Goal: Task Accomplishment & Management: Manage account settings

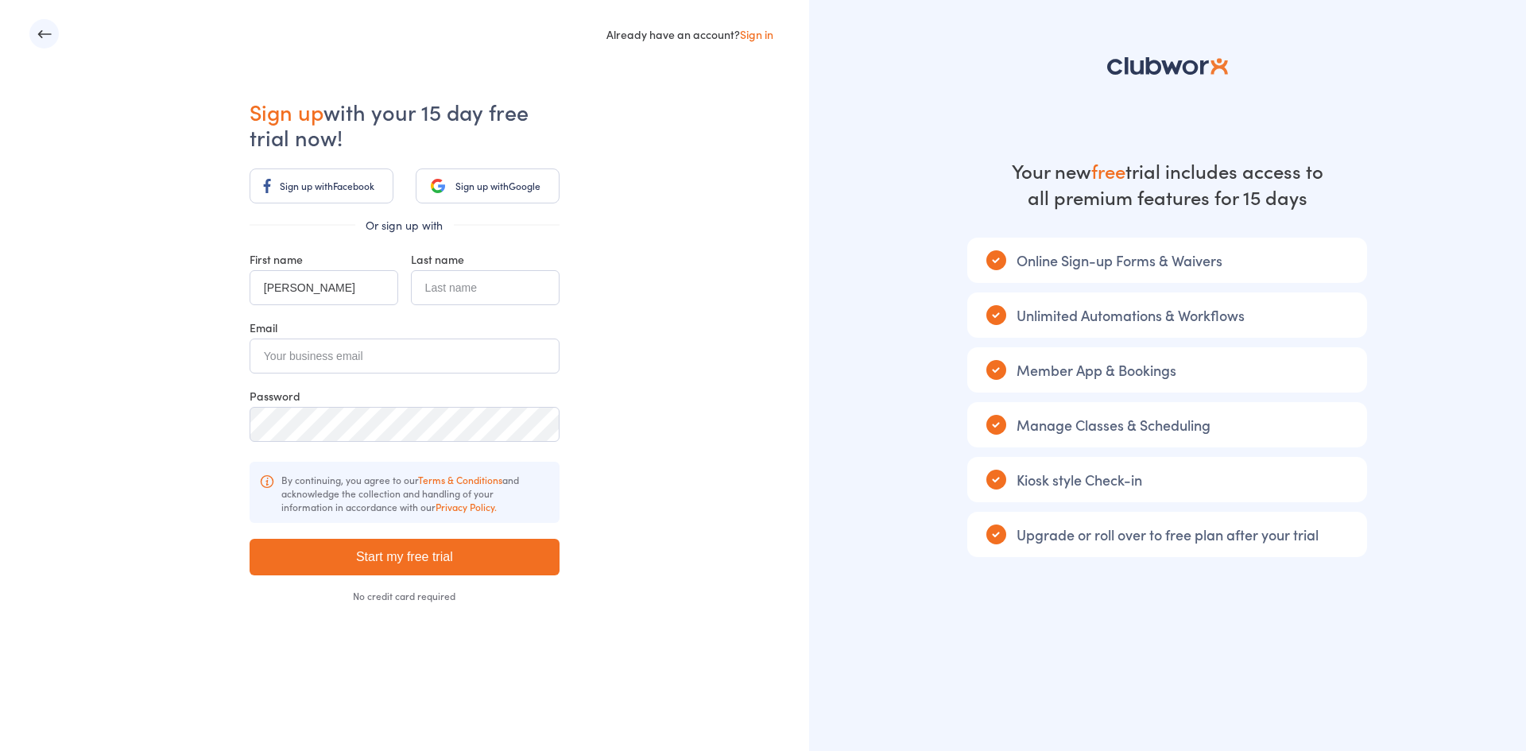
type input "Michelle"
click at [452, 289] on input "text" at bounding box center [485, 287] width 149 height 35
type input "Lillicrap"
click at [337, 362] on input "email" at bounding box center [405, 356] width 310 height 35
type input "hello@gcsrehab.com.au"
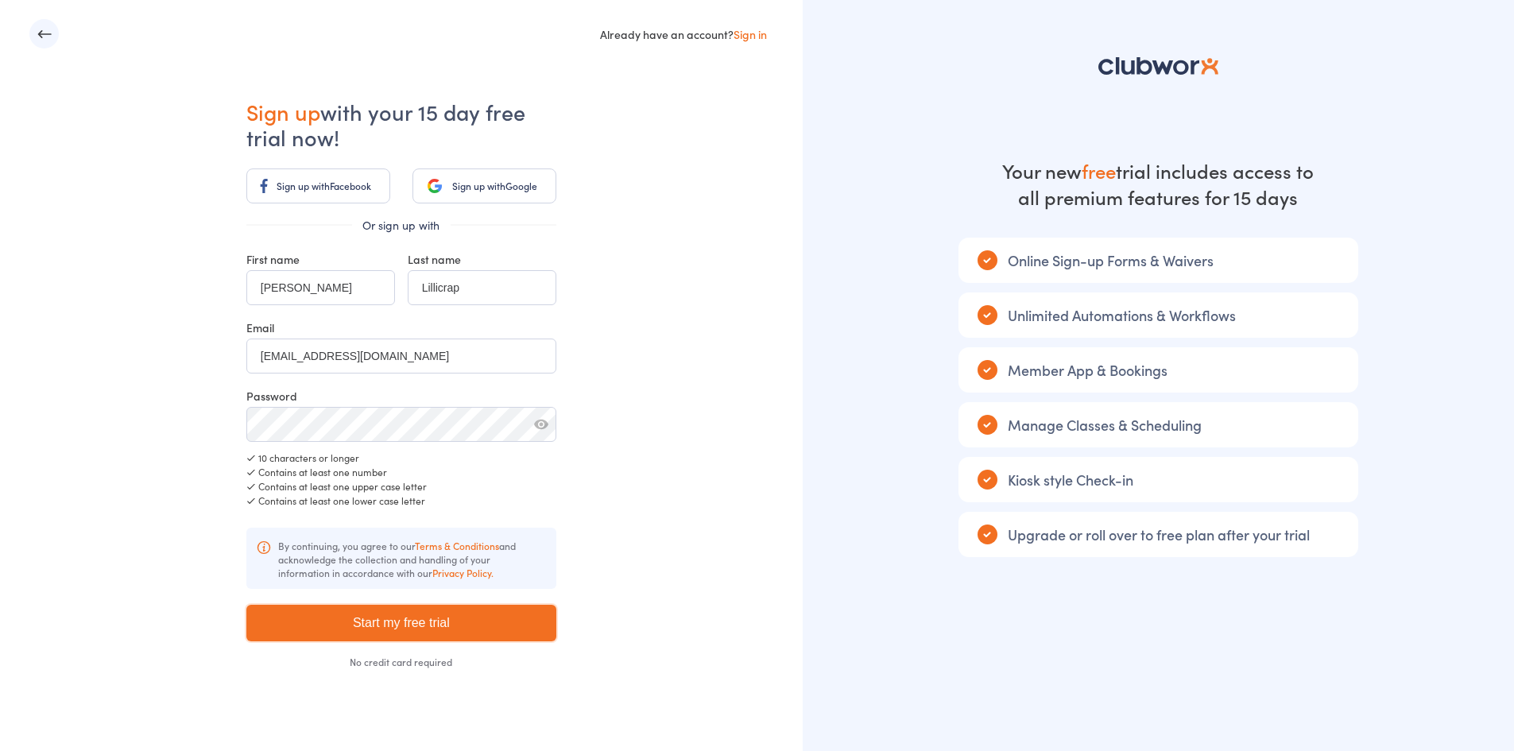
click at [405, 623] on input "Start my free trial" at bounding box center [401, 623] width 310 height 37
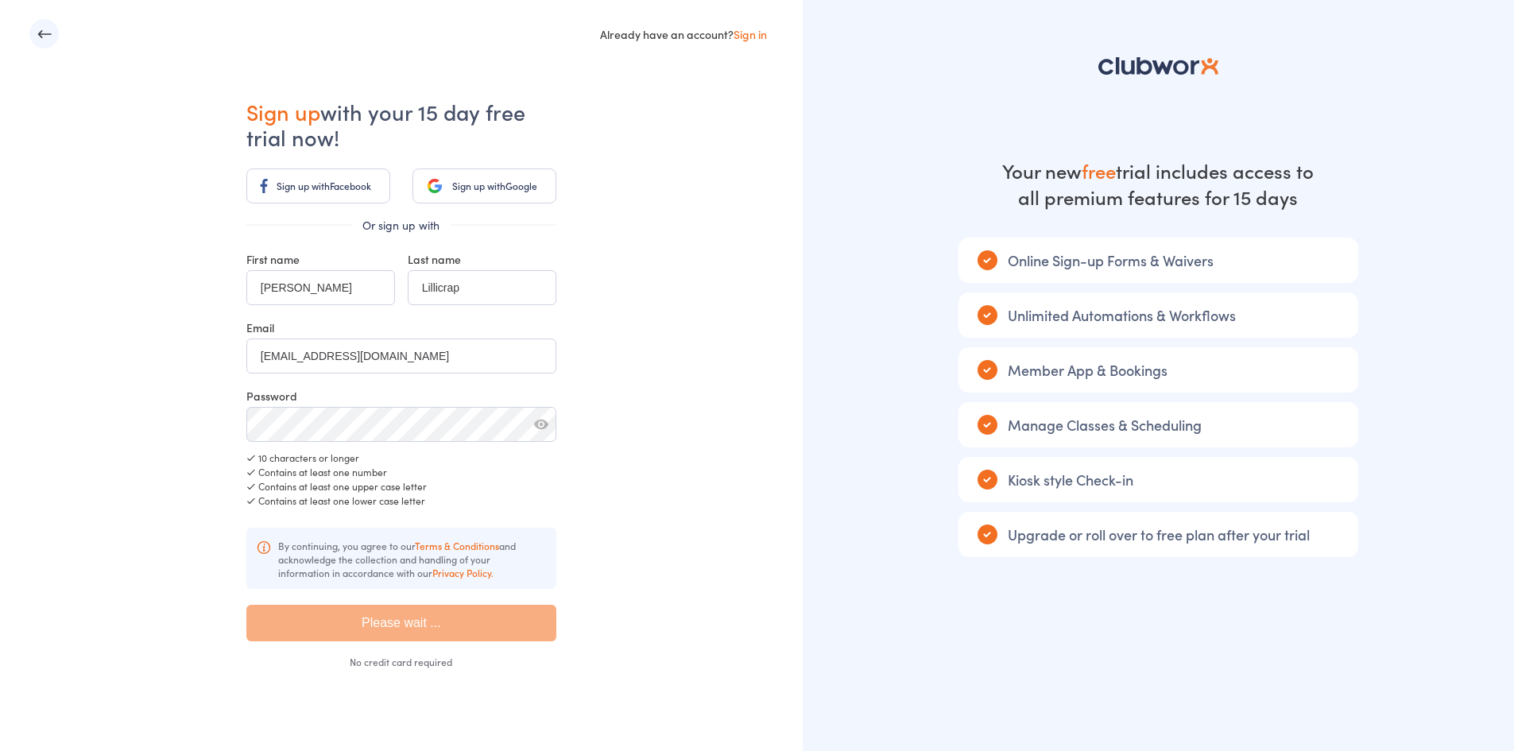
type input "Please wait ..."
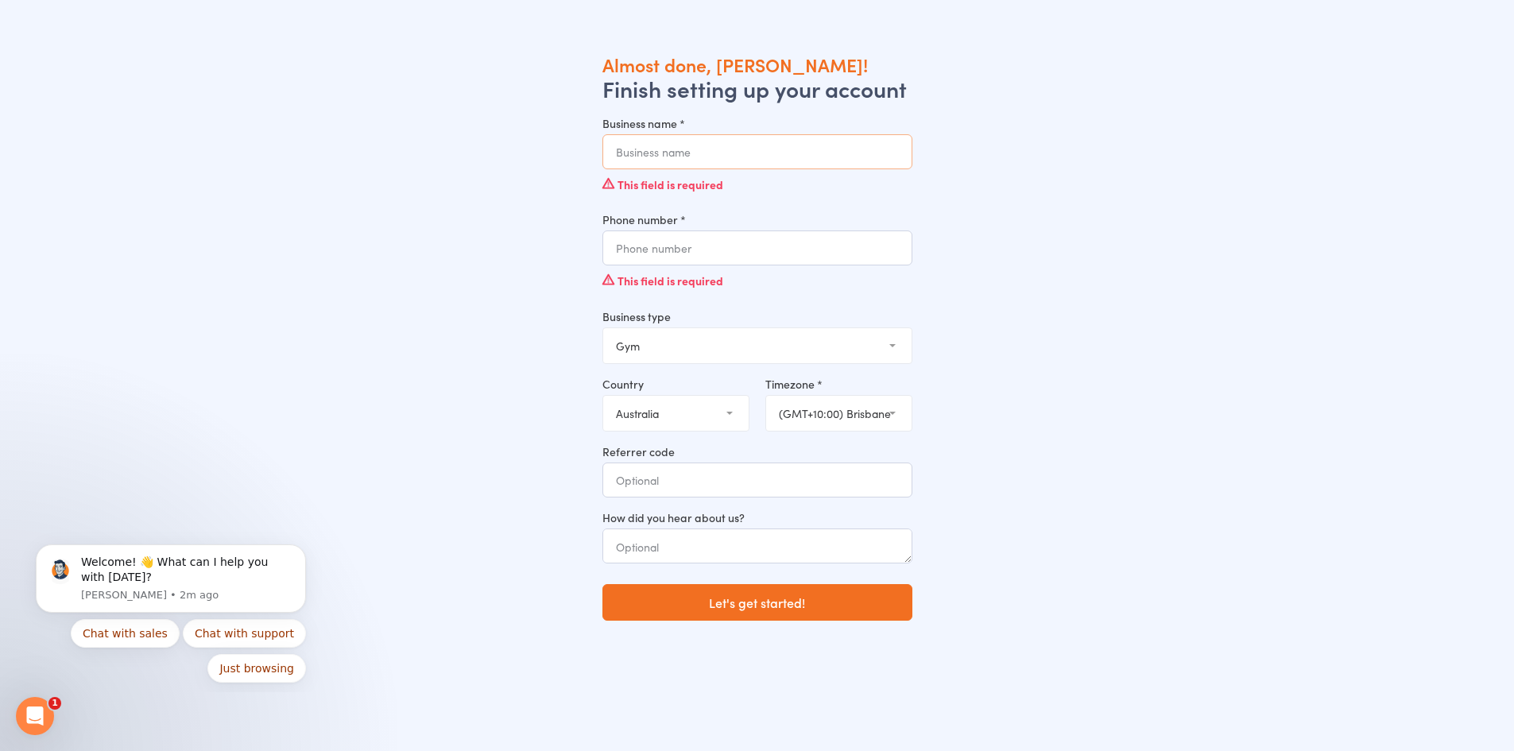
click at [724, 160] on input "Business name *" at bounding box center [757, 151] width 310 height 35
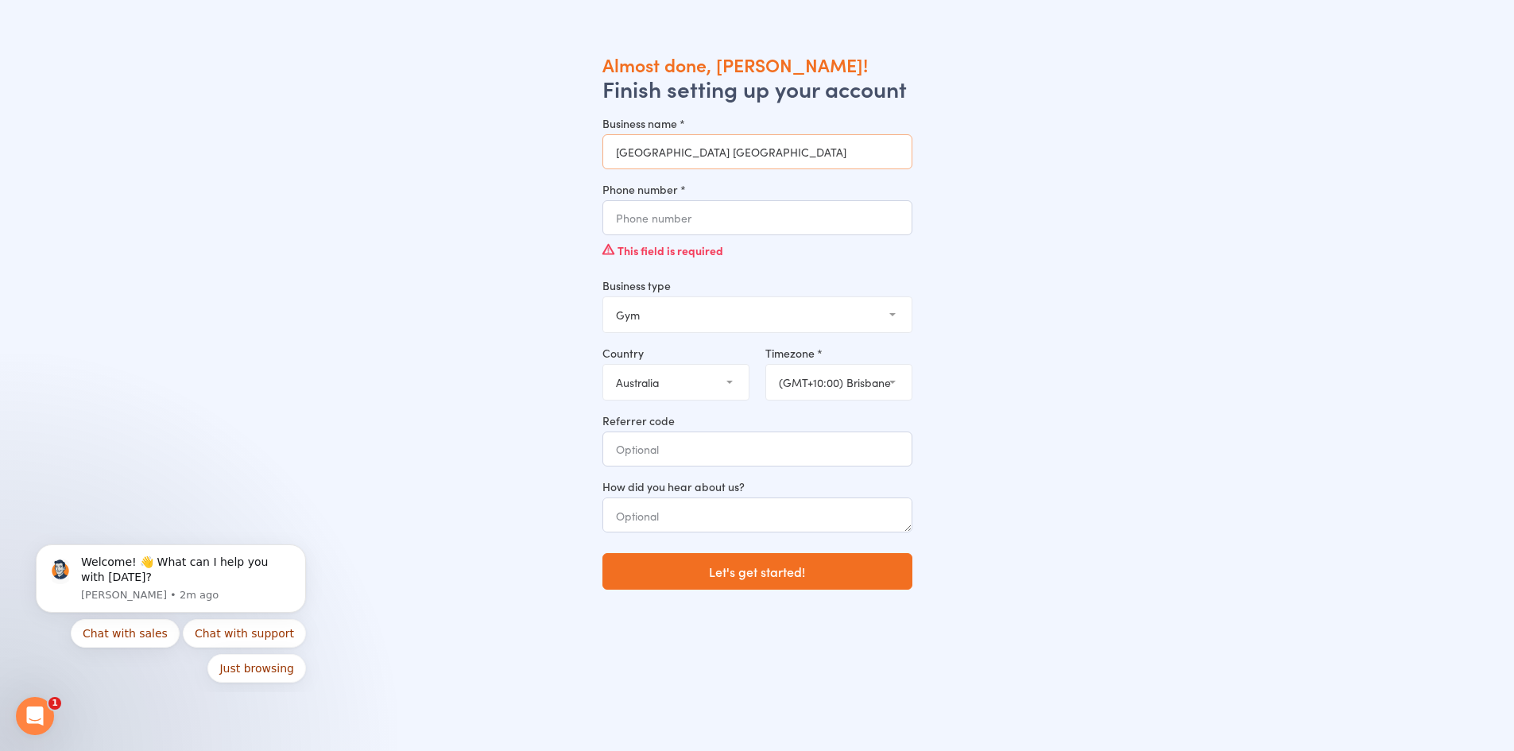
type input "[GEOGRAPHIC_DATA] [GEOGRAPHIC_DATA]"
click at [709, 220] on input "Phone number *" at bounding box center [757, 217] width 310 height 35
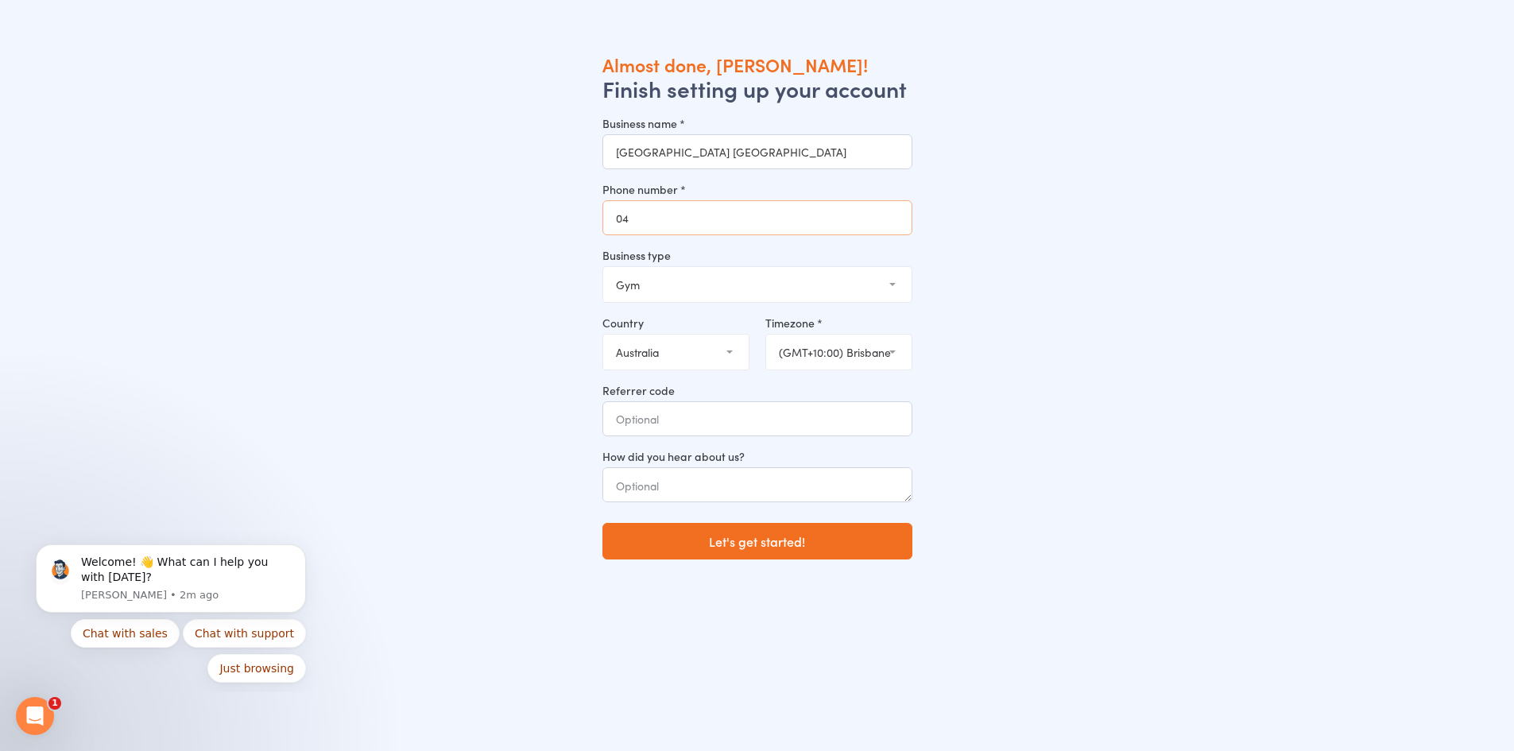
type input "0"
type input "0756381457"
click at [667, 294] on select "Gym Studio Martial Arts Yoga School Dance School Pole Dance Personal Trainer Cr…" at bounding box center [757, 284] width 308 height 35
click at [603, 267] on select "Gym Studio Martial Arts Yoga School Dance School Pole Dance Personal Trainer Cr…" at bounding box center [757, 284] width 308 height 35
click at [722, 483] on textarea at bounding box center [757, 484] width 310 height 35
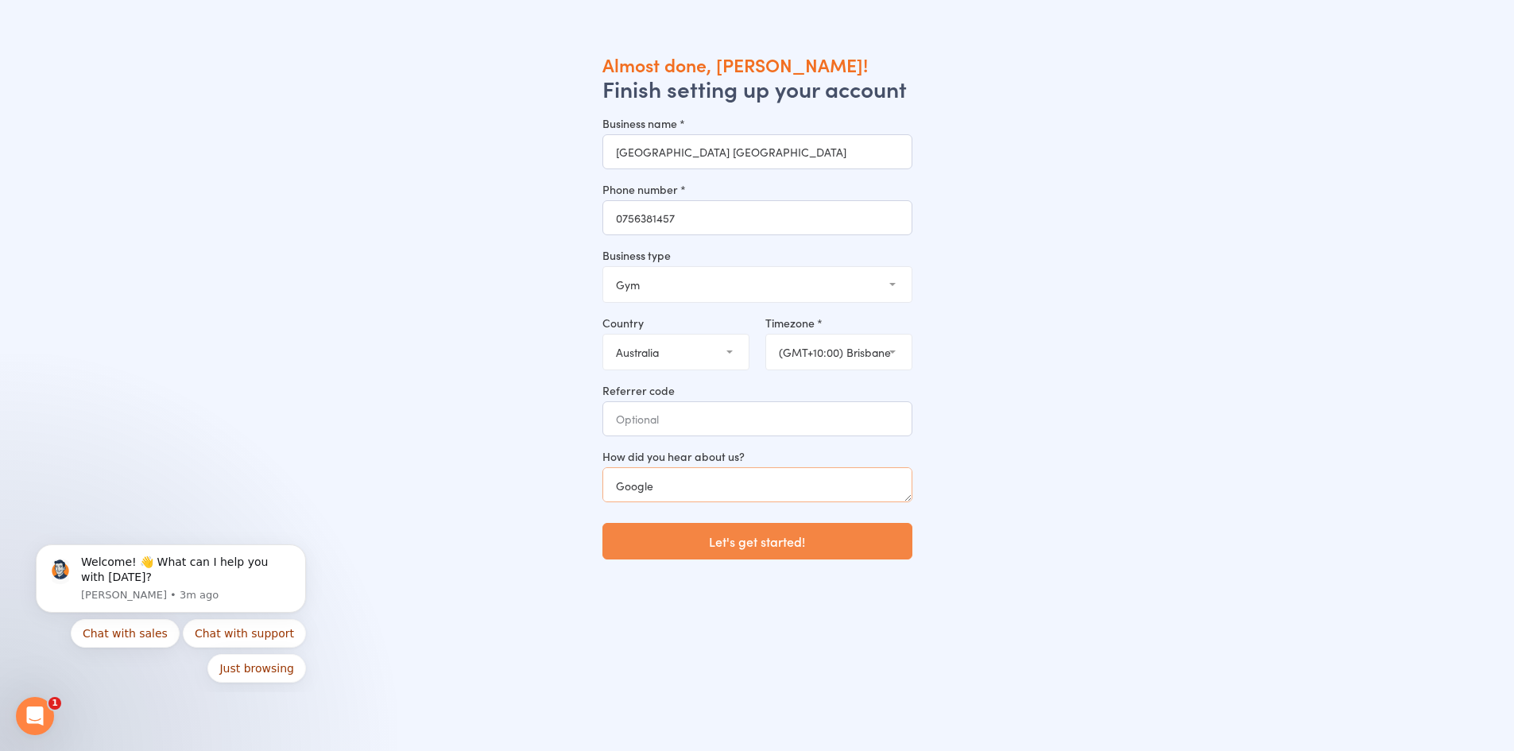
type textarea "Google"
click at [749, 537] on button "Let's get started!" at bounding box center [757, 541] width 310 height 37
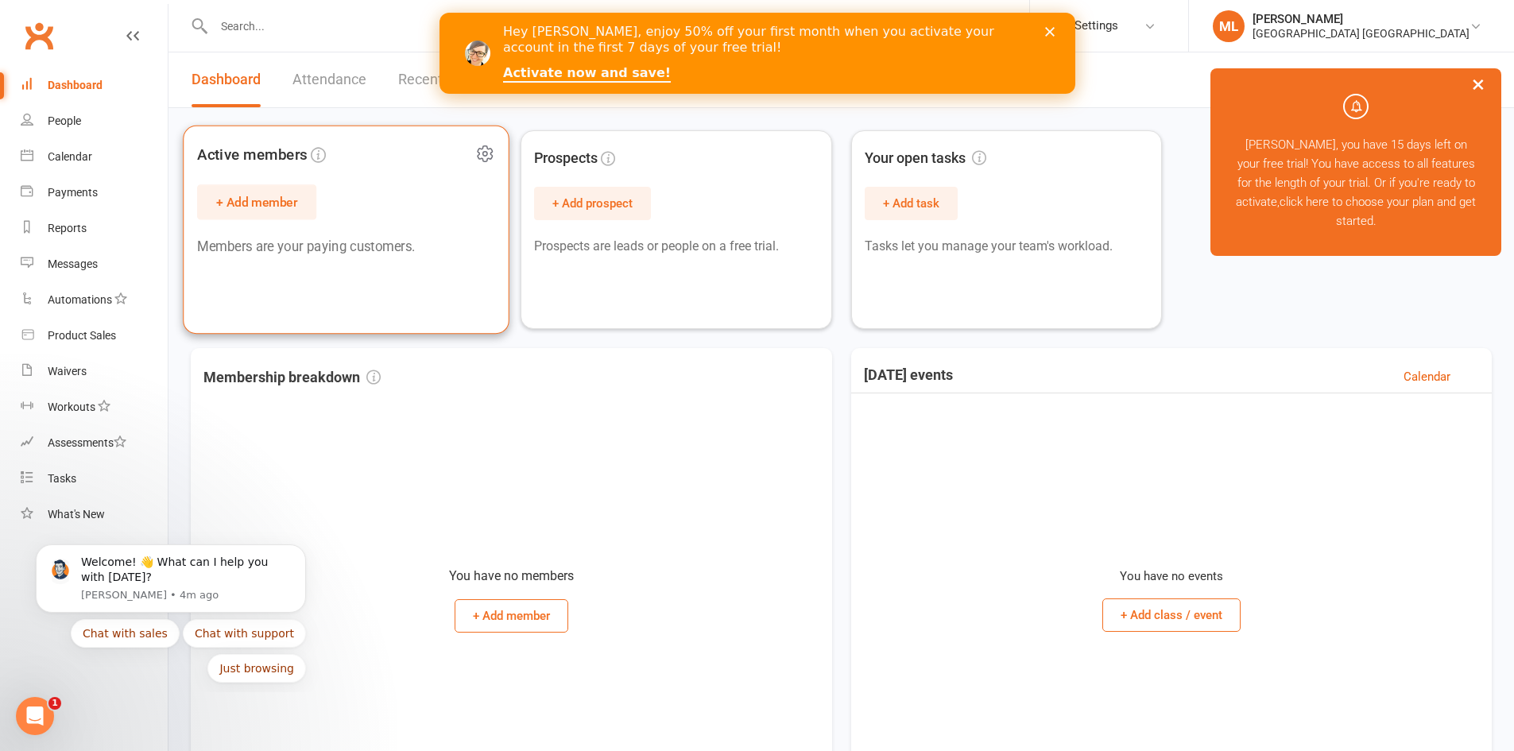
click at [280, 202] on button "+ Add member" at bounding box center [256, 201] width 119 height 35
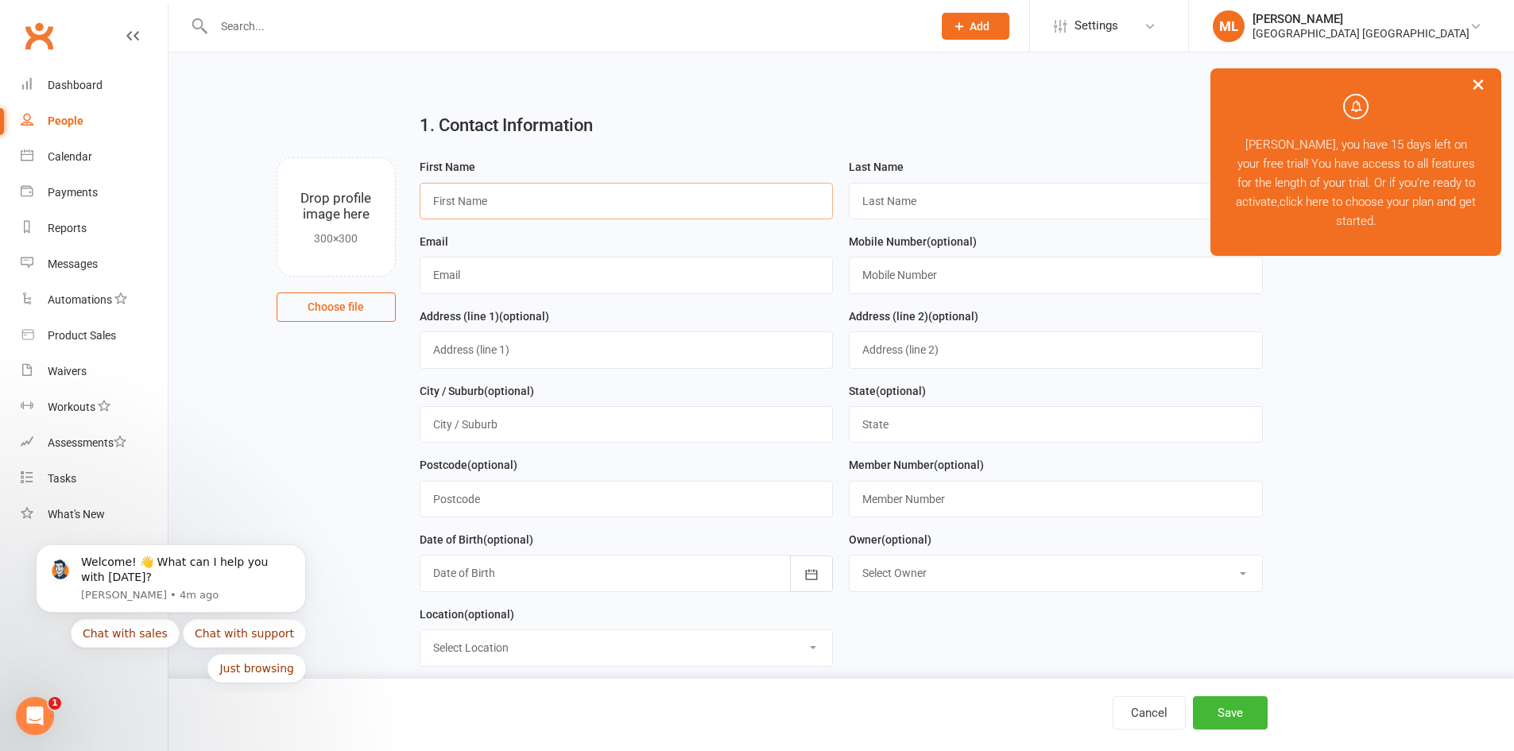
click at [560, 209] on input "text" at bounding box center [627, 201] width 414 height 37
type input "Melissa"
click at [903, 204] on input "text" at bounding box center [1056, 201] width 414 height 37
type input "Miller"
click at [545, 291] on input "text" at bounding box center [627, 275] width 414 height 37
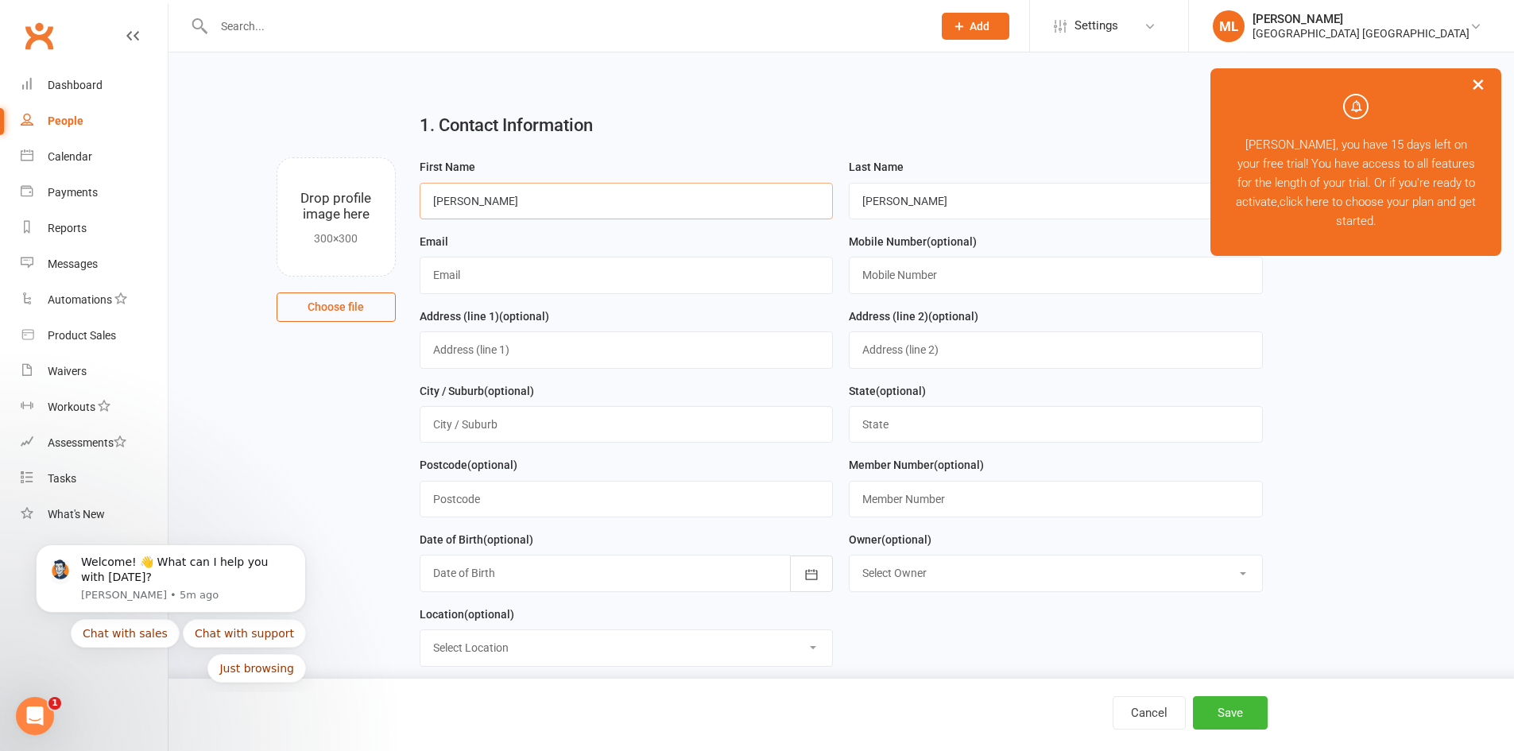
drag, startPoint x: 498, startPoint y: 198, endPoint x: 405, endPoint y: 206, distance: 93.3
click at [405, 157] on div "Drop profile image here 300×300 Choose file First Name Melissa Last Name Miller…" at bounding box center [841, 157] width 1301 height 0
type input "Michelle"
drag, startPoint x: 903, startPoint y: 198, endPoint x: 807, endPoint y: 203, distance: 96.3
click at [807, 203] on form "First Name Michelle Last Name Miller Email Mobile Number (optional) Address (li…" at bounding box center [841, 417] width 859 height 521
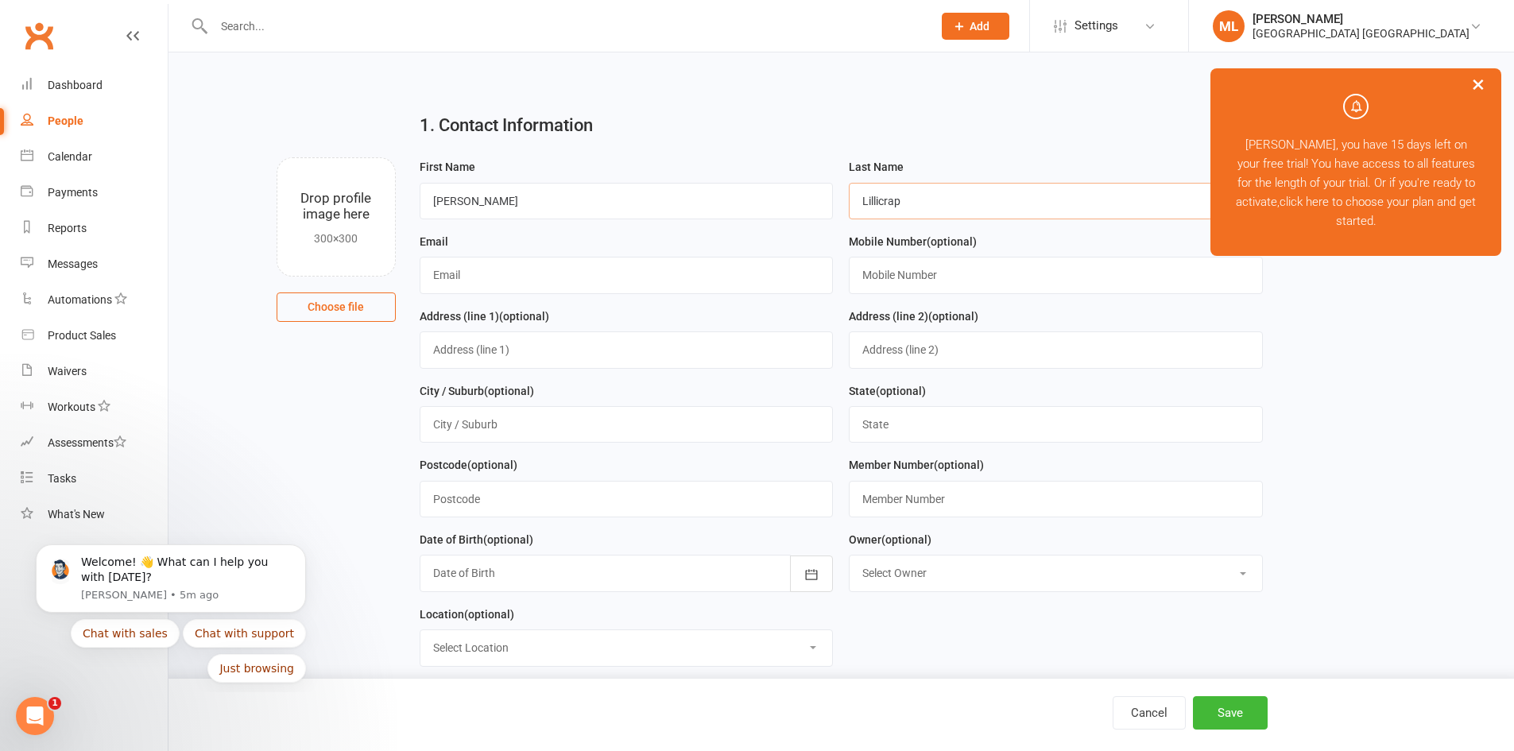
type input "Lillicrap"
click at [462, 278] on input "text" at bounding box center [627, 275] width 414 height 37
type input "info@lockeroomsports.com"
click at [912, 270] on input "text" at bounding box center [1056, 275] width 414 height 37
type input "0410639727"
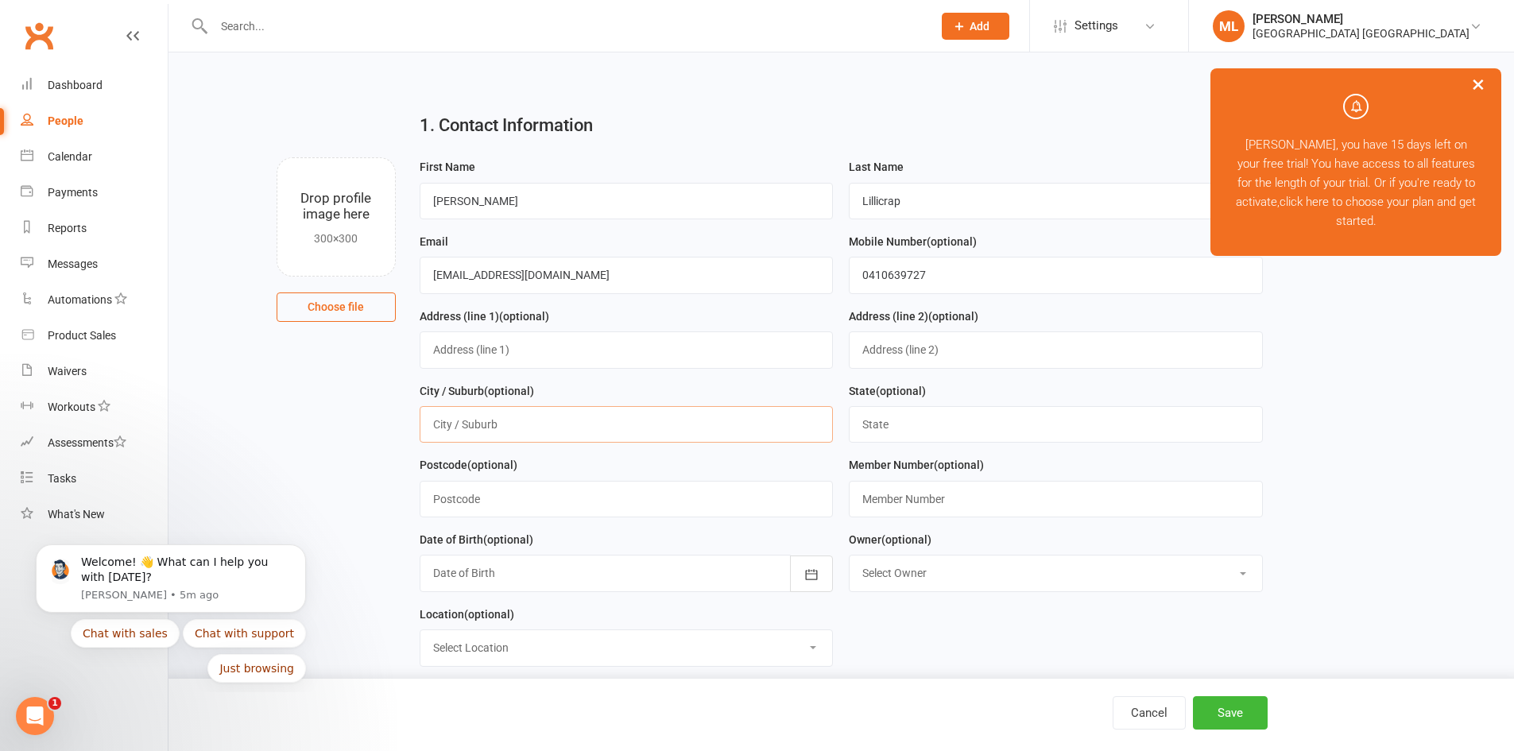
click at [519, 428] on input "text" at bounding box center [627, 424] width 414 height 37
click at [511, 348] on input "text" at bounding box center [627, 349] width 414 height 37
type input "177 Chesterfield Drive"
click at [584, 437] on input "text" at bounding box center [627, 424] width 414 height 37
type input "Bonogin"
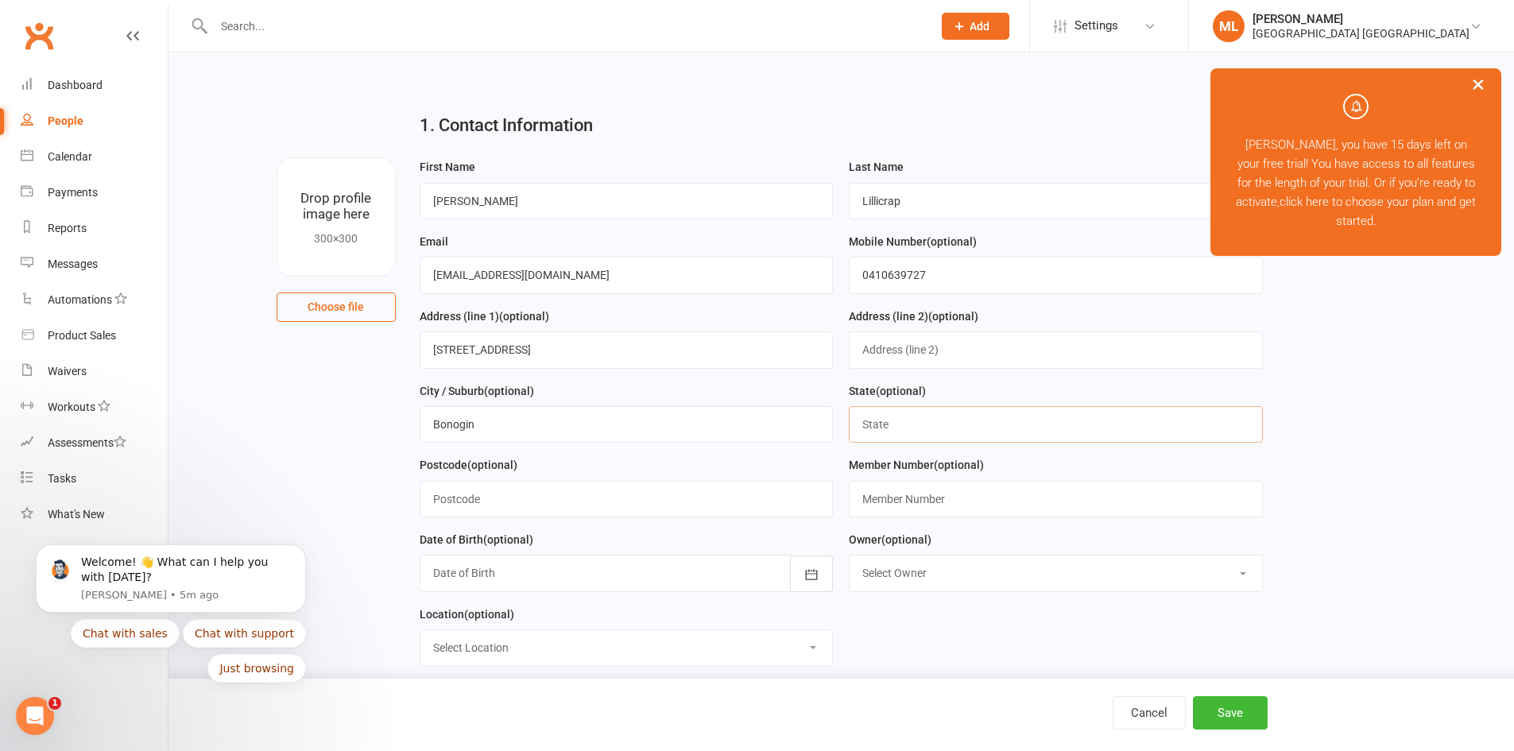
click at [903, 431] on input "text" at bounding box center [1056, 424] width 414 height 37
type input "QLD"
click at [464, 504] on input "text" at bounding box center [627, 499] width 414 height 37
type input "4213"
click at [614, 578] on div at bounding box center [627, 573] width 414 height 37
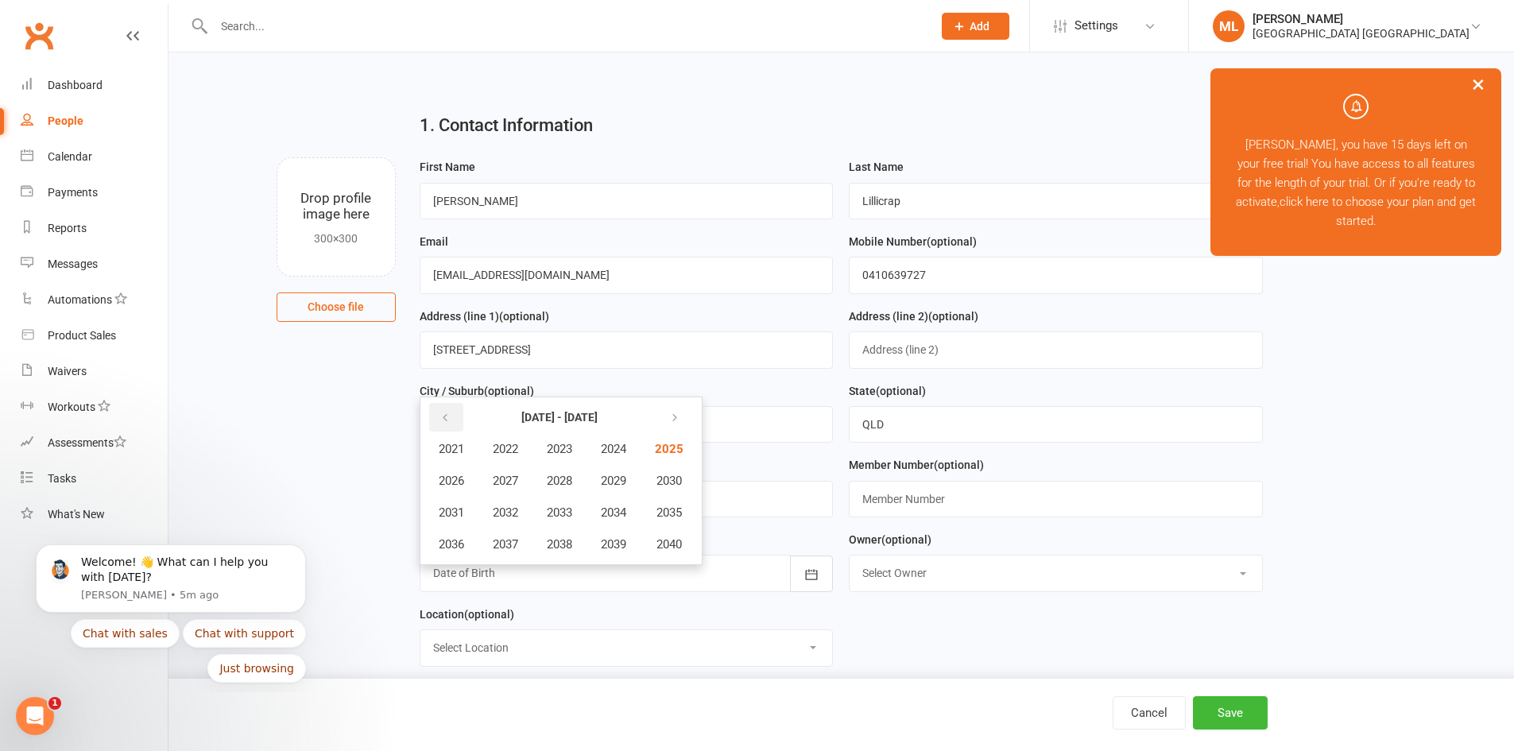
click at [441, 420] on icon "button" at bounding box center [444, 418] width 11 height 13
click at [677, 421] on icon "button" at bounding box center [671, 418] width 11 height 13
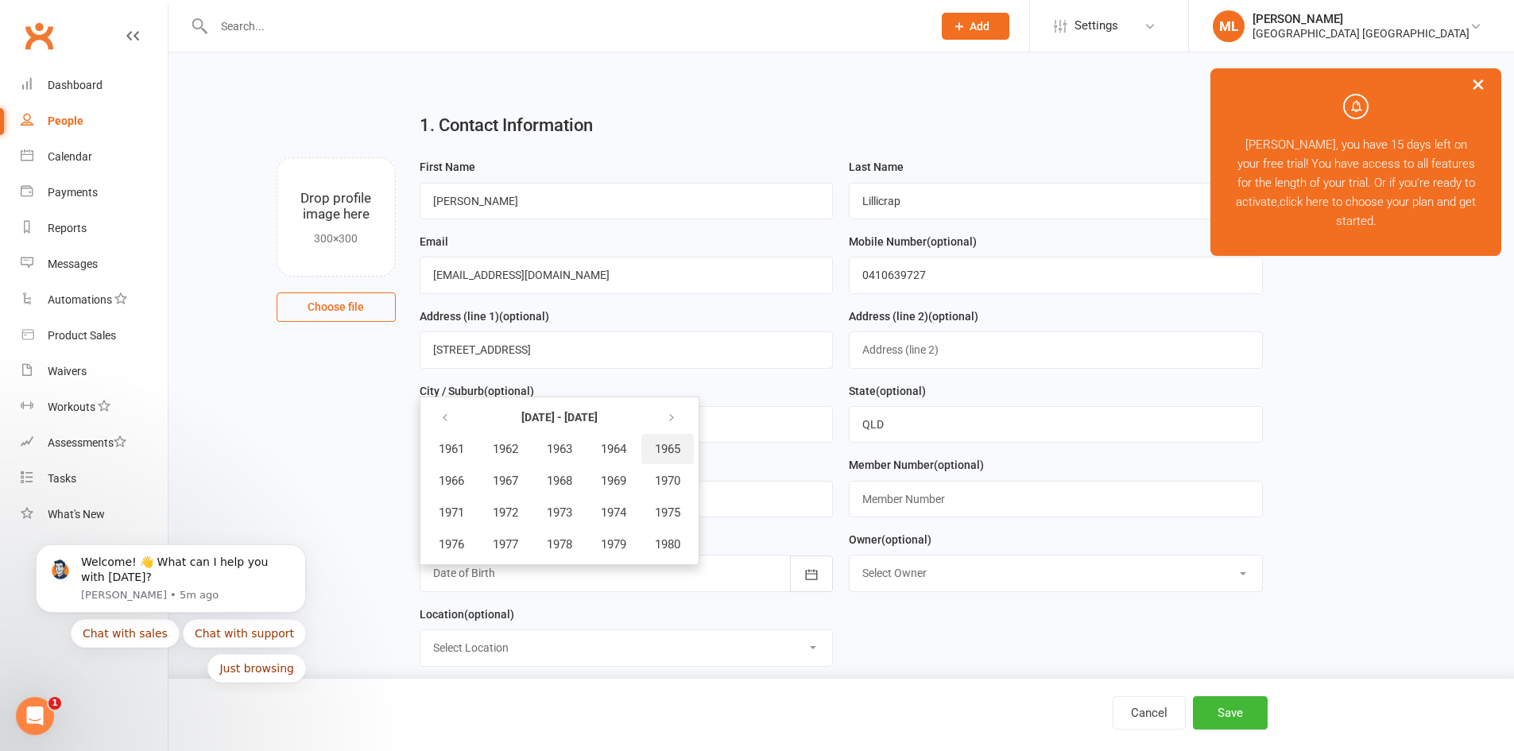
click at [680, 456] on span "1965" at bounding box center [667, 449] width 25 height 14
click at [468, 545] on span "October" at bounding box center [460, 544] width 42 height 14
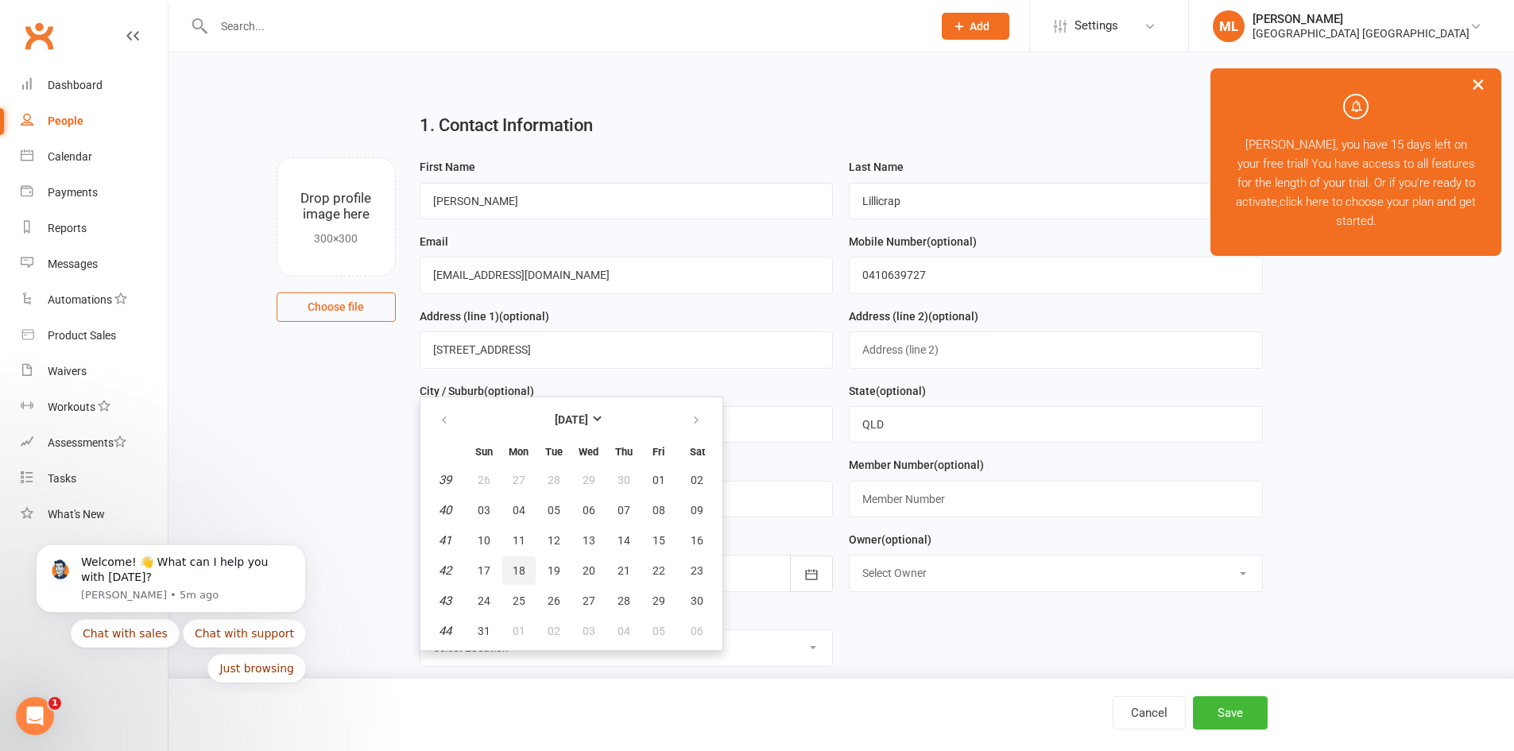
click at [520, 570] on span "18" at bounding box center [519, 570] width 13 height 13
type input "18 Oct 1965"
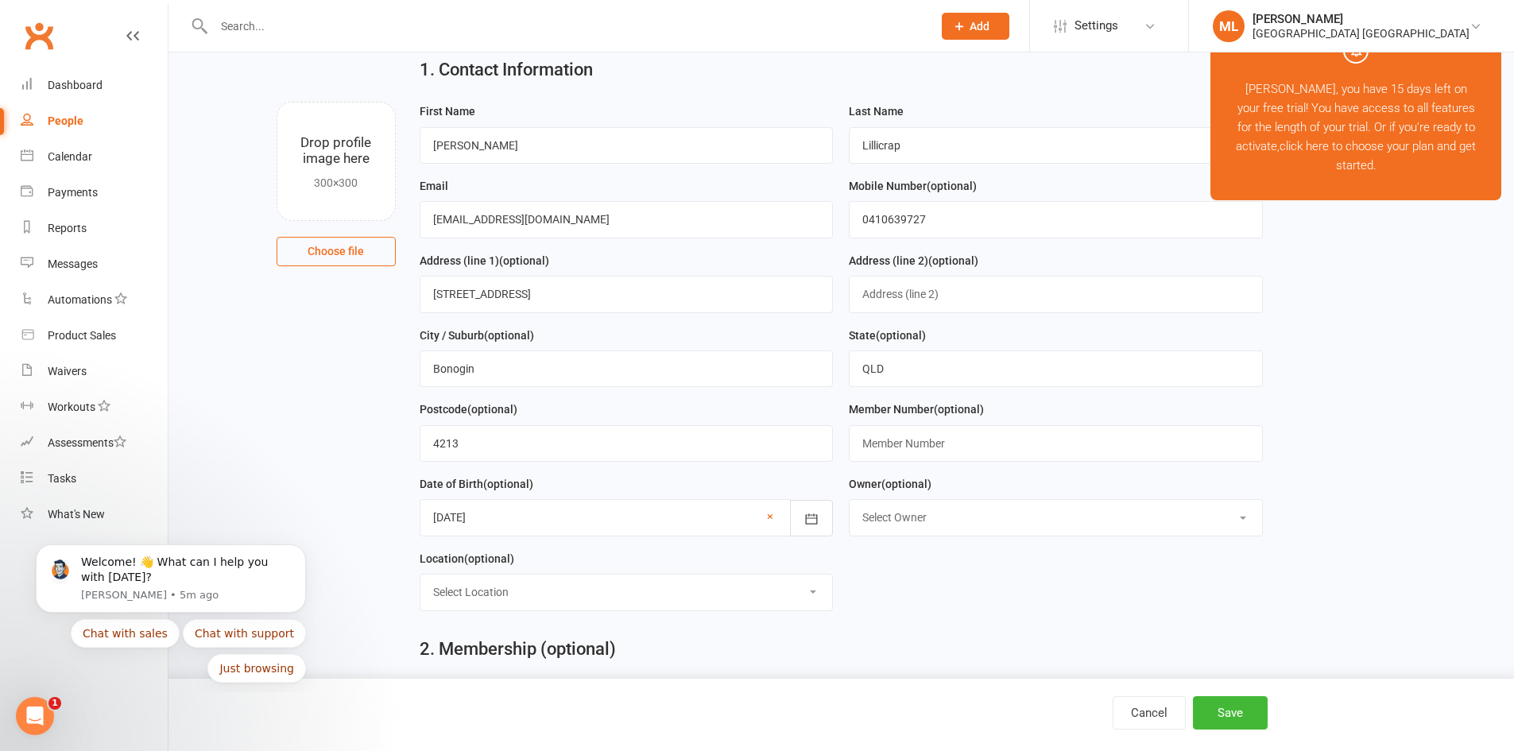
scroll to position [159, 0]
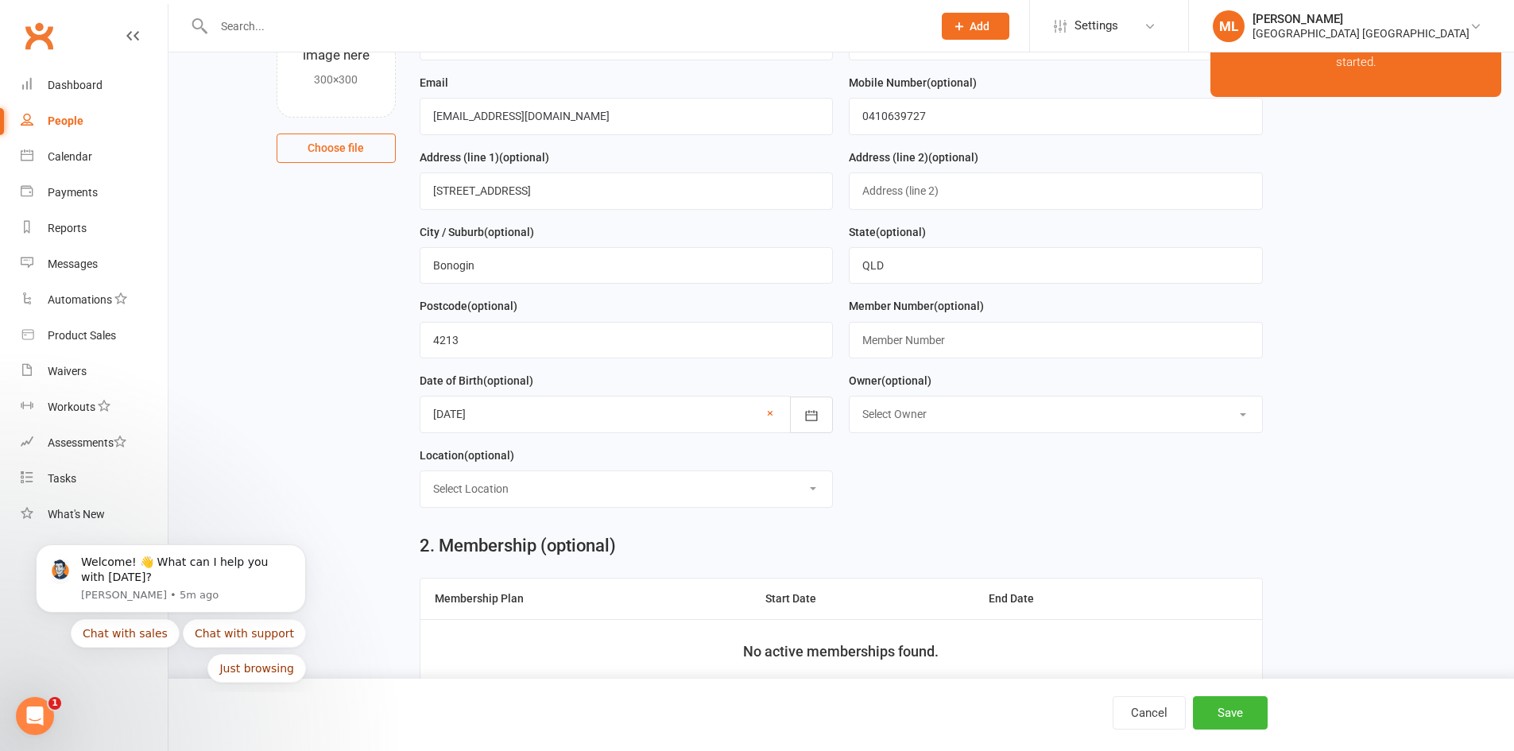
click at [807, 495] on select "Select Location Example Room (Rename me!)" at bounding box center [626, 488] width 412 height 35
select select "0"
click at [420, 477] on select "Select Location Example Room (Rename me!)" at bounding box center [626, 488] width 412 height 35
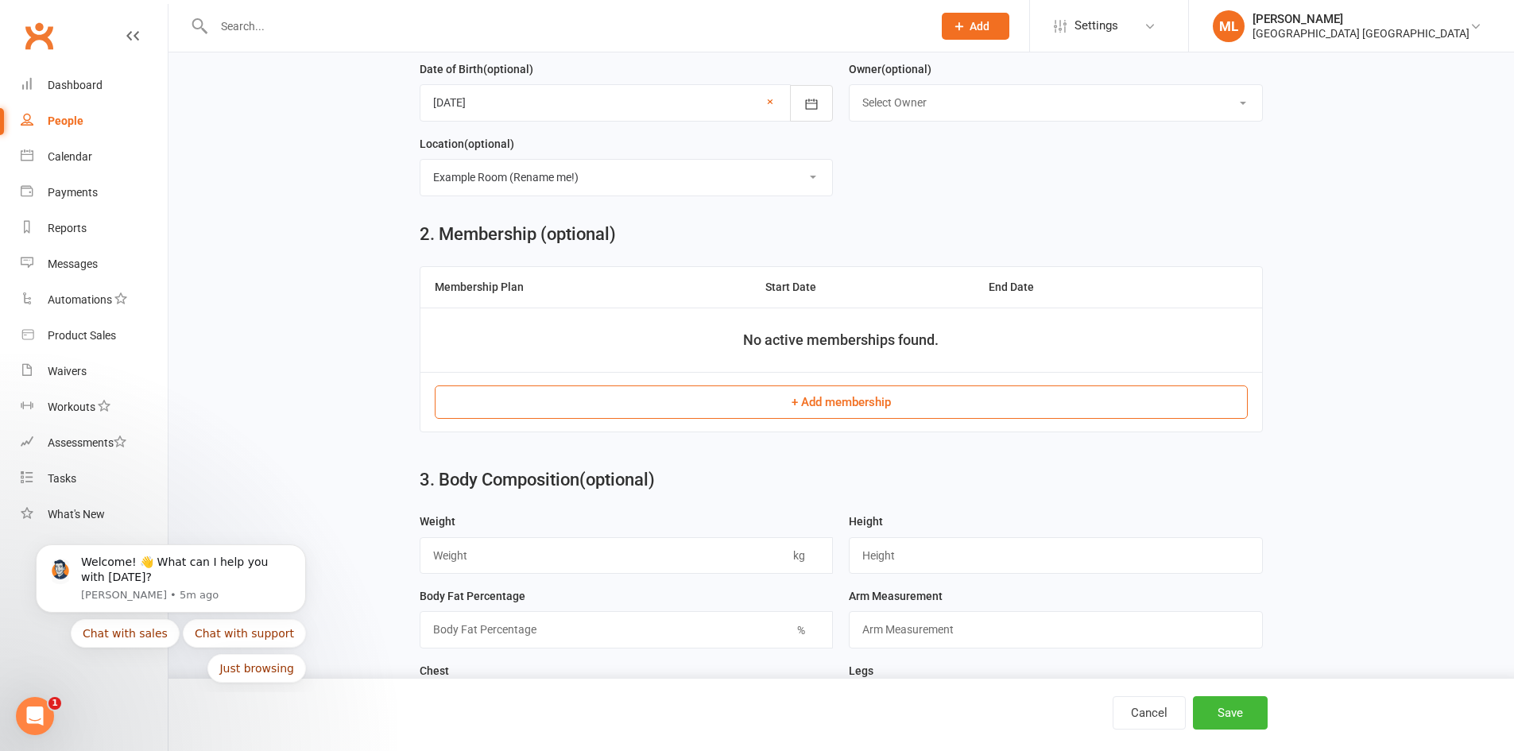
scroll to position [477, 0]
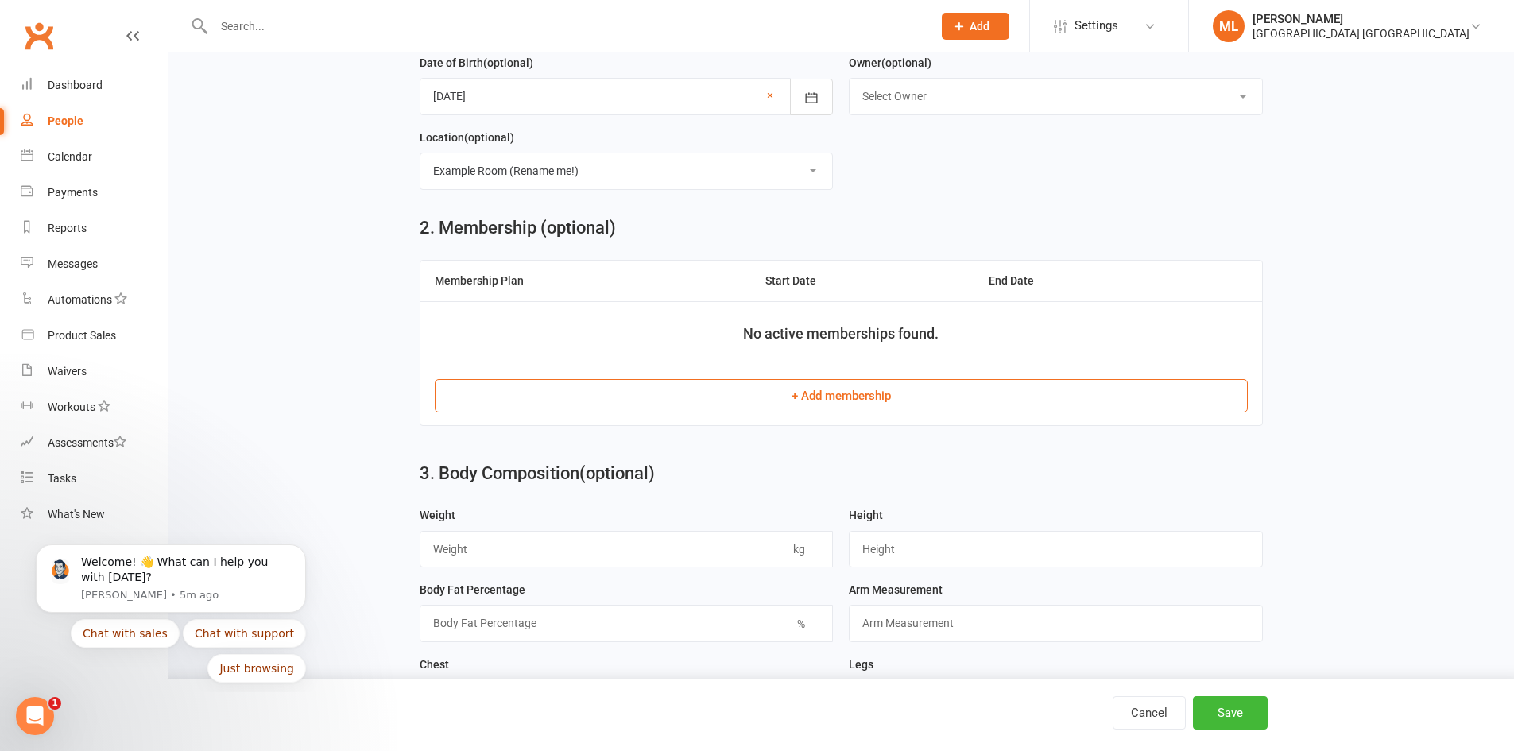
click at [828, 400] on button "+ Add membership" at bounding box center [841, 395] width 813 height 33
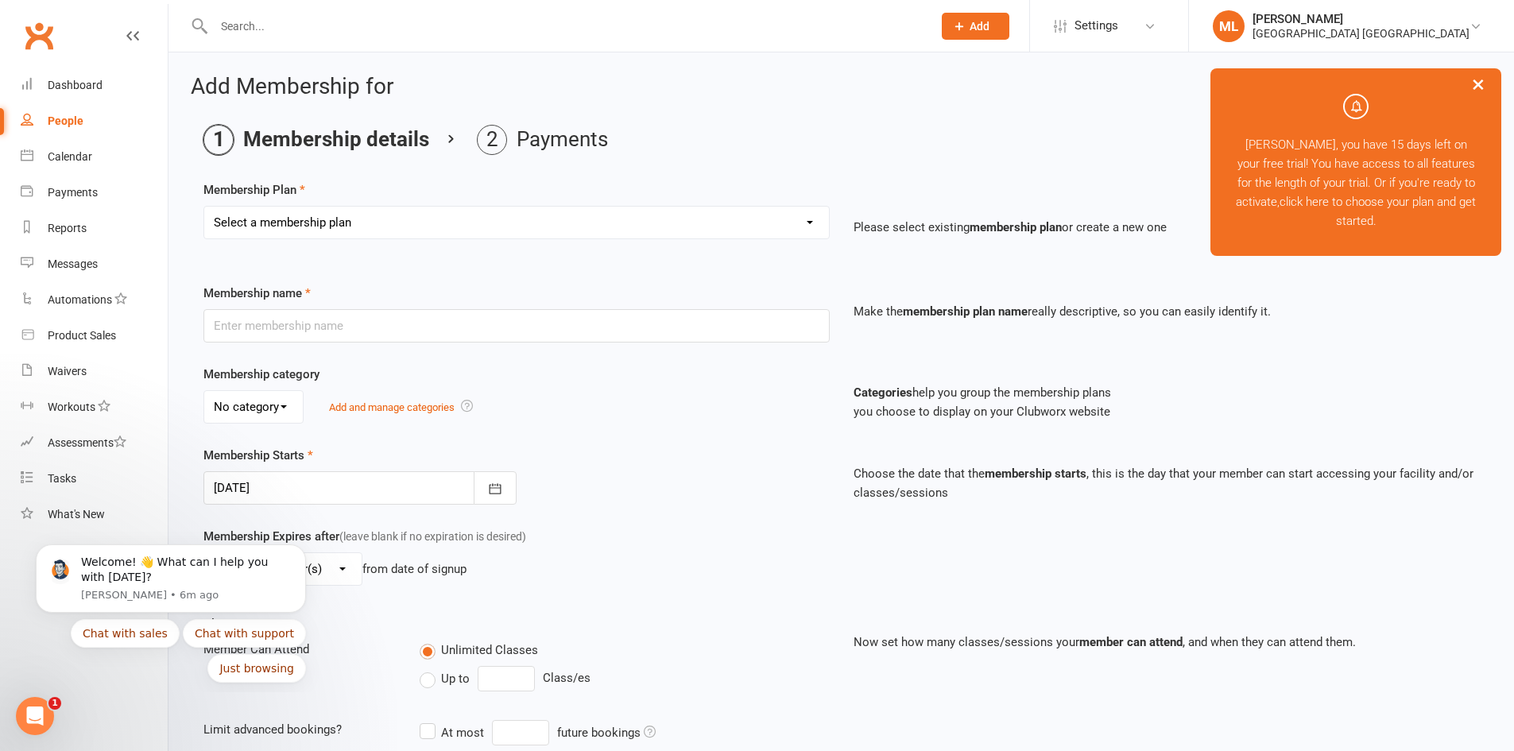
click at [454, 220] on select "Select a membership plan Create new Membership Plan" at bounding box center [516, 223] width 625 height 32
select select "0"
click at [204, 207] on select "Select a membership plan Create new Membership Plan" at bounding box center [516, 223] width 625 height 32
click at [368, 329] on input "text" at bounding box center [516, 325] width 626 height 33
type input "Rehab Gym Access"
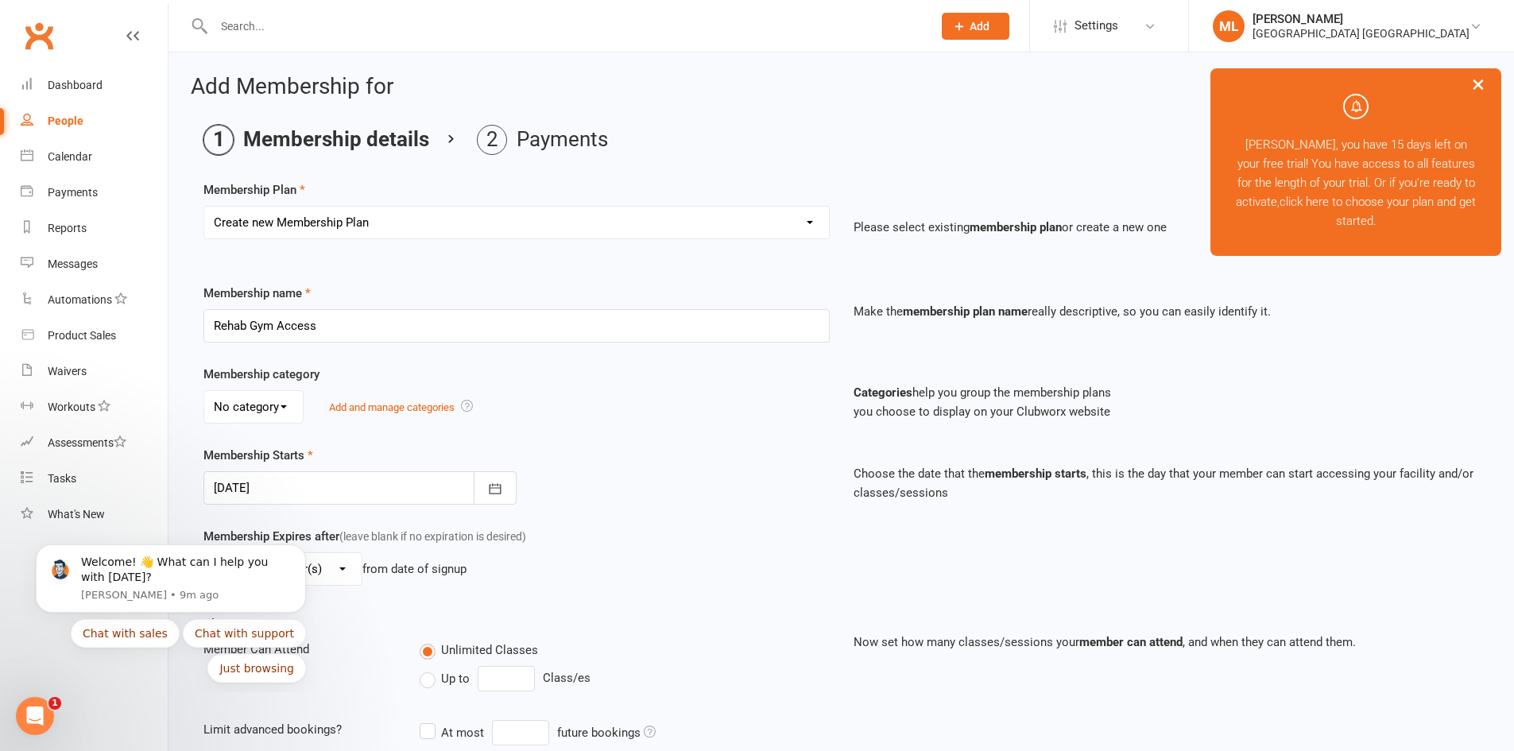
click at [284, 407] on select "No category General" at bounding box center [253, 407] width 99 height 32
select select "0"
click at [204, 391] on select "No category General" at bounding box center [253, 407] width 99 height 32
click at [691, 497] on div "Membership Starts 16 Sep 2025 September 2025 Sun Mon Tue Wed Thu Fri Sat 36 31 …" at bounding box center [517, 475] width 650 height 59
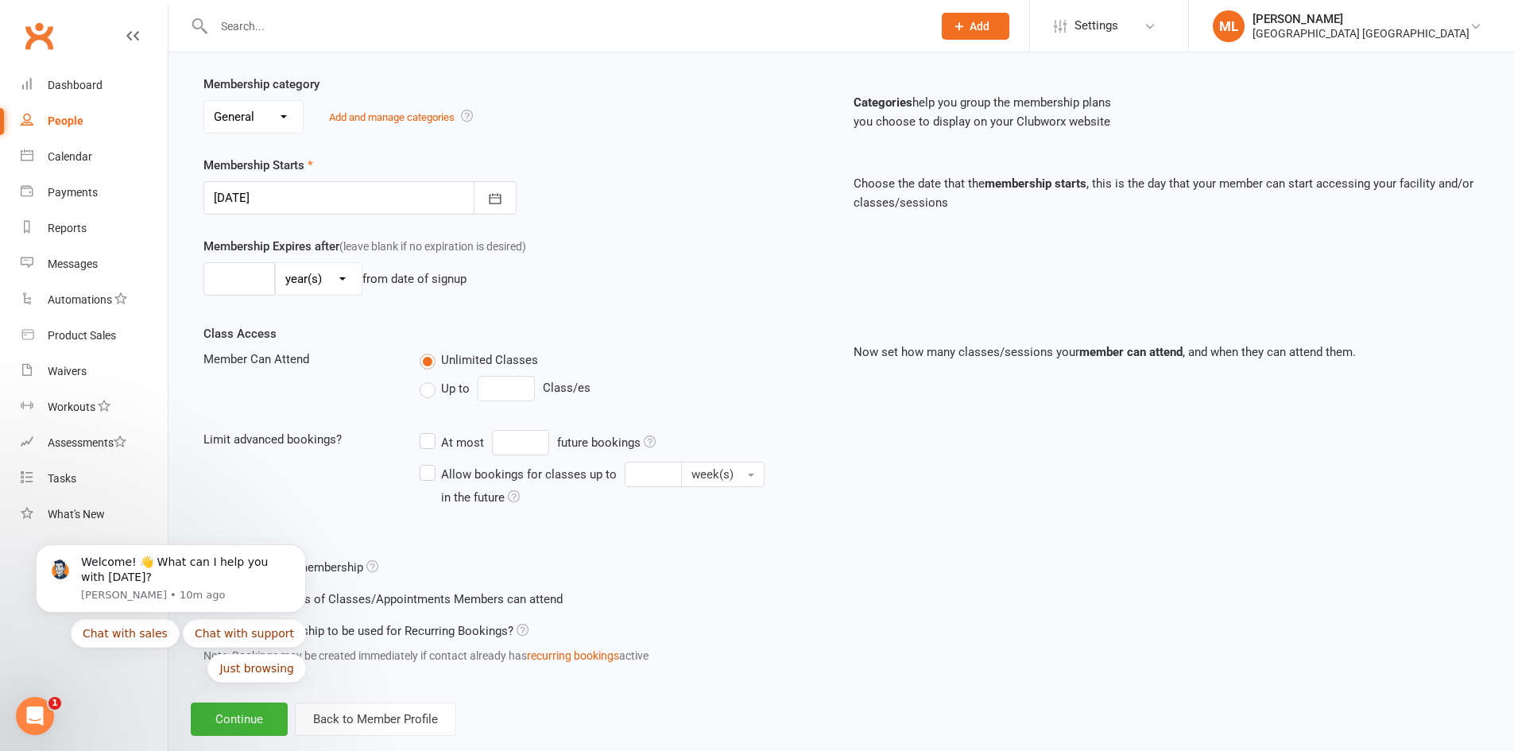
scroll to position [318, 0]
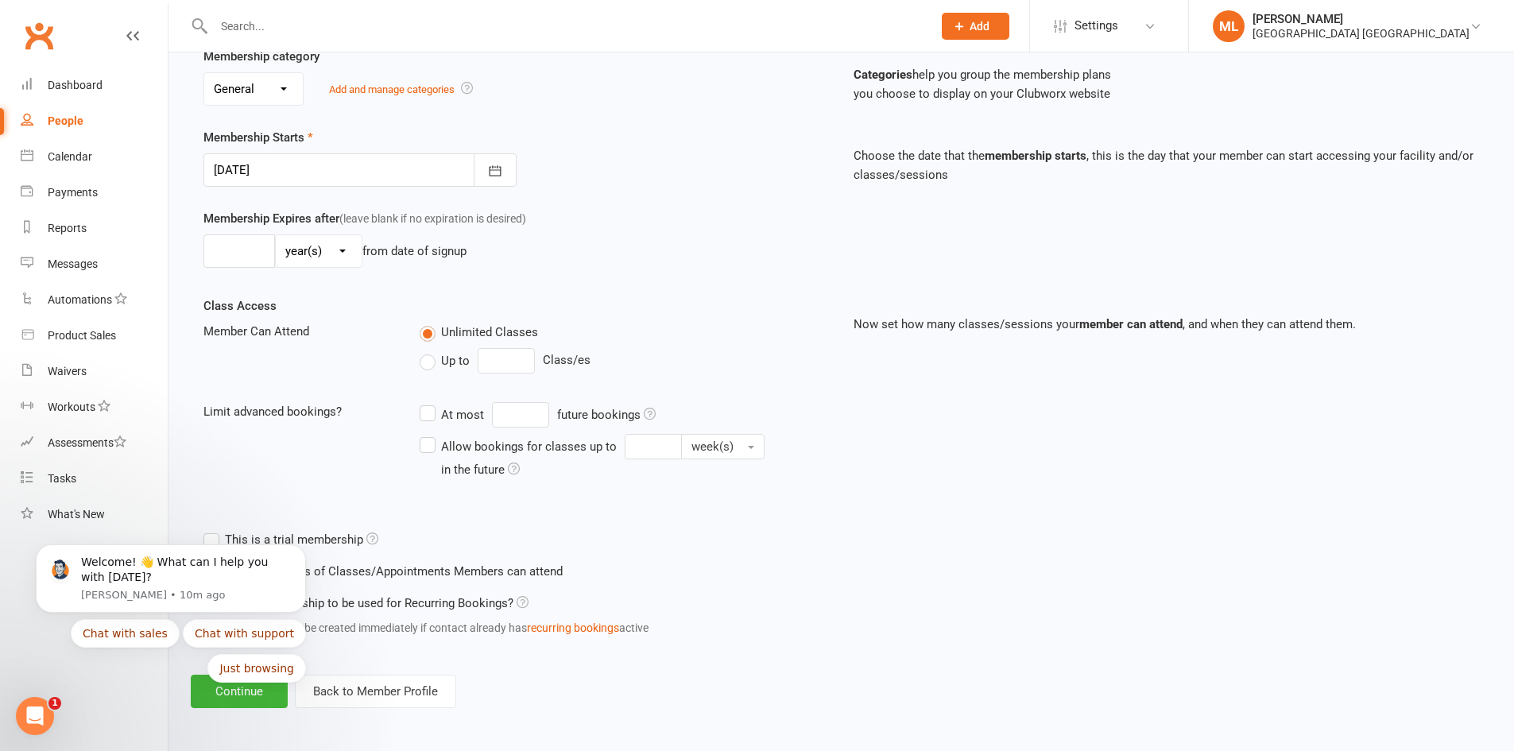
click at [428, 365] on label "Up to" at bounding box center [445, 360] width 50 height 19
click at [428, 351] on input "Up to" at bounding box center [425, 351] width 10 height 0
type input "0"
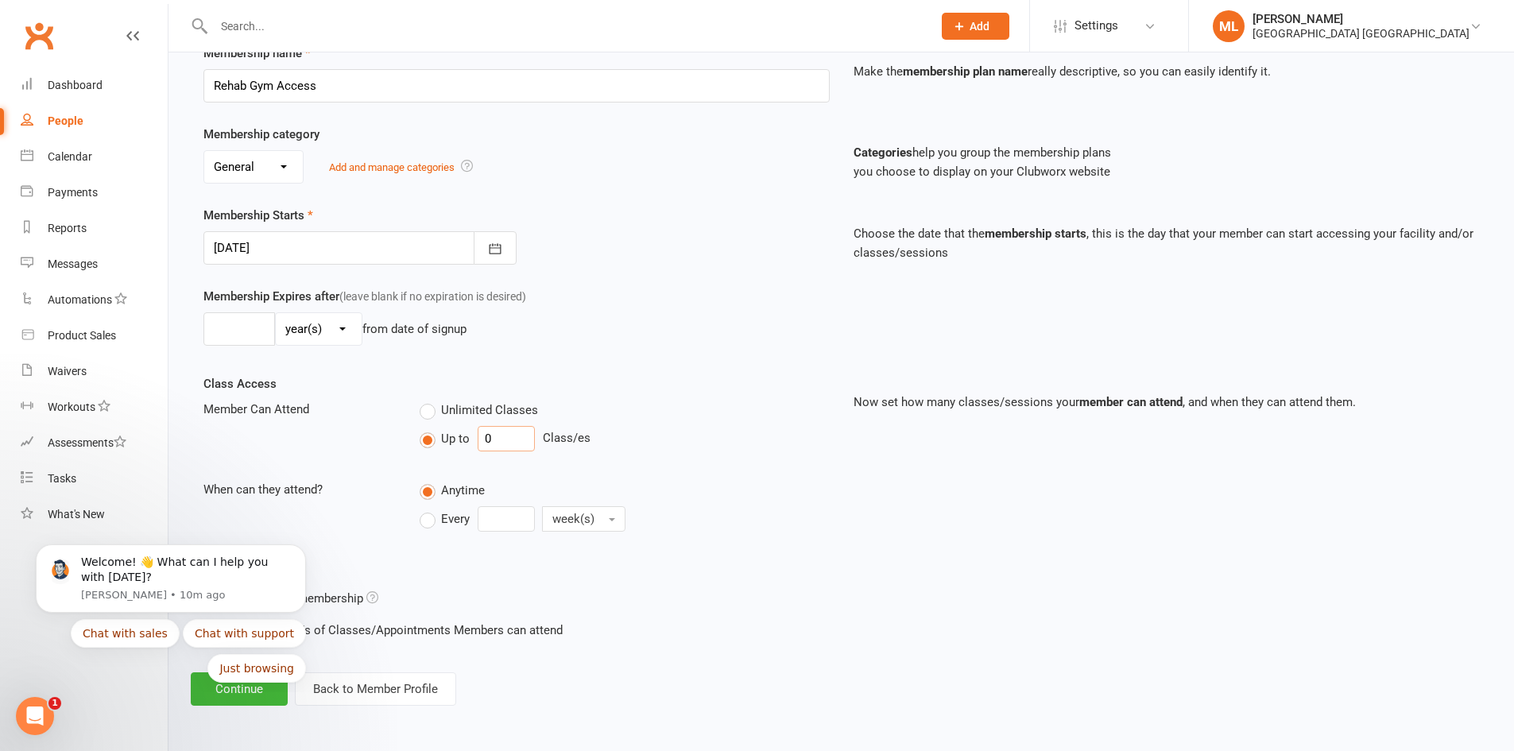
click at [511, 440] on input "0" at bounding box center [506, 438] width 57 height 25
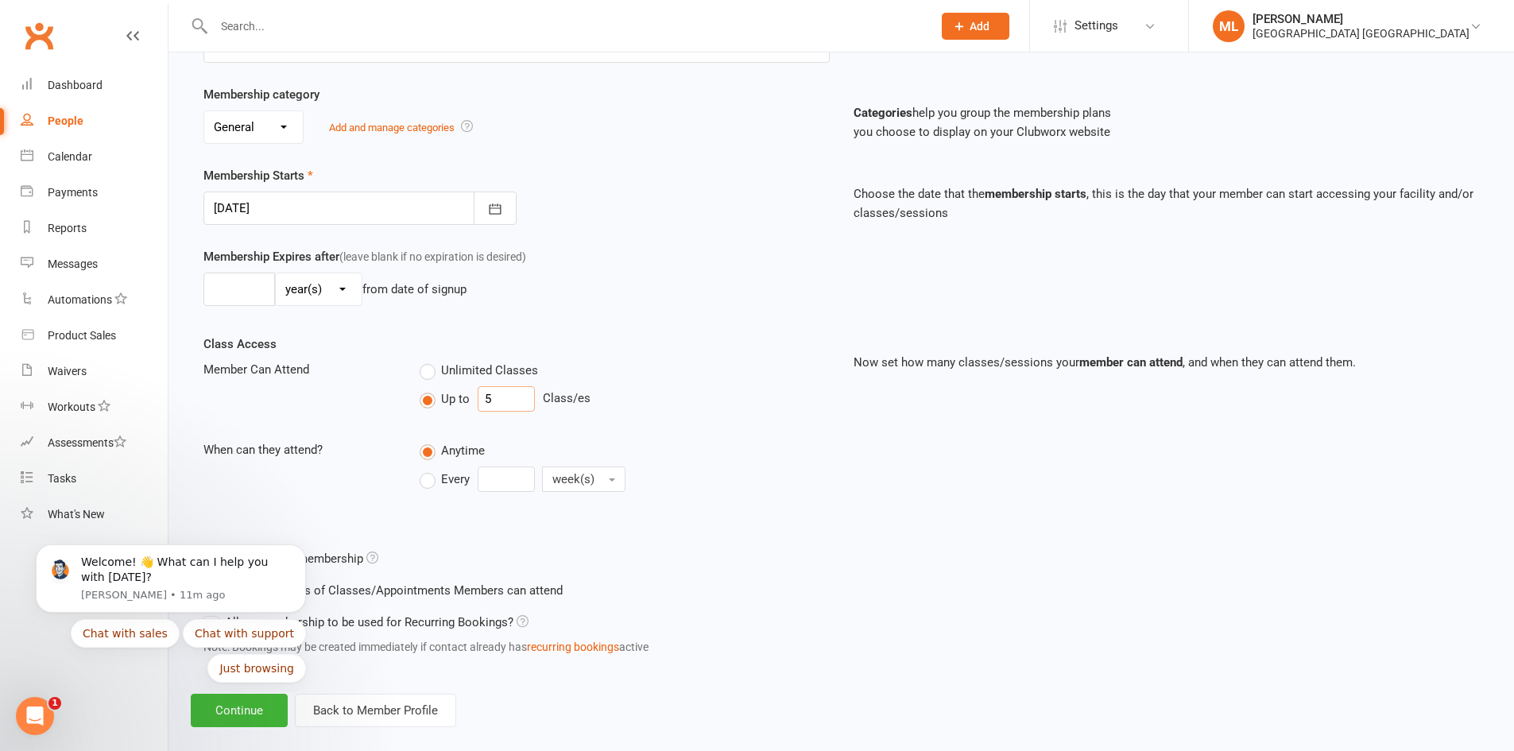
scroll to position [302, 0]
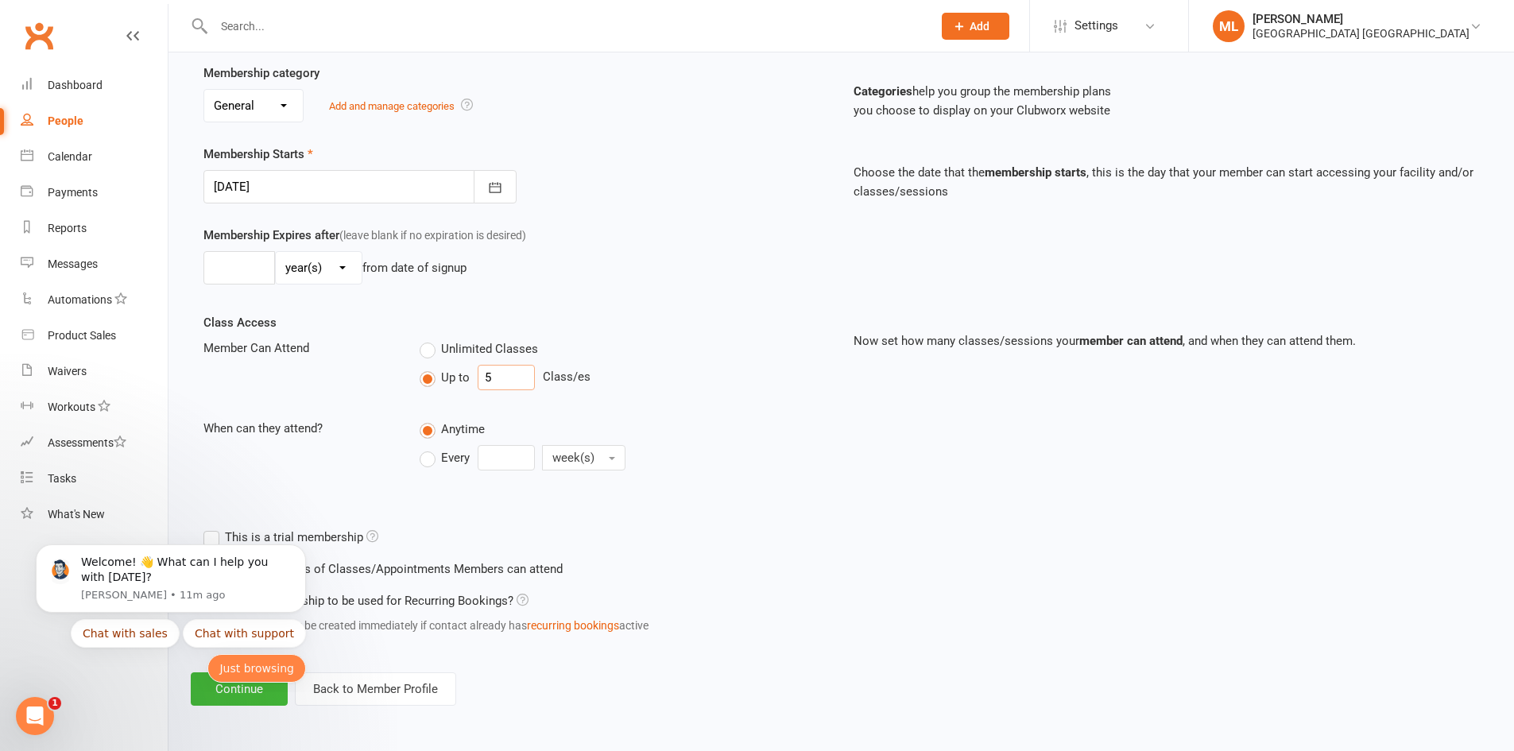
type input "5"
click at [258, 671] on button "Just browsing" at bounding box center [256, 668] width 99 height 29
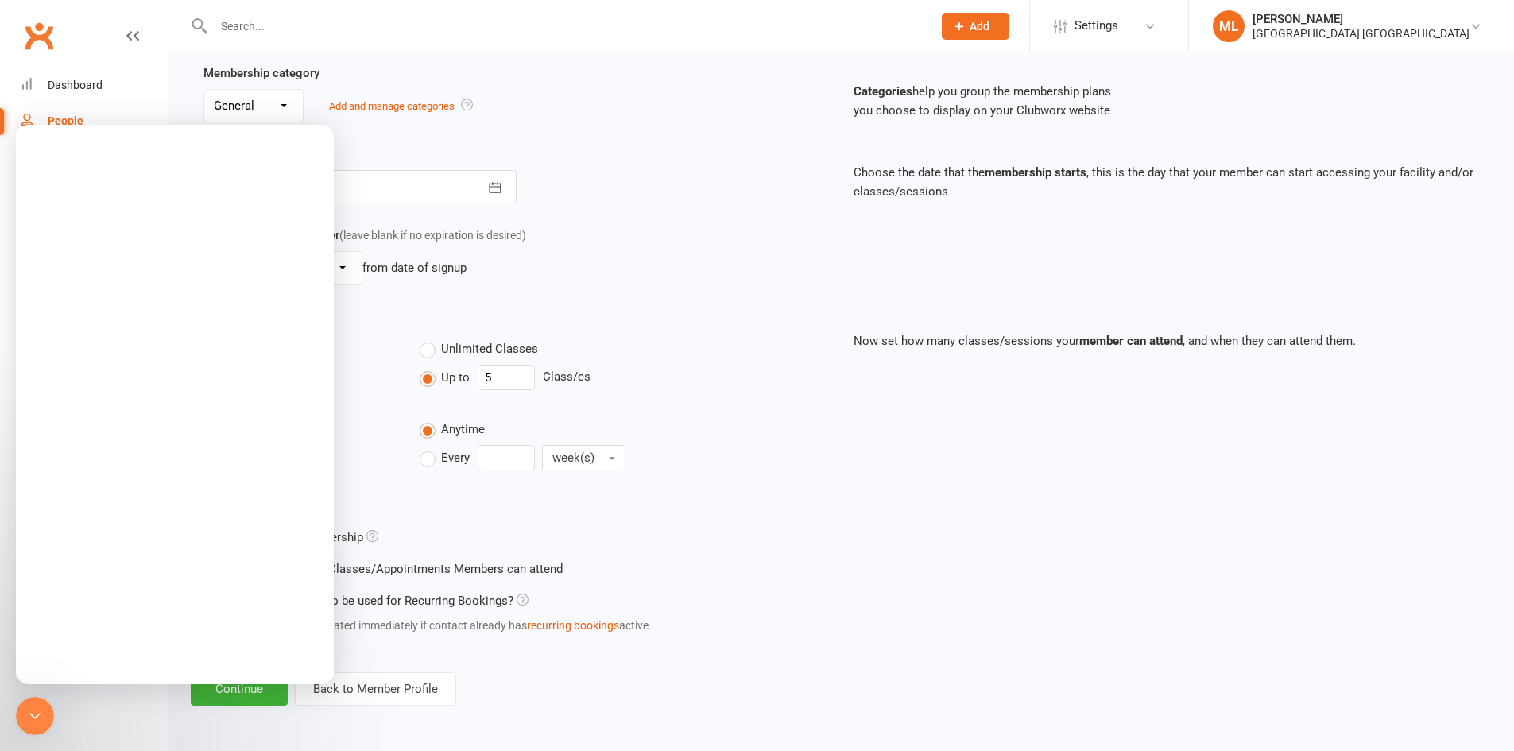
scroll to position [0, 0]
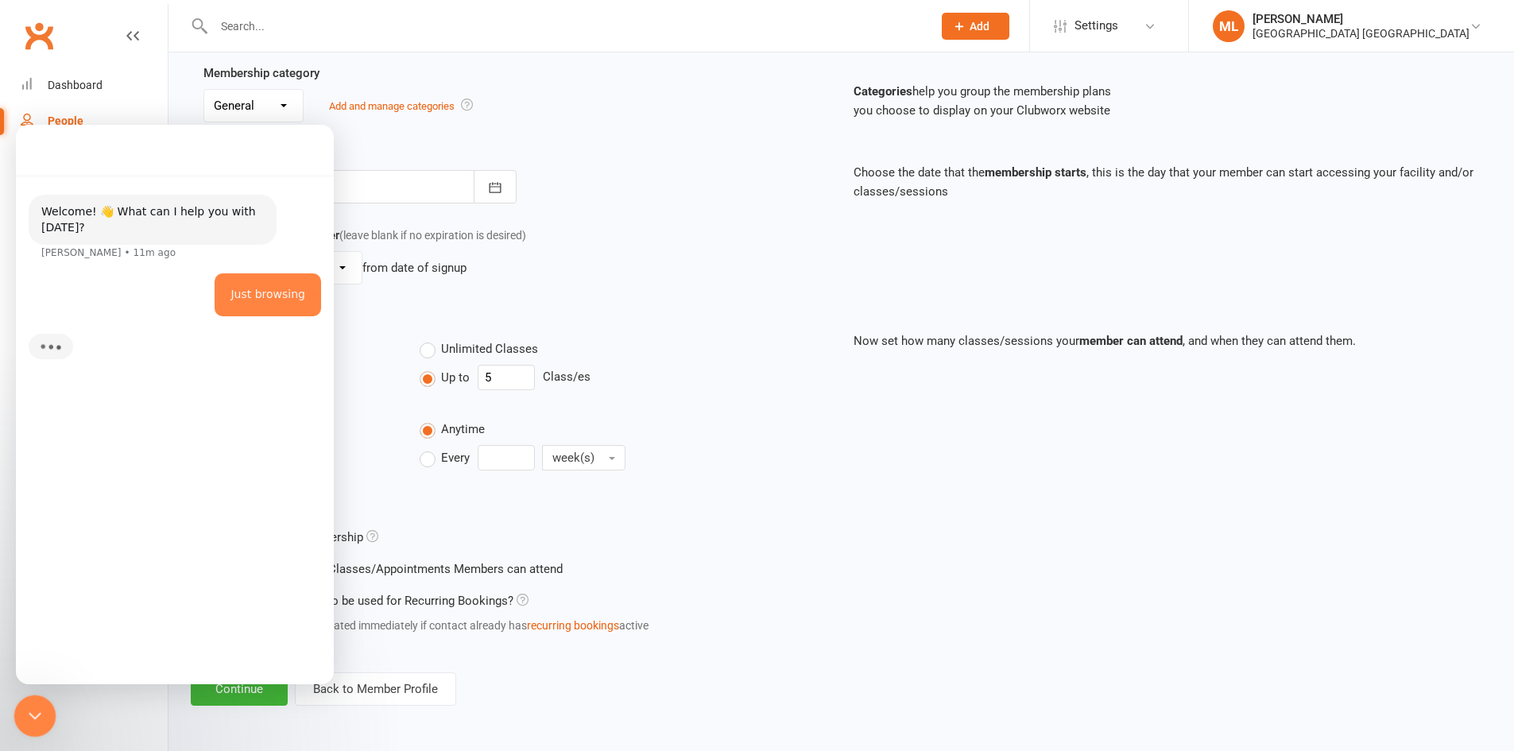
click at [33, 725] on div "Close Intercom Messenger" at bounding box center [33, 714] width 38 height 38
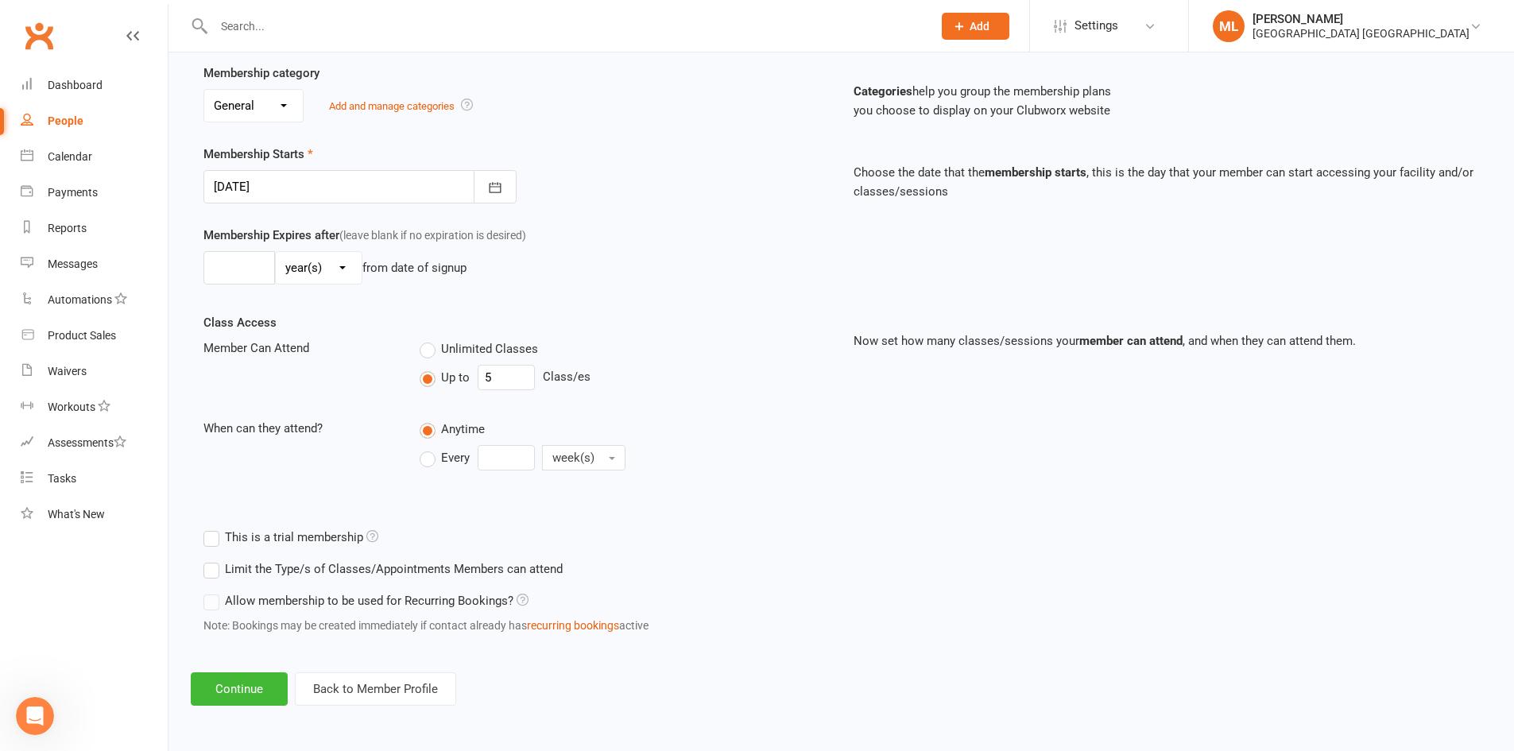
click at [525, 600] on icon at bounding box center [523, 600] width 12 height 12
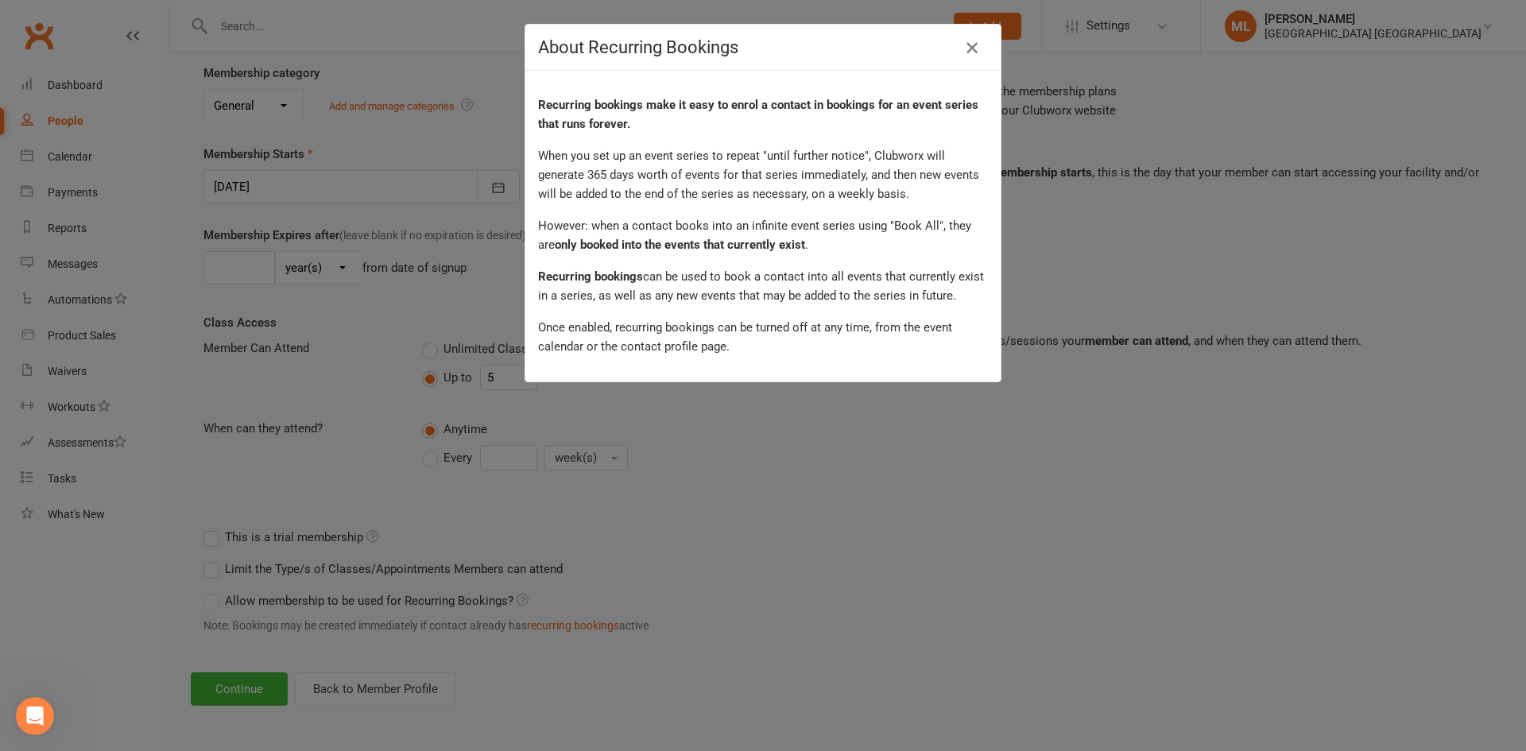
click at [966, 49] on icon "button" at bounding box center [971, 47] width 19 height 19
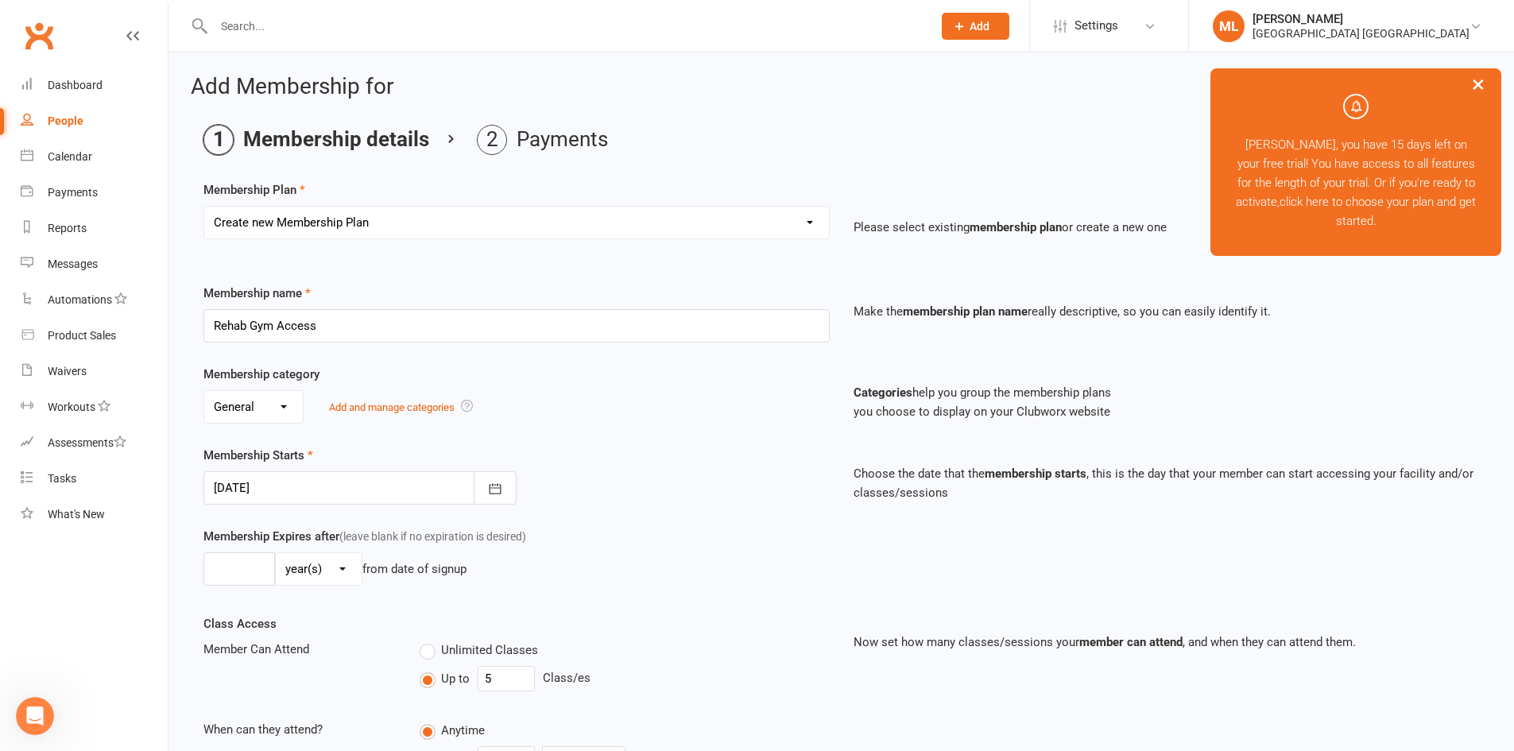
click at [422, 221] on select "Select a membership plan Create new Membership Plan" at bounding box center [516, 223] width 625 height 32
click at [204, 207] on select "Select a membership plan Create new Membership Plan" at bounding box center [516, 223] width 625 height 32
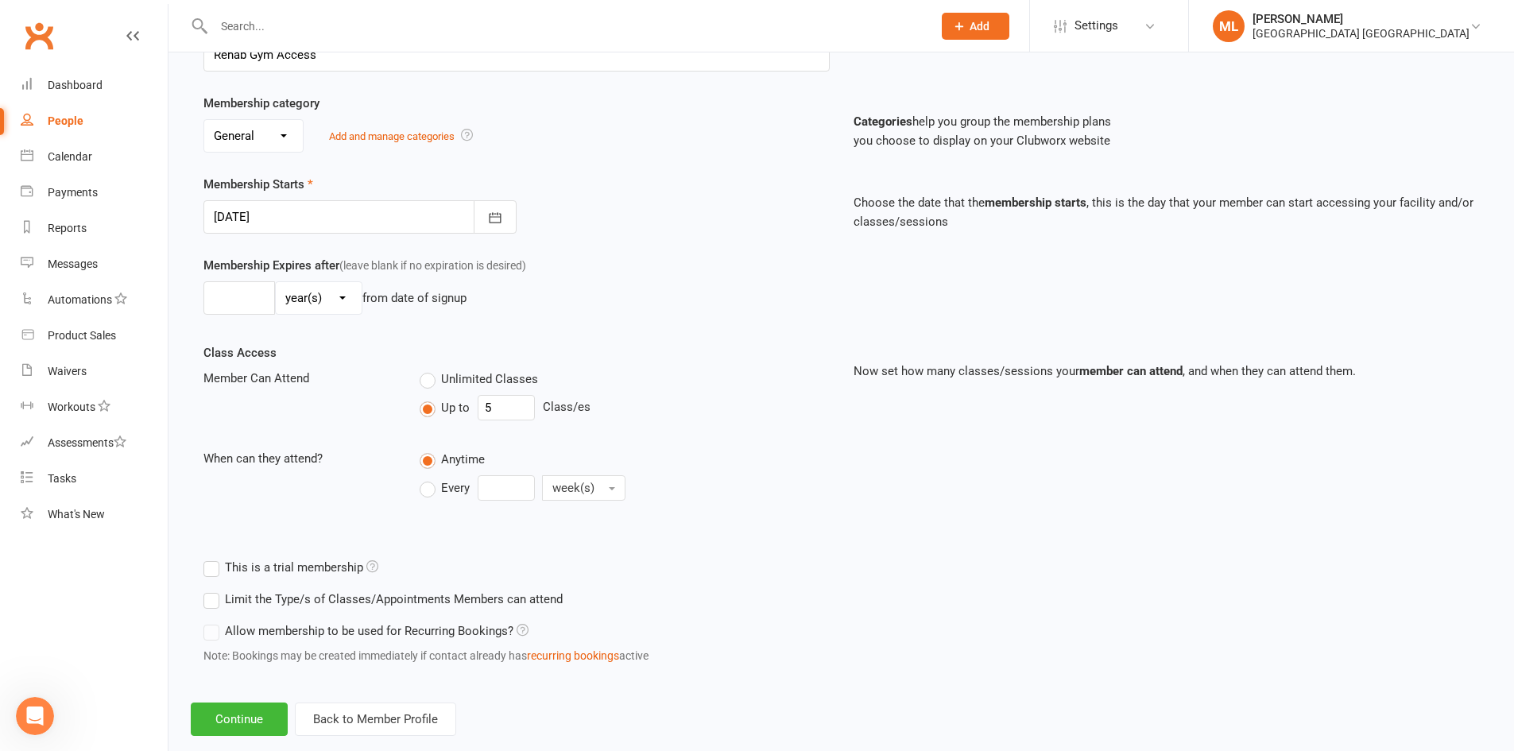
scroll to position [302, 0]
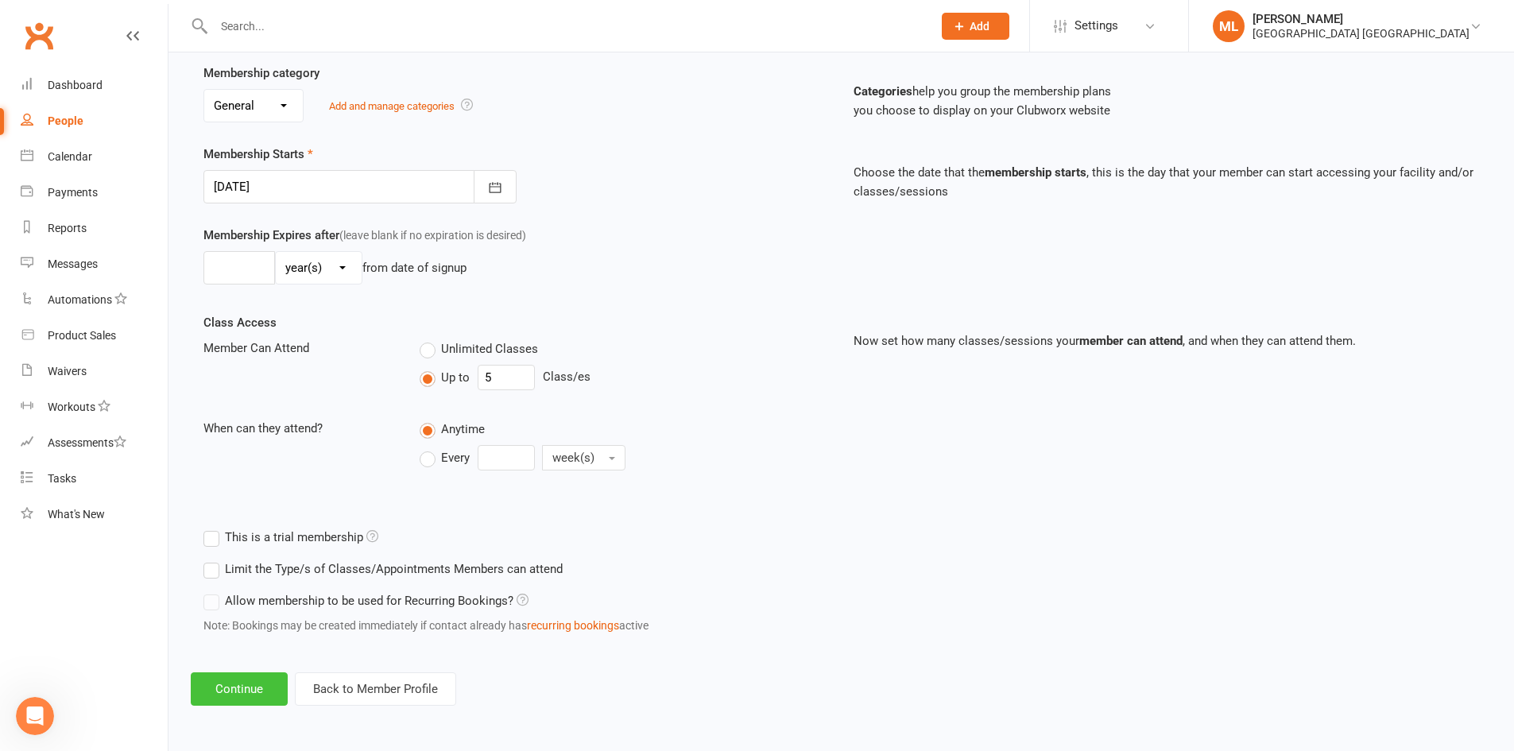
click at [243, 686] on button "Continue" at bounding box center [239, 688] width 97 height 33
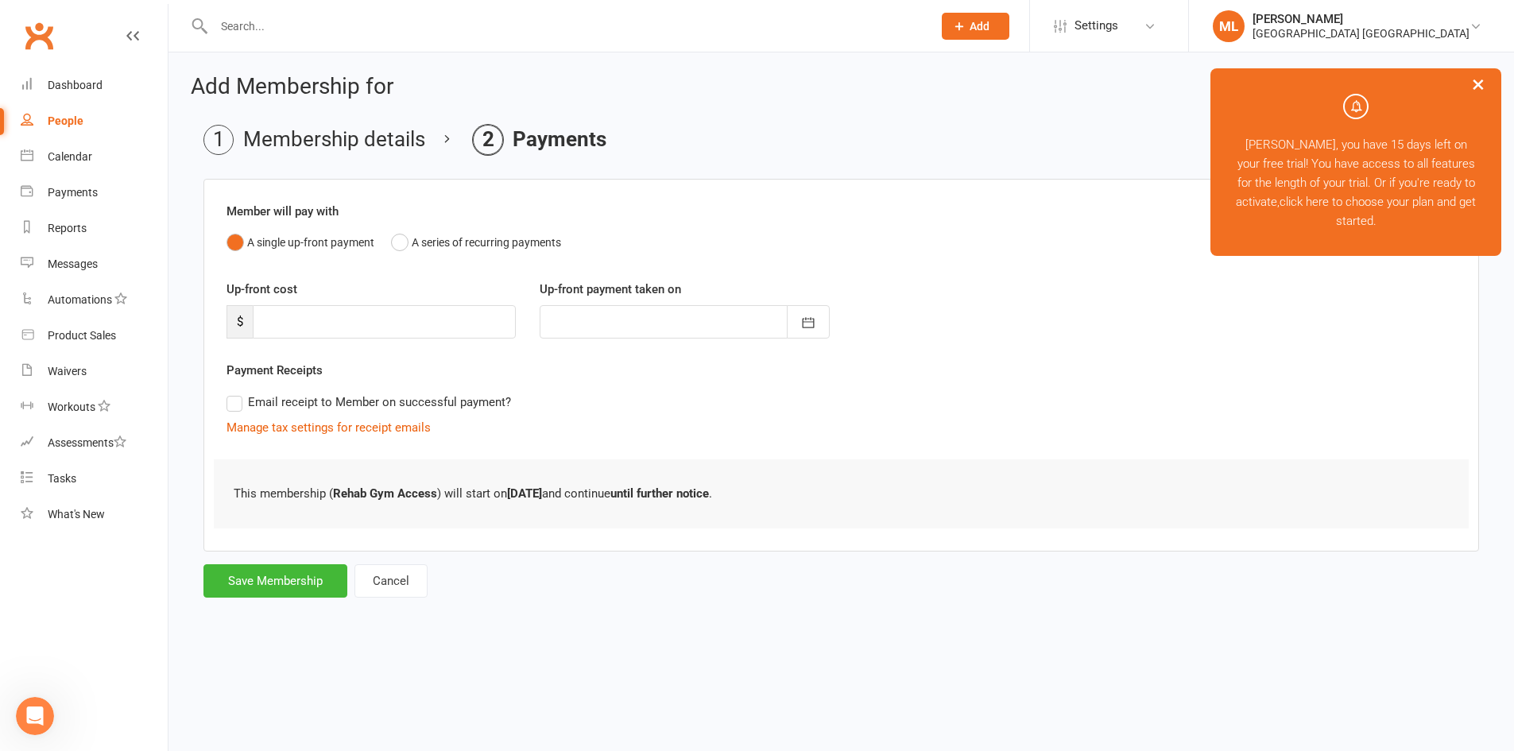
scroll to position [0, 0]
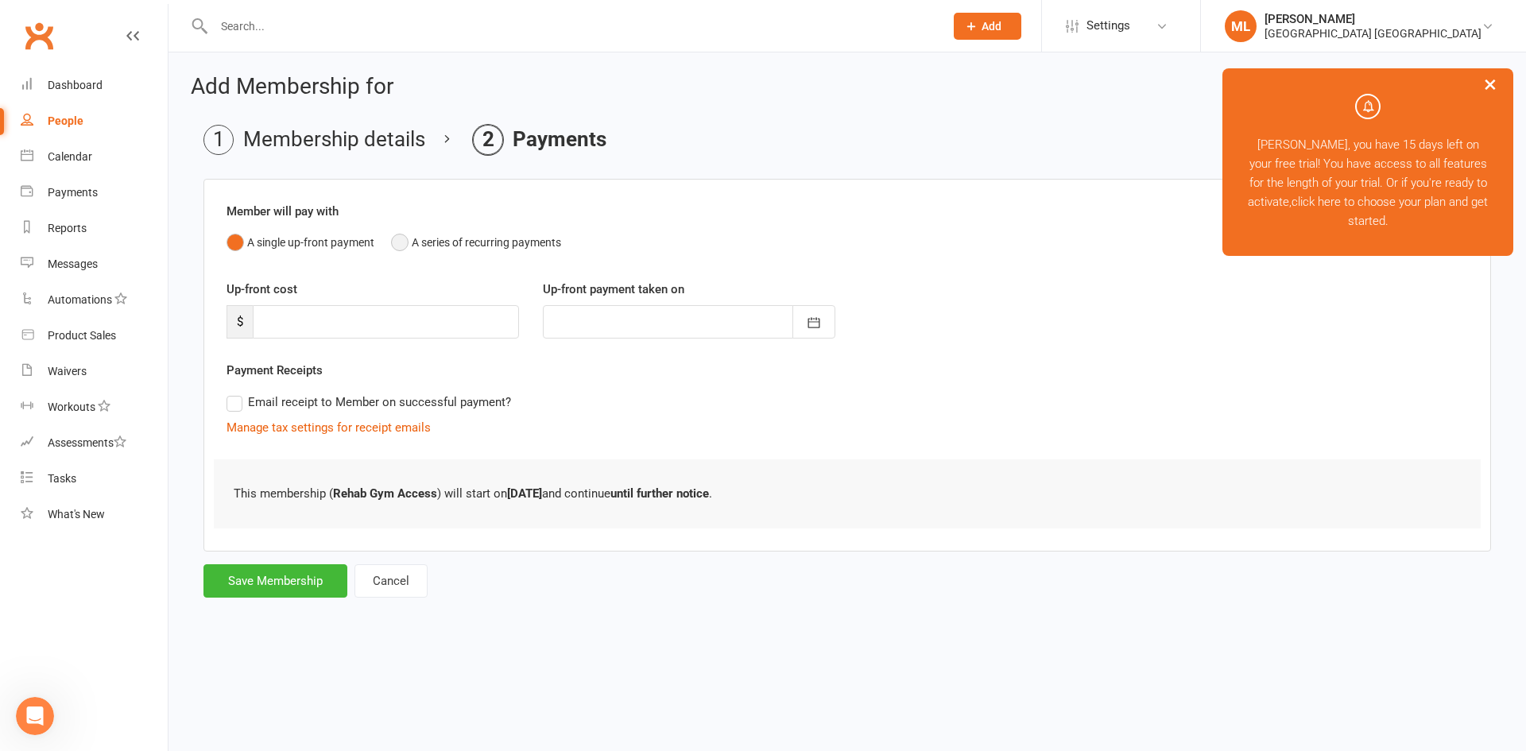
click at [400, 241] on button "A series of recurring payments" at bounding box center [476, 242] width 170 height 30
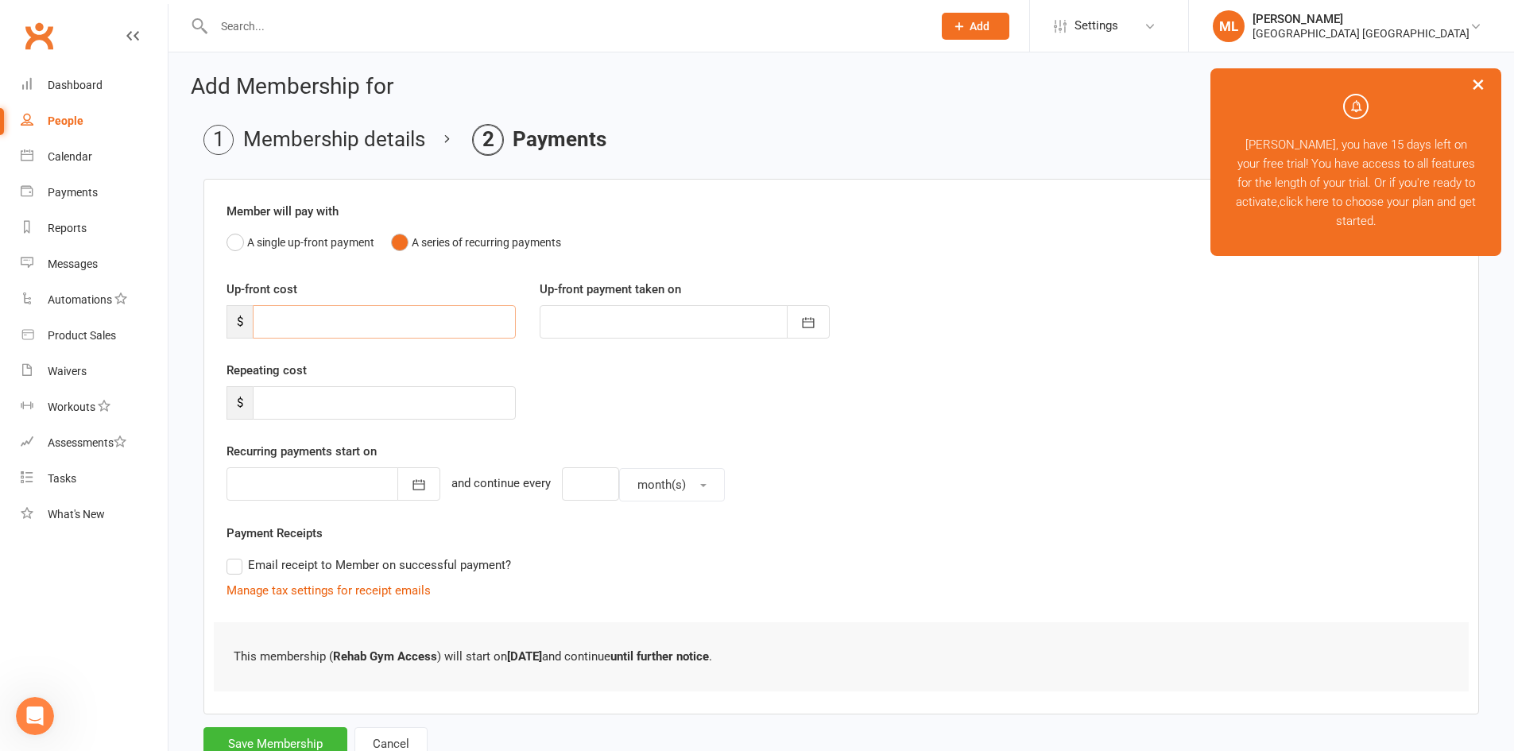
click at [336, 321] on input "number" at bounding box center [384, 321] width 263 height 33
type input "2"
type input "16 Sep 2025"
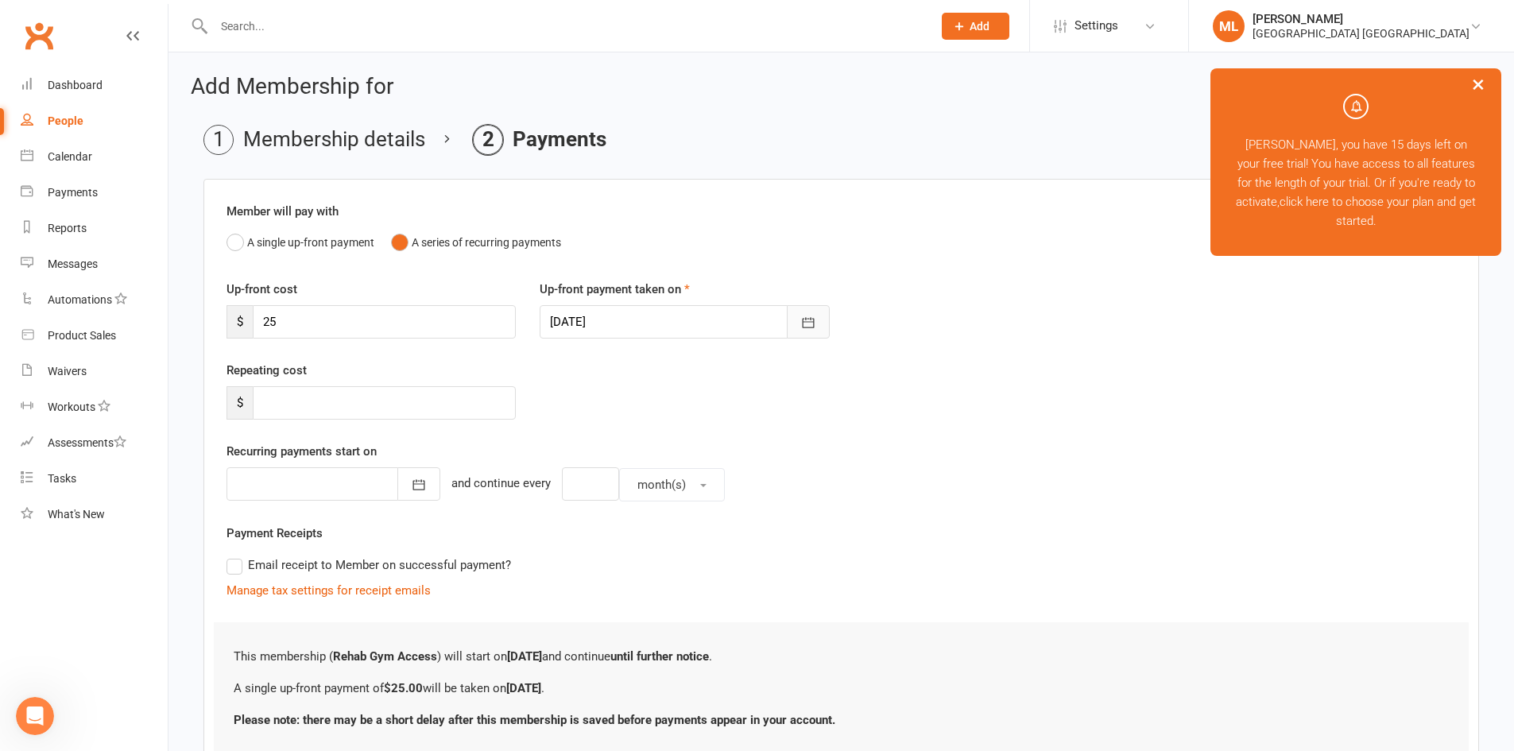
click at [807, 319] on icon "button" at bounding box center [808, 323] width 16 height 16
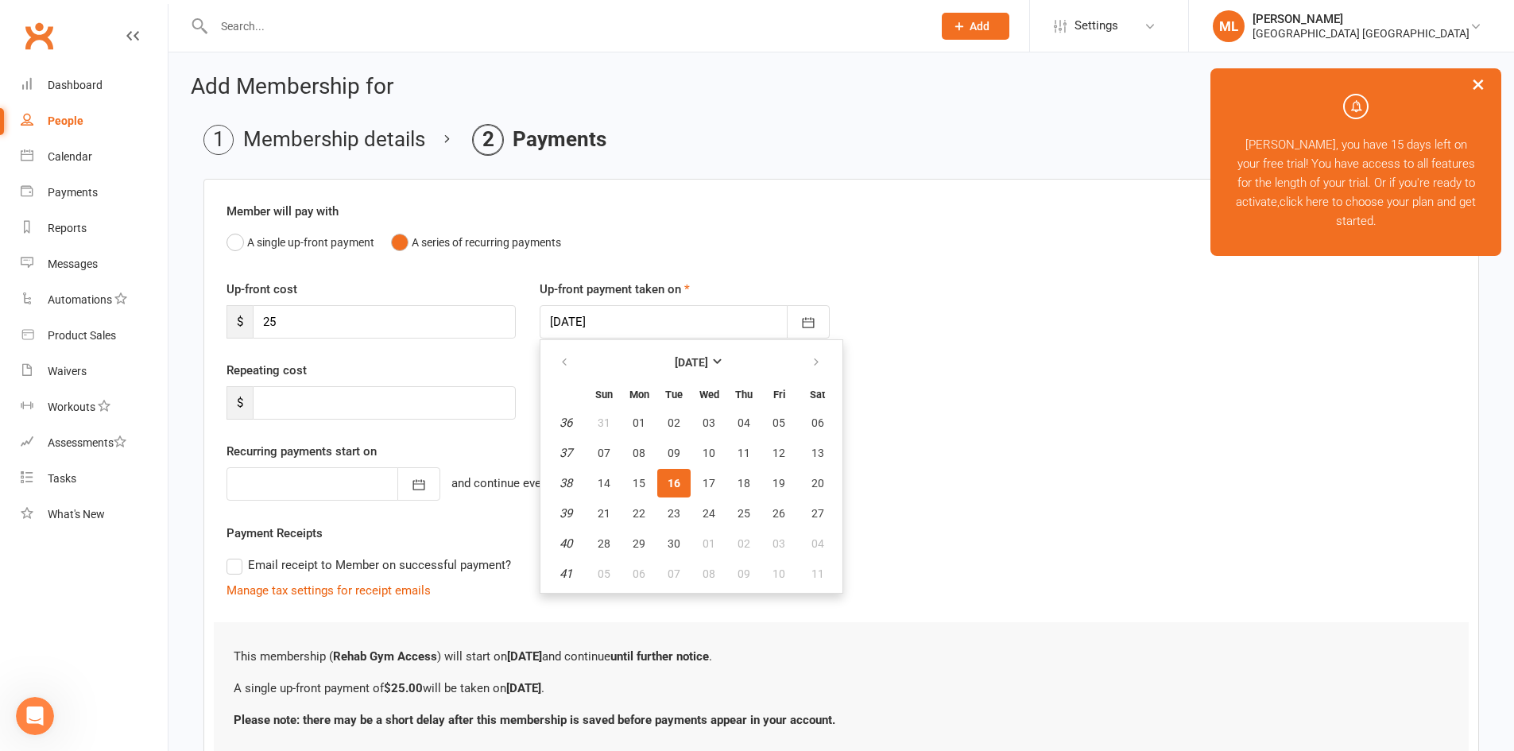
click at [966, 447] on div "Recurring payments start on September 2025 Sun Mon Tue Wed Thu Fri Sat 36 31 01…" at bounding box center [840, 472] width 1229 height 60
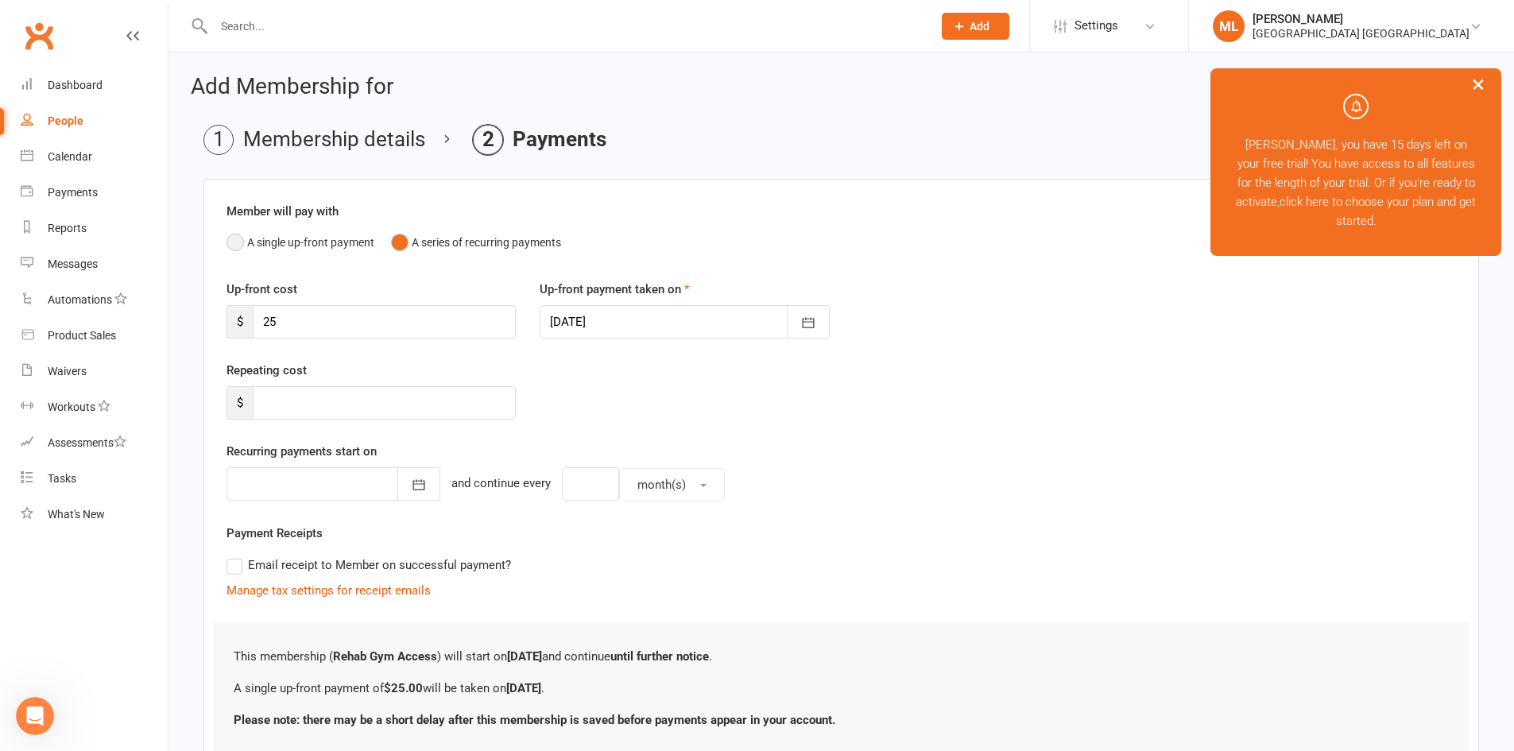
click at [236, 241] on button "A single up-front payment" at bounding box center [300, 242] width 148 height 30
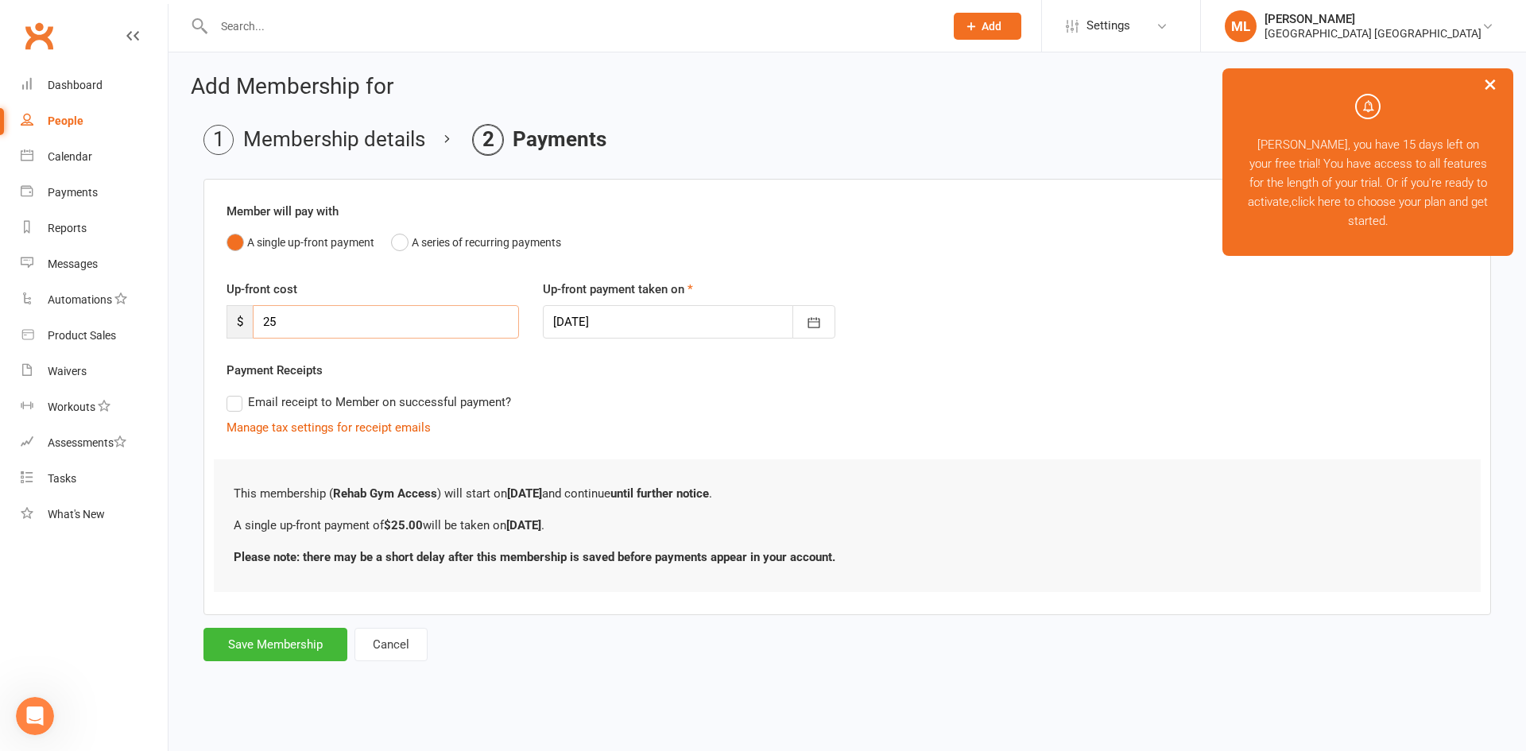
click at [281, 318] on input "25" at bounding box center [386, 321] width 266 height 33
drag, startPoint x: 285, startPoint y: 321, endPoint x: 254, endPoint y: 323, distance: 31.1
click at [254, 323] on input "25" at bounding box center [386, 321] width 266 height 33
type input "10"
click at [814, 327] on icon "button" at bounding box center [814, 323] width 16 height 16
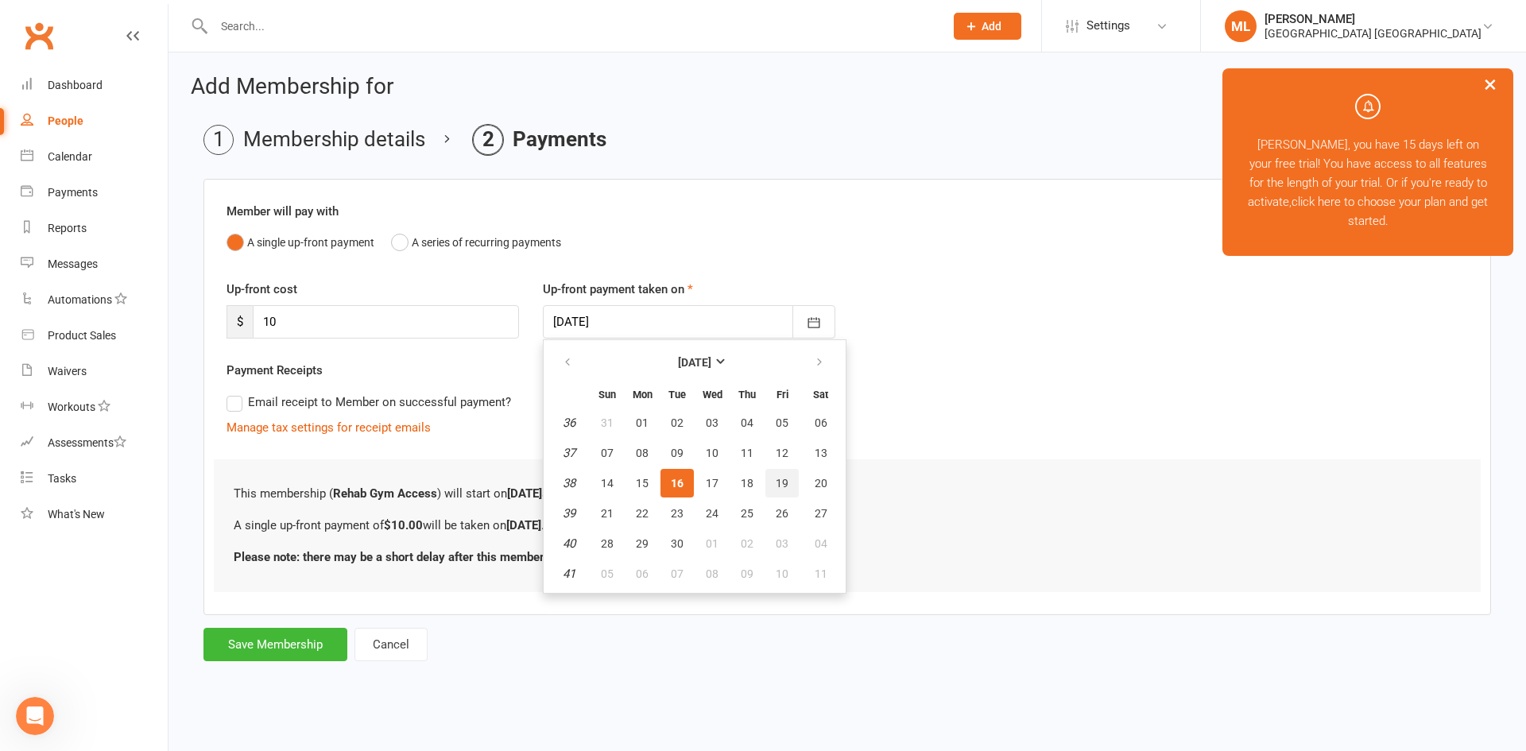
click at [784, 481] on span "19" at bounding box center [782, 483] width 13 height 13
type input "19 Sep 2025"
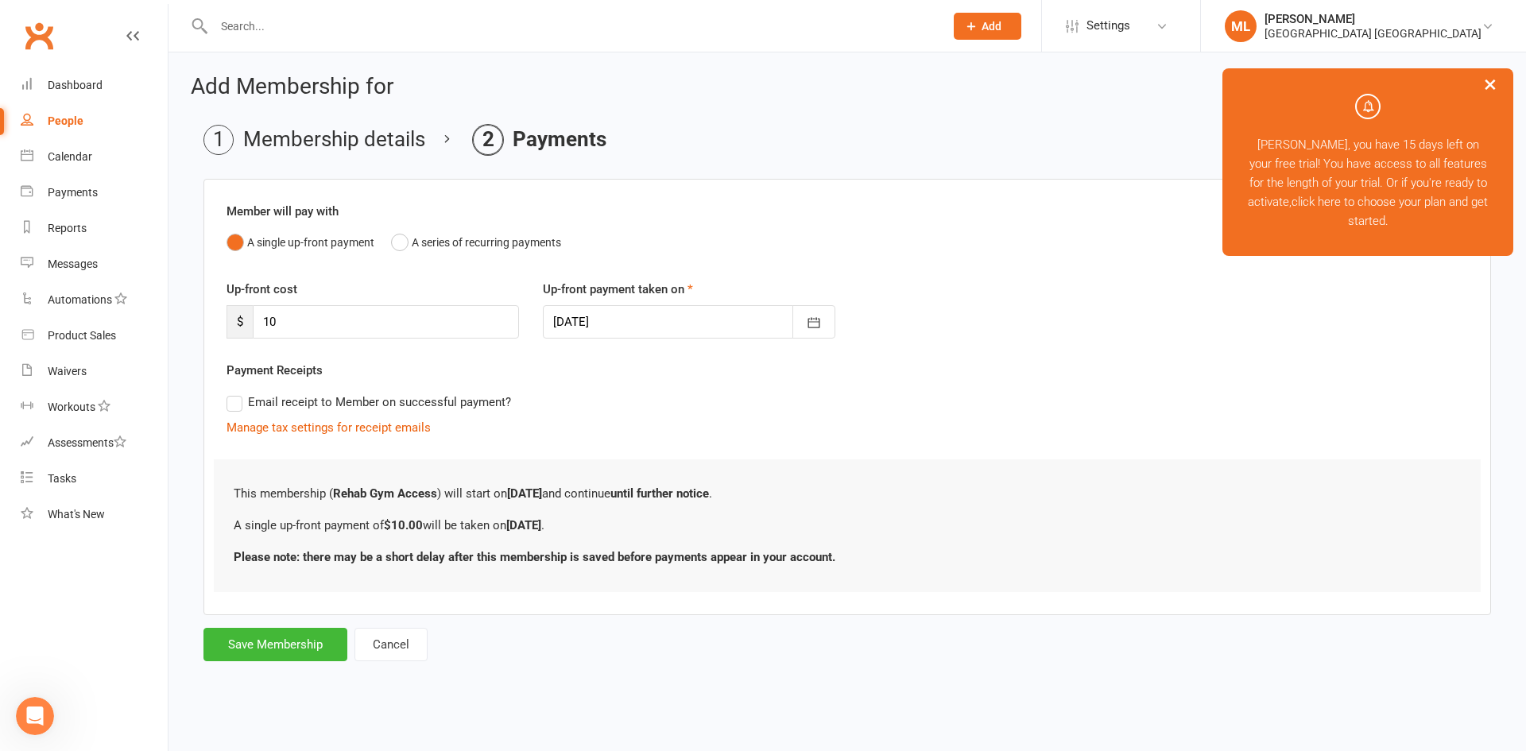
click at [230, 405] on label "Email receipt to Member on successful payment?" at bounding box center [368, 402] width 284 height 19
click at [230, 393] on input "Email receipt to Member on successful payment?" at bounding box center [231, 393] width 10 height 0
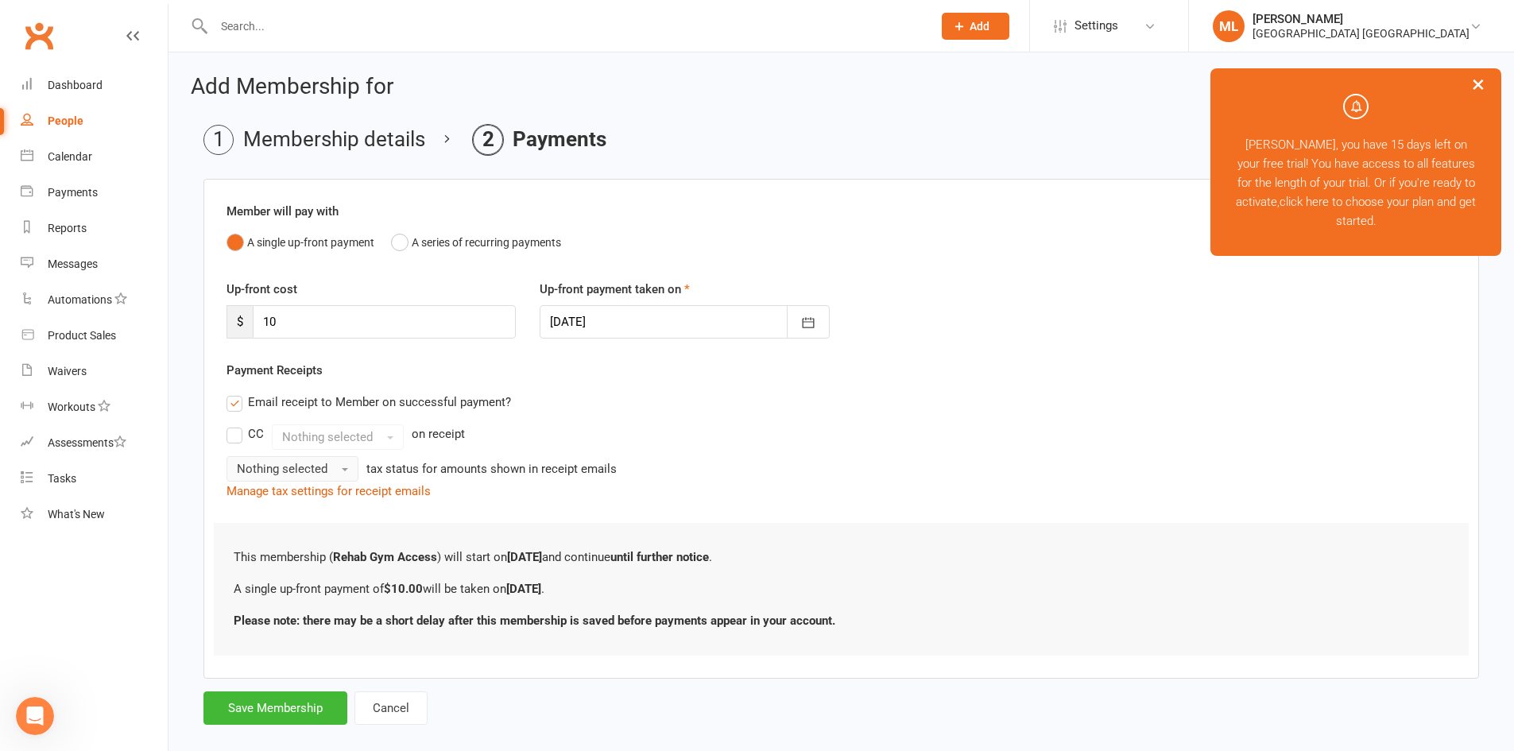
click at [346, 469] on span "button" at bounding box center [345, 469] width 6 height 3
click at [303, 505] on link "Inc tax" at bounding box center [305, 503] width 157 height 32
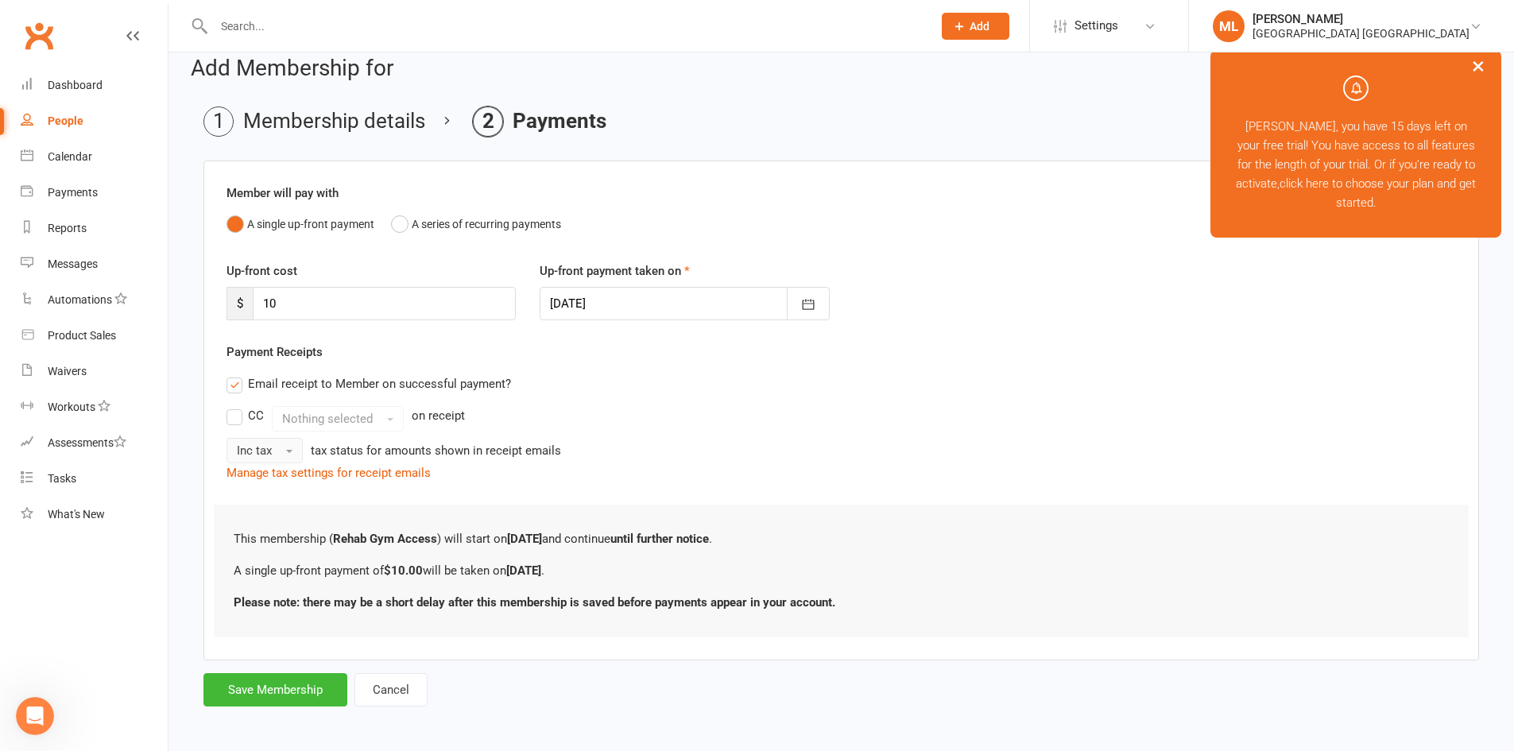
scroll to position [22, 0]
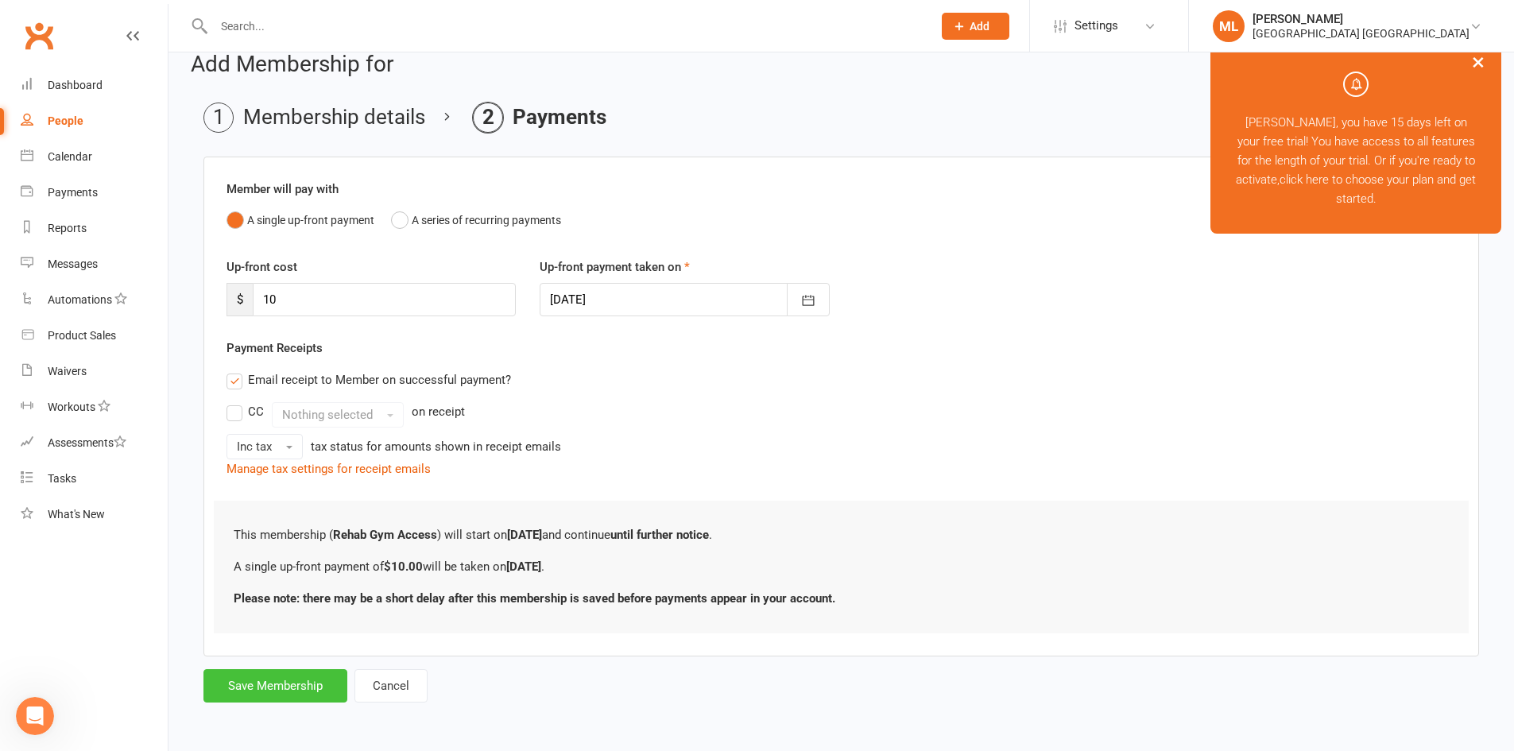
click at [285, 683] on button "Save Membership" at bounding box center [275, 685] width 144 height 33
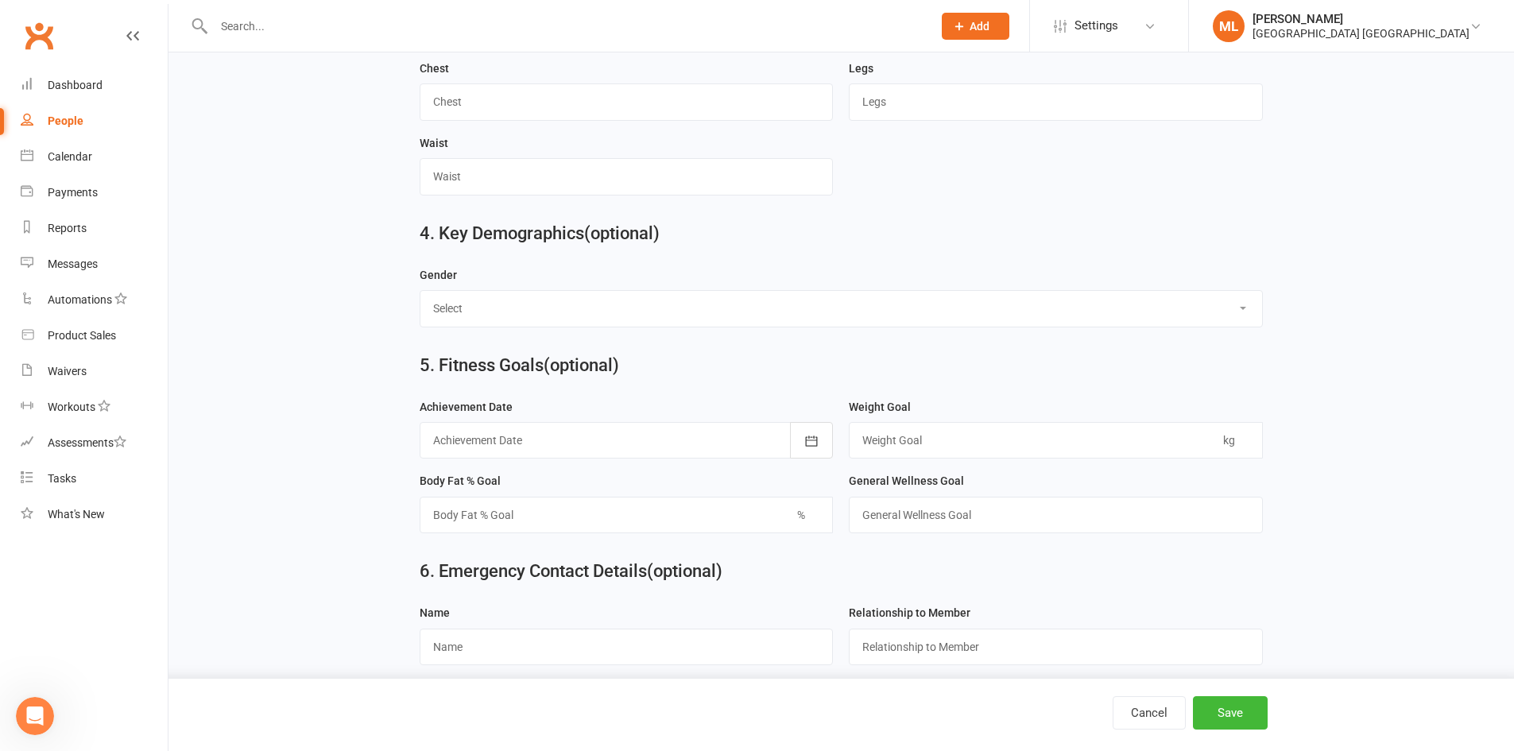
scroll to position [1082, 0]
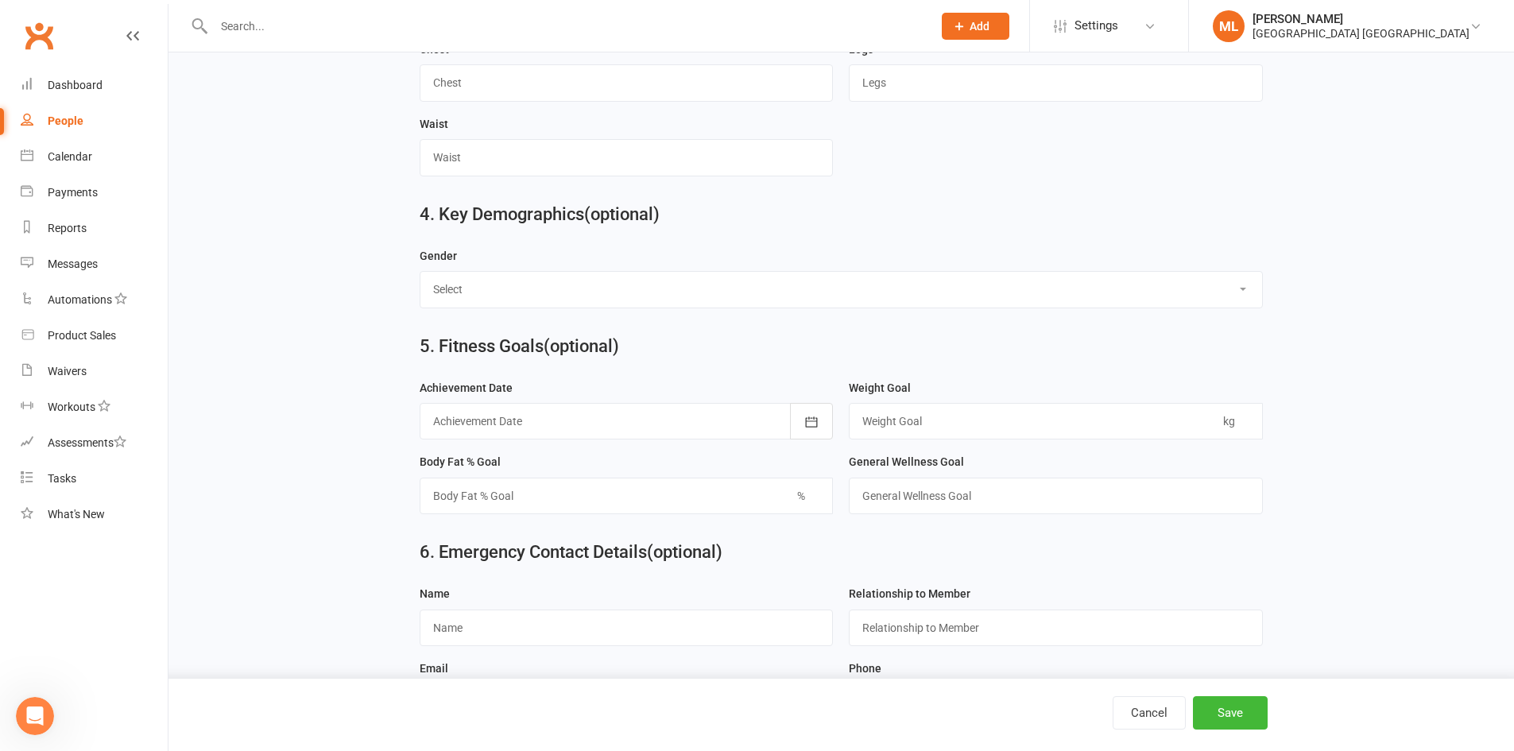
click at [683, 295] on select "Select Male Female" at bounding box center [841, 289] width 842 height 35
select select "Female"
click at [420, 281] on select "Select Male Female" at bounding box center [841, 289] width 842 height 35
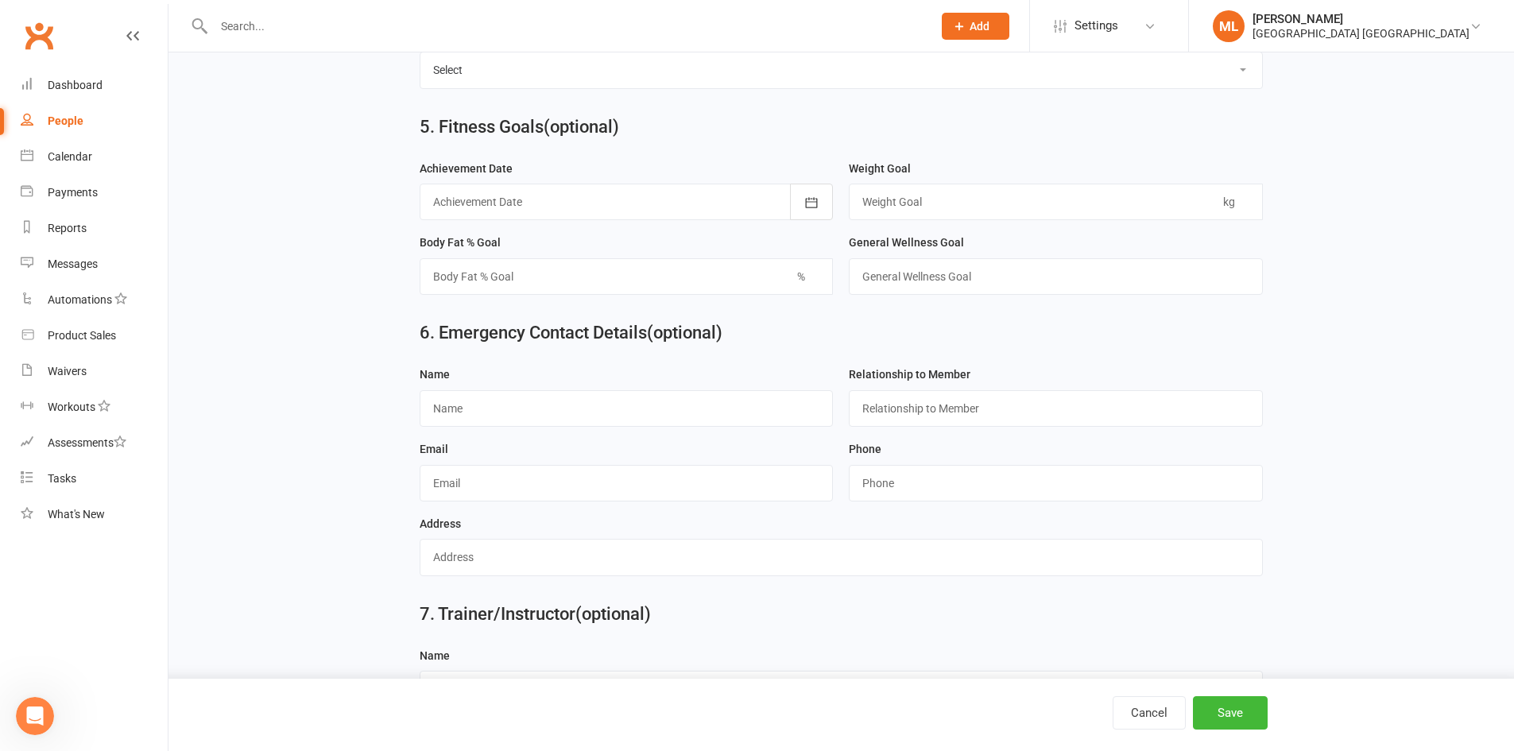
scroll to position [1374, 0]
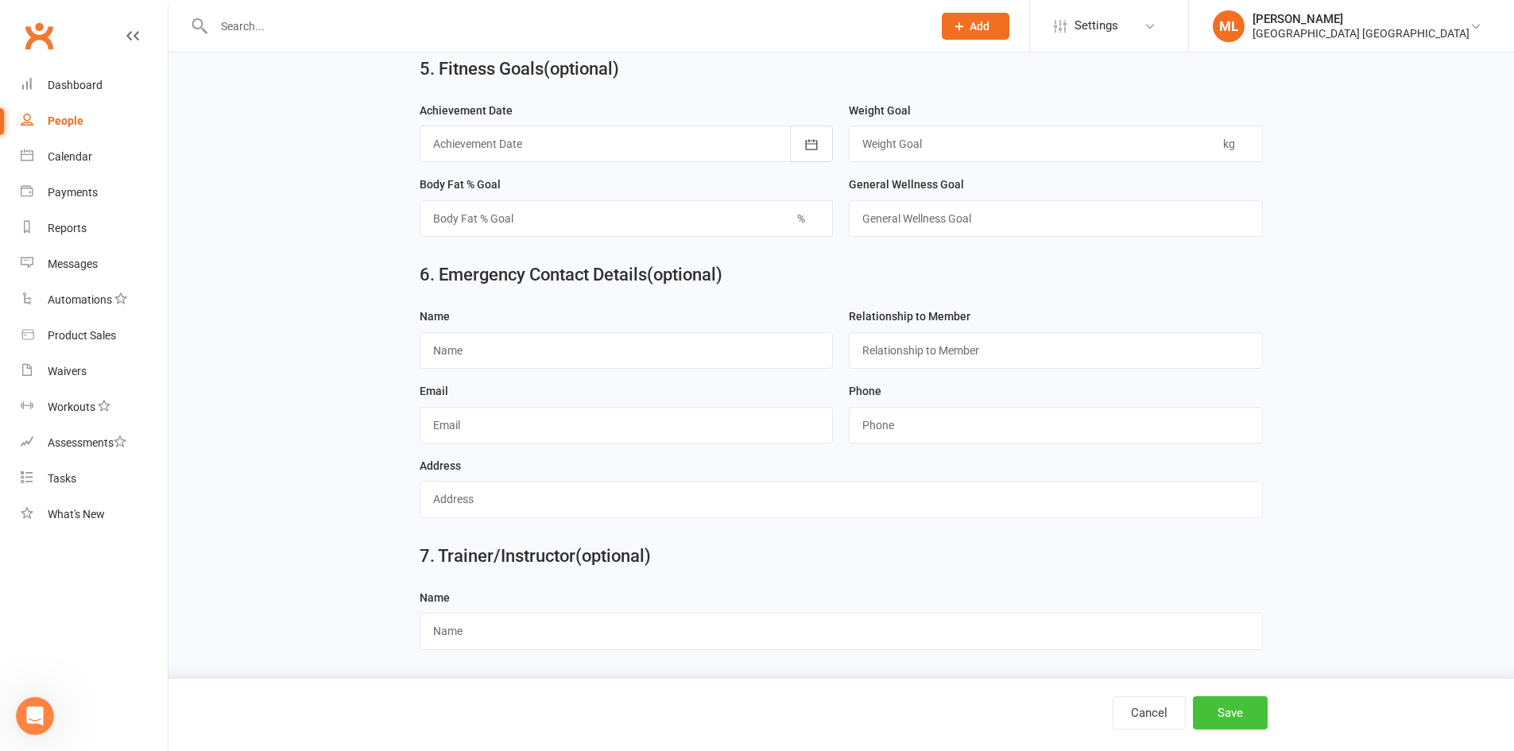
click at [1229, 718] on button "Save" at bounding box center [1230, 712] width 75 height 33
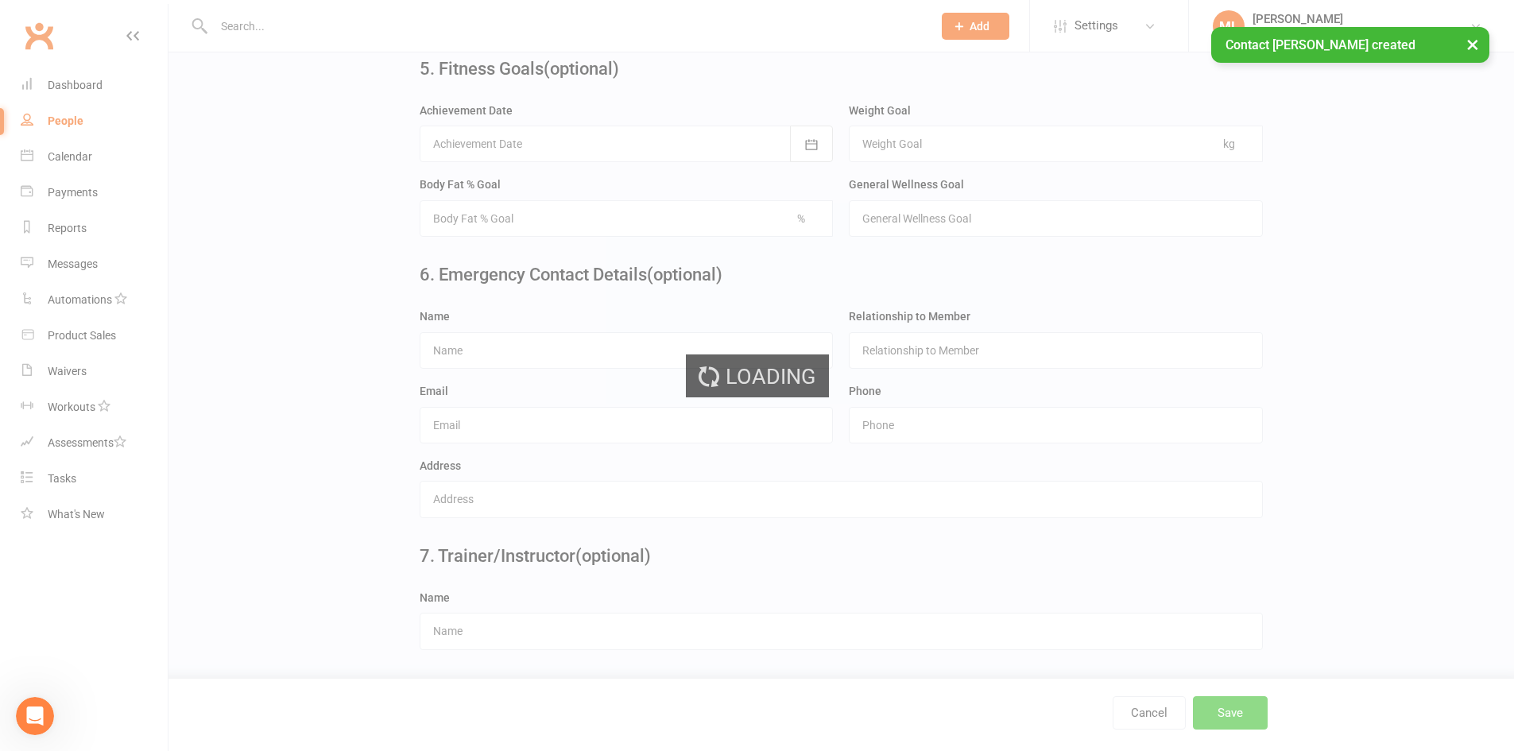
scroll to position [0, 0]
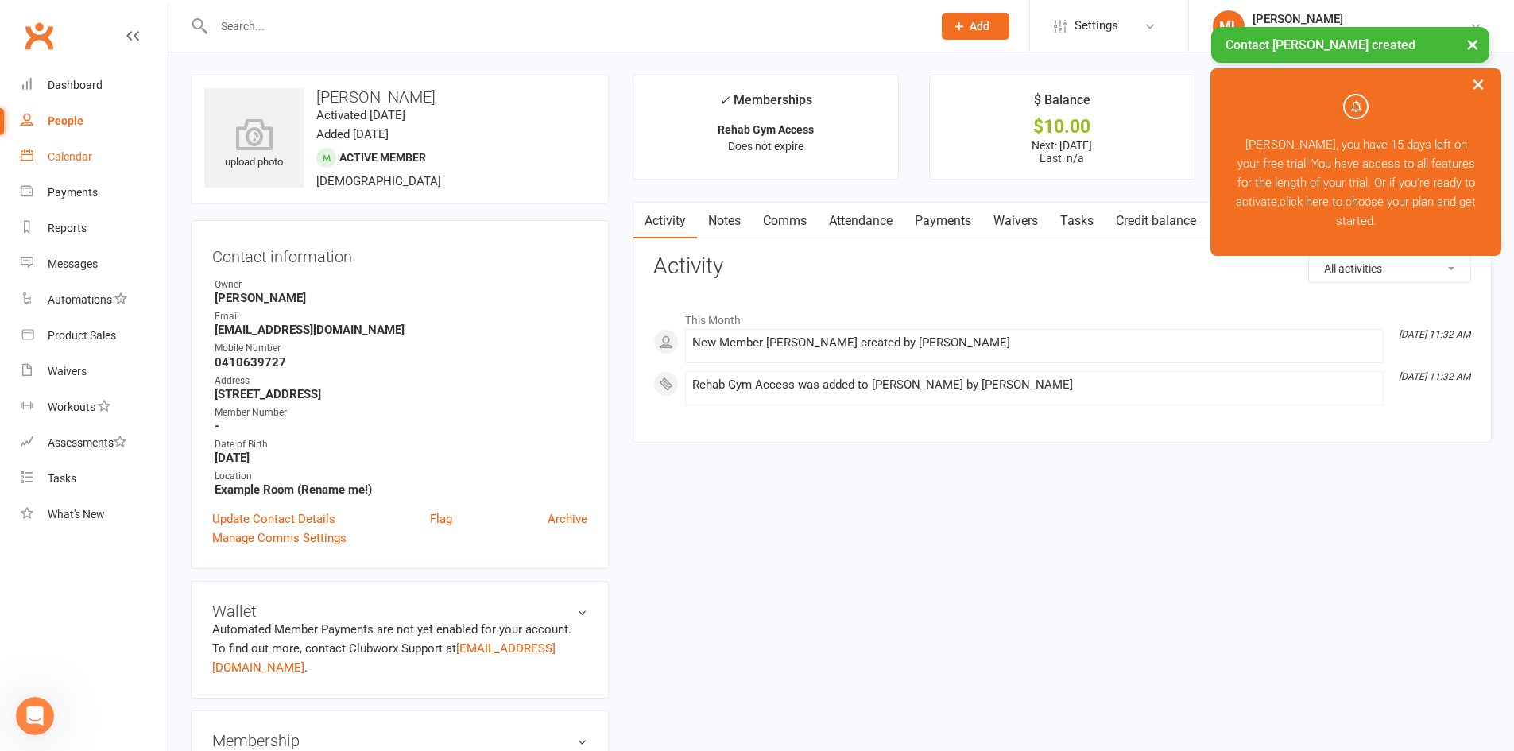
click at [69, 155] on div "Calendar" at bounding box center [70, 156] width 44 height 13
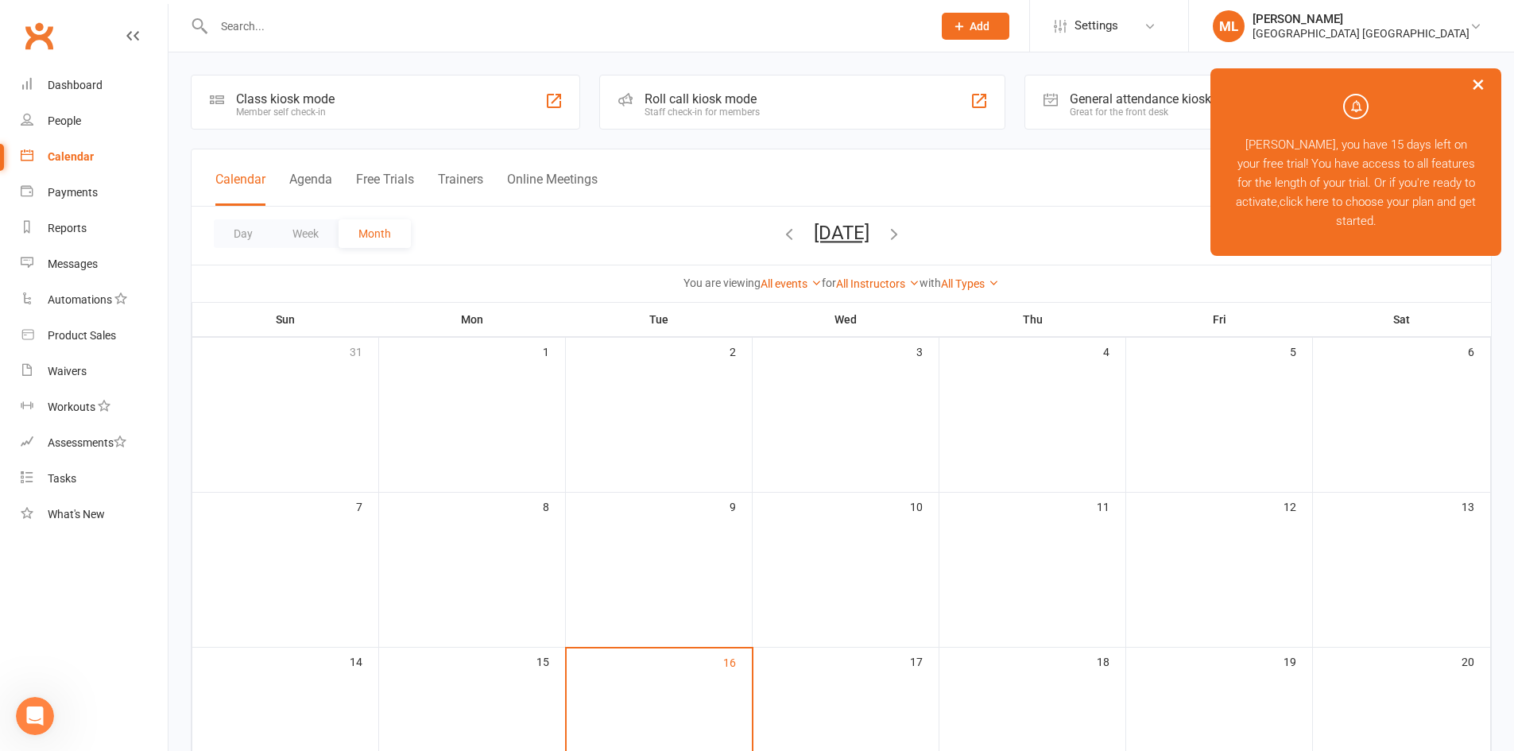
click at [548, 99] on div at bounding box center [553, 100] width 19 height 19
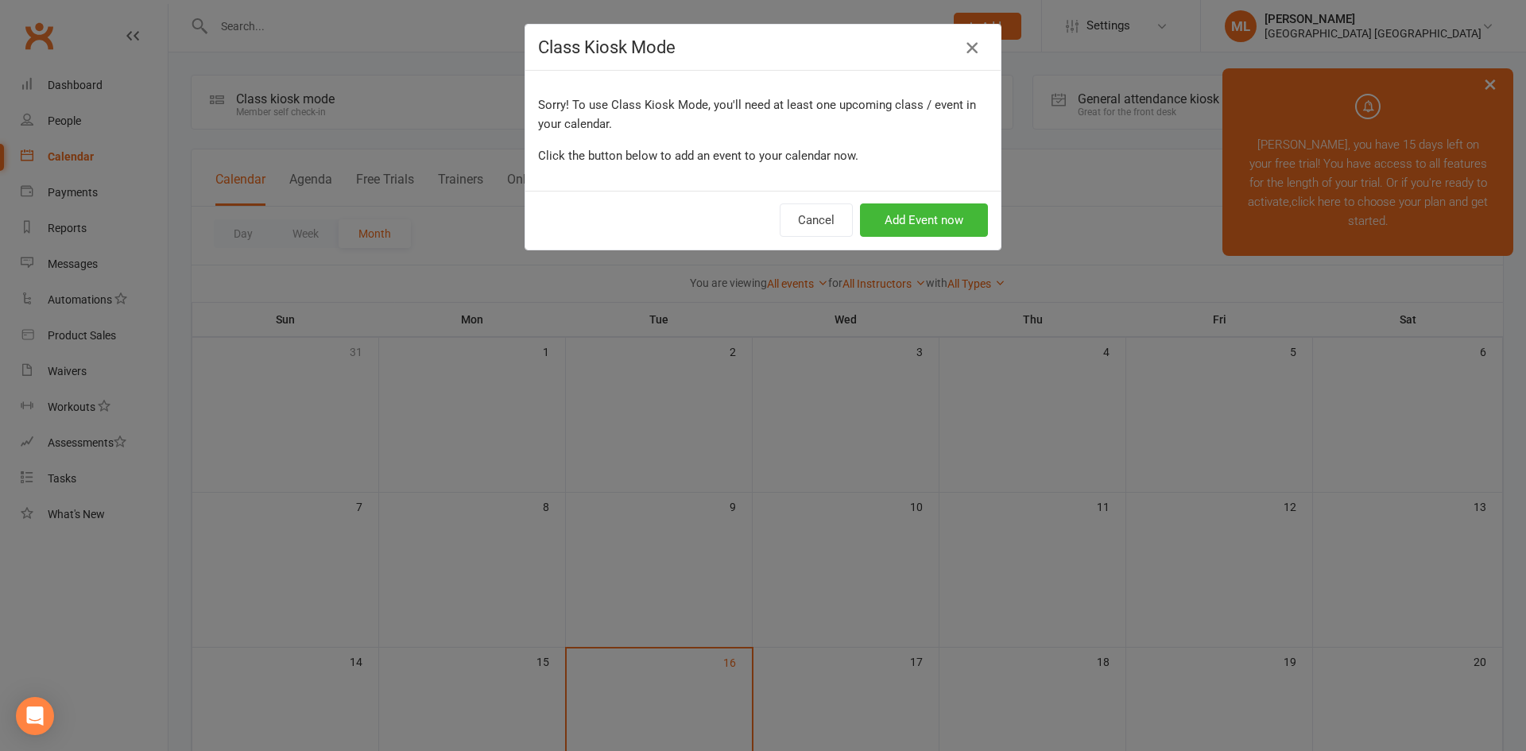
click at [964, 48] on icon "button" at bounding box center [971, 47] width 19 height 19
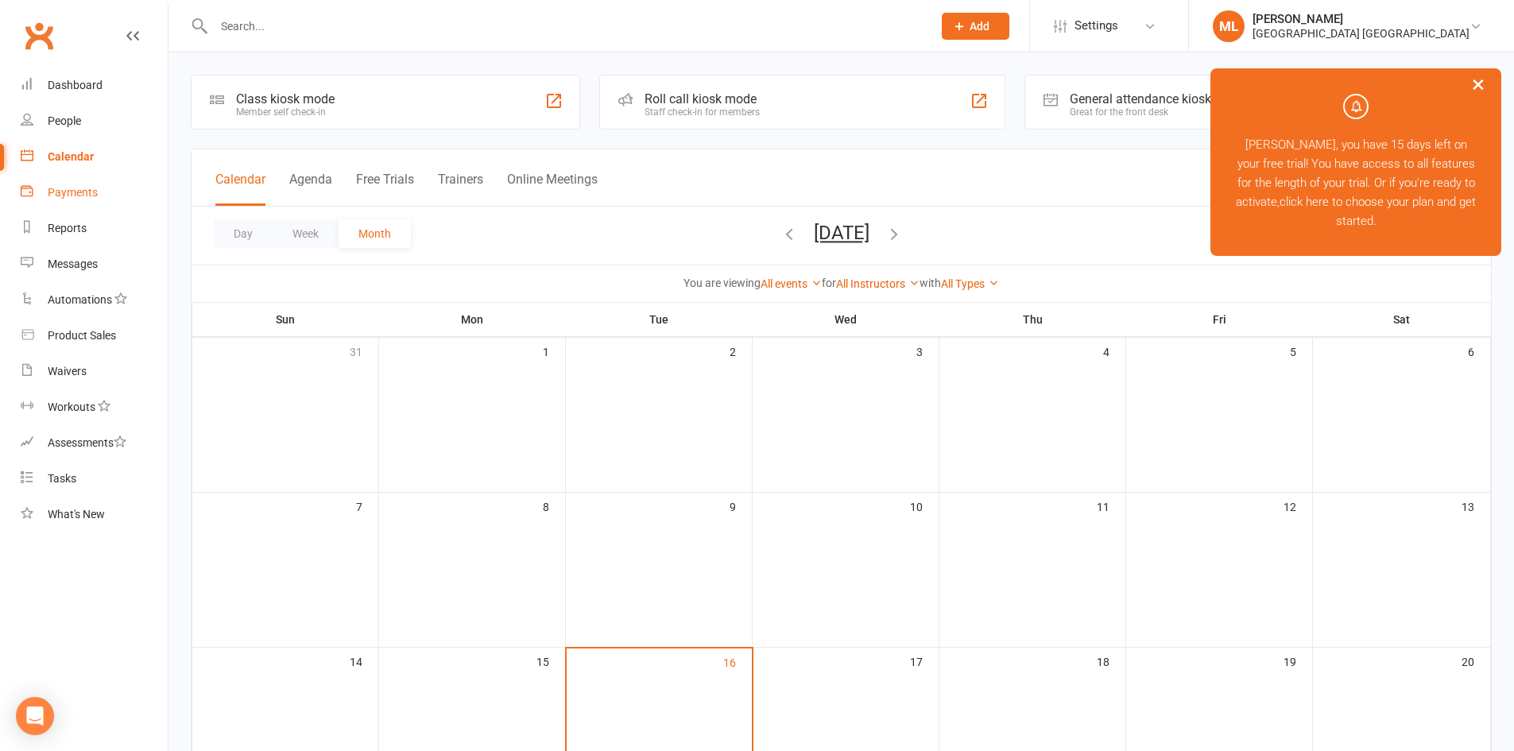
click at [82, 192] on div "Payments" at bounding box center [73, 192] width 50 height 13
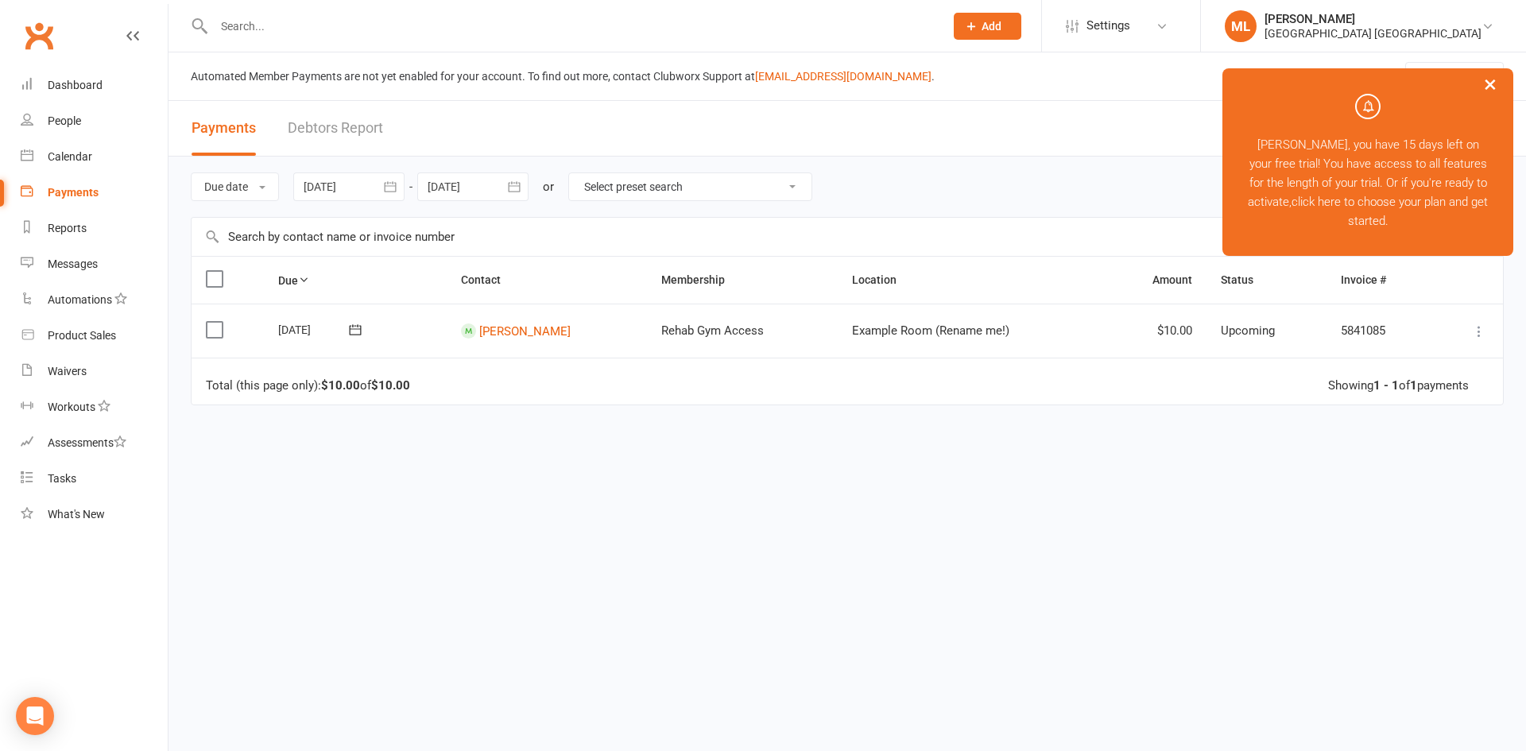
click at [1490, 88] on button "×" at bounding box center [1490, 84] width 29 height 34
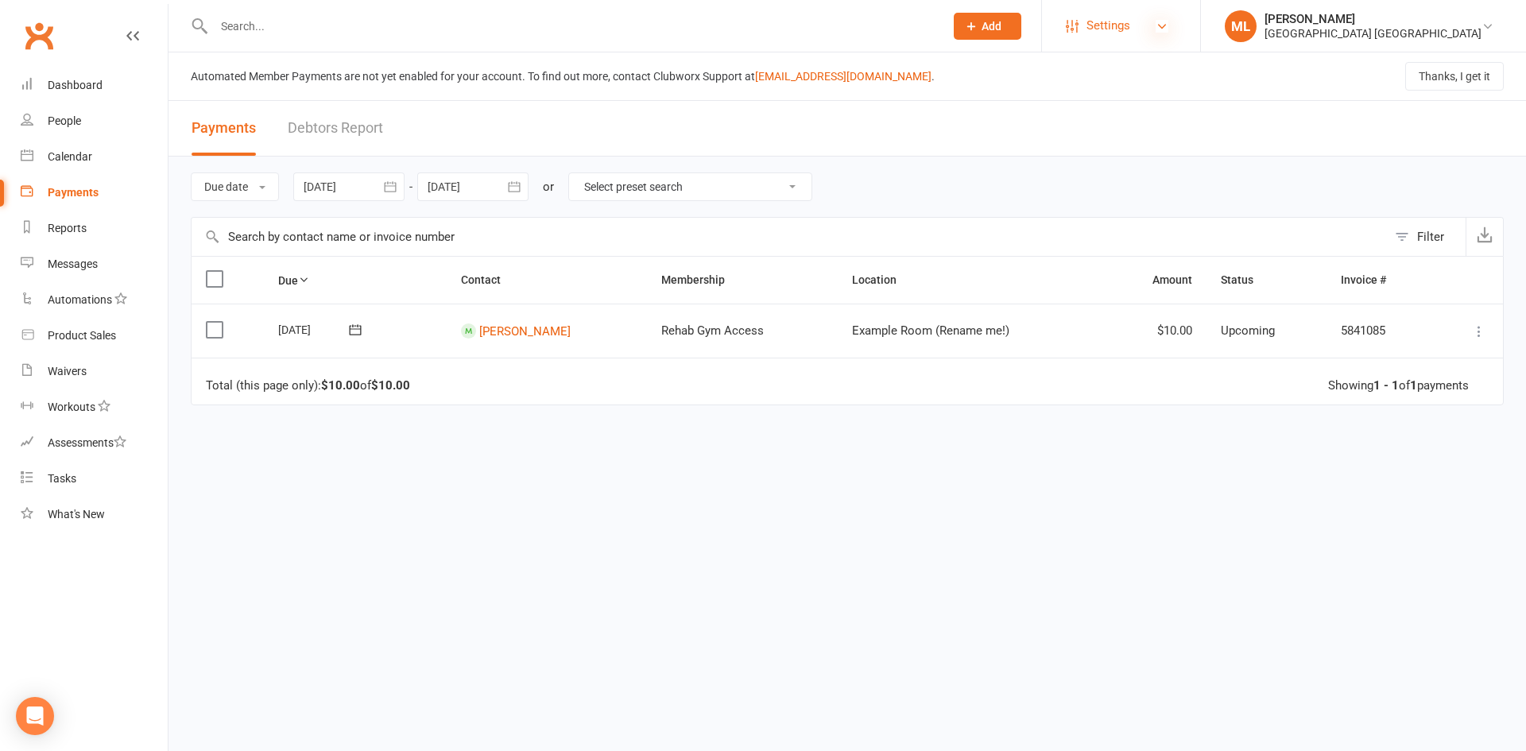
click at [1168, 25] on icon at bounding box center [1161, 26] width 13 height 13
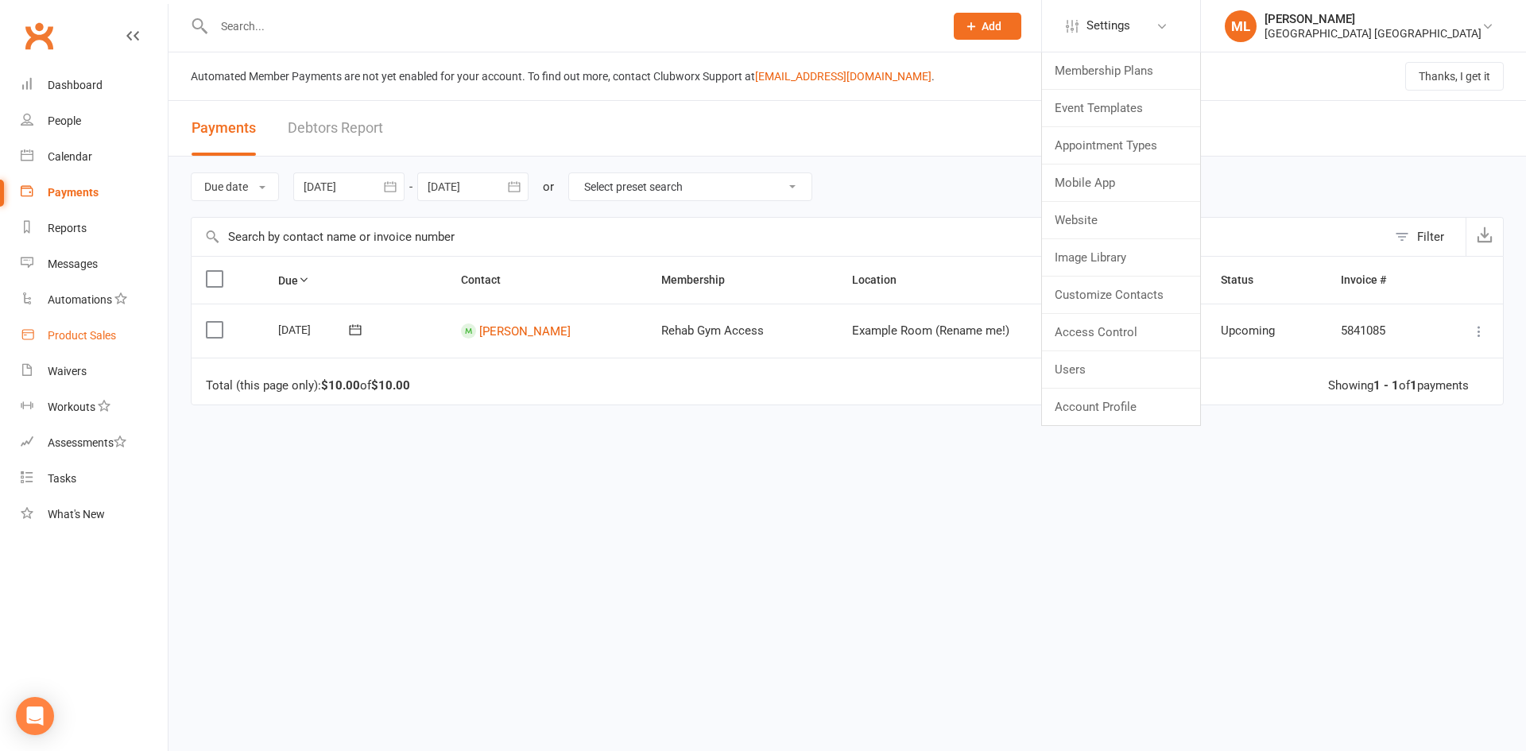
click at [80, 332] on div "Product Sales" at bounding box center [82, 335] width 68 height 13
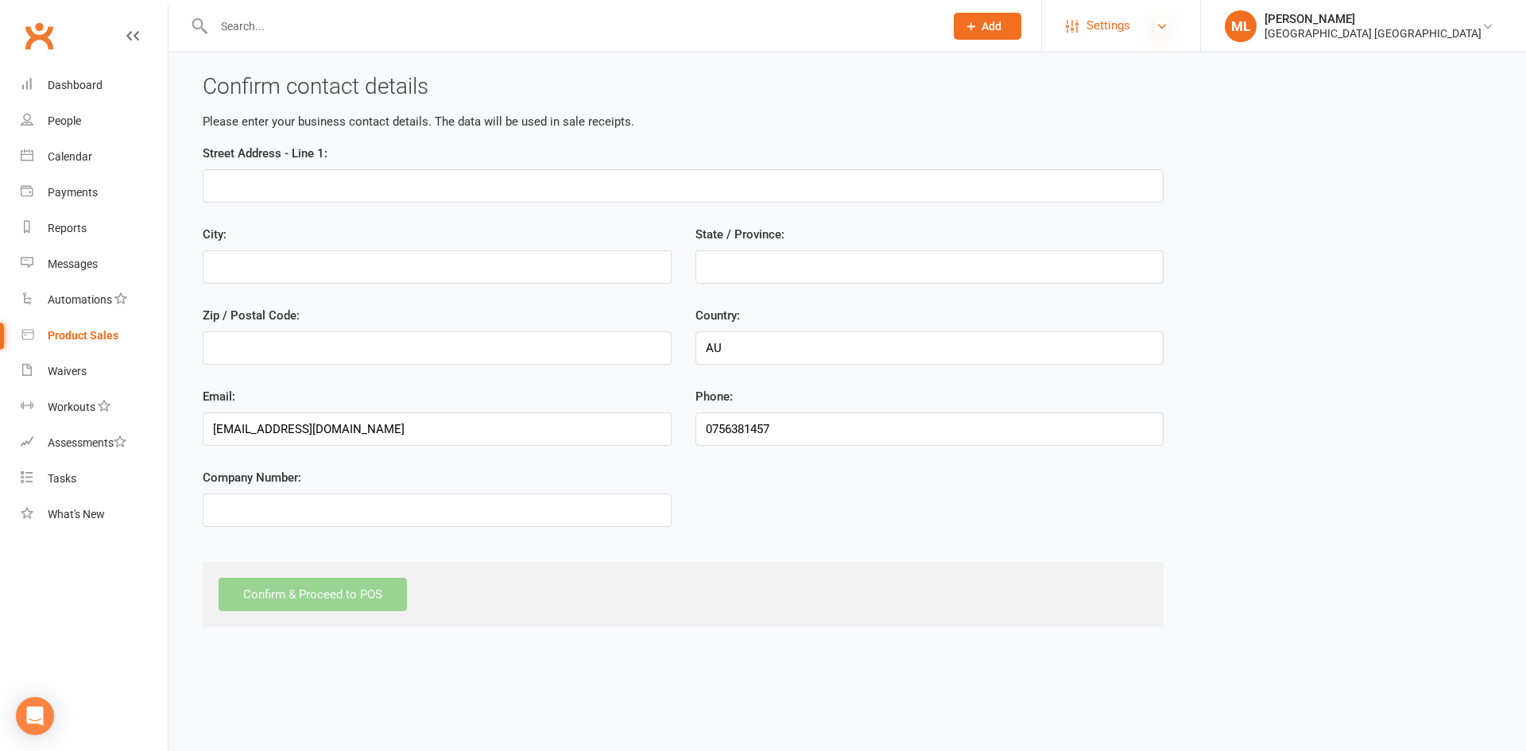
click at [1168, 27] on icon at bounding box center [1161, 26] width 13 height 13
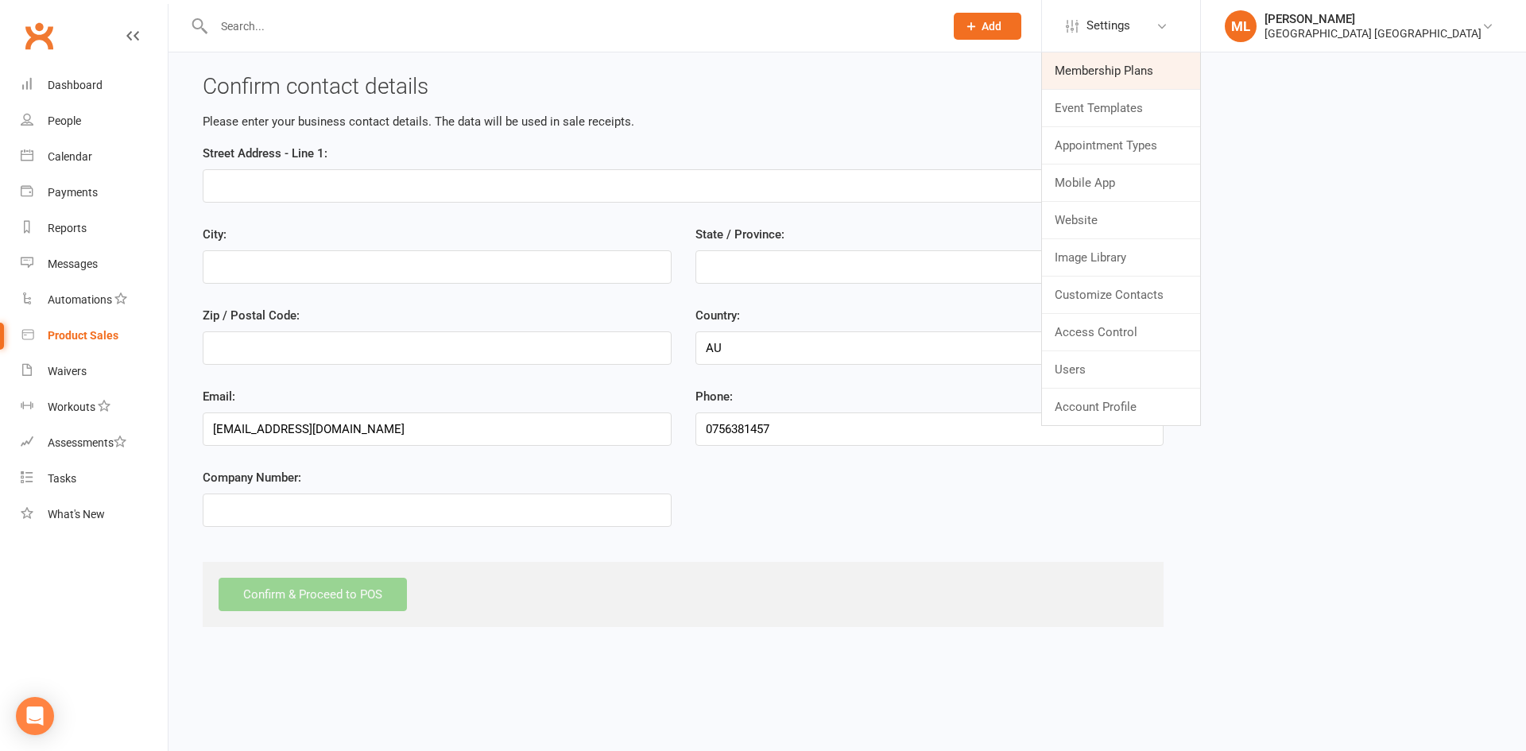
click at [1192, 74] on link "Membership Plans" at bounding box center [1121, 70] width 158 height 37
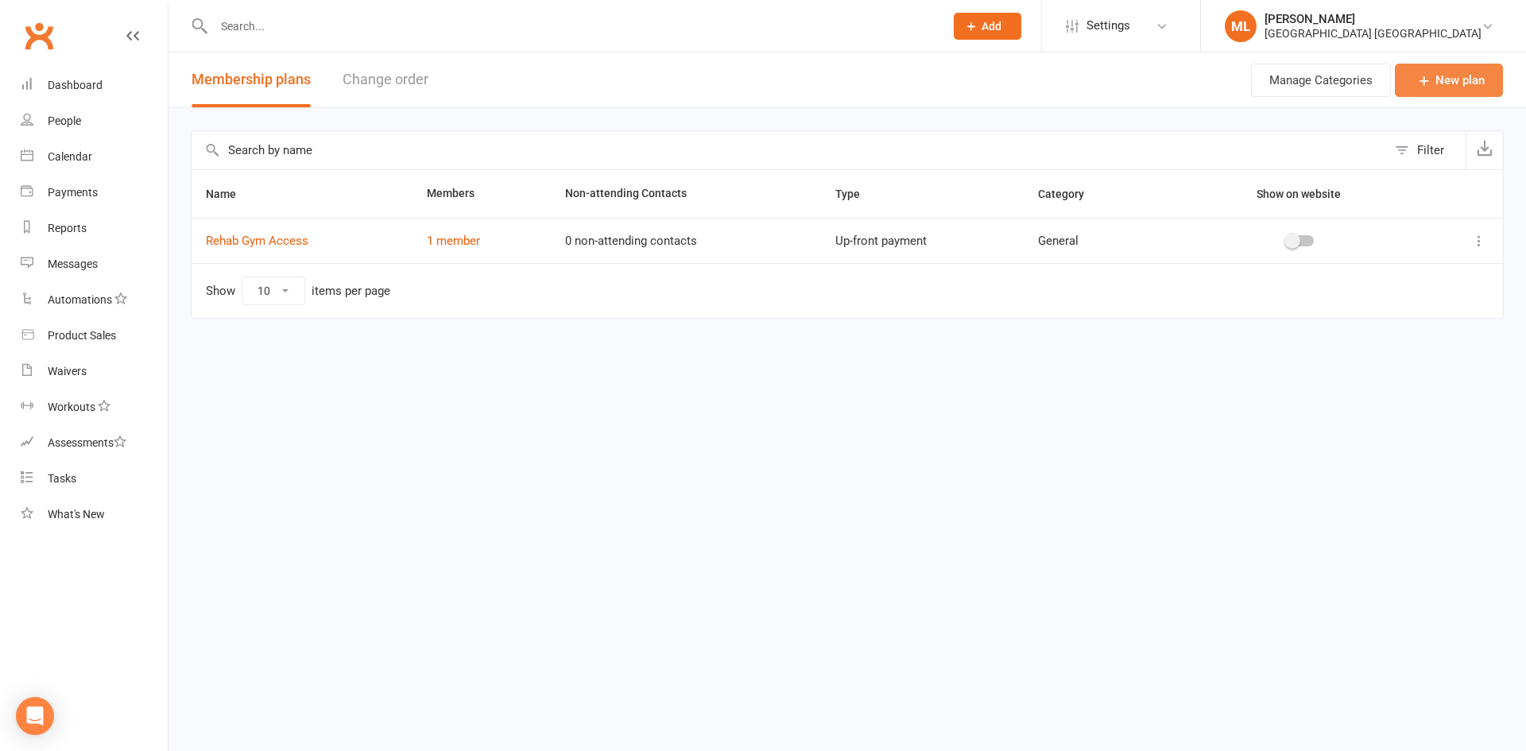
click at [1455, 76] on link "New plan" at bounding box center [1449, 80] width 108 height 33
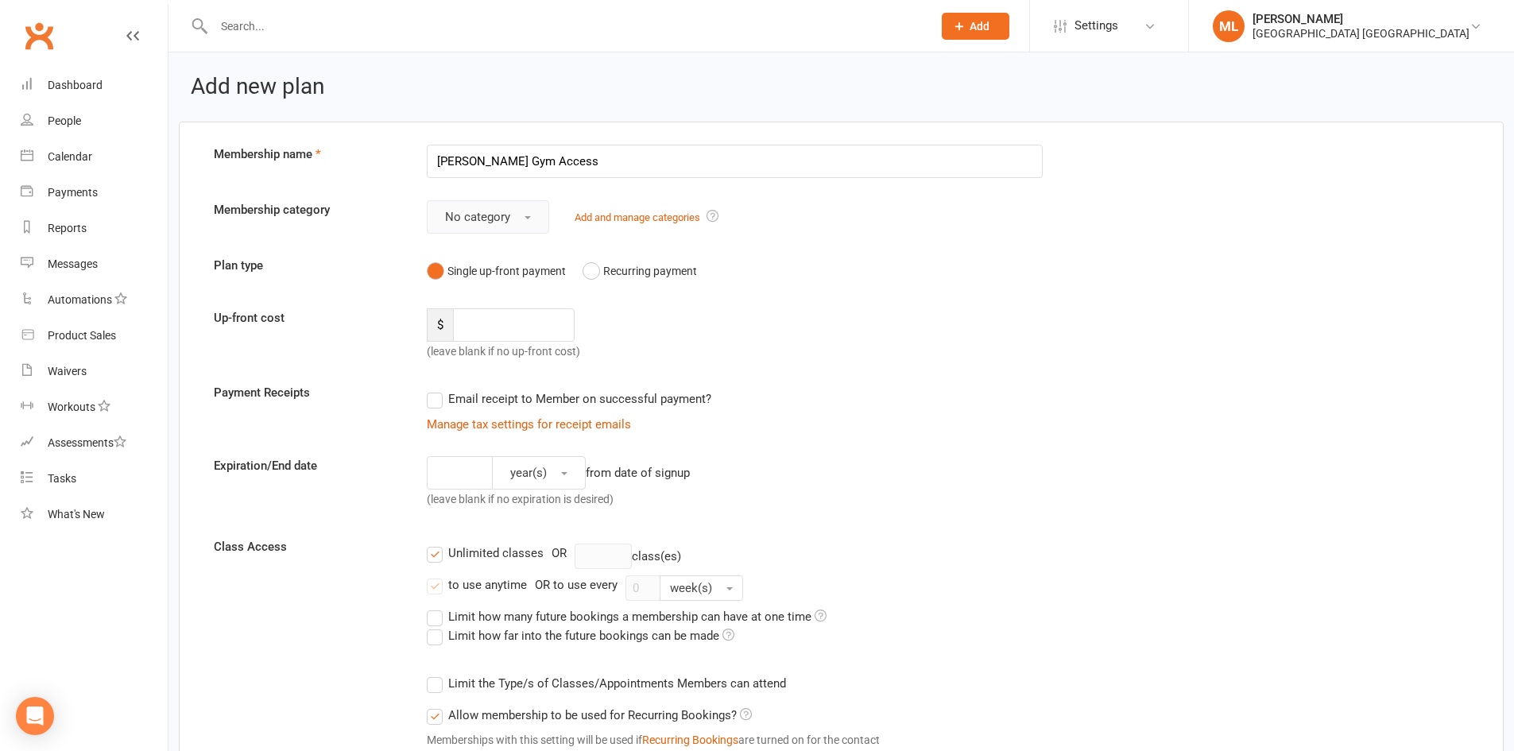
type input "Hutchinson Gym Access"
click at [520, 217] on button "No category" at bounding box center [488, 216] width 122 height 33
click at [932, 344] on div "Up-front cost $ (leave blank if no up-front cost)" at bounding box center [841, 334] width 1279 height 52
click at [625, 218] on link "Add and manage categories" at bounding box center [638, 217] width 126 height 12
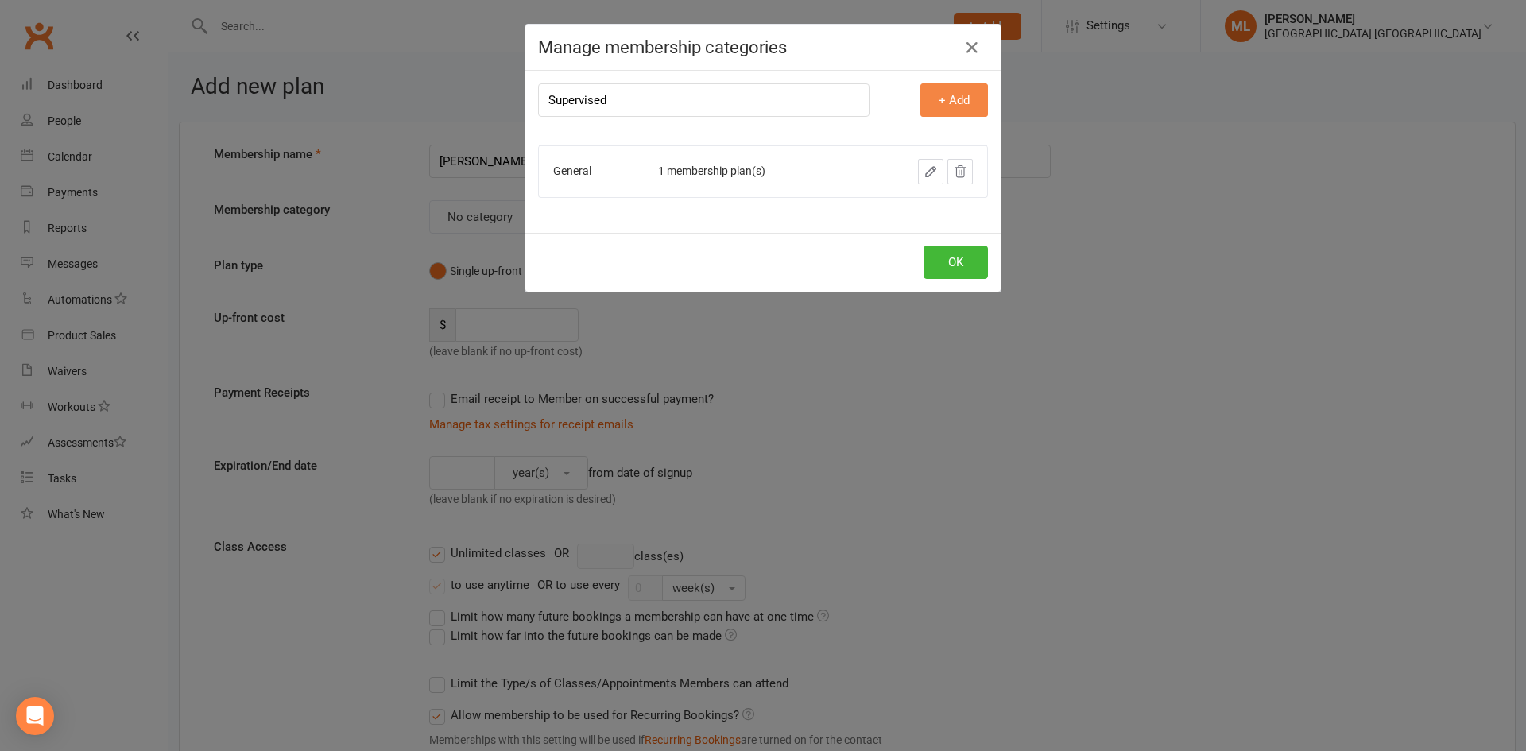
type input "Supervised"
click at [949, 100] on button "+ Add" at bounding box center [954, 99] width 68 height 33
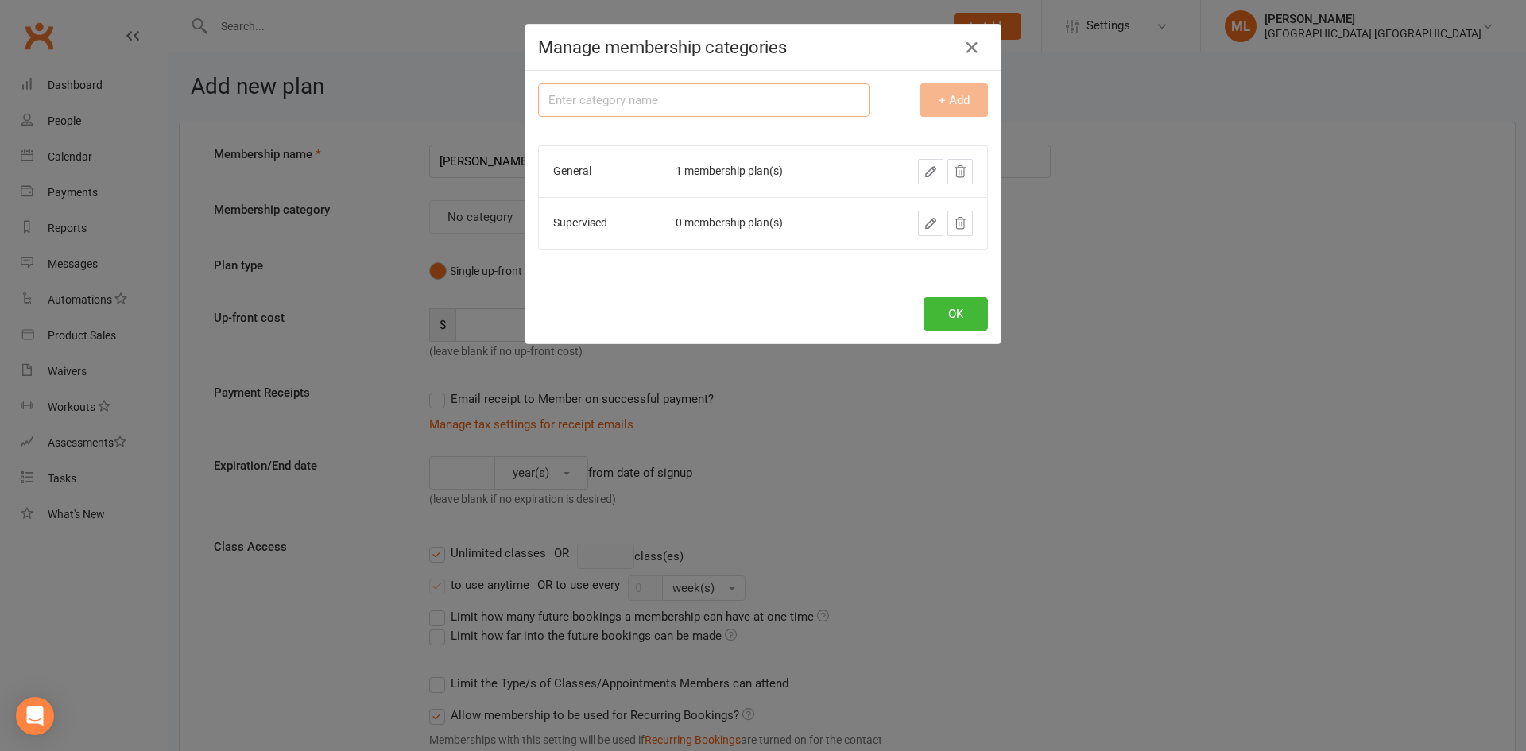
click at [639, 103] on input "text" at bounding box center [703, 99] width 331 height 33
click at [548, 102] on input "AH Access" at bounding box center [703, 99] width 331 height 33
click at [578, 97] on input "After H Access" at bounding box center [703, 99] width 331 height 33
type input "After Hour Access"
click at [948, 312] on button "OK" at bounding box center [955, 313] width 64 height 33
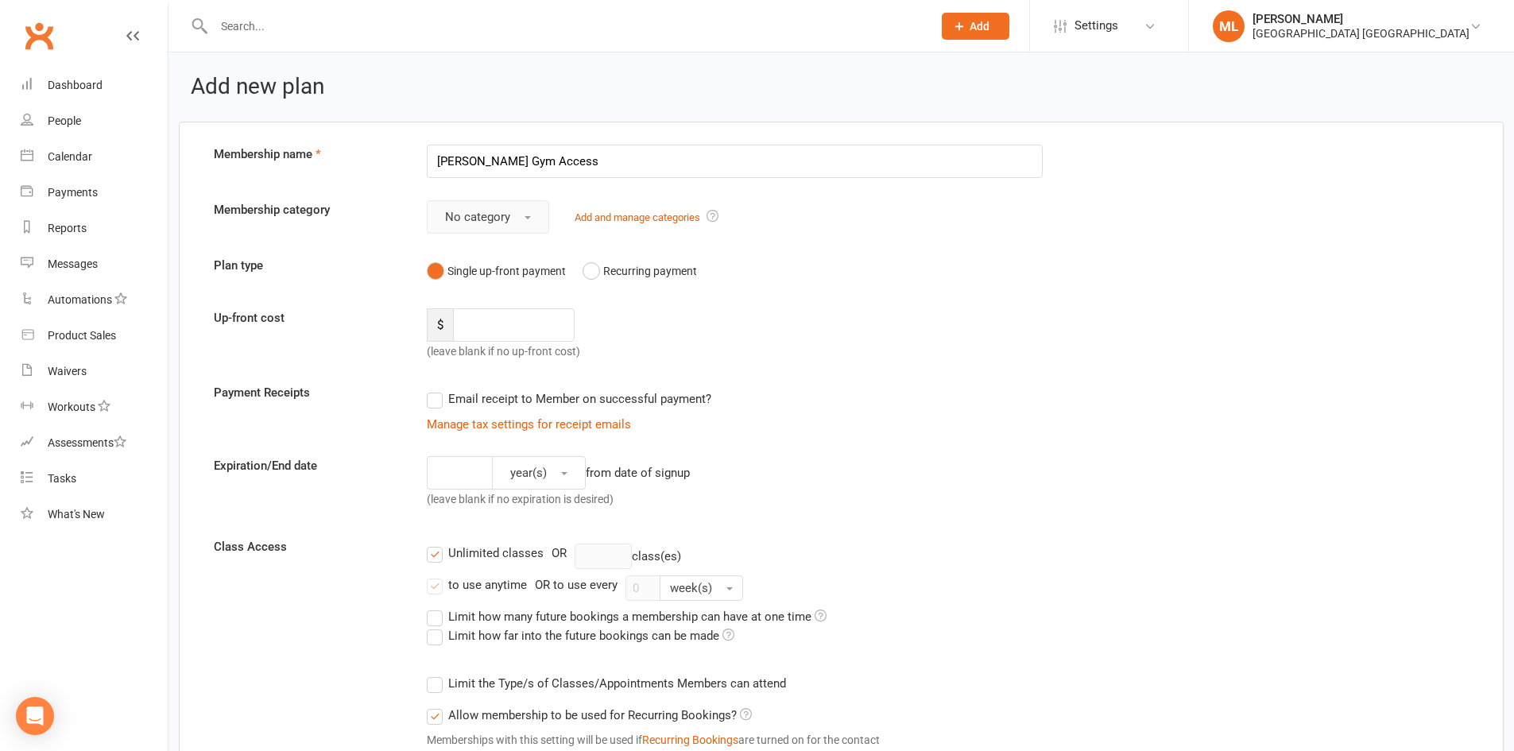
click at [493, 221] on span "No category" at bounding box center [477, 217] width 65 height 14
click at [636, 215] on link "Add and manage categories" at bounding box center [638, 217] width 126 height 12
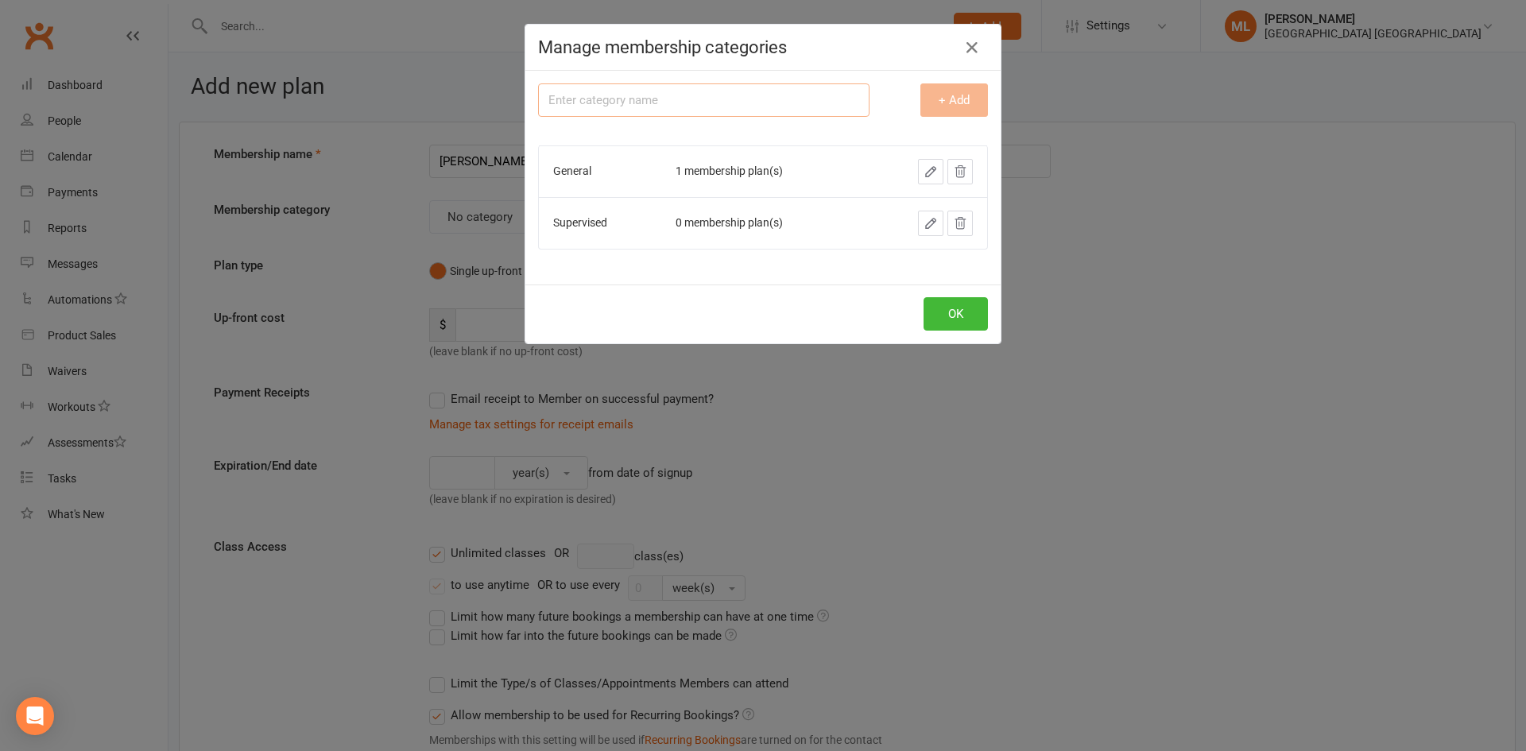
click at [790, 106] on input "text" at bounding box center [703, 99] width 331 height 33
type input "After Hours Access"
click at [950, 107] on button "+ Add" at bounding box center [954, 99] width 68 height 33
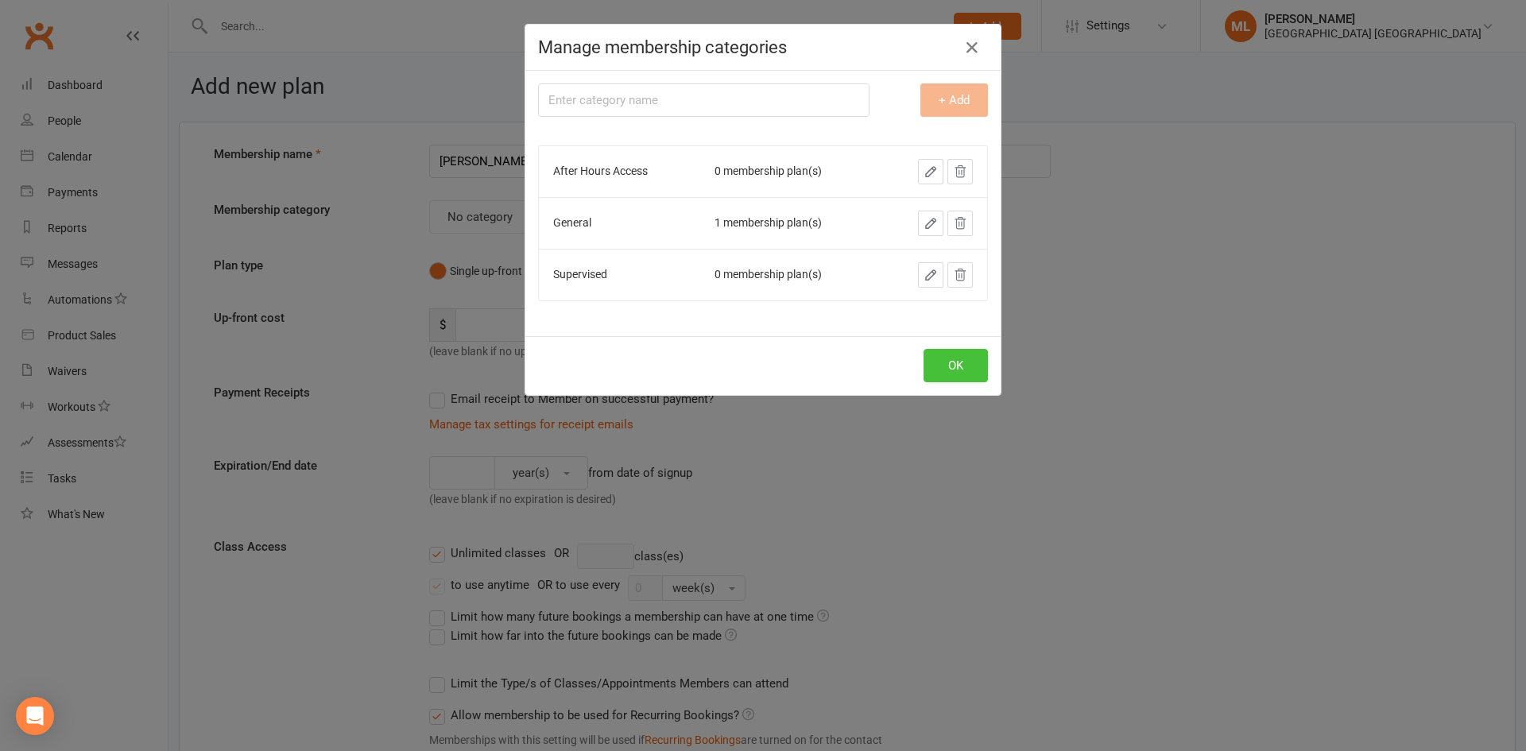
click at [939, 364] on button "OK" at bounding box center [955, 365] width 64 height 33
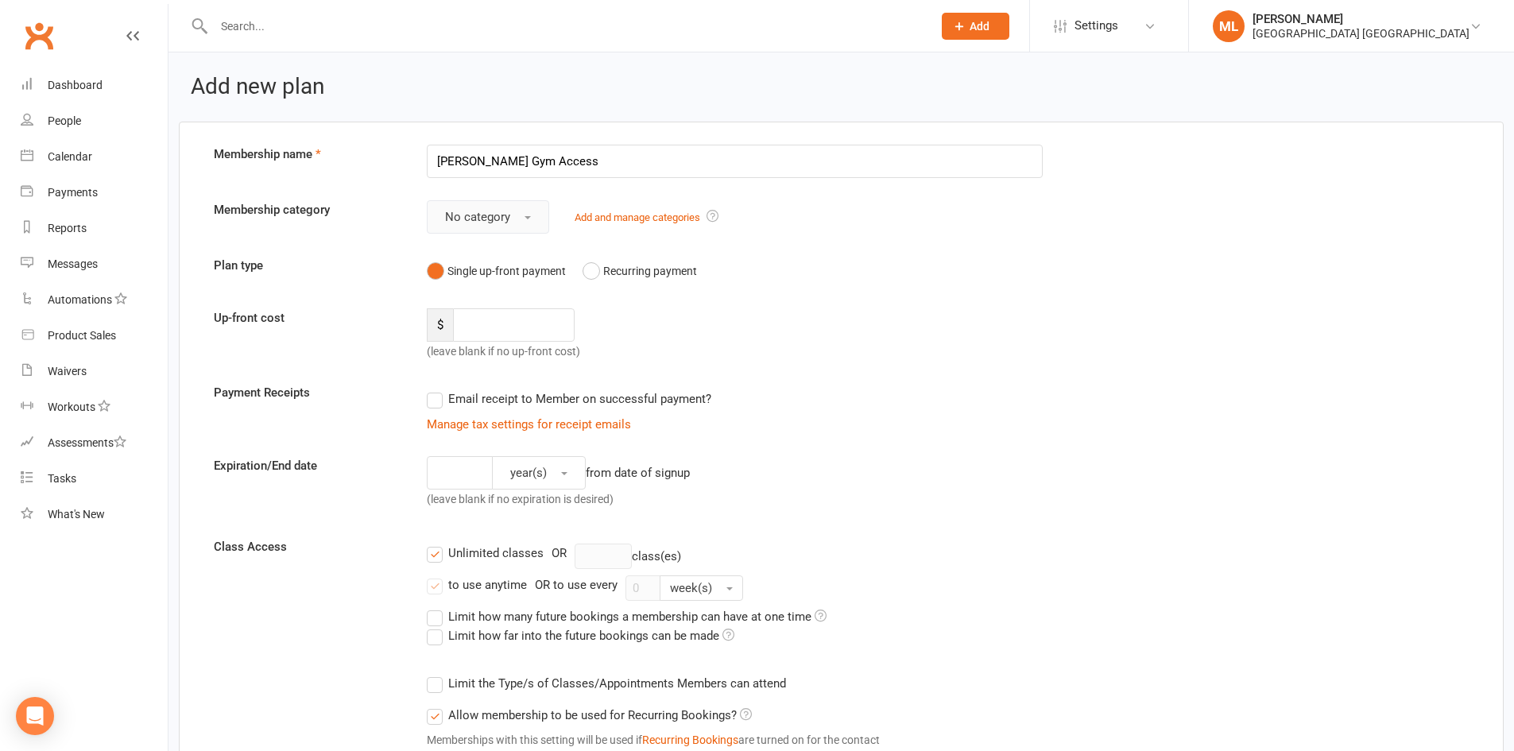
click at [504, 215] on span "No category" at bounding box center [477, 217] width 65 height 14
click at [513, 289] on span "After Hours Access" at bounding box center [492, 287] width 105 height 14
click at [592, 269] on button "Recurring payment" at bounding box center [639, 271] width 114 height 30
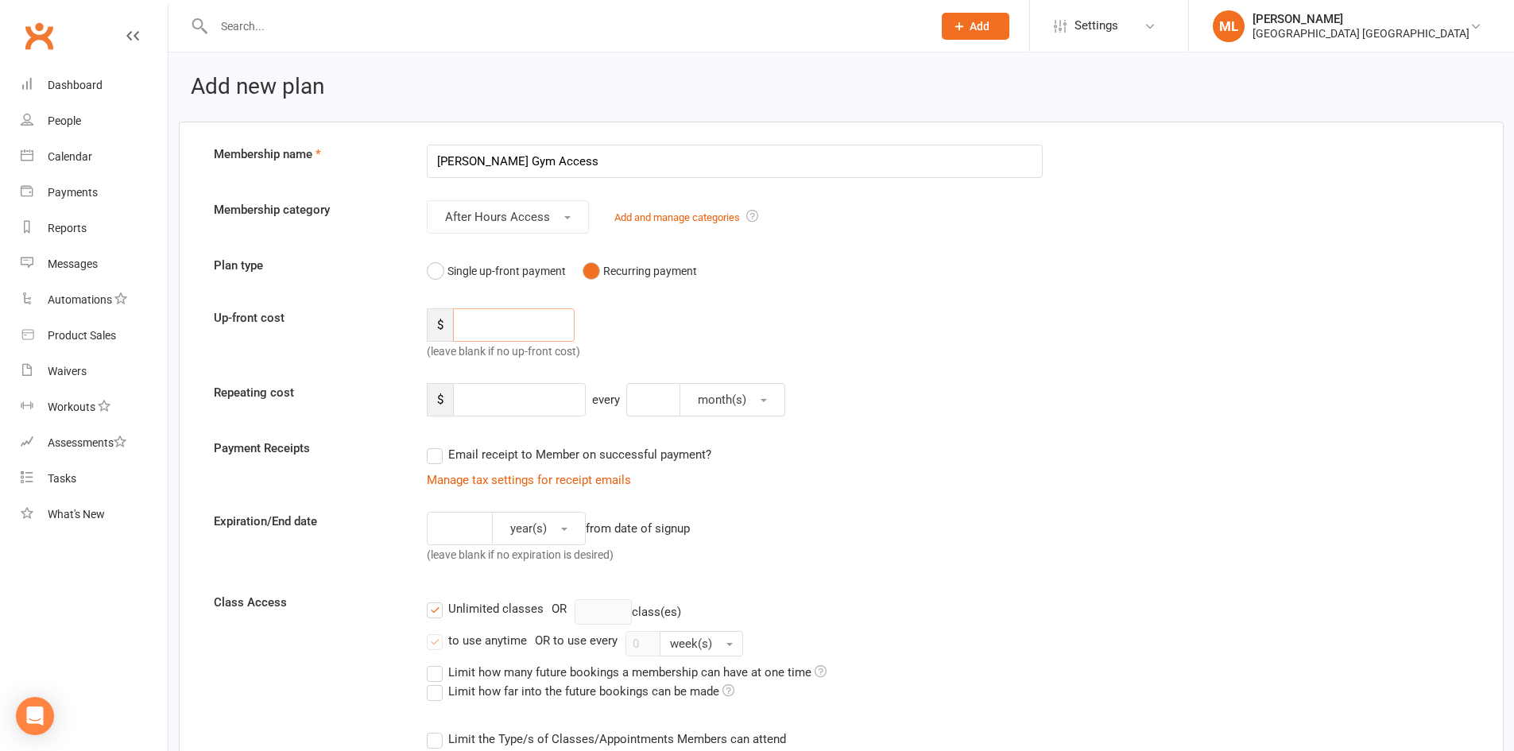
click at [522, 329] on input "number" at bounding box center [514, 324] width 122 height 33
type input "1"
click at [485, 397] on input "number" at bounding box center [519, 399] width 133 height 33
click at [660, 326] on div "$ (leave blank if no up-front cost)" at bounding box center [574, 334] width 319 height 52
click at [760, 403] on button "month(s)" at bounding box center [732, 399] width 106 height 33
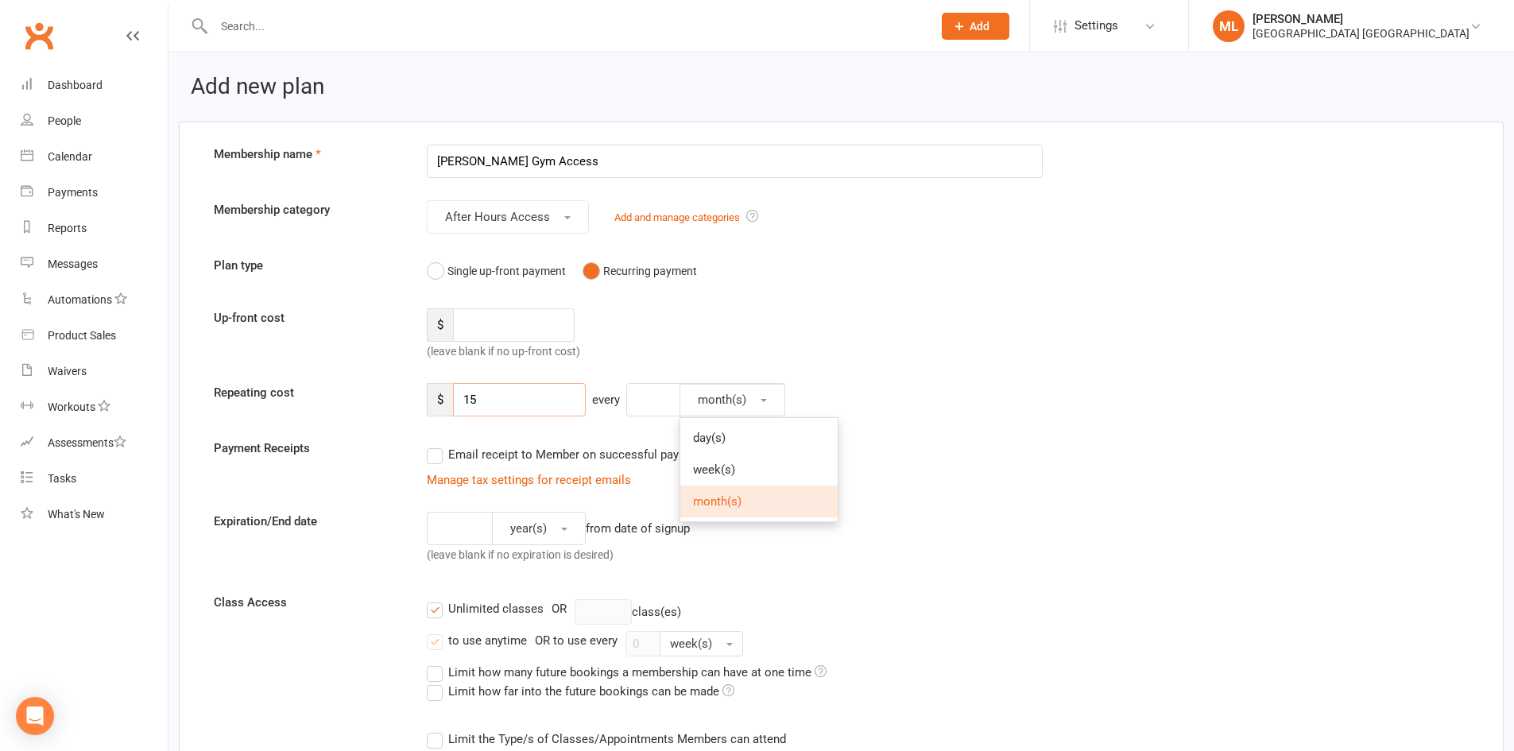
click at [497, 397] on input "15" at bounding box center [519, 399] width 133 height 33
drag, startPoint x: 497, startPoint y: 397, endPoint x: 438, endPoint y: 390, distance: 59.1
click at [438, 390] on div "$ 15" at bounding box center [506, 399] width 159 height 33
type input "60"
click at [648, 397] on input "number" at bounding box center [653, 399] width 54 height 33
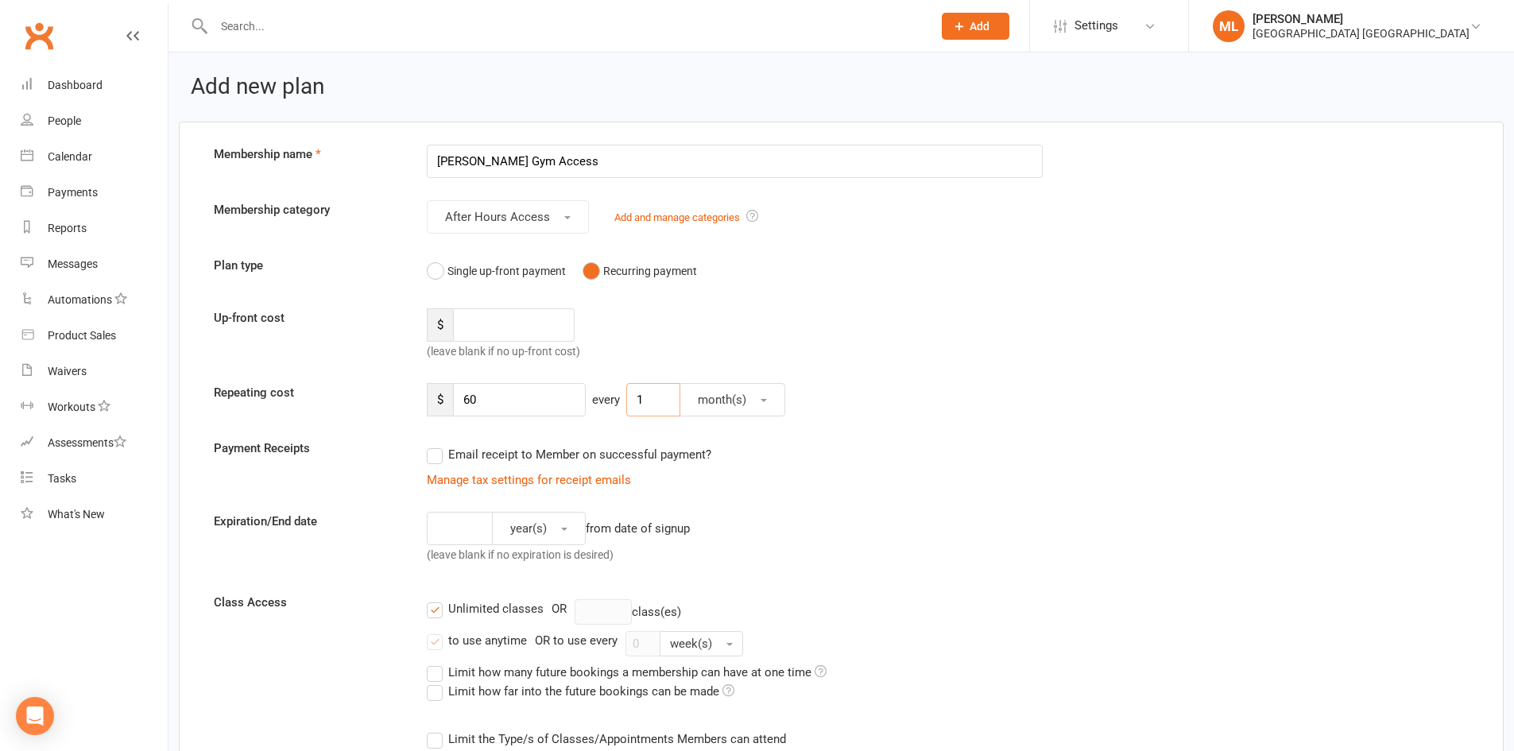
type input "1"
click at [434, 456] on label "Email receipt to Member on successful payment?" at bounding box center [569, 454] width 284 height 19
click at [434, 445] on input "Email receipt to Member on successful payment?" at bounding box center [432, 445] width 10 height 0
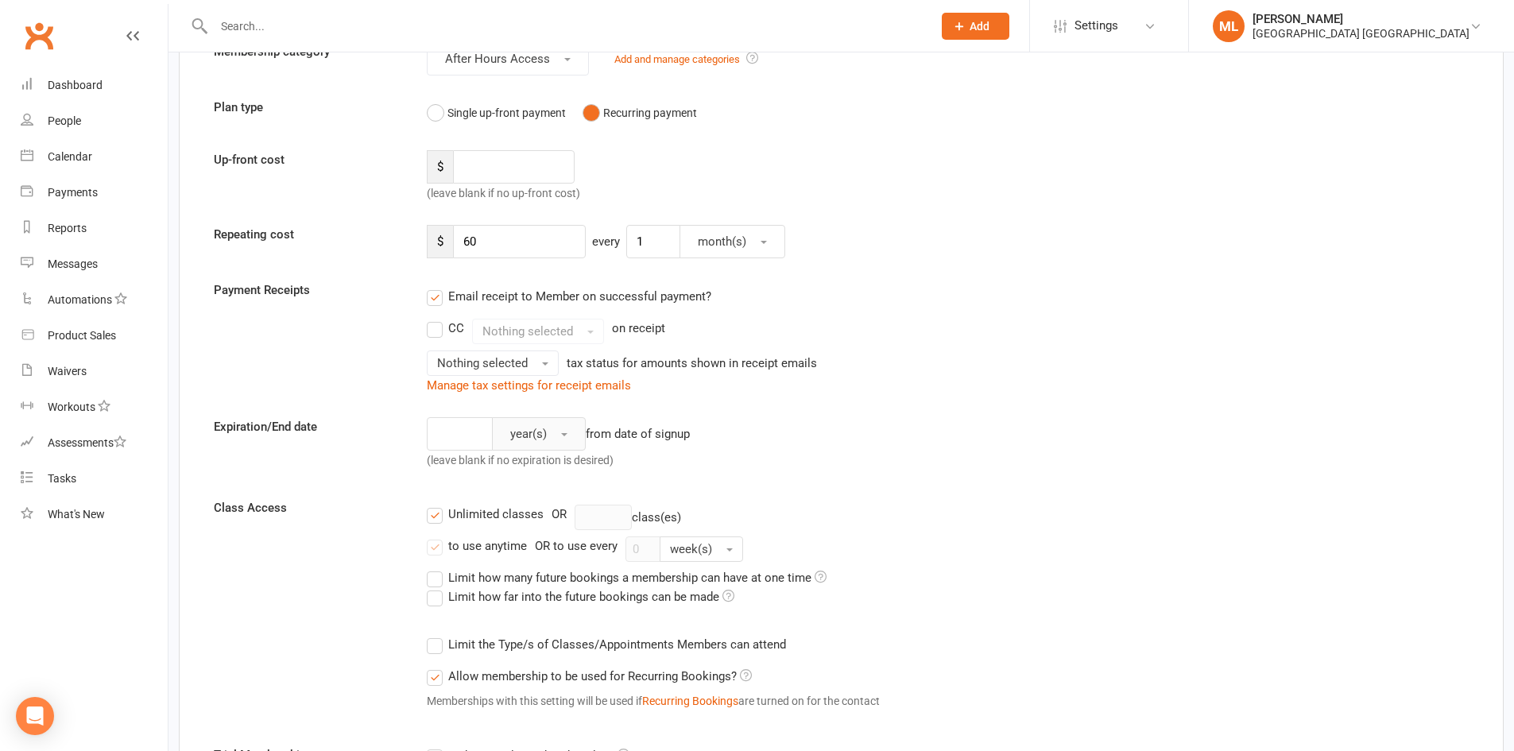
scroll to position [159, 0]
click at [545, 368] on button "Nothing selected" at bounding box center [493, 362] width 132 height 25
click at [469, 400] on span "Inc tax" at bounding box center [457, 396] width 35 height 14
click at [468, 438] on input "number" at bounding box center [460, 432] width 66 height 33
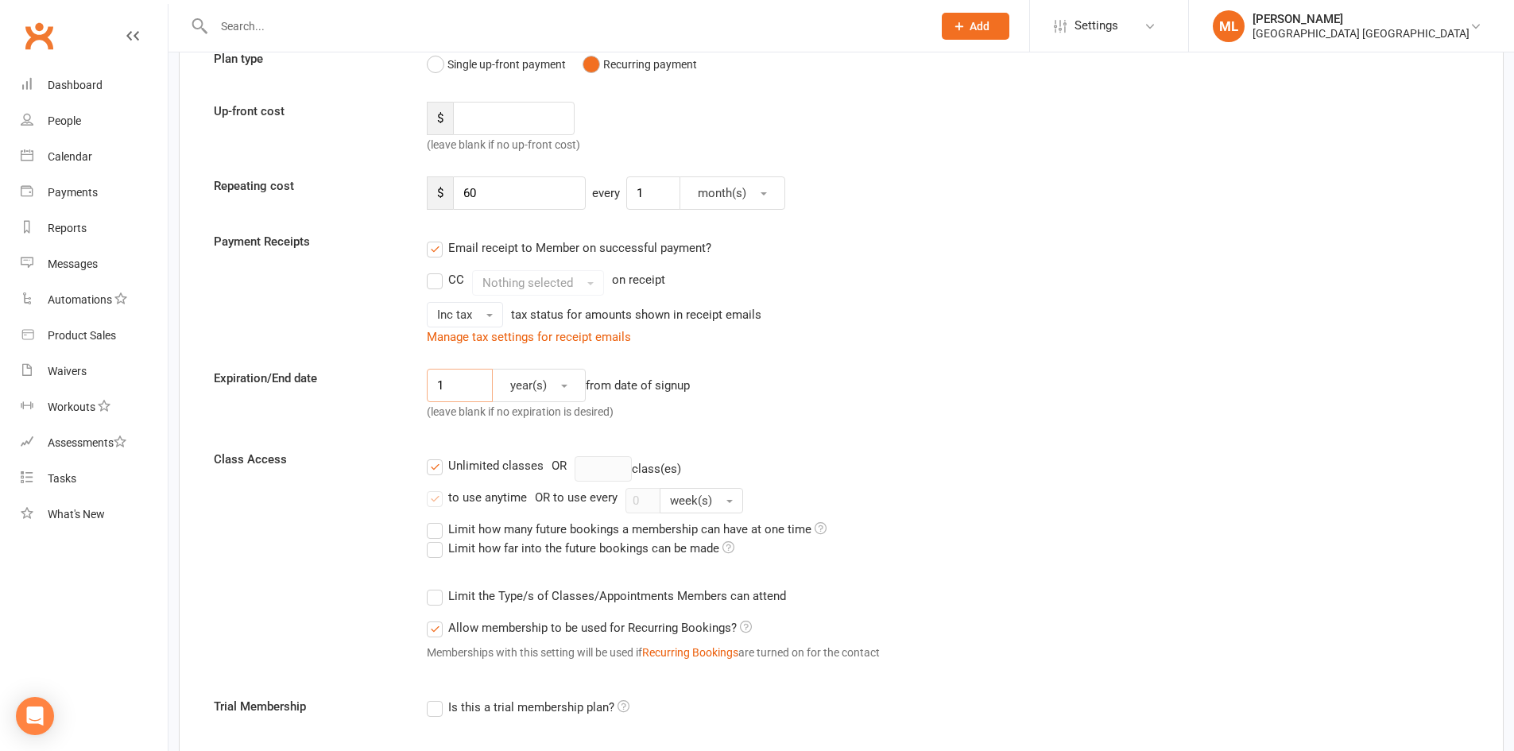
scroll to position [238, 0]
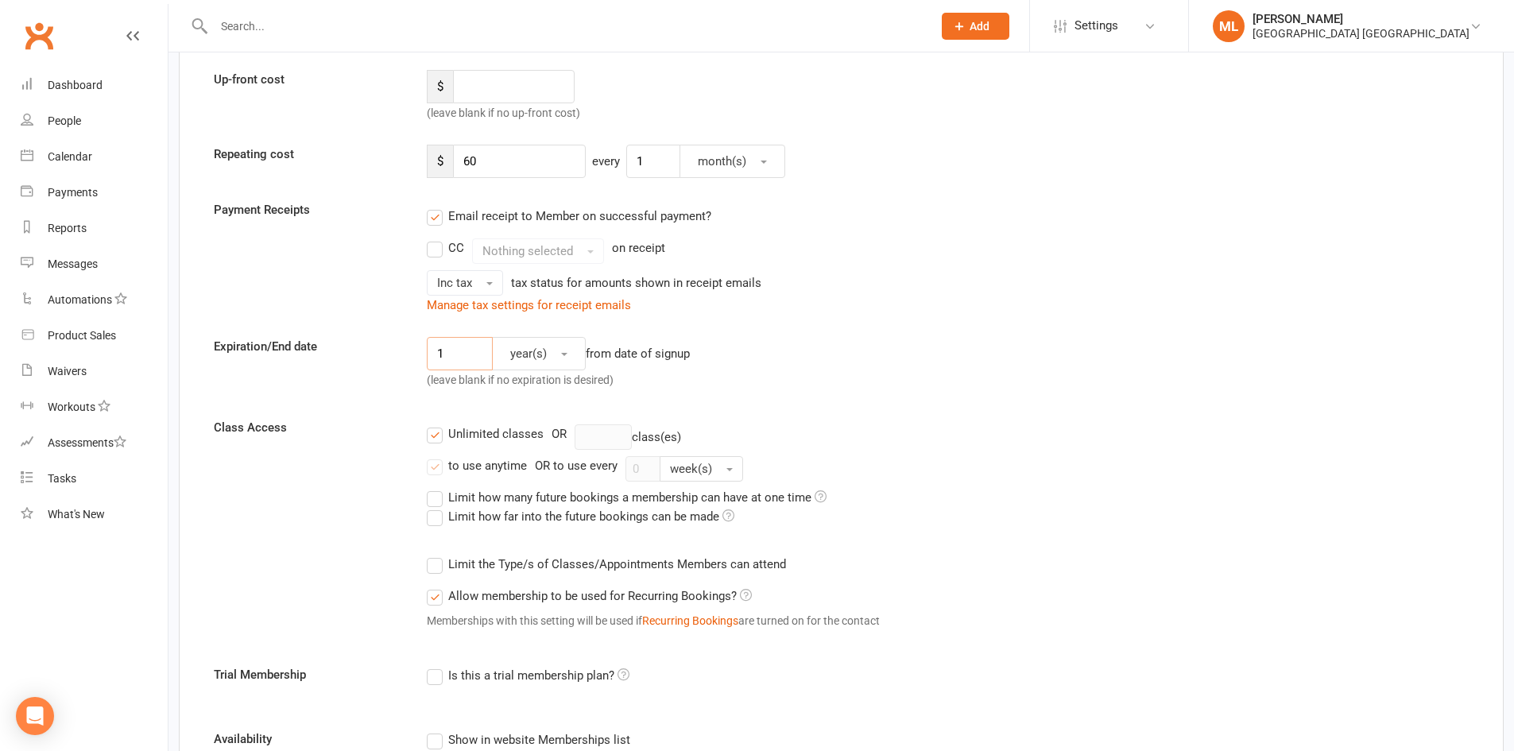
type input "1"
click at [434, 464] on label "to use anytime" at bounding box center [477, 465] width 100 height 19
click at [434, 456] on input "to use anytime" at bounding box center [432, 456] width 10 height 0
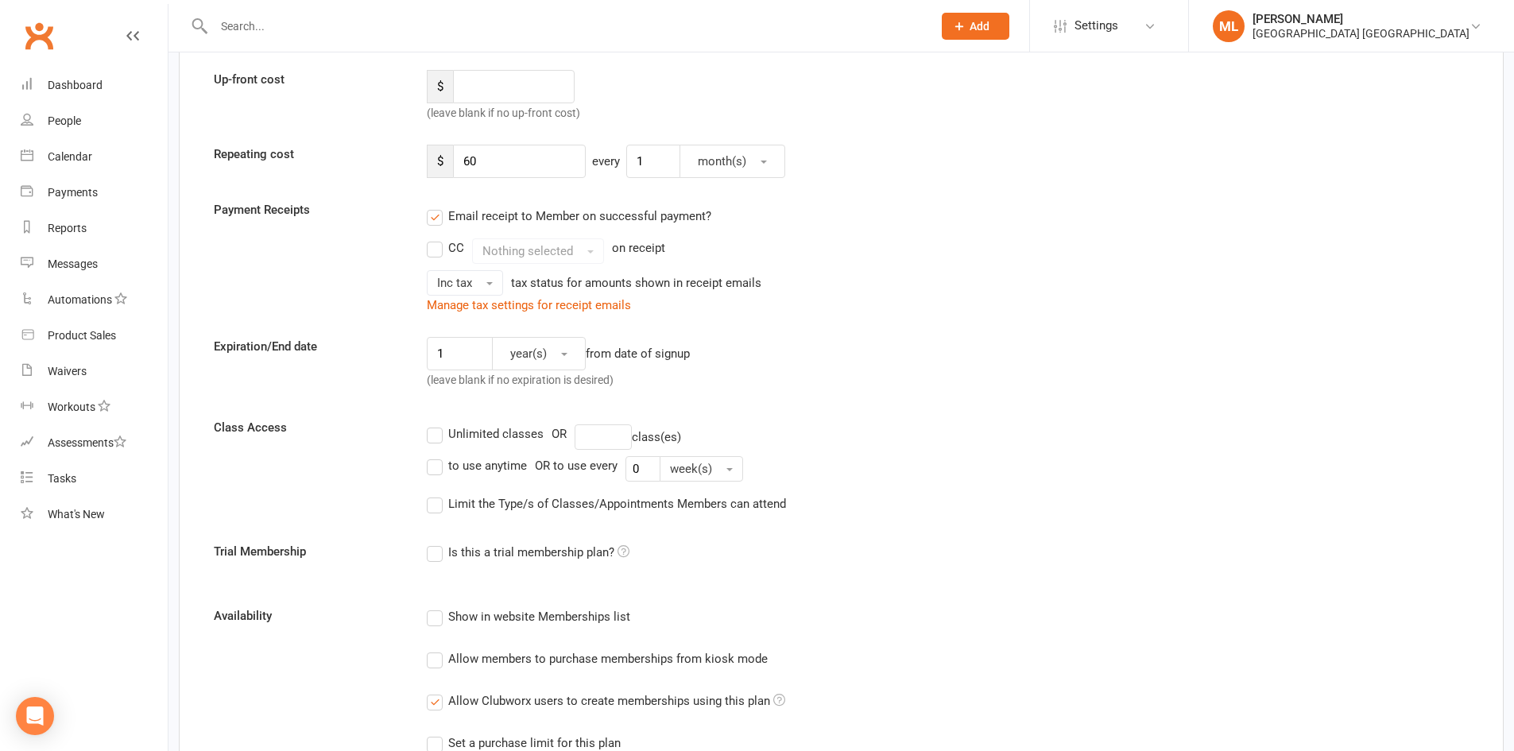
click at [434, 466] on label "to use anytime" at bounding box center [477, 465] width 100 height 19
click at [434, 456] on input "to use anytime" at bounding box center [432, 456] width 10 height 0
click at [434, 436] on label "Unlimited classes" at bounding box center [485, 433] width 117 height 19
click at [434, 424] on input "Unlimited classes" at bounding box center [432, 424] width 10 height 0
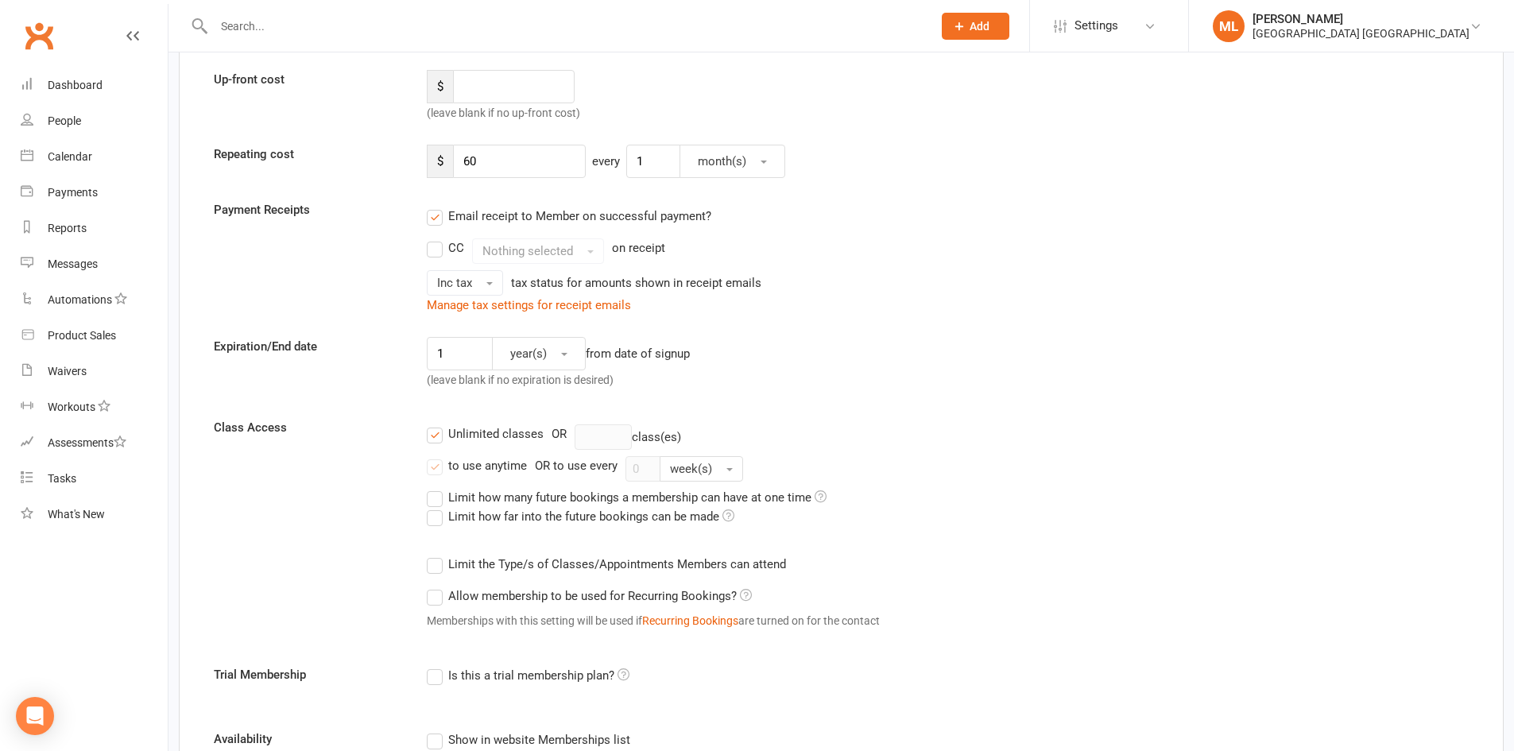
click at [431, 466] on label "to use anytime" at bounding box center [477, 465] width 100 height 19
click at [431, 456] on input "to use anytime" at bounding box center [432, 456] width 10 height 0
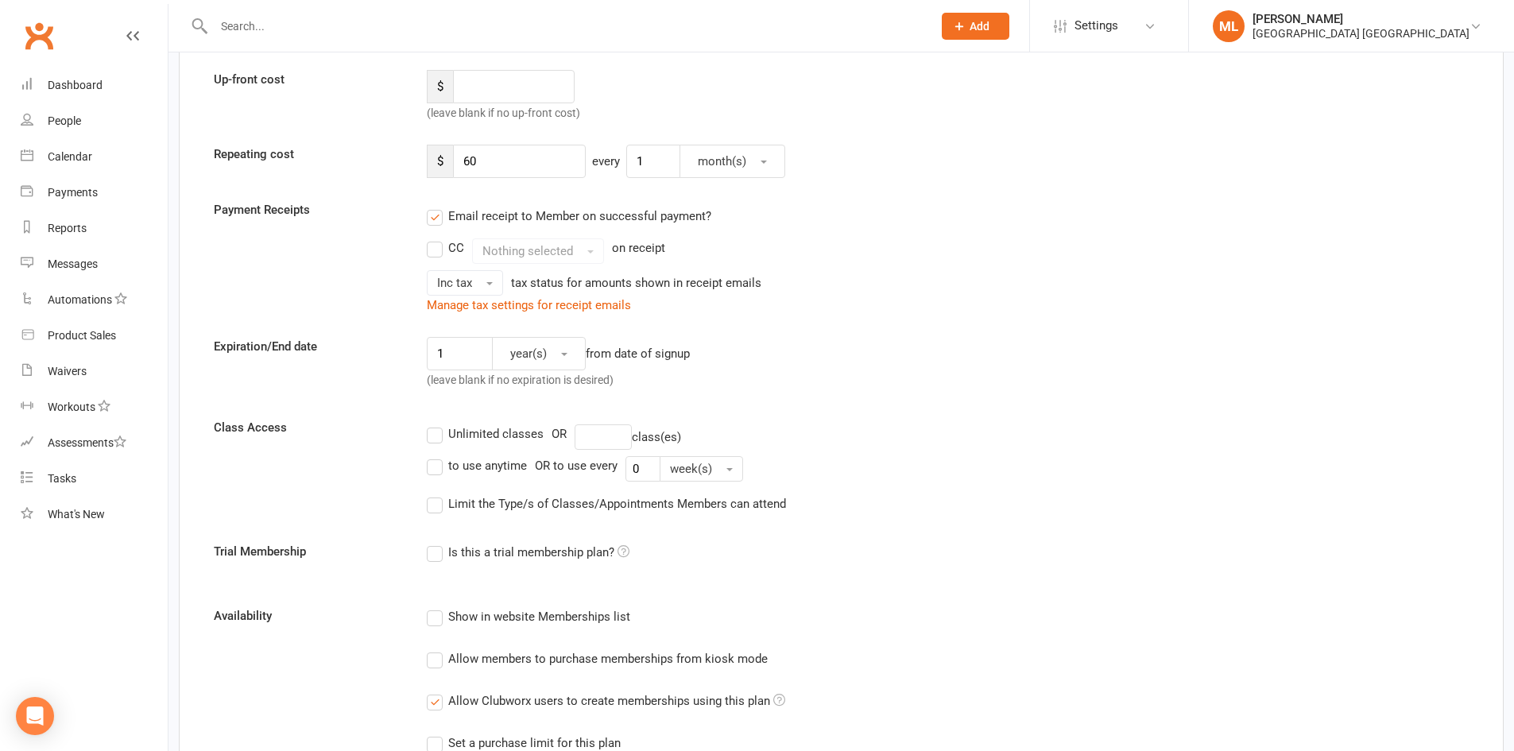
click at [432, 472] on label "to use anytime" at bounding box center [477, 465] width 100 height 19
click at [432, 456] on input "to use anytime" at bounding box center [432, 456] width 10 height 0
click at [434, 506] on label "Limit the Type/s of Classes/Appointments Members can attend" at bounding box center [606, 503] width 359 height 19
click at [434, 494] on input "Limit the Type/s of Classes/Appointments Members can attend" at bounding box center [432, 494] width 10 height 0
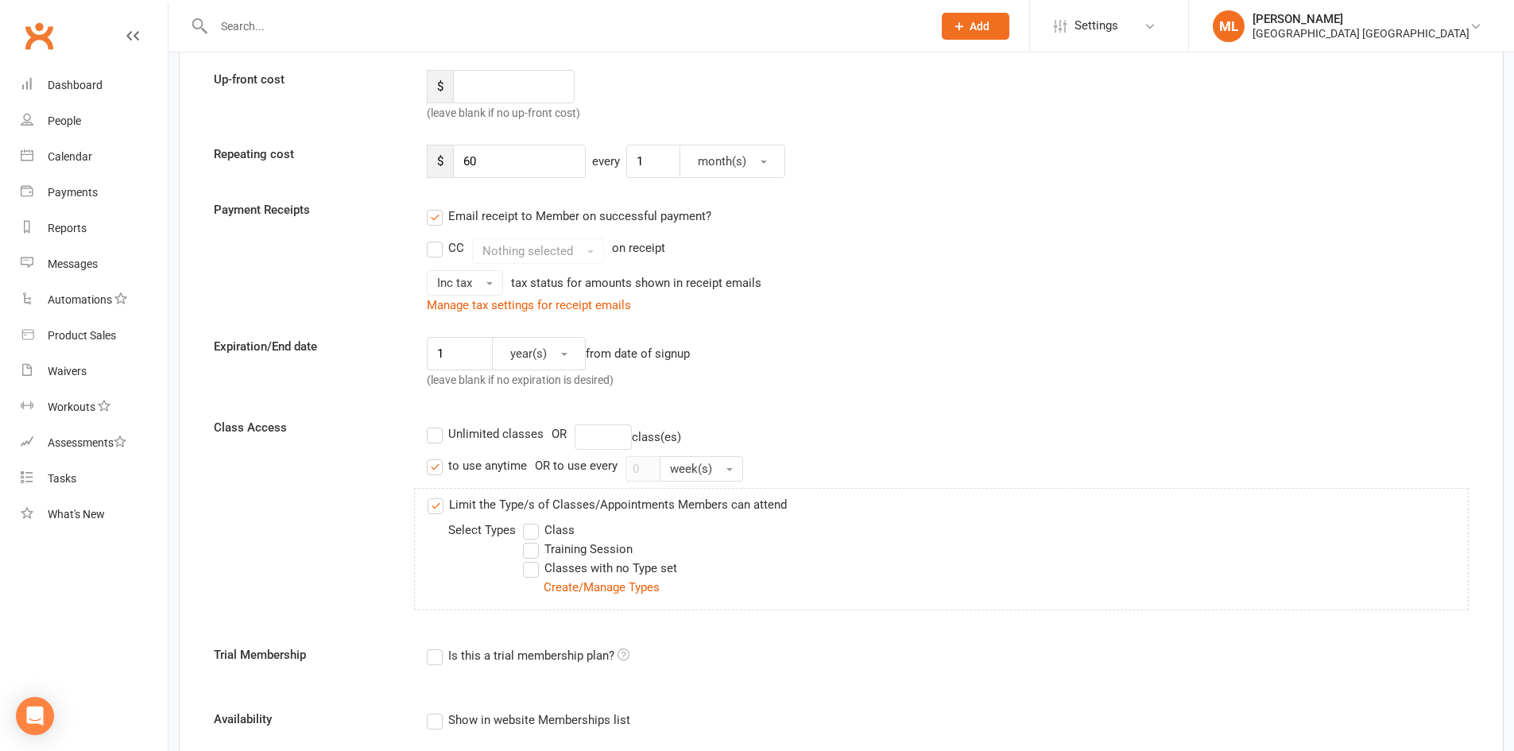
click at [433, 467] on label "to use anytime" at bounding box center [477, 465] width 100 height 19
click at [433, 456] on input "to use anytime" at bounding box center [432, 456] width 10 height 0
click at [533, 551] on label "Training Session" at bounding box center [578, 549] width 110 height 19
click at [533, 540] on input "Training Session" at bounding box center [528, 540] width 10 height 0
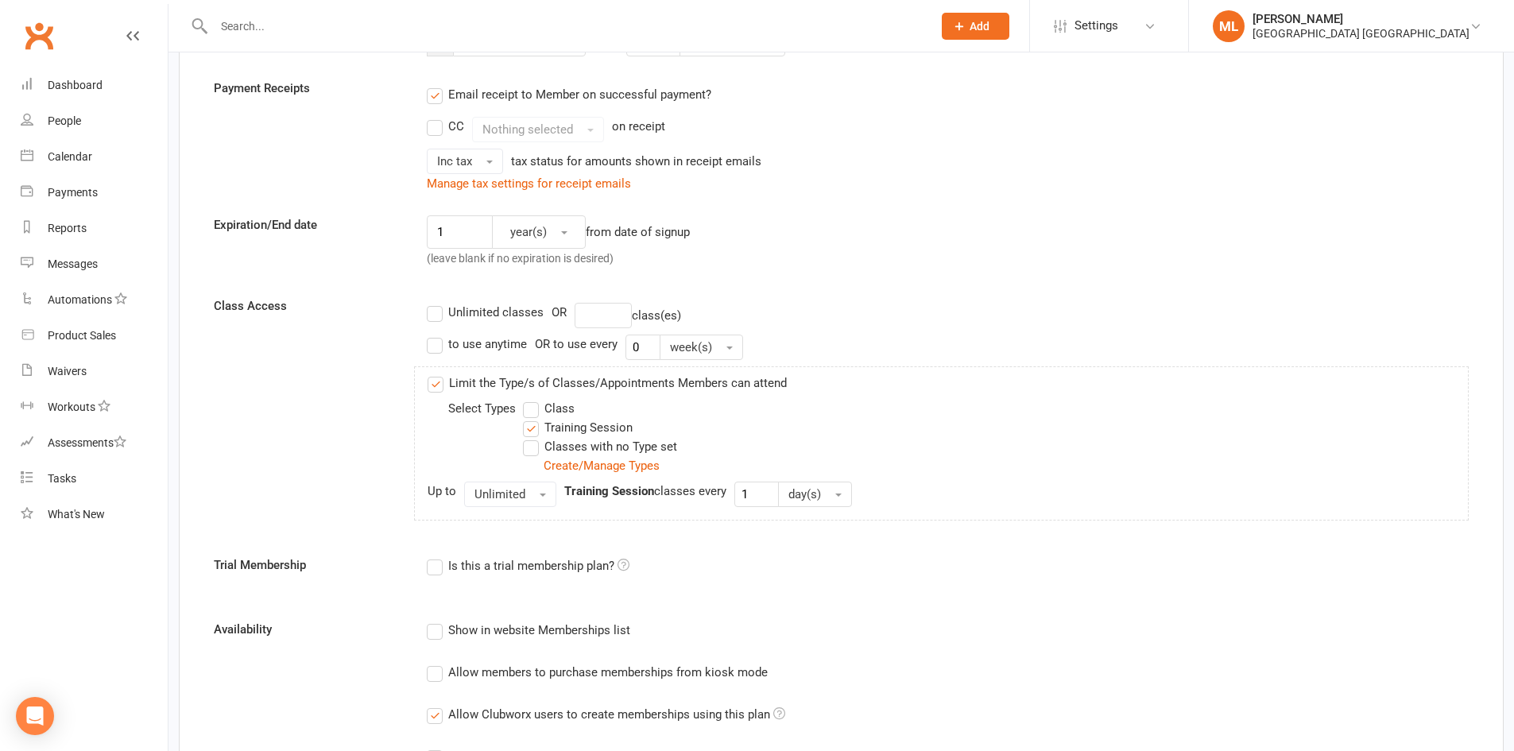
scroll to position [397, 0]
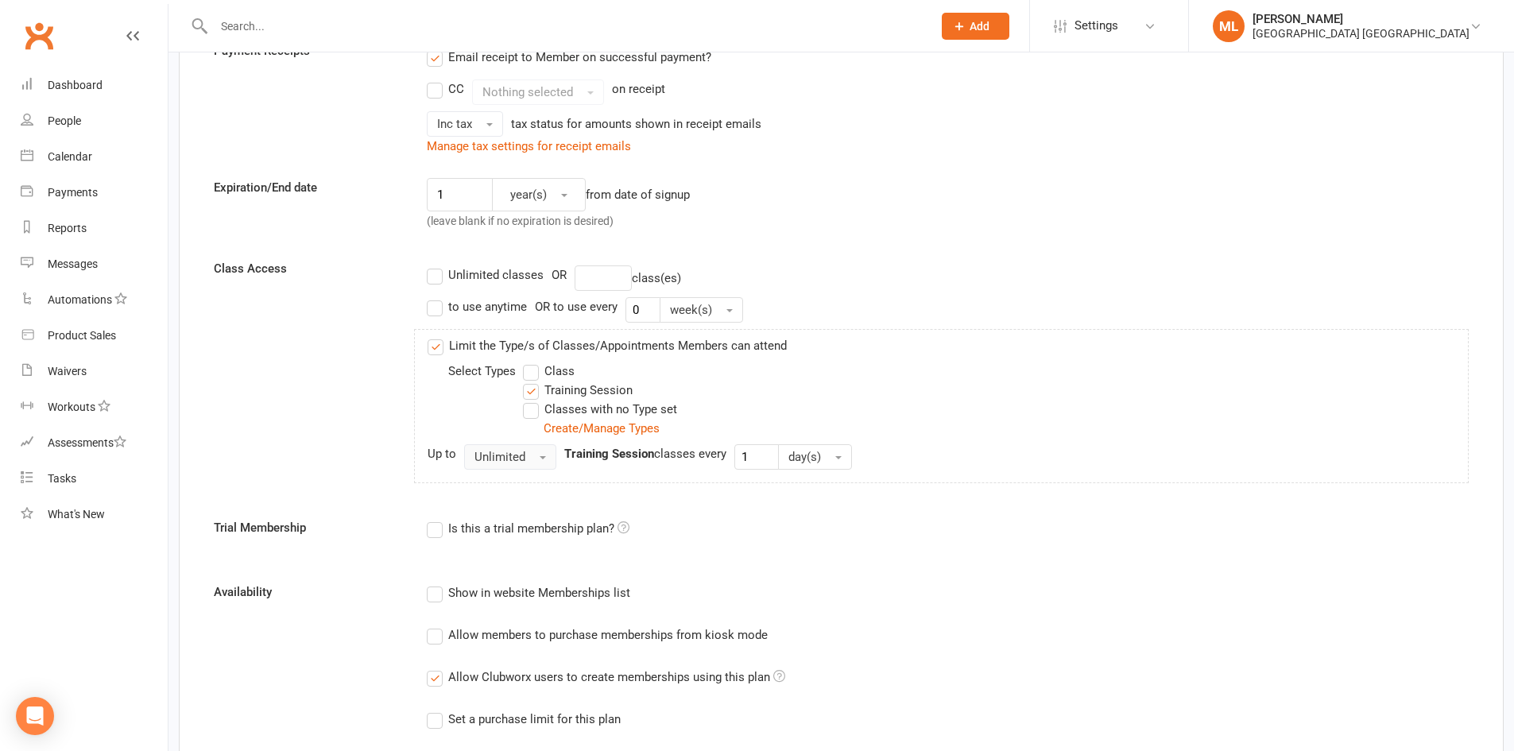
click at [542, 461] on button "Unlimited" at bounding box center [510, 456] width 92 height 25
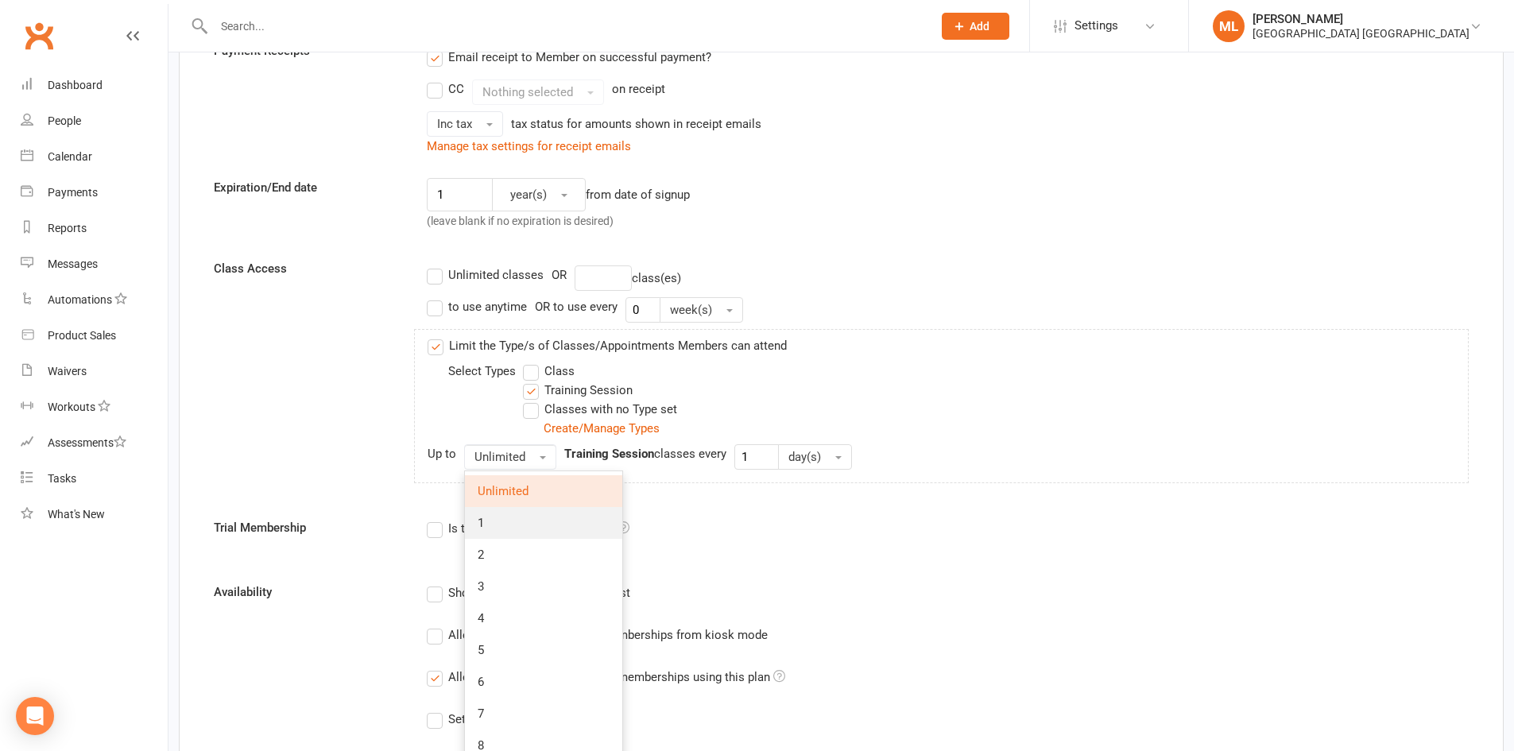
click at [489, 521] on link "1" at bounding box center [543, 523] width 157 height 32
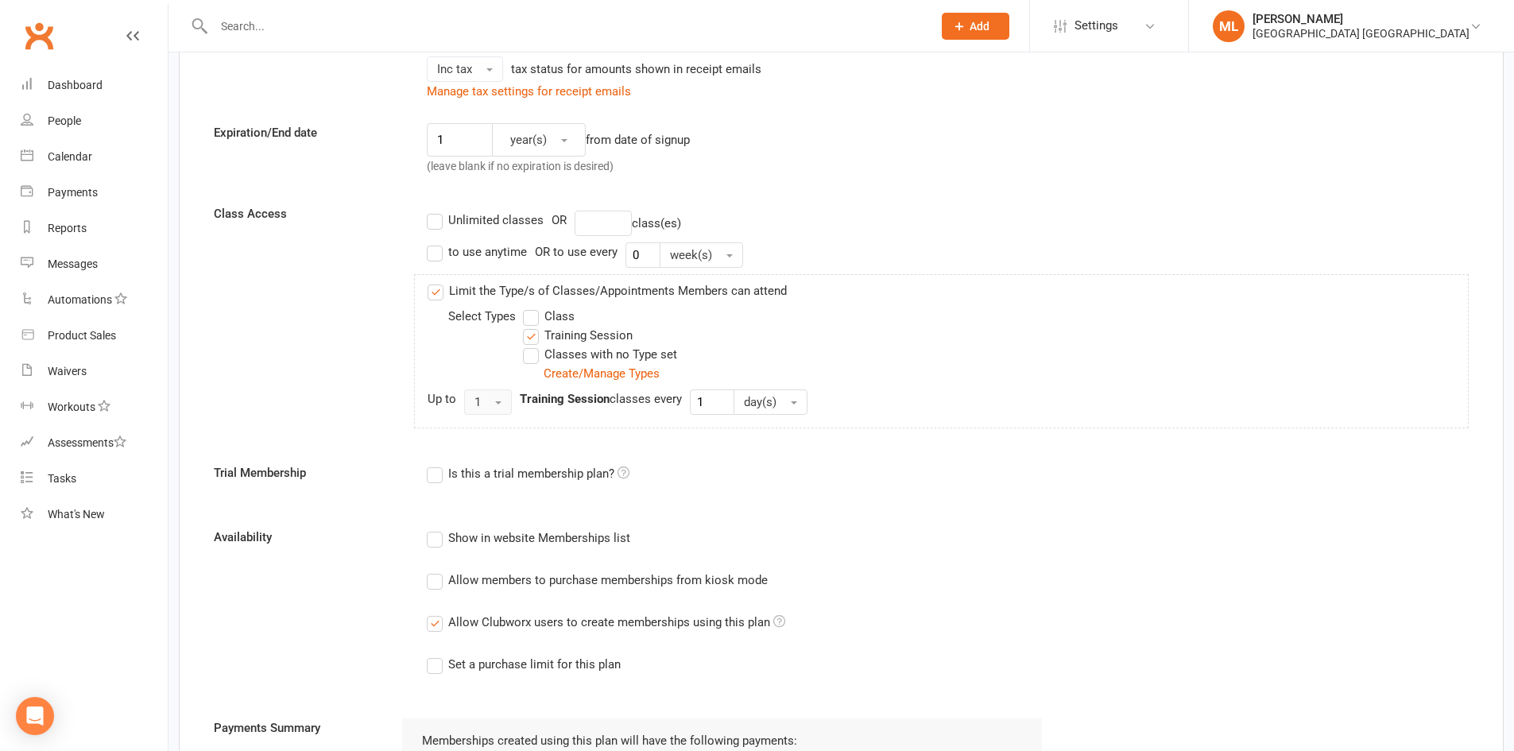
scroll to position [477, 0]
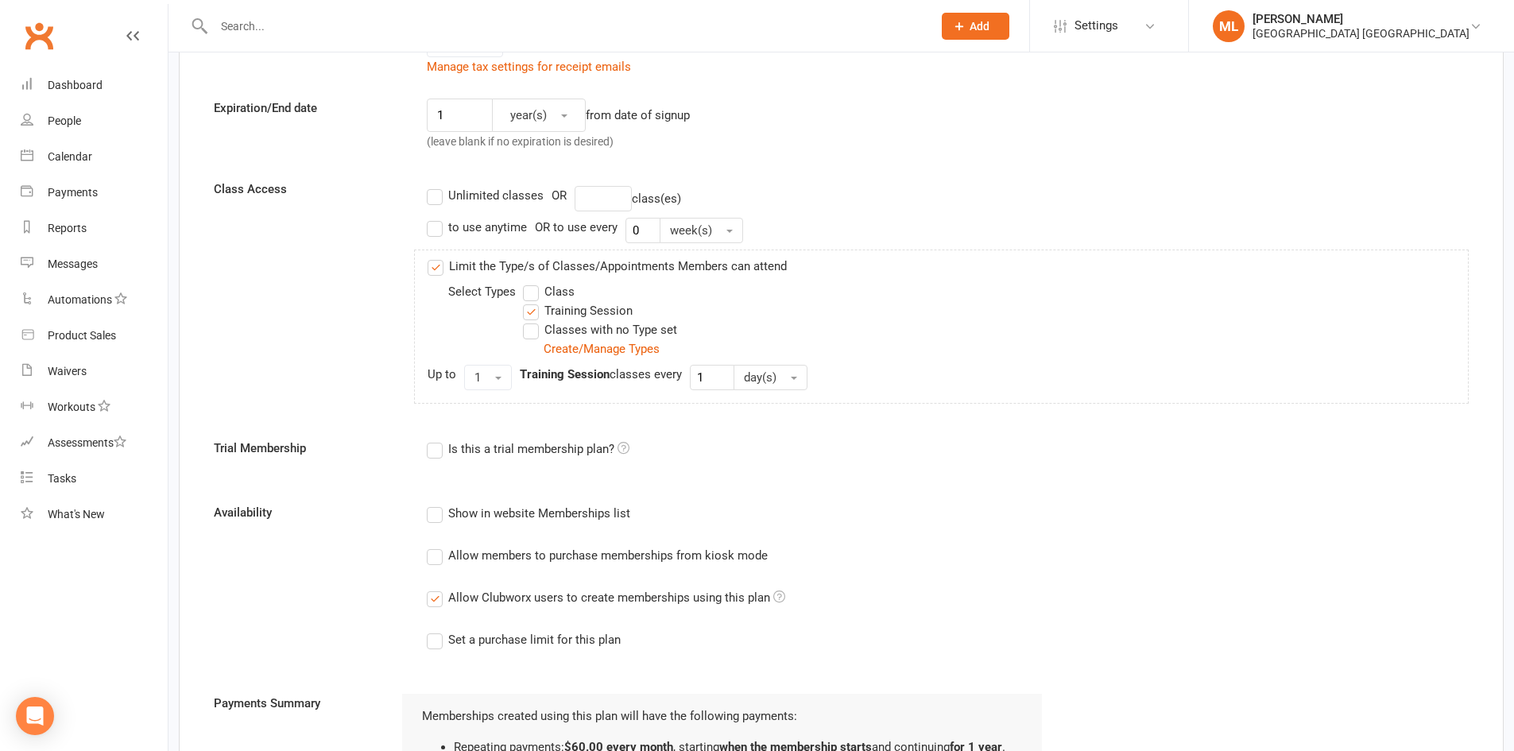
click at [439, 601] on label "Allow Clubworx users to create memberships using this plan" at bounding box center [606, 597] width 358 height 19
click at [437, 588] on input "Allow Clubworx users to create memberships using this plan" at bounding box center [432, 588] width 10 height 0
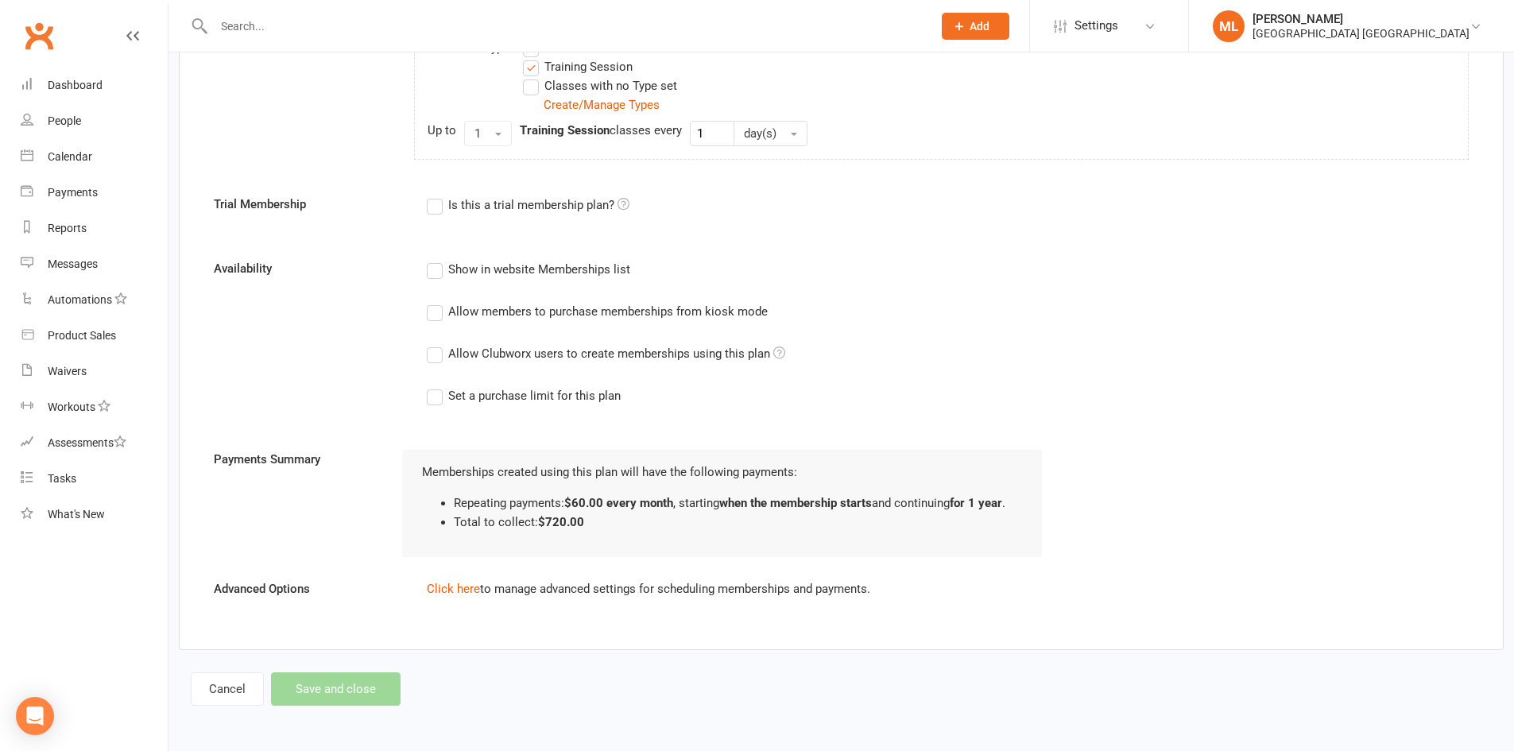
scroll to position [722, 0]
click at [354, 695] on div "Cancel Save and close" at bounding box center [296, 688] width 210 height 33
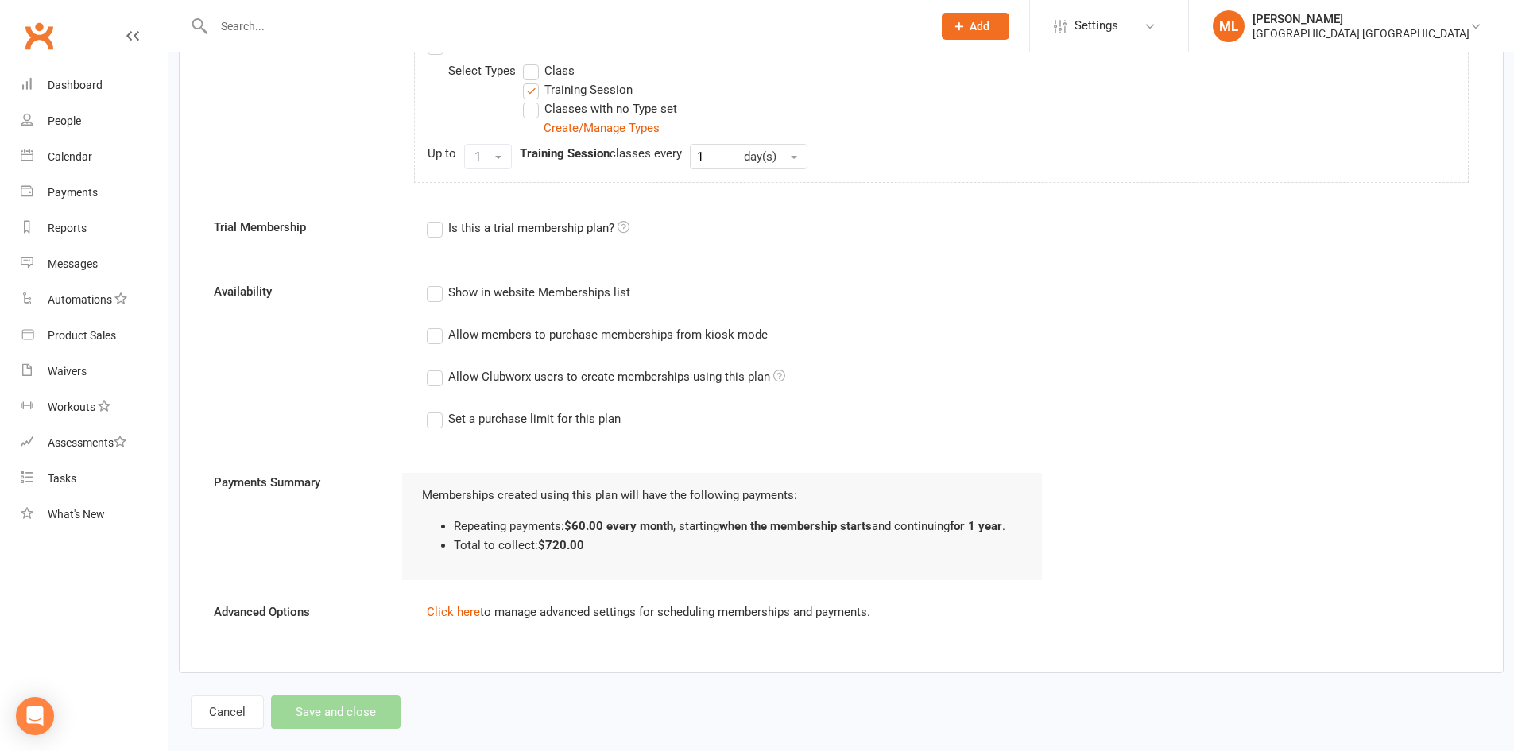
scroll to position [715, 0]
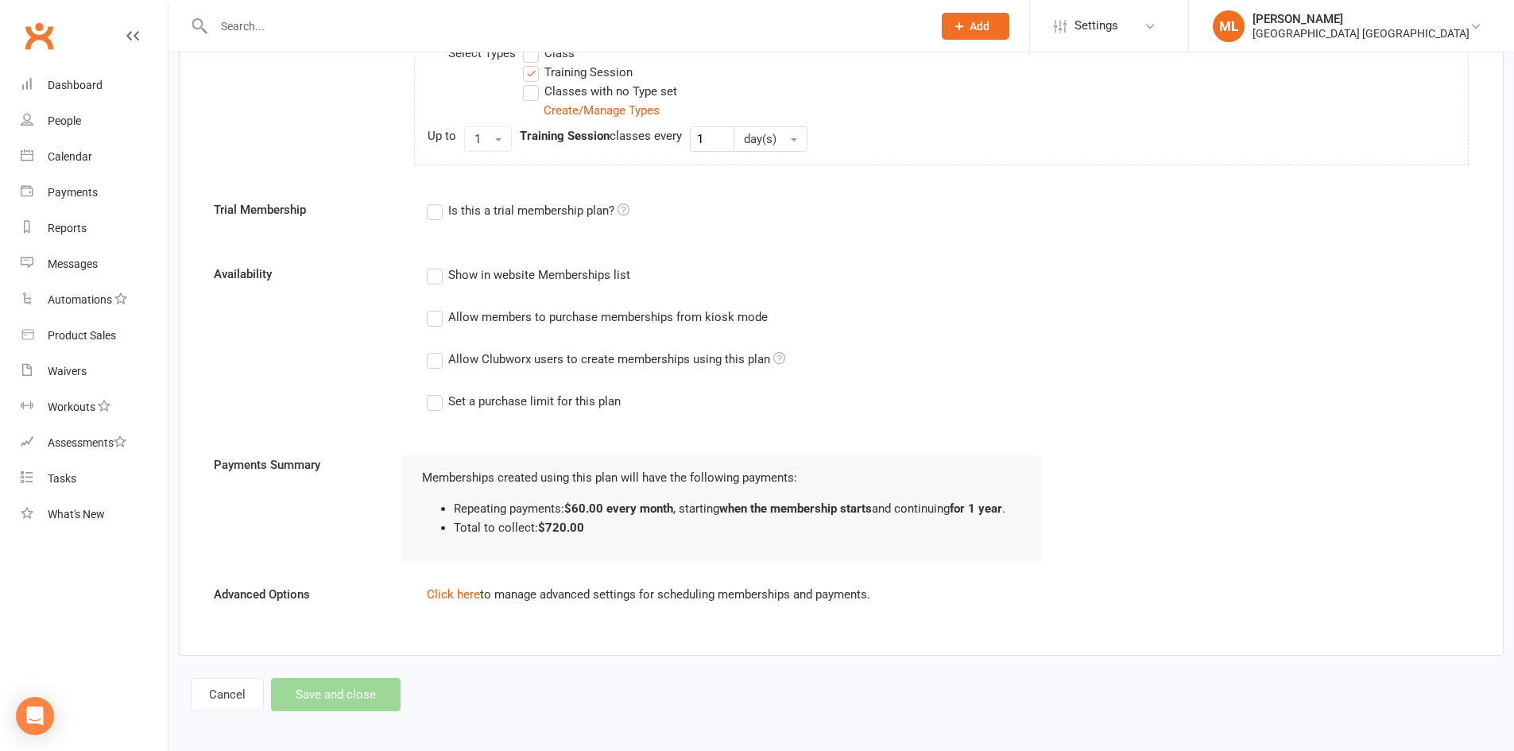
click at [439, 319] on label "Allow members to purchase memberships from kiosk mode" at bounding box center [597, 317] width 341 height 19
click at [437, 308] on input "Allow members to purchase memberships from kiosk mode" at bounding box center [432, 308] width 10 height 0
click at [439, 319] on label "Allow members to purchase memberships from kiosk mode" at bounding box center [597, 317] width 341 height 19
click at [437, 308] on input "Allow members to purchase memberships from kiosk mode" at bounding box center [432, 308] width 10 height 0
click at [314, 698] on div "Cancel Save and close" at bounding box center [296, 694] width 210 height 33
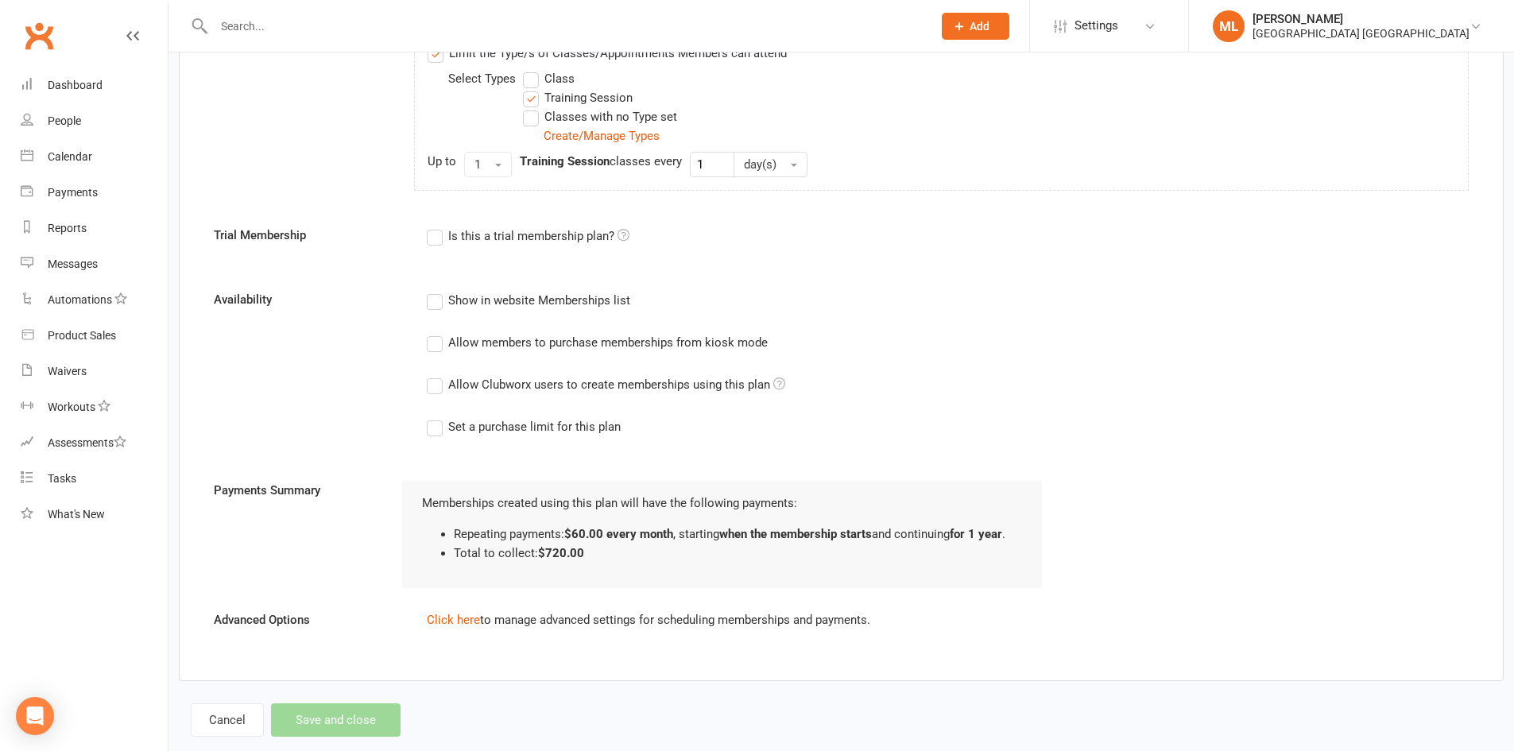
scroll to position [722, 0]
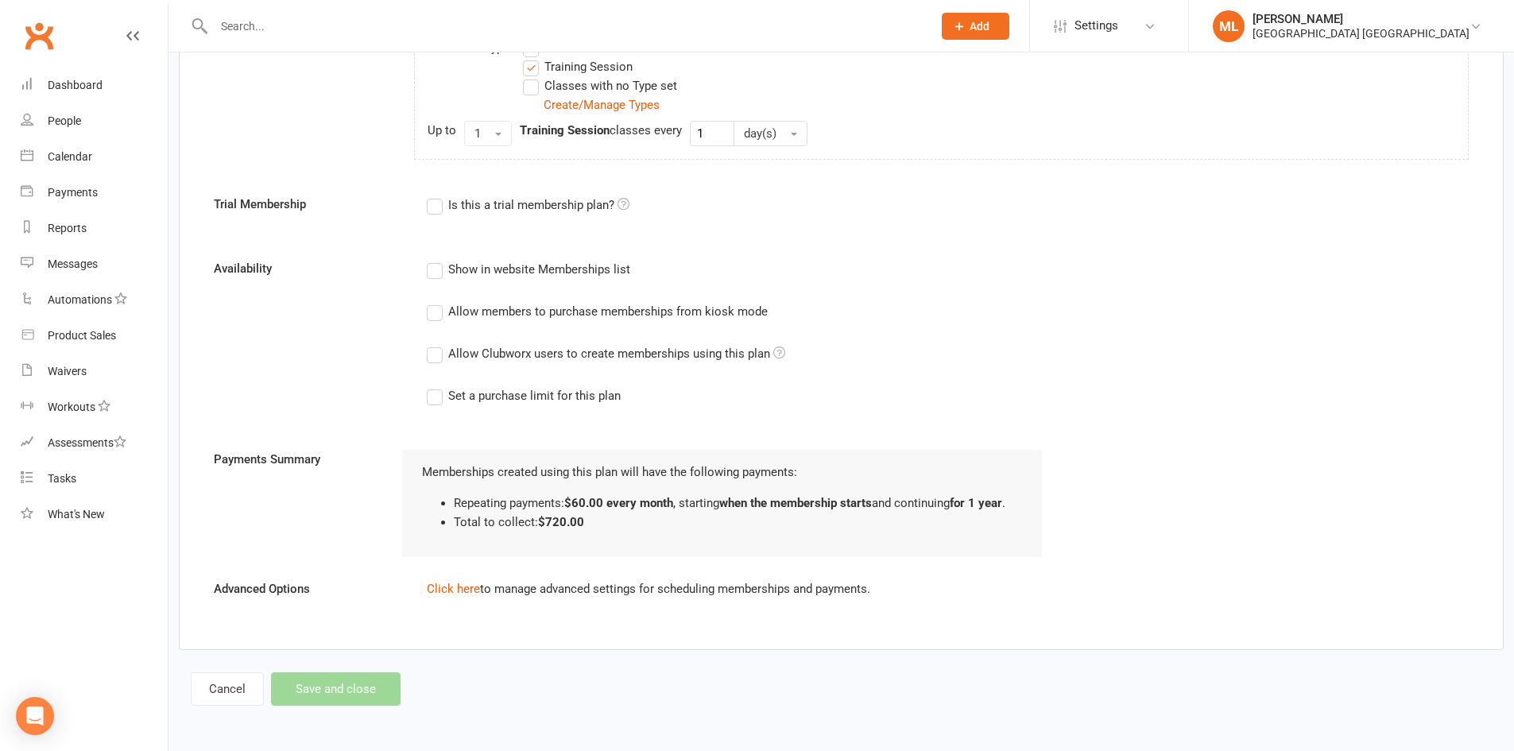
click at [315, 698] on div "Cancel Save and close" at bounding box center [296, 688] width 210 height 33
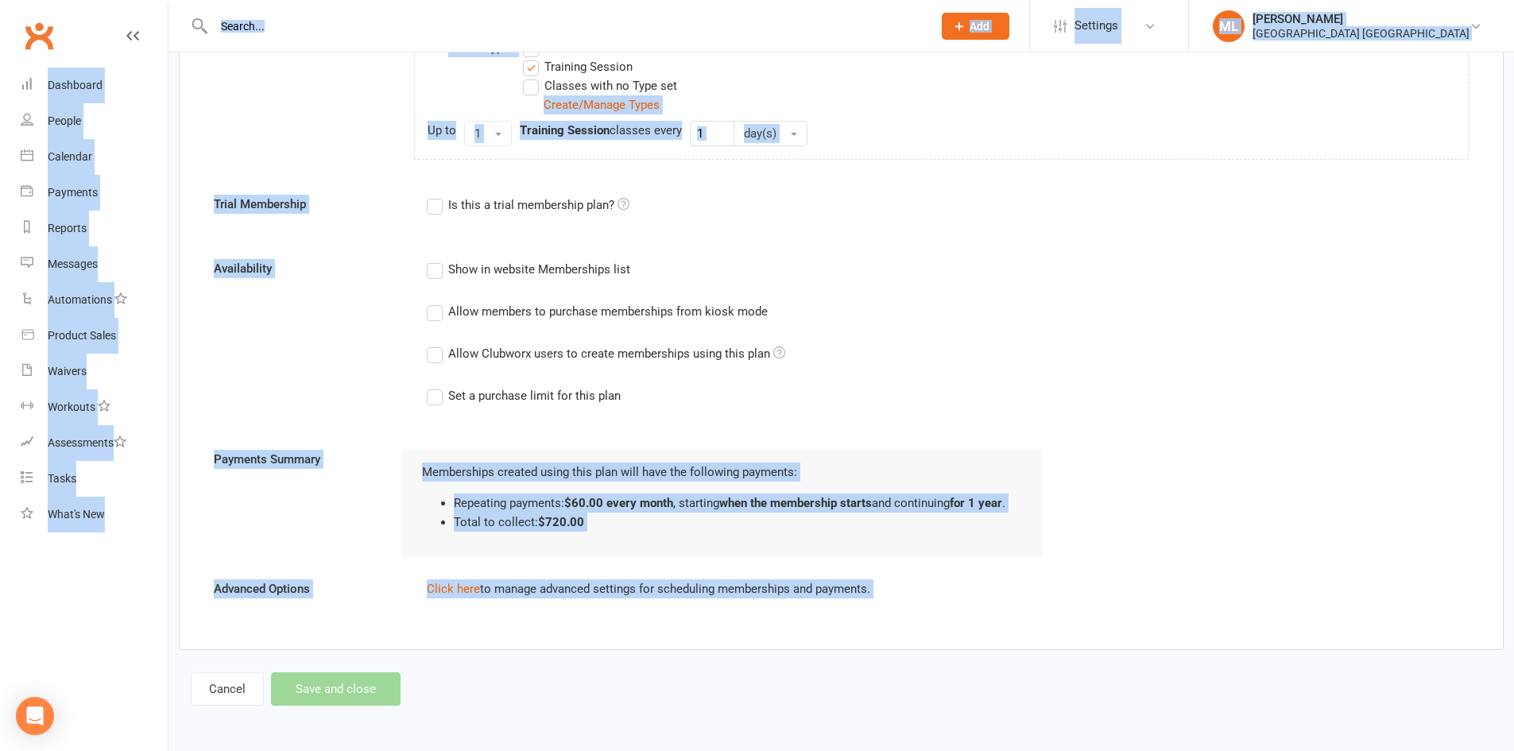
click at [315, 698] on div "Cancel Save and close" at bounding box center [296, 688] width 210 height 33
click at [543, 708] on div "Add new plan Membership name Hutchinson Gym Access Membership category After Ho…" at bounding box center [840, 30] width 1345 height 1396
click at [478, 725] on div "Add new plan Membership name Hutchinson Gym Access Membership category After Ho…" at bounding box center [840, 30] width 1345 height 1396
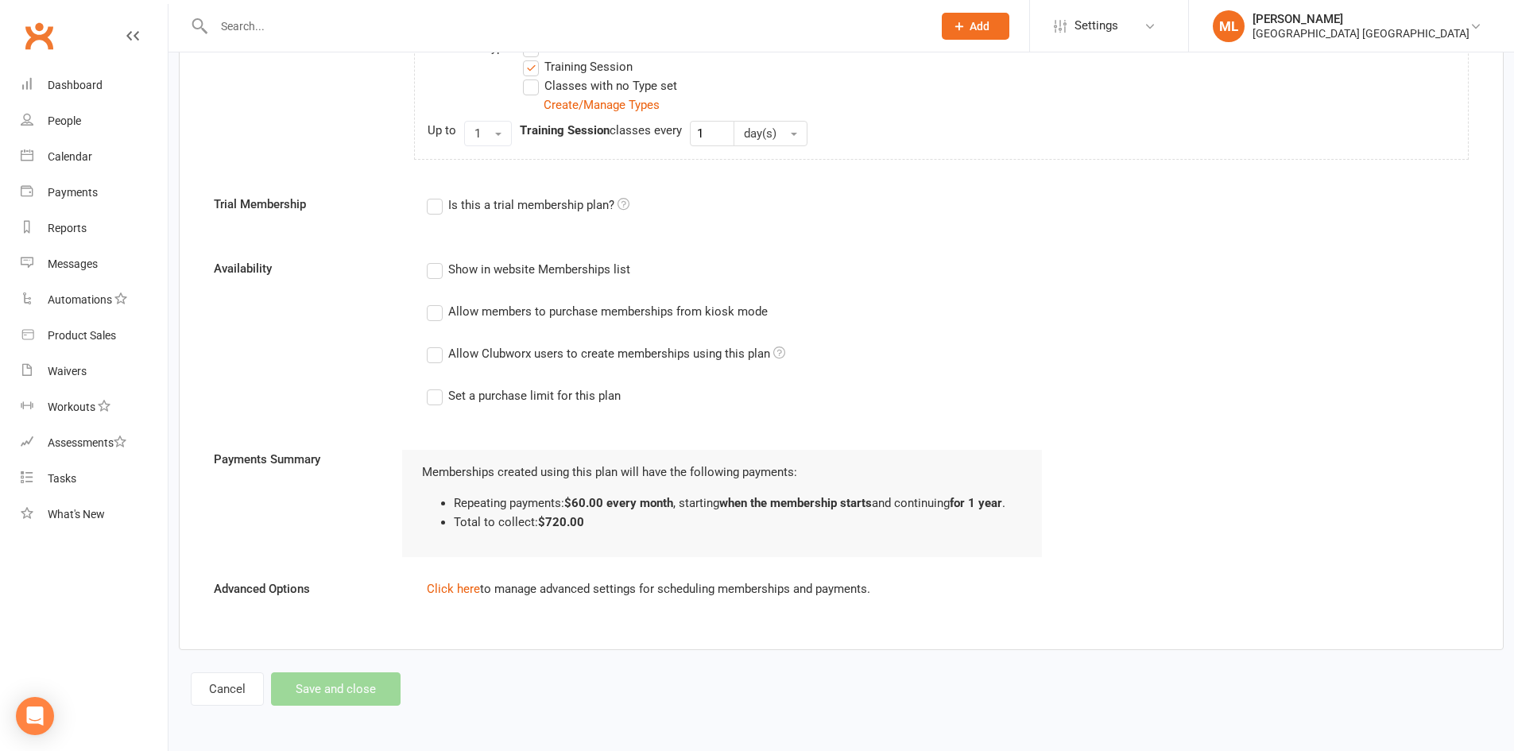
click at [476, 707] on div "Add new plan Membership name Hutchinson Gym Access Membership category After Ho…" at bounding box center [840, 30] width 1345 height 1396
click at [455, 586] on link "Click here" at bounding box center [453, 589] width 53 height 14
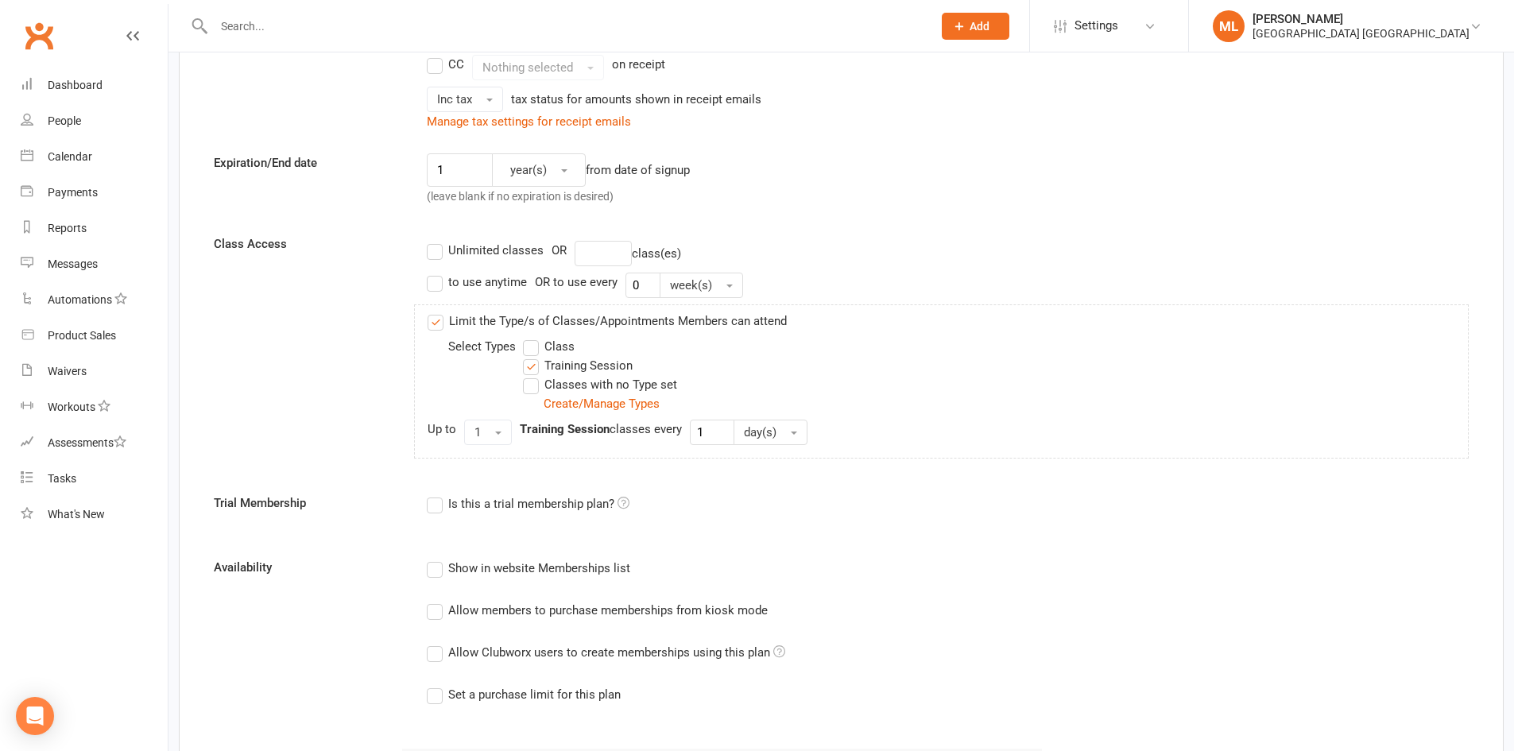
scroll to position [0, 0]
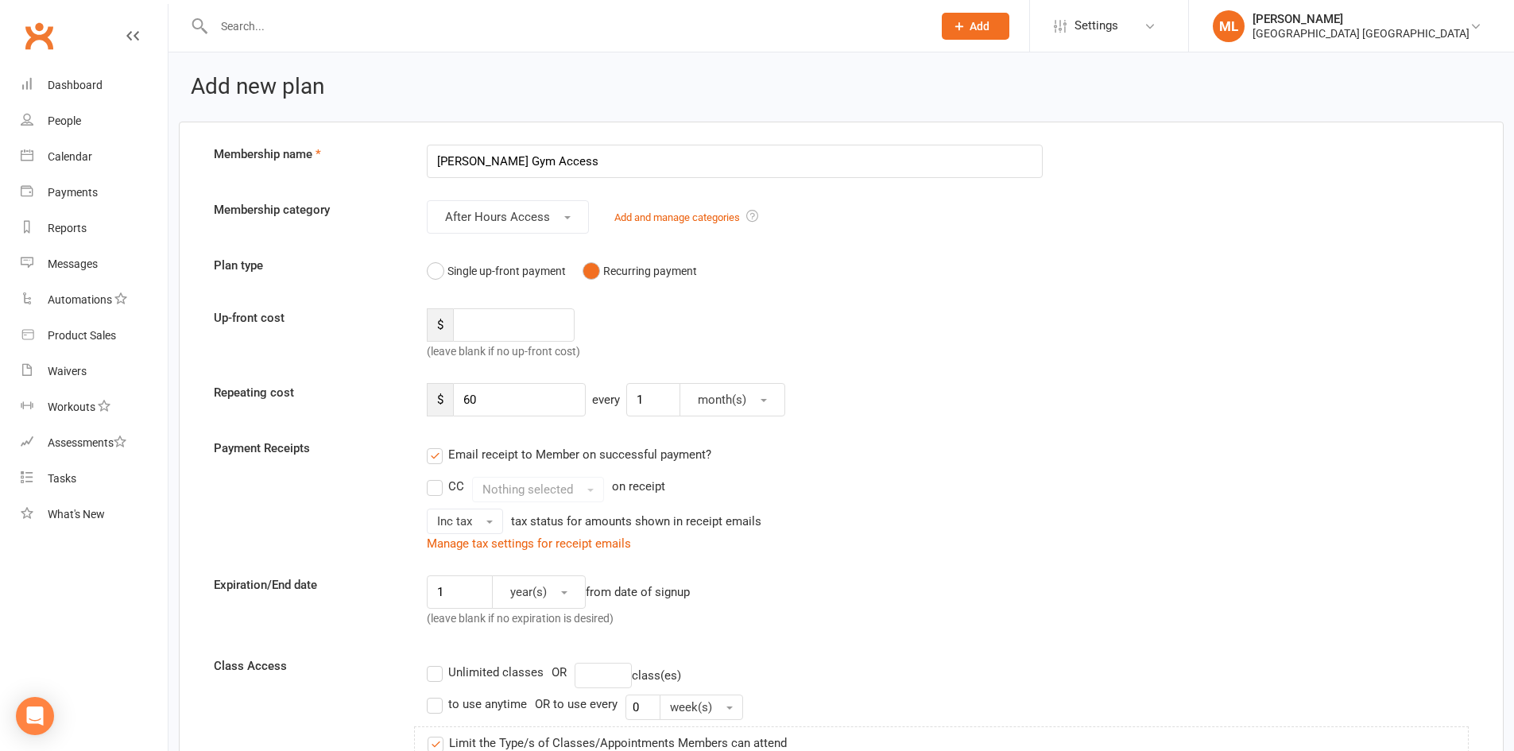
click at [1009, 33] on button "Add" at bounding box center [976, 26] width 68 height 27
click at [1255, 284] on div "Plan type Single up-front payment Recurring payment" at bounding box center [841, 271] width 1279 height 30
click at [1118, 33] on span "Settings" at bounding box center [1096, 26] width 44 height 36
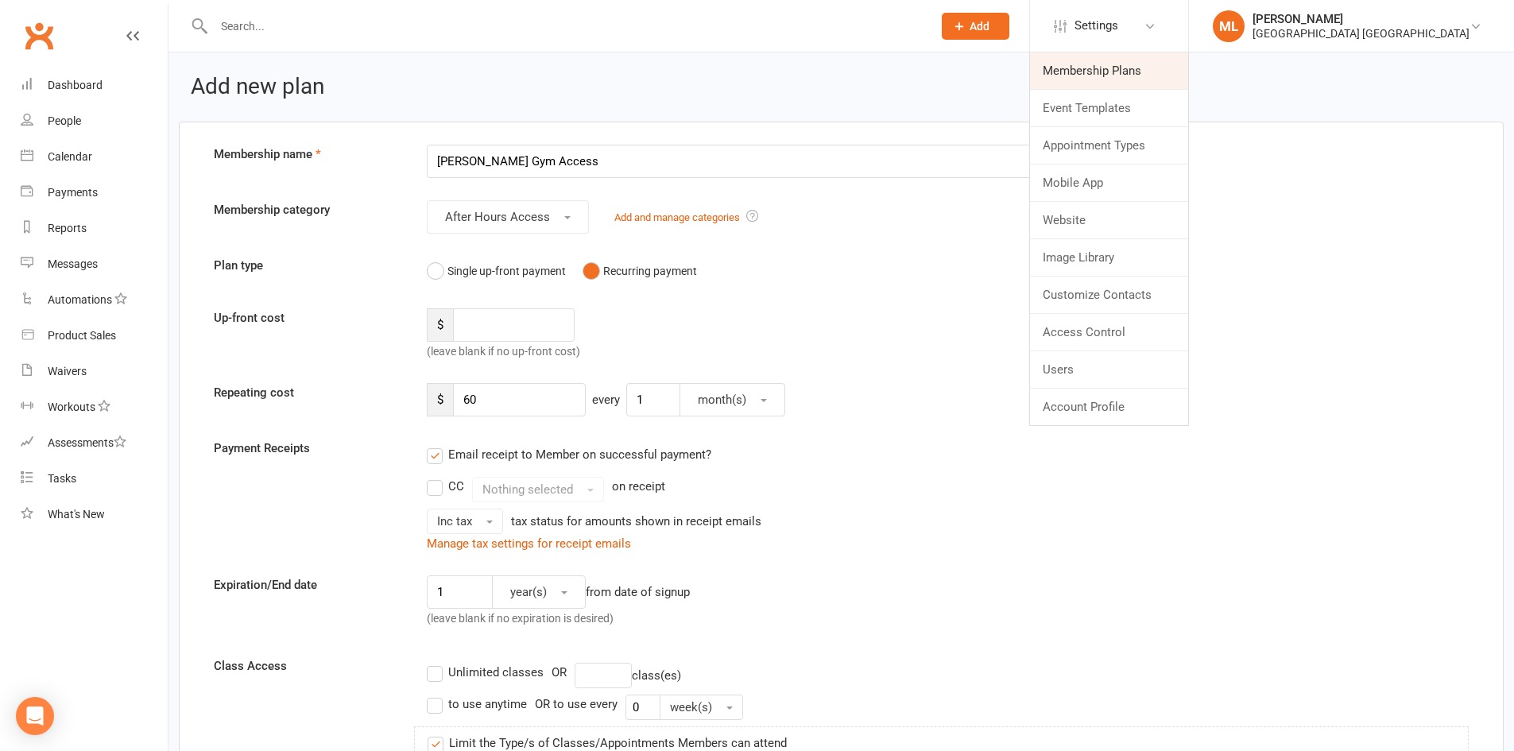
click at [1182, 78] on link "Membership Plans" at bounding box center [1109, 70] width 158 height 37
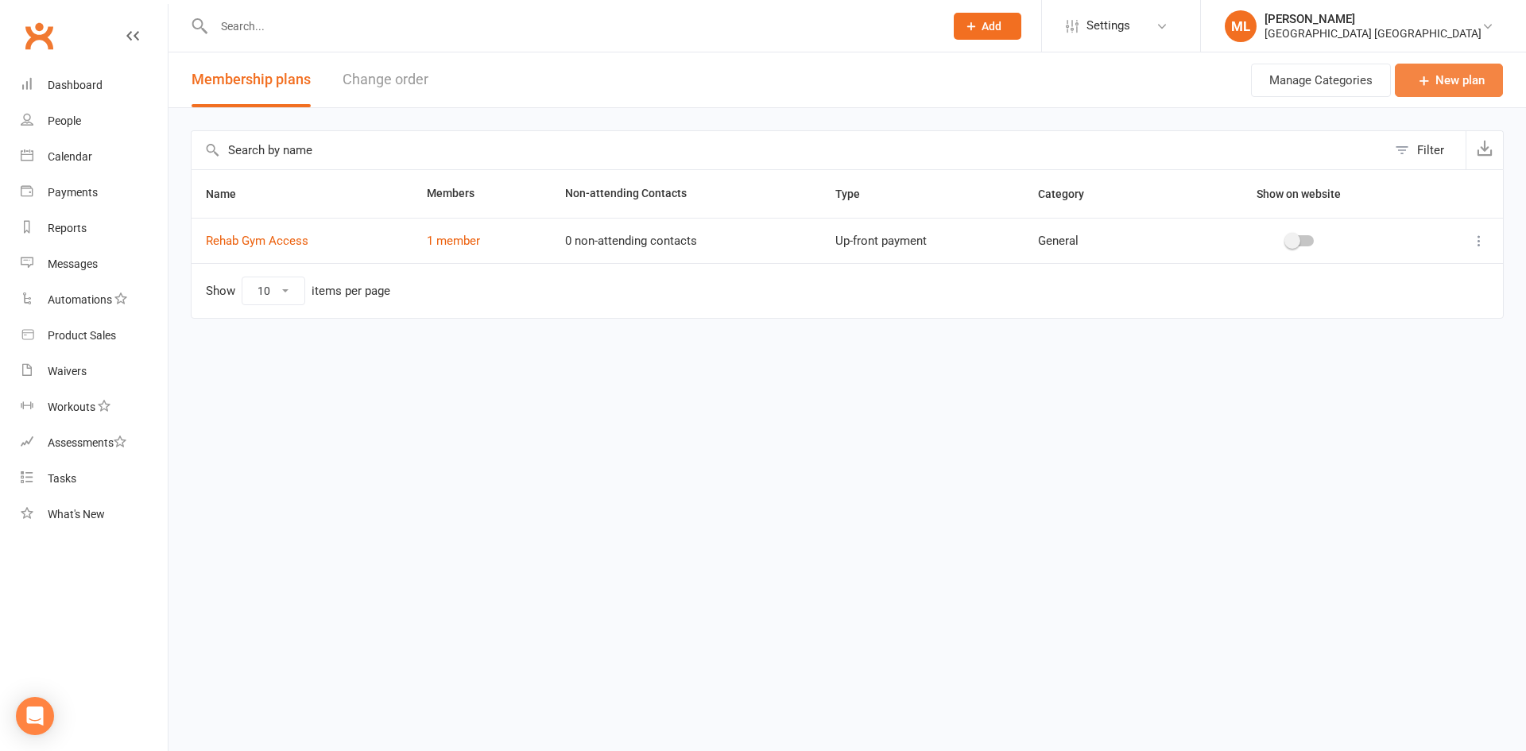
click at [1446, 77] on link "New plan" at bounding box center [1449, 80] width 108 height 33
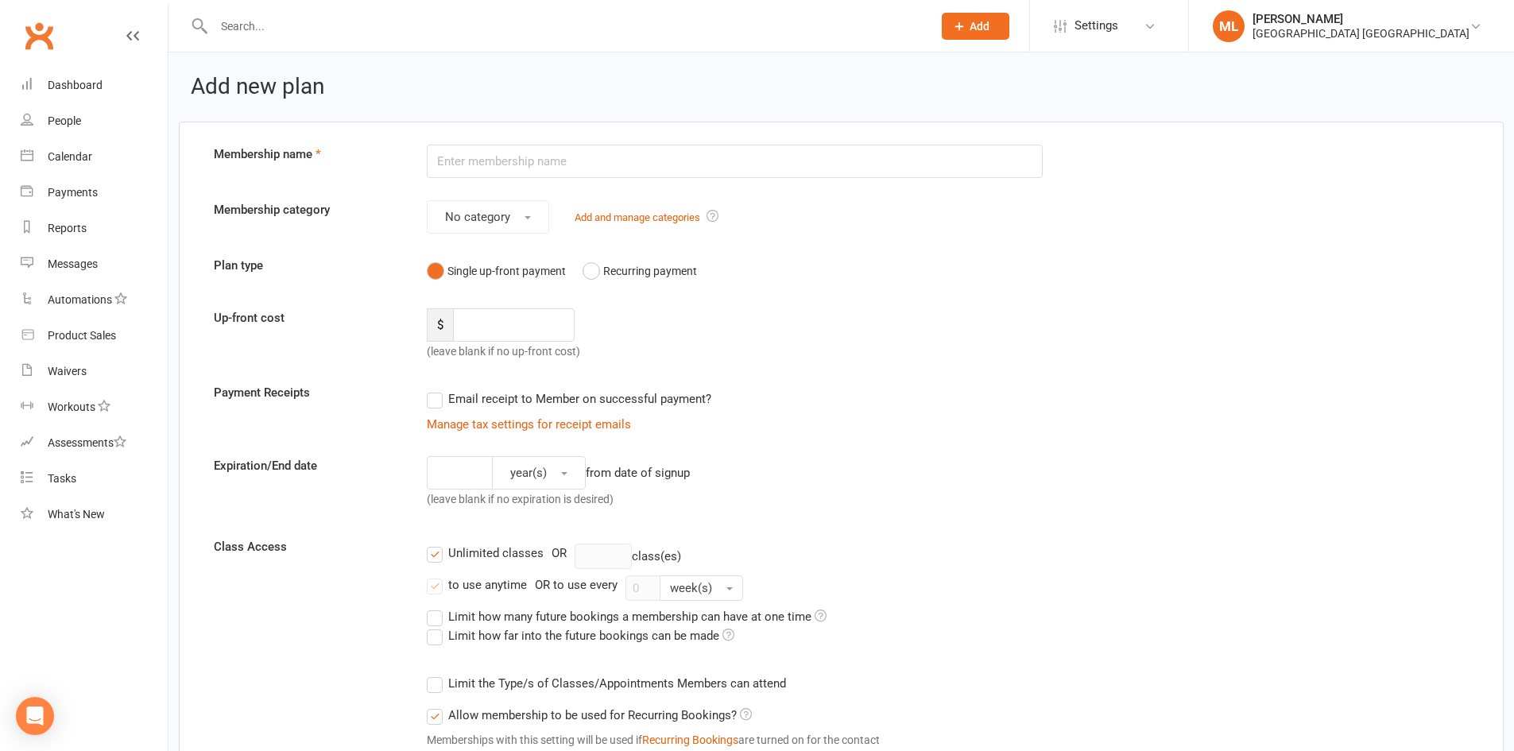
click at [660, 164] on input "text" at bounding box center [735, 161] width 616 height 33
type input "Hutchinson Gym Access"
click at [526, 222] on button "No category" at bounding box center [488, 216] width 122 height 33
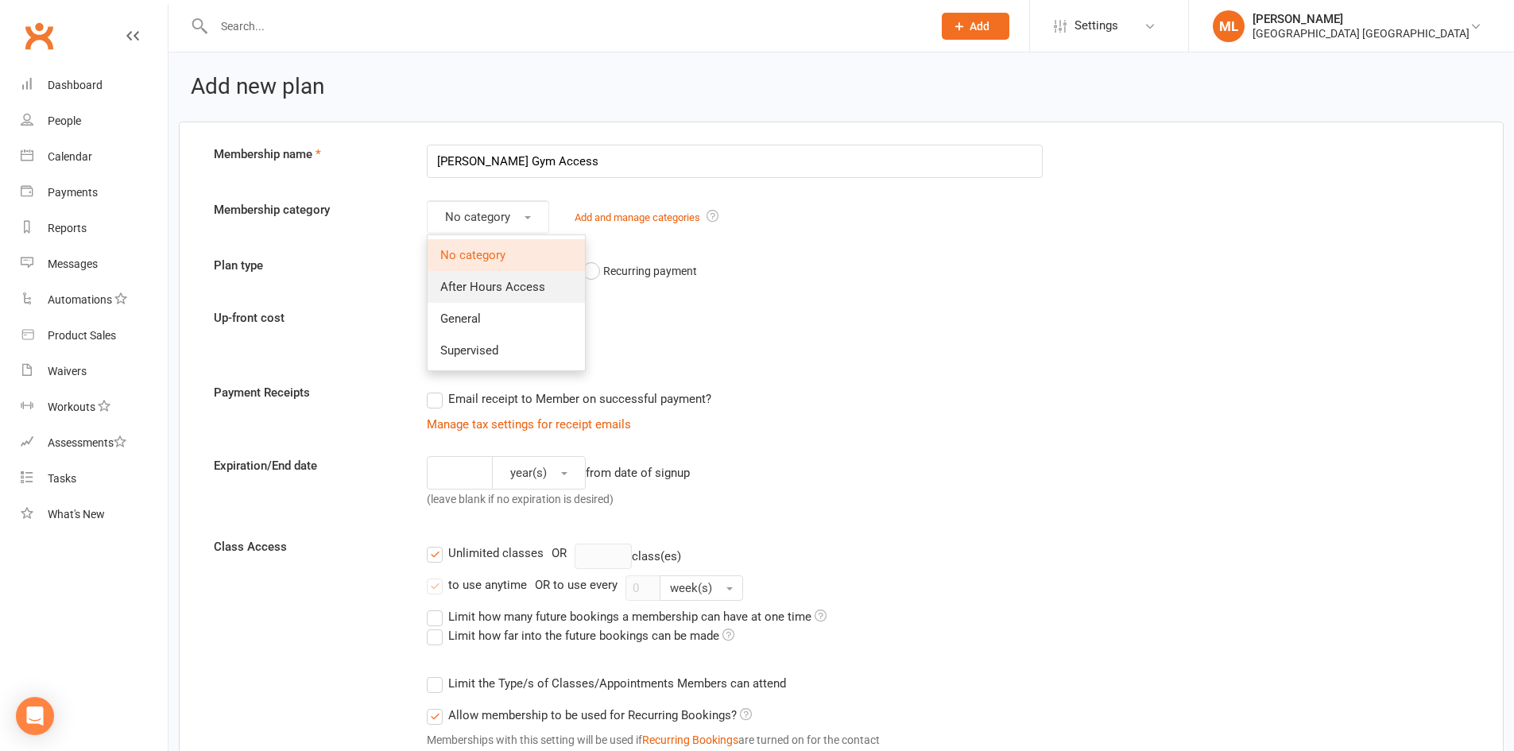
click at [506, 287] on span "After Hours Access" at bounding box center [492, 287] width 105 height 14
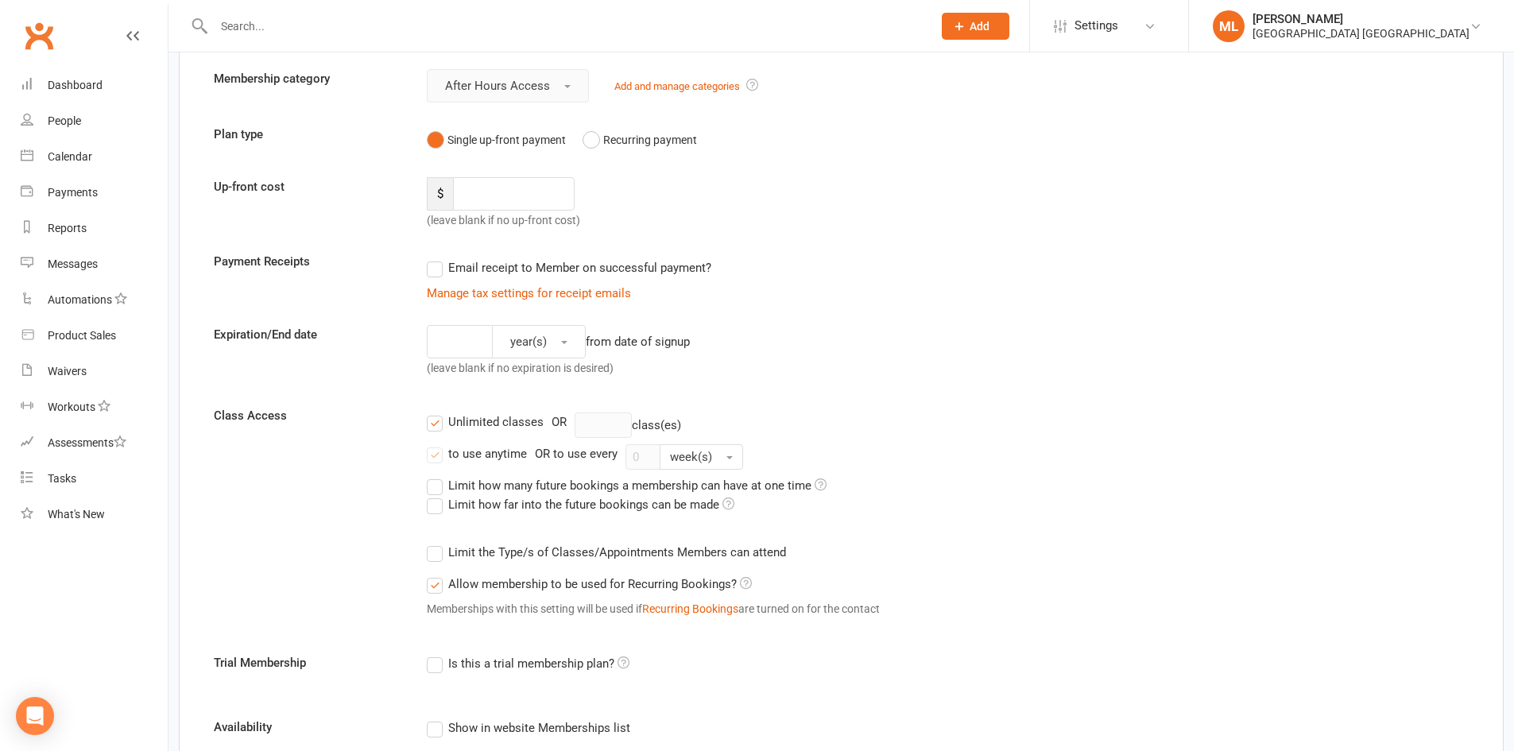
scroll to position [130, 0]
click at [594, 140] on button "Recurring payment" at bounding box center [639, 141] width 114 height 30
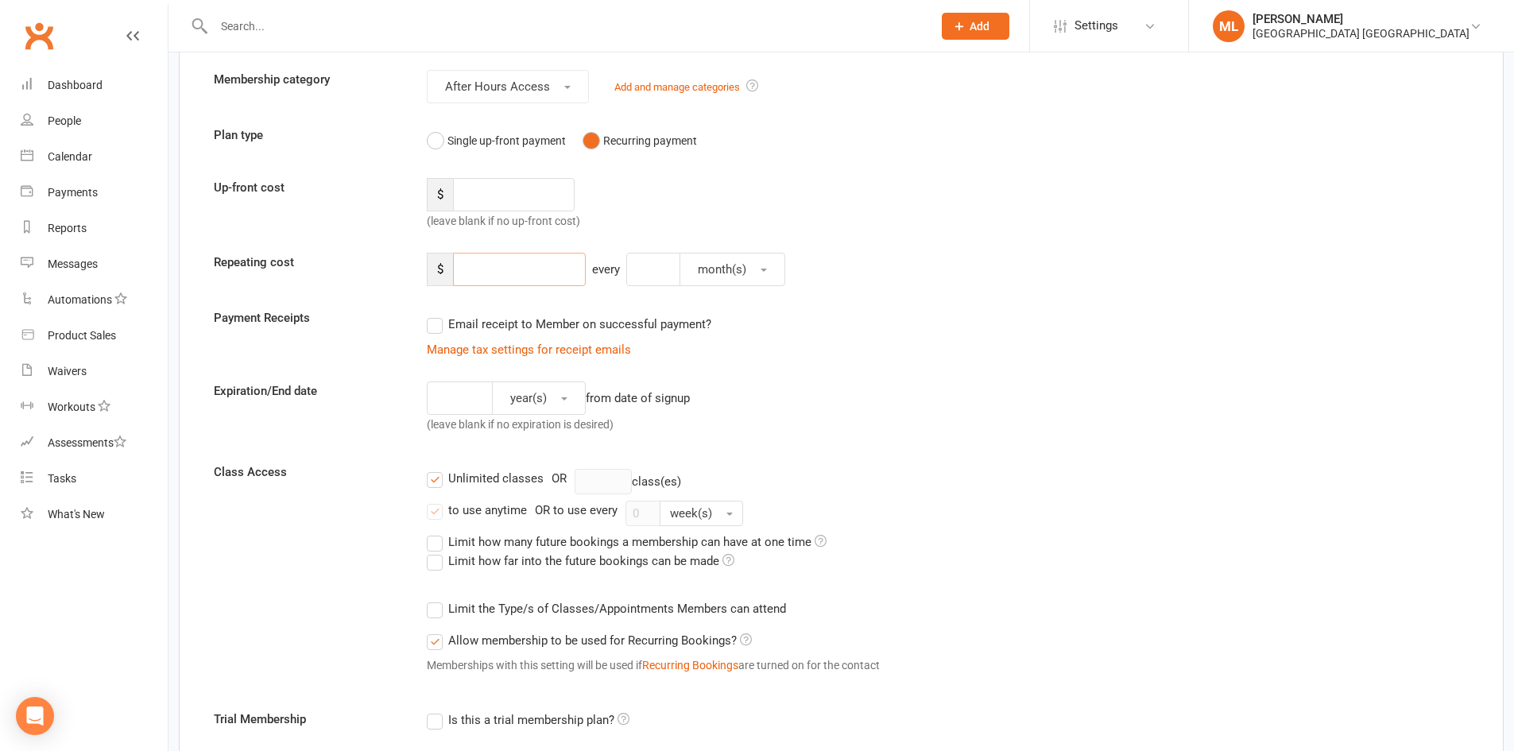
click at [486, 269] on input "number" at bounding box center [519, 269] width 133 height 33
type input "60"
click at [641, 268] on input "number" at bounding box center [653, 269] width 54 height 33
type input "1"
click at [443, 324] on label "Email receipt to Member on successful payment?" at bounding box center [569, 324] width 284 height 19
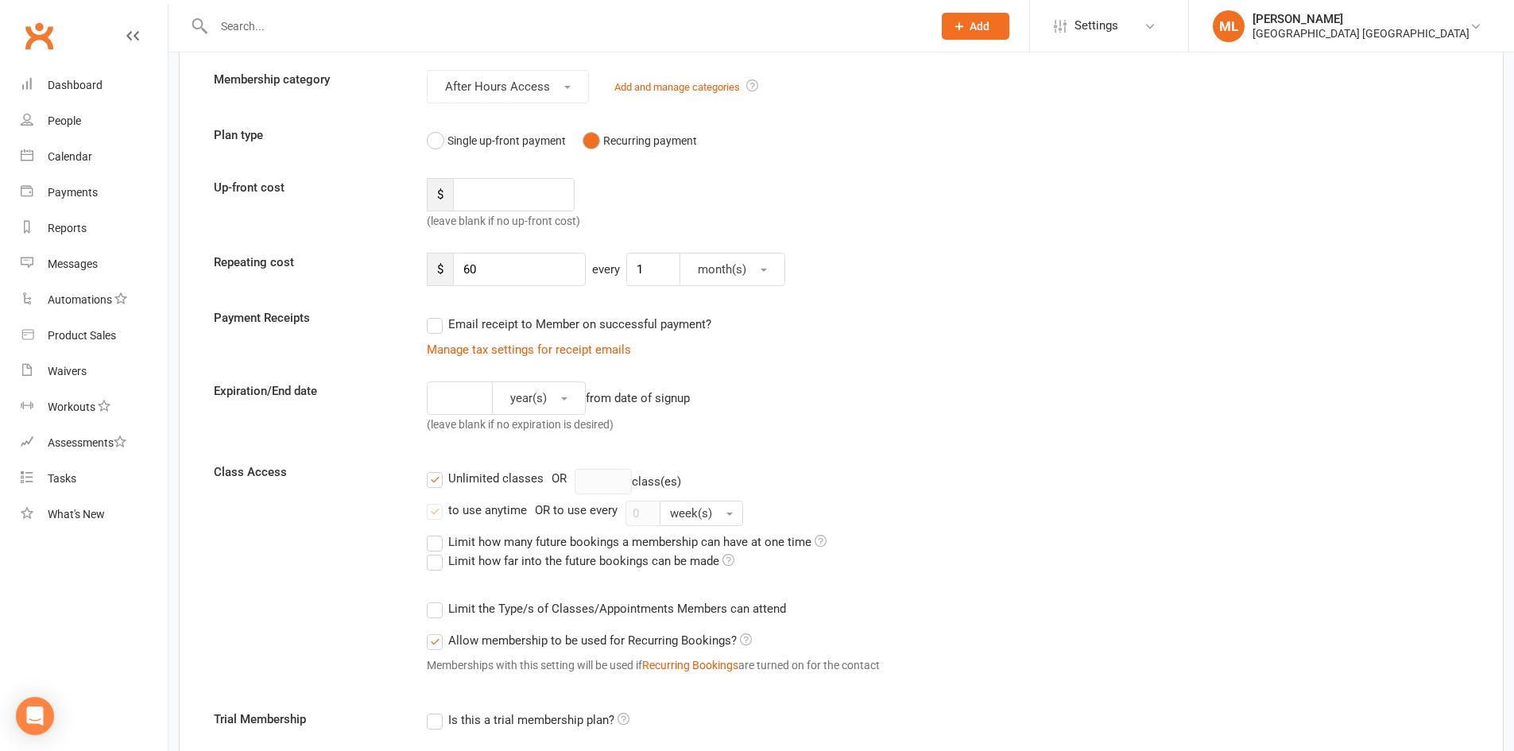
click at [437, 315] on input "Email receipt to Member on successful payment?" at bounding box center [432, 315] width 10 height 0
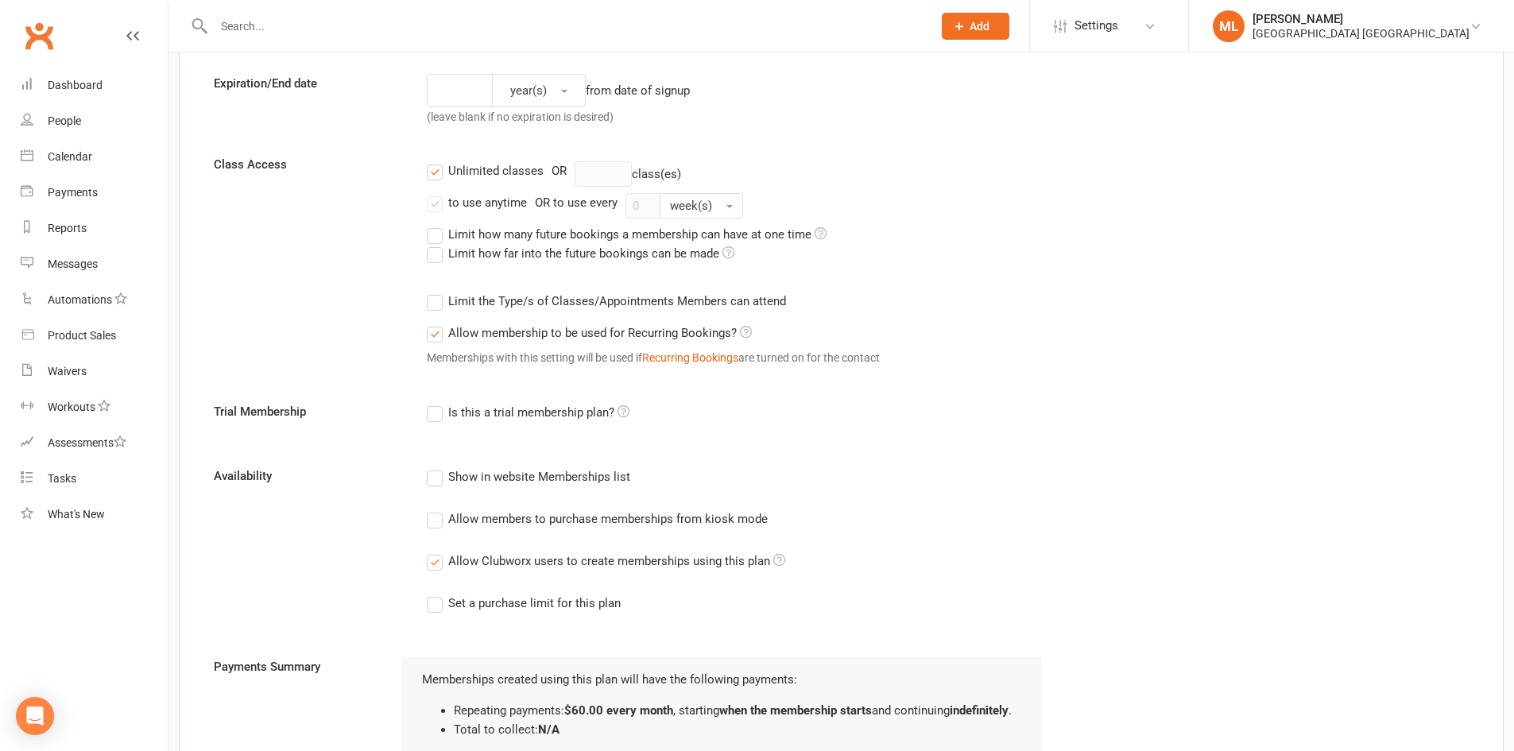
scroll to position [448, 0]
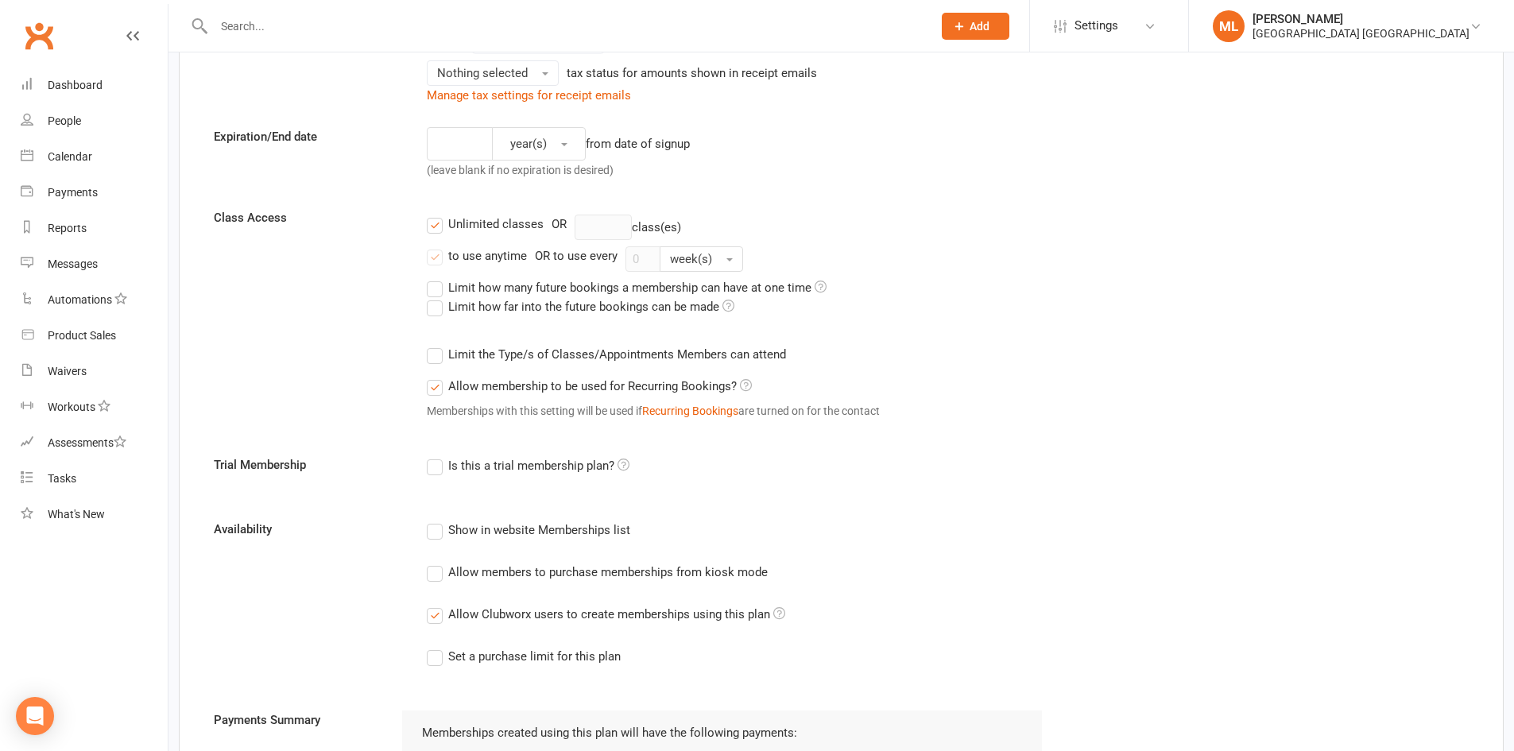
click at [433, 615] on label "Allow Clubworx users to create memberships using this plan" at bounding box center [606, 614] width 358 height 19
click at [433, 605] on input "Allow Clubworx users to create memberships using this plan" at bounding box center [432, 605] width 10 height 0
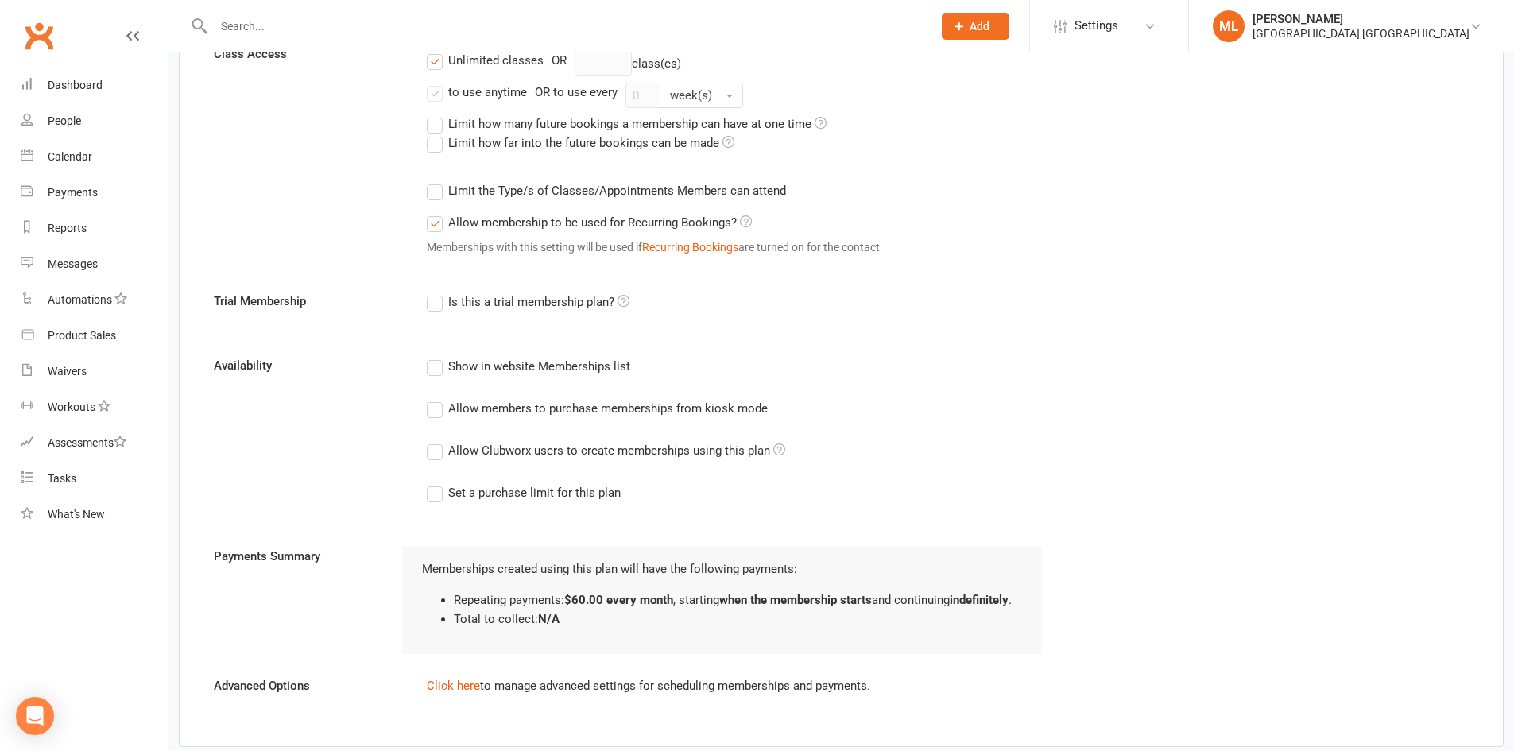
scroll to position [570, 0]
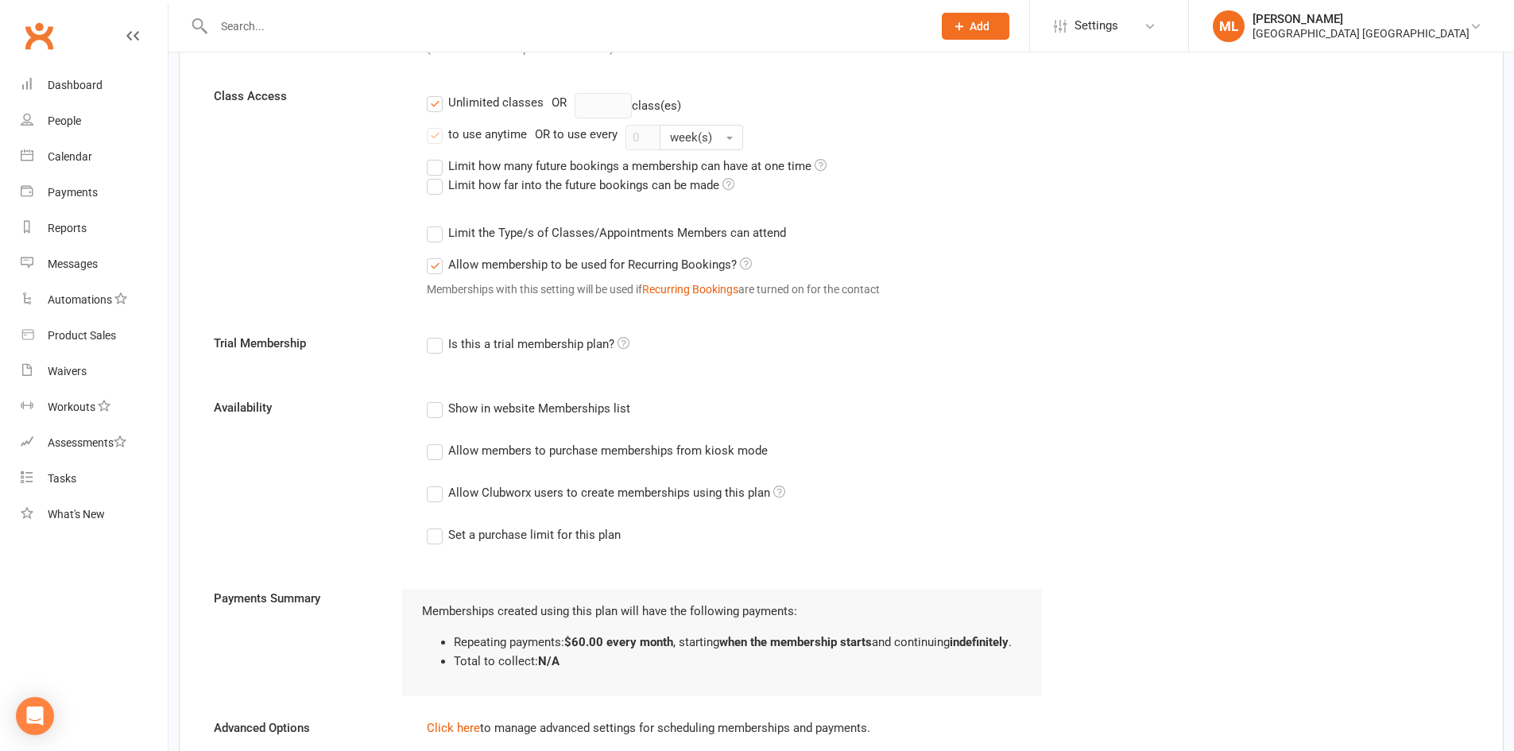
click at [434, 107] on label "Unlimited classes" at bounding box center [485, 102] width 117 height 19
click at [434, 93] on input "Unlimited classes" at bounding box center [432, 93] width 10 height 0
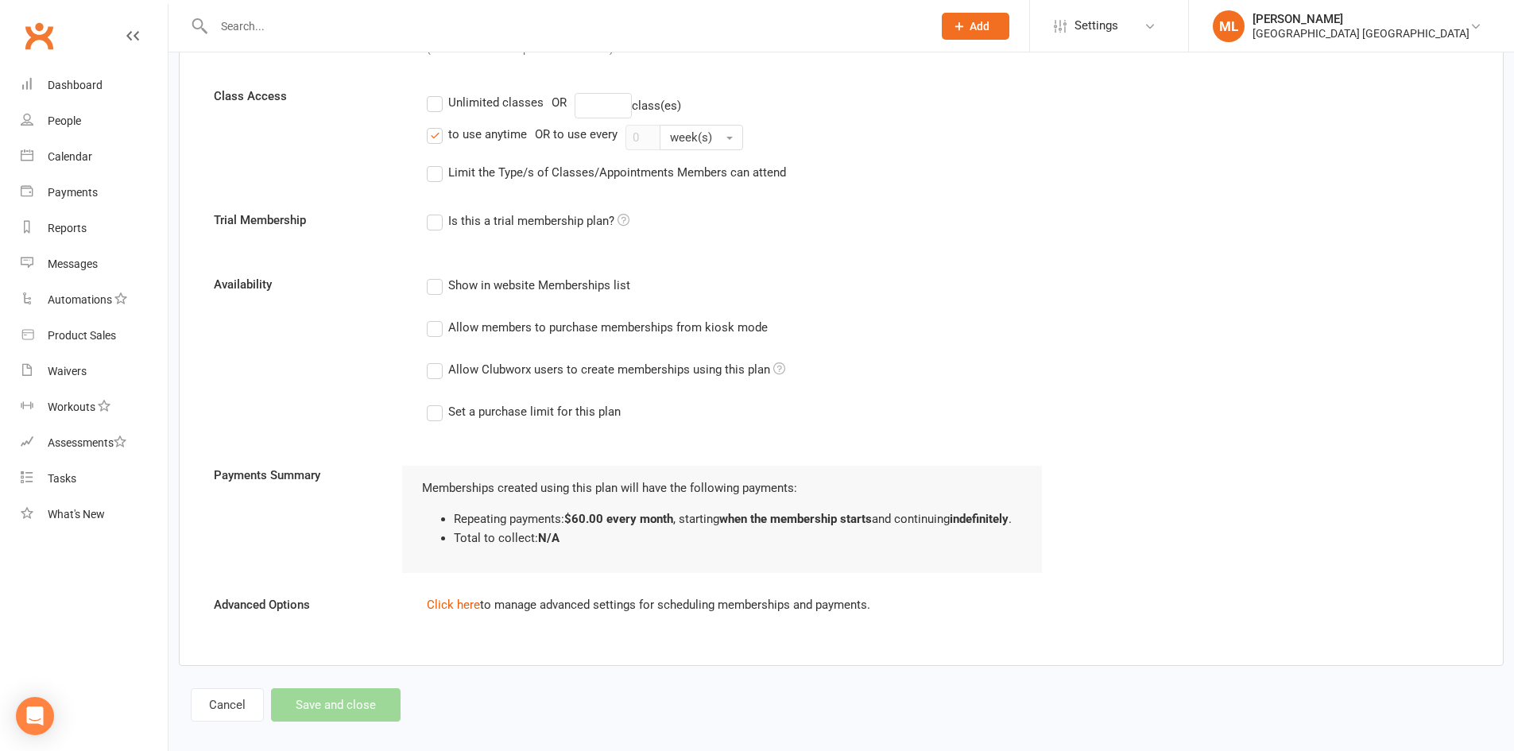
click at [435, 105] on label "Unlimited classes" at bounding box center [485, 102] width 117 height 19
click at [435, 93] on input "Unlimited classes" at bounding box center [432, 93] width 10 height 0
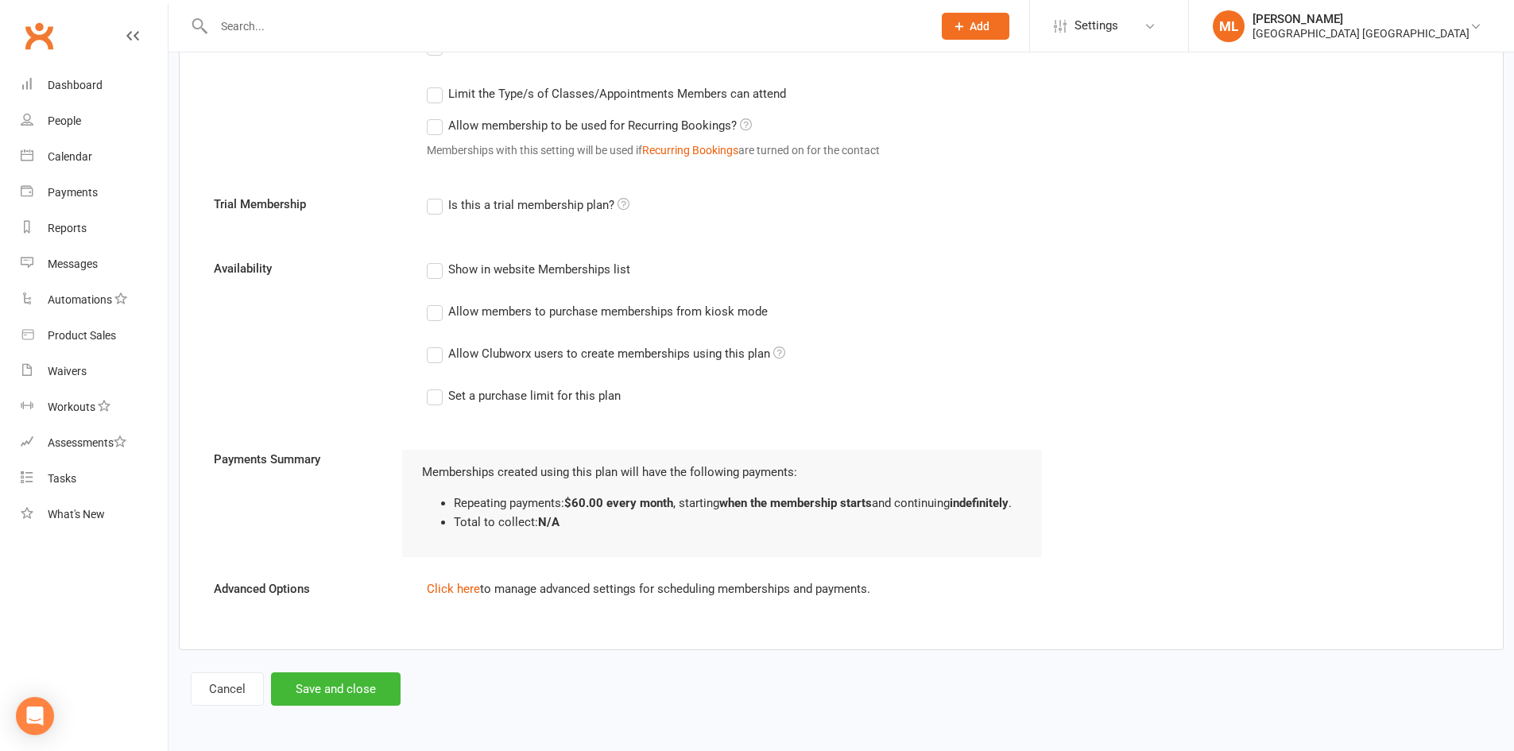
scroll to position [490, 0]
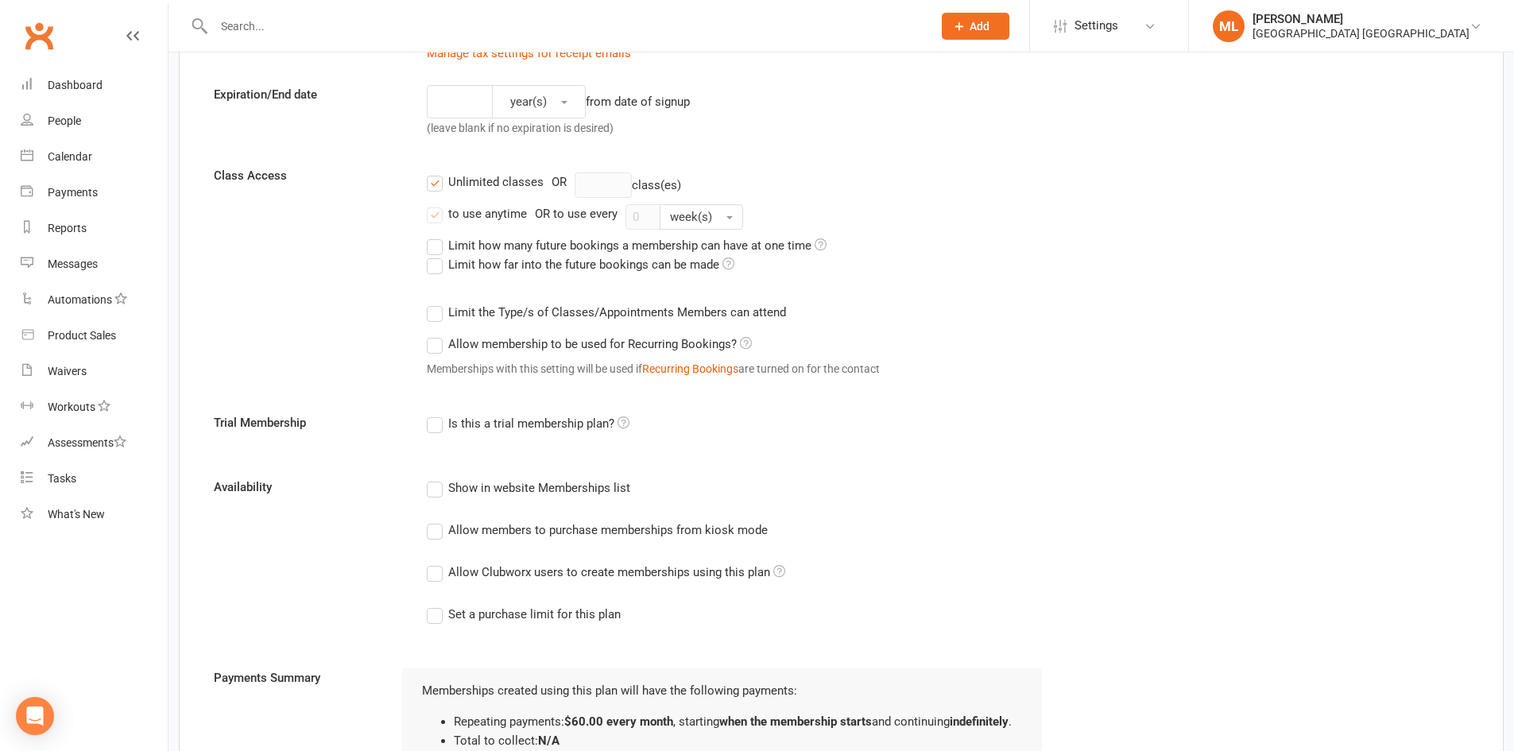
click at [435, 218] on label "to use anytime" at bounding box center [477, 213] width 100 height 19
click at [435, 204] on input "to use anytime" at bounding box center [432, 204] width 10 height 0
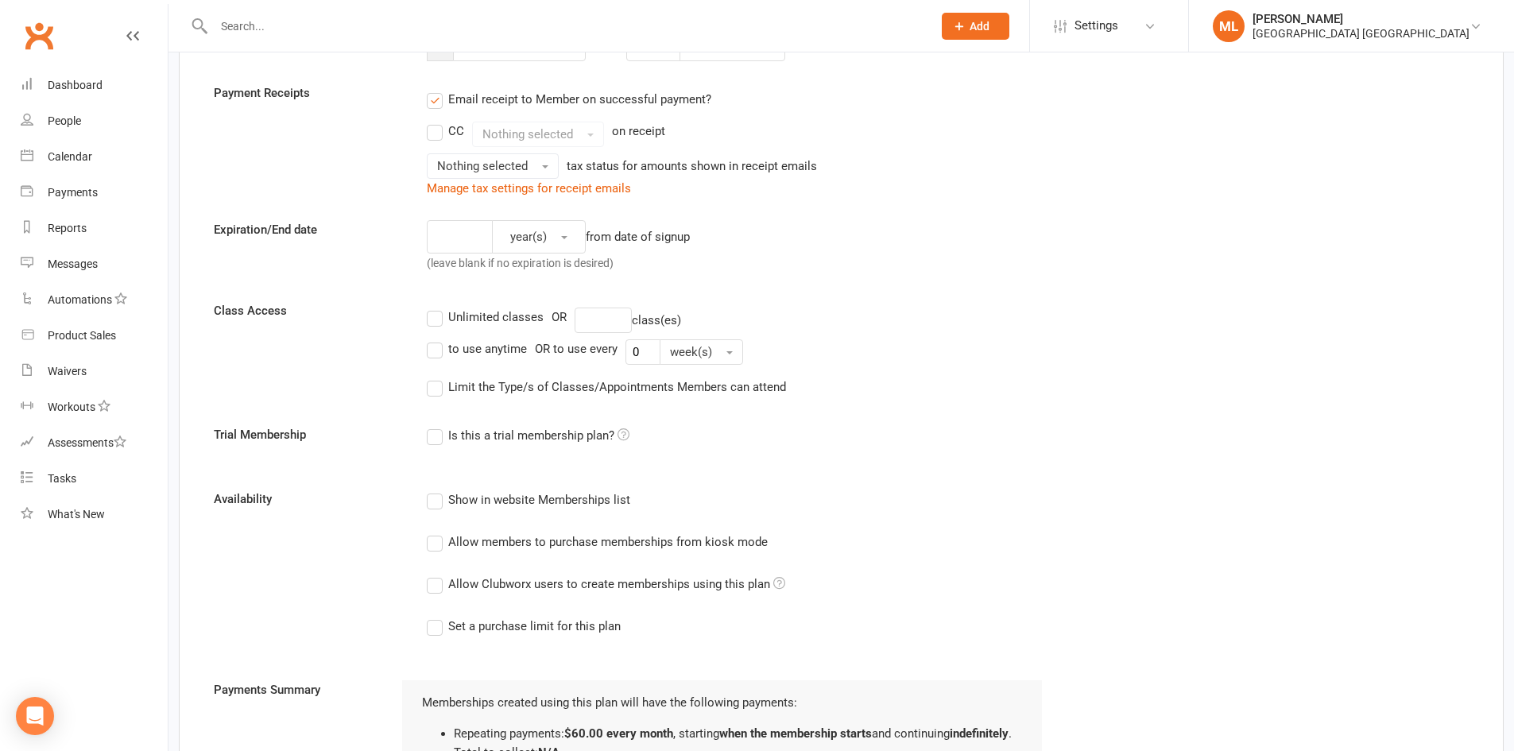
scroll to position [288, 0]
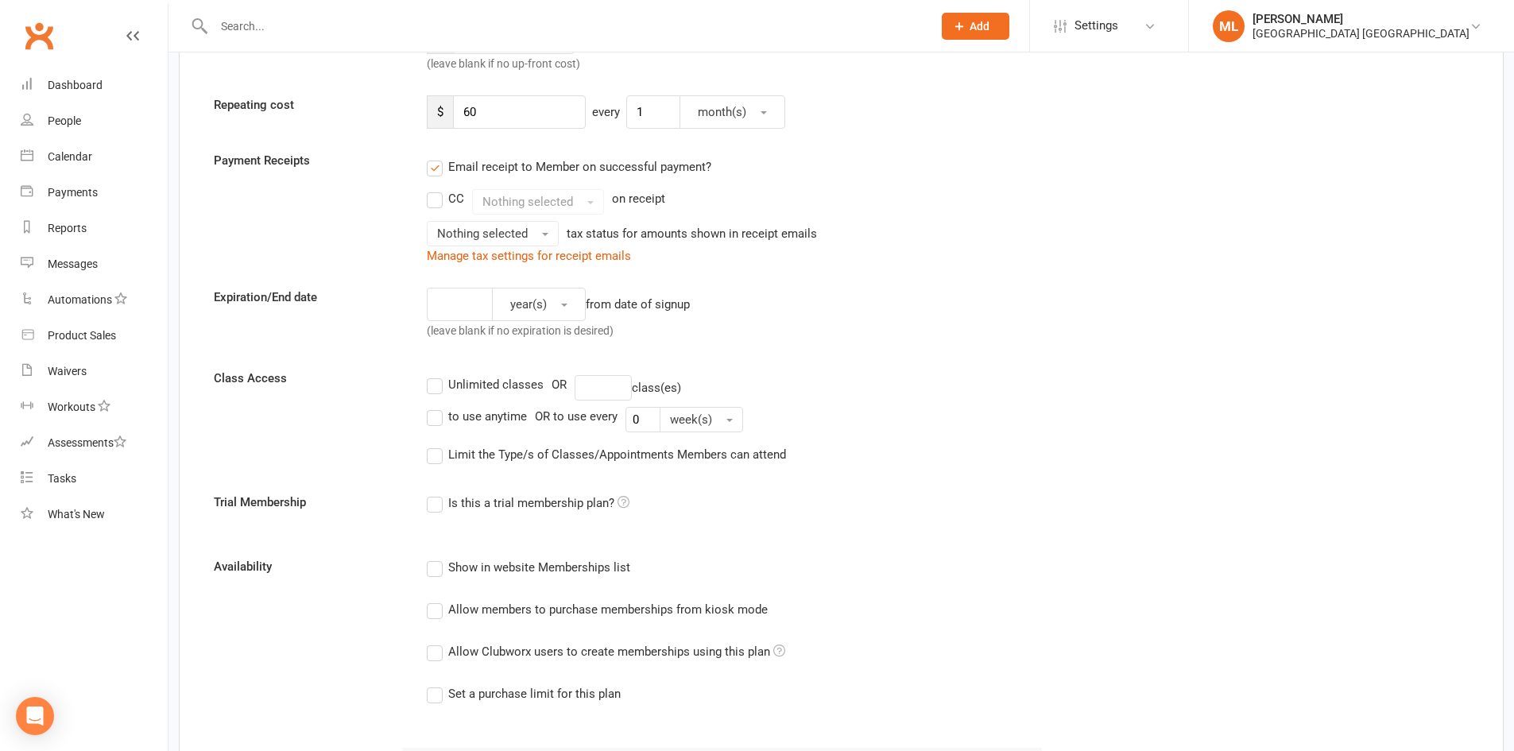
click at [436, 386] on label "Unlimited classes" at bounding box center [485, 384] width 117 height 19
click at [436, 375] on input "Unlimited classes" at bounding box center [432, 375] width 10 height 0
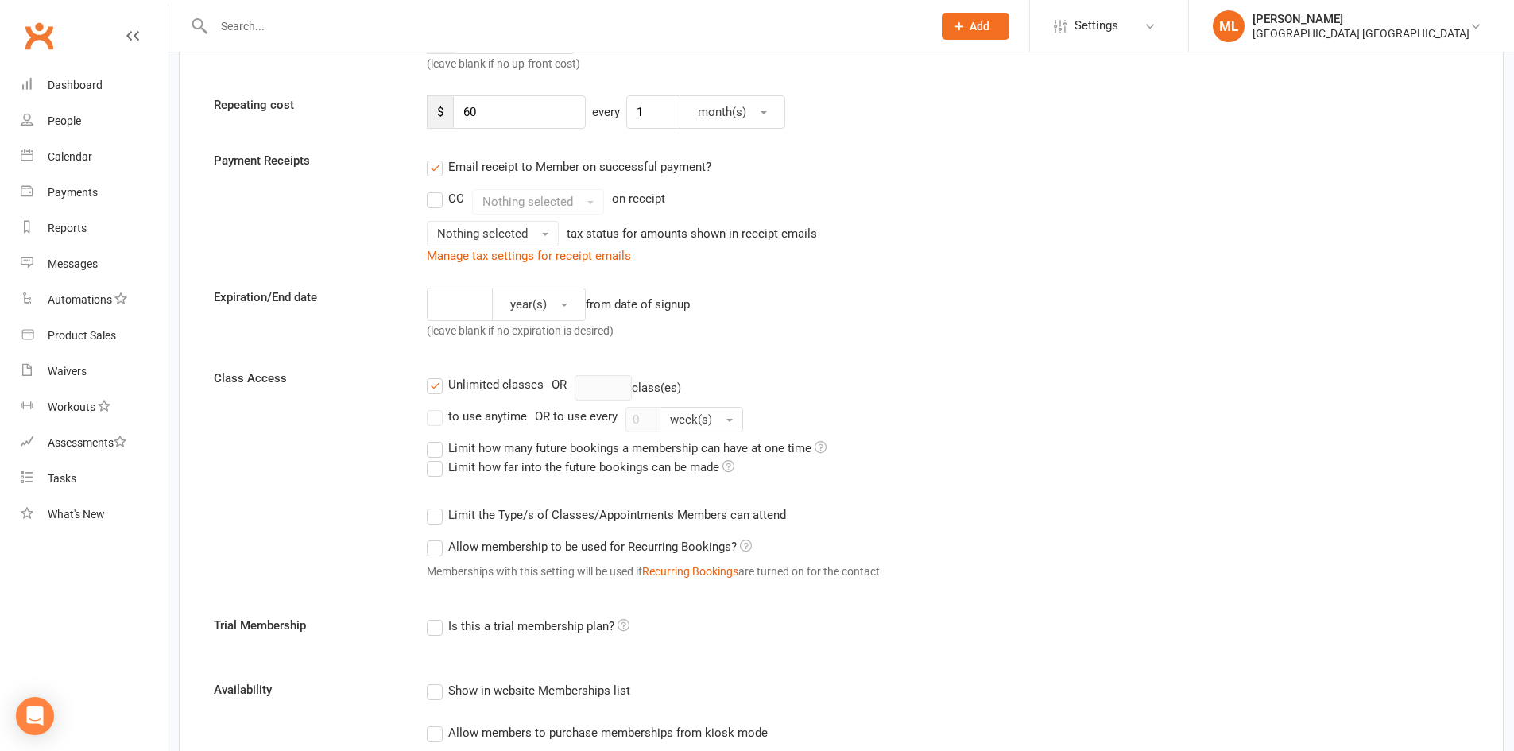
click at [433, 515] on label "Limit the Type/s of Classes/Appointments Members can attend" at bounding box center [606, 514] width 359 height 19
click at [433, 505] on input "Limit the Type/s of Classes/Appointments Members can attend" at bounding box center [432, 505] width 10 height 0
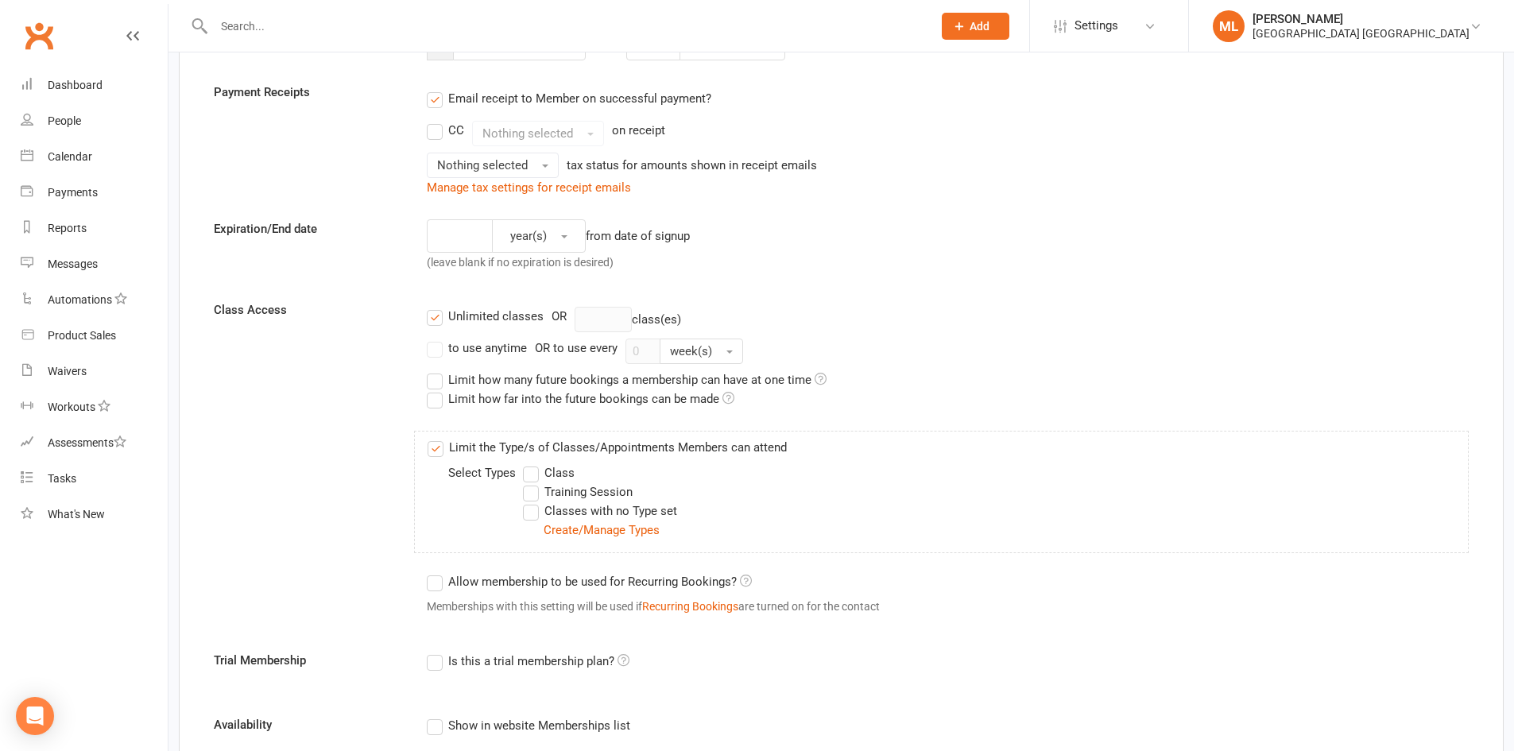
scroll to position [355, 0]
click at [532, 500] on label "Training Session" at bounding box center [578, 492] width 110 height 19
click at [532, 483] on input "Training Session" at bounding box center [528, 483] width 10 height 0
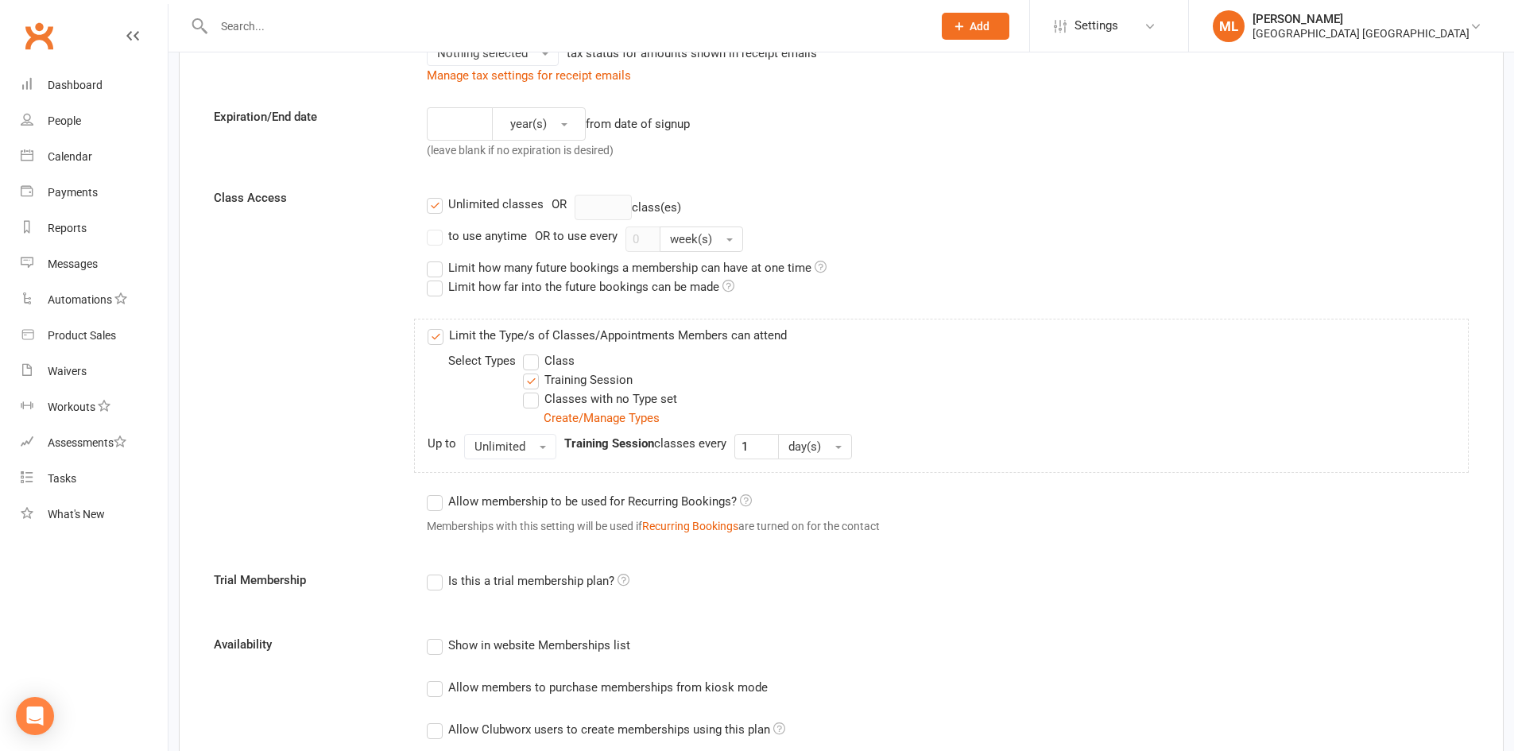
scroll to position [466, 0]
click at [519, 448] on span "Unlimited" at bounding box center [499, 448] width 51 height 14
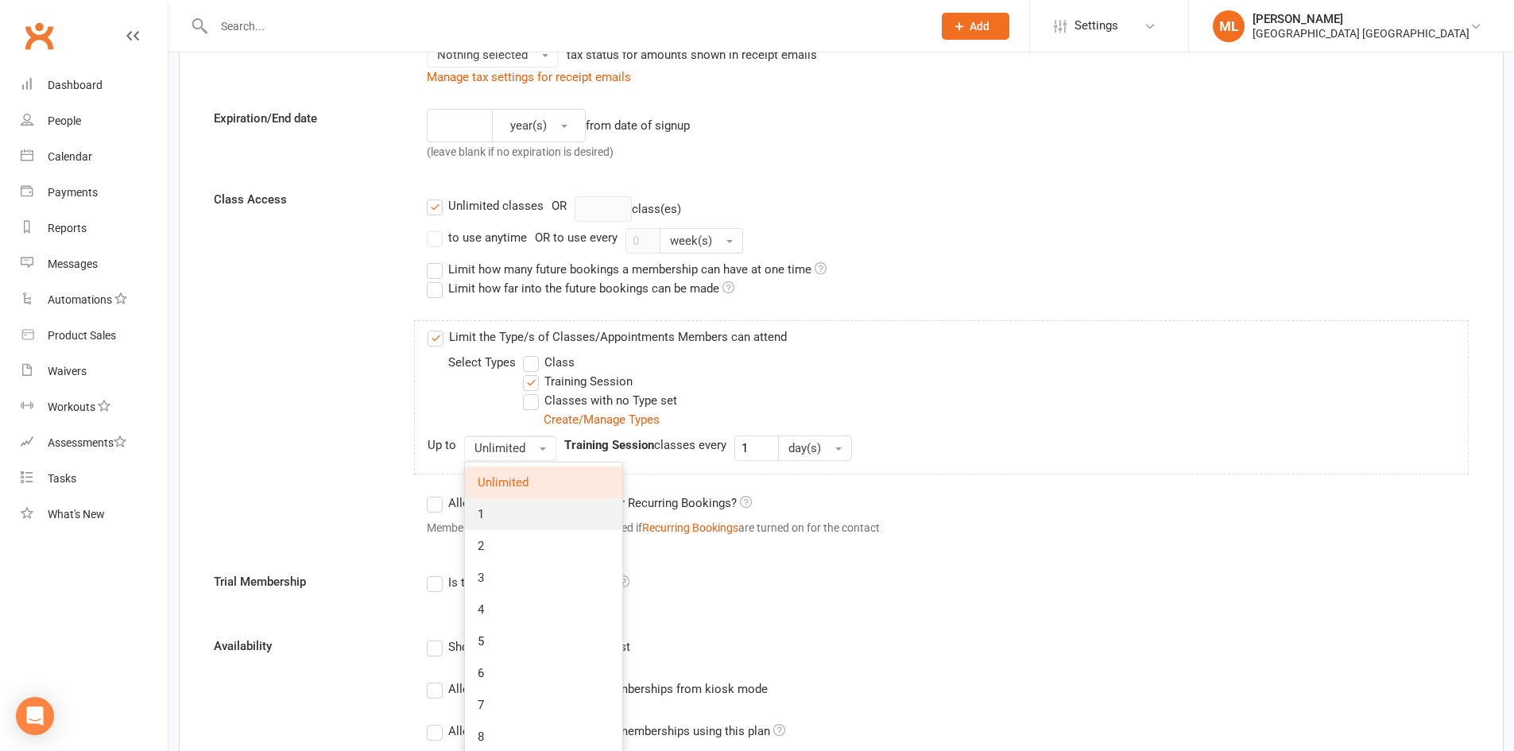
click at [487, 524] on link "1" at bounding box center [543, 514] width 157 height 32
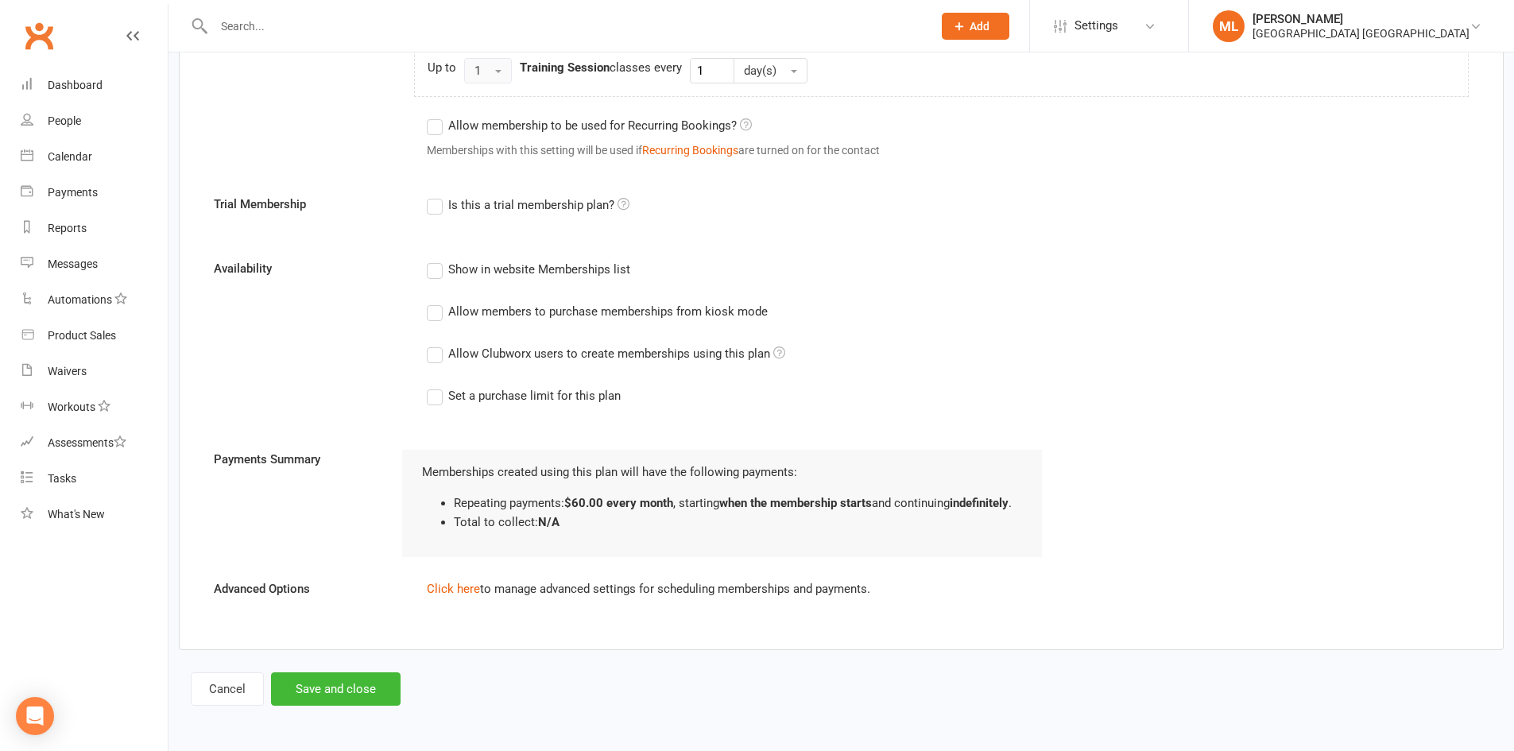
scroll to position [864, 0]
click at [338, 691] on button "Save and close" at bounding box center [336, 688] width 130 height 33
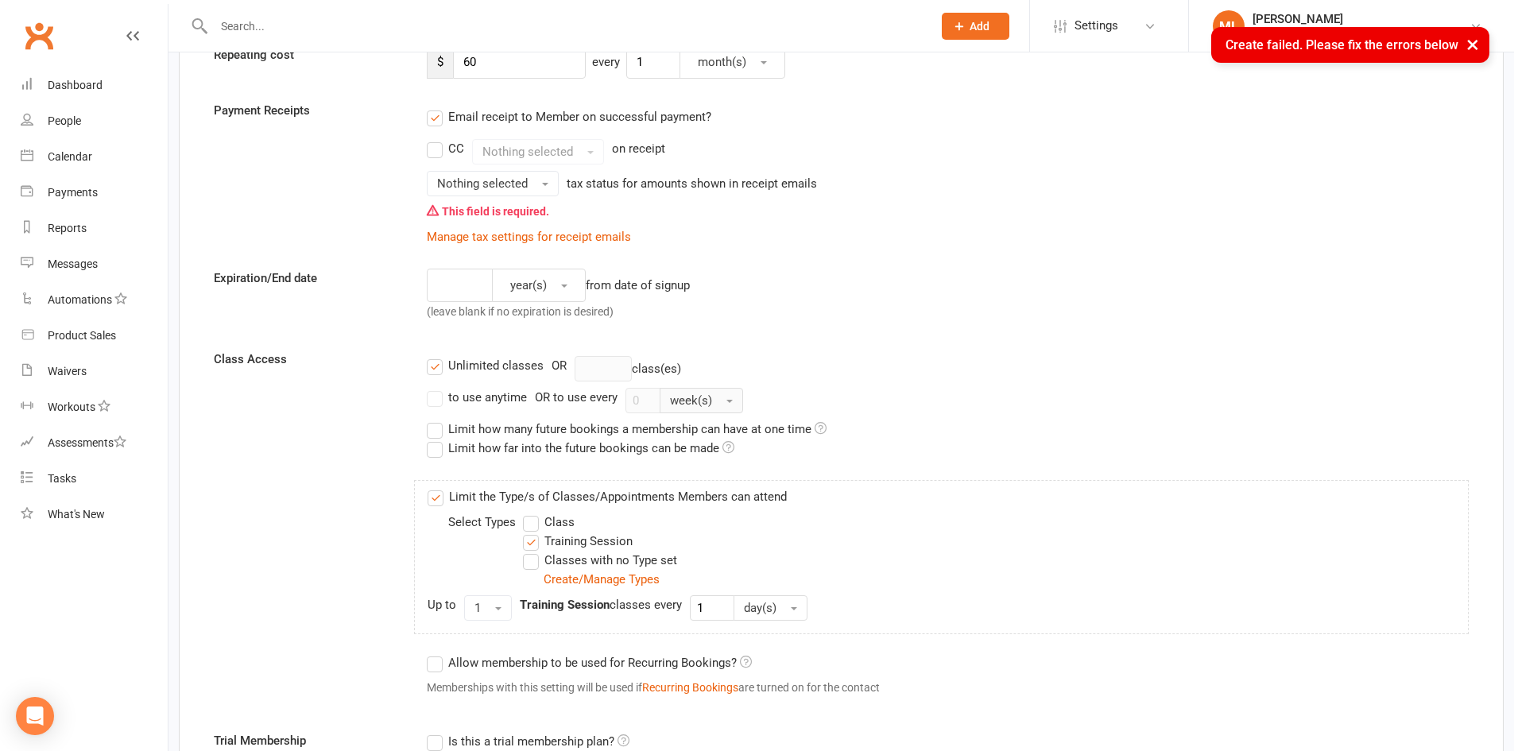
scroll to position [258, 0]
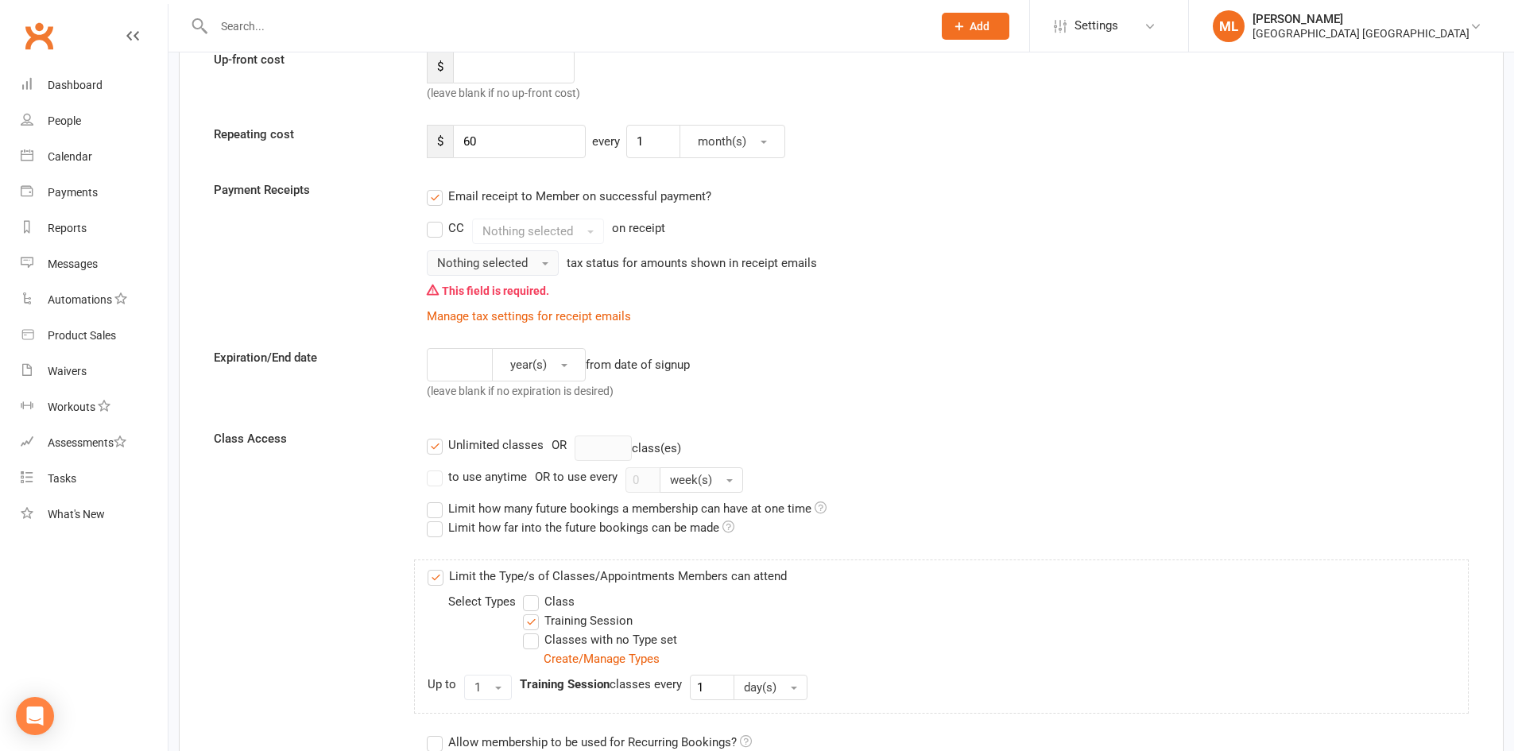
click at [544, 265] on span "button" at bounding box center [545, 263] width 6 height 3
click at [471, 301] on span "Inc tax" at bounding box center [457, 297] width 35 height 14
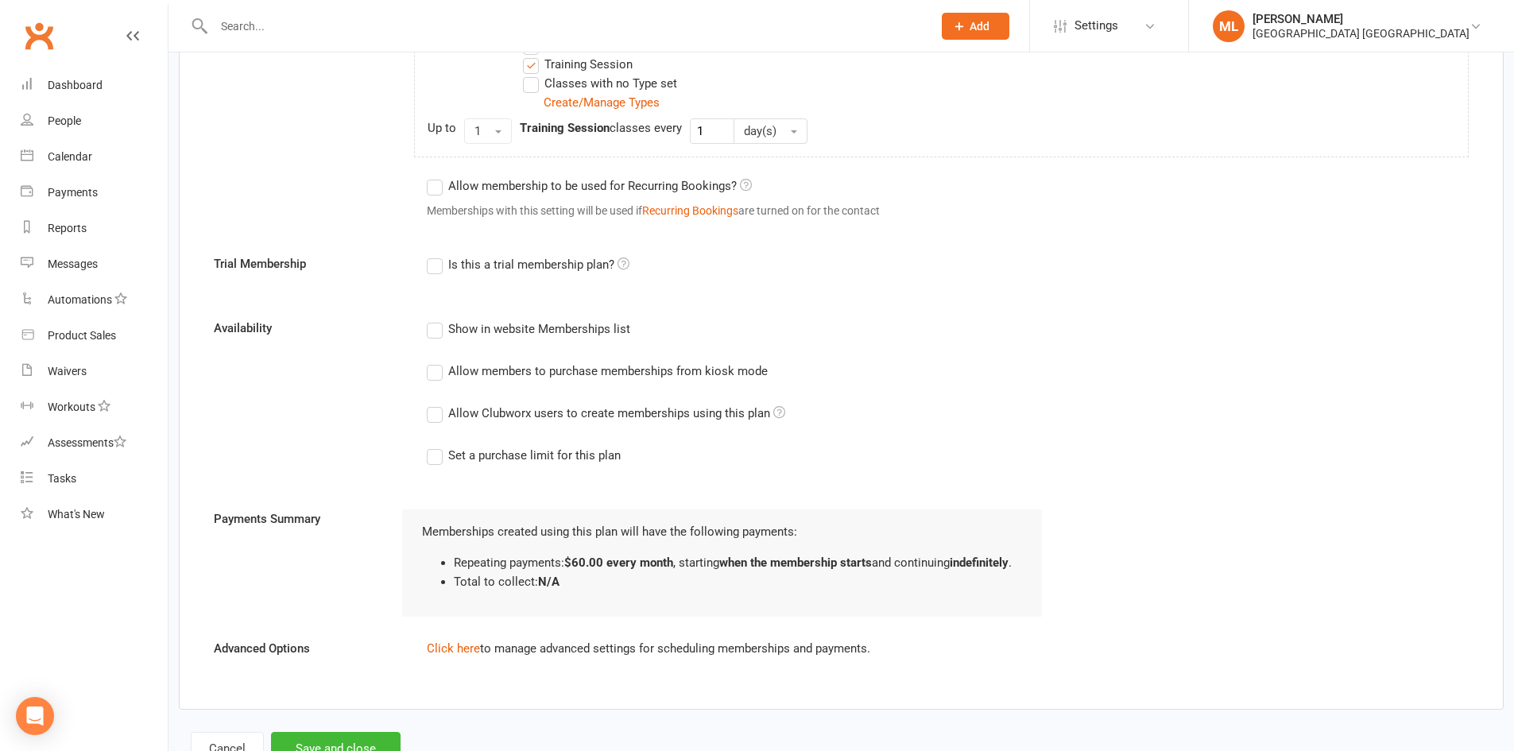
scroll to position [894, 0]
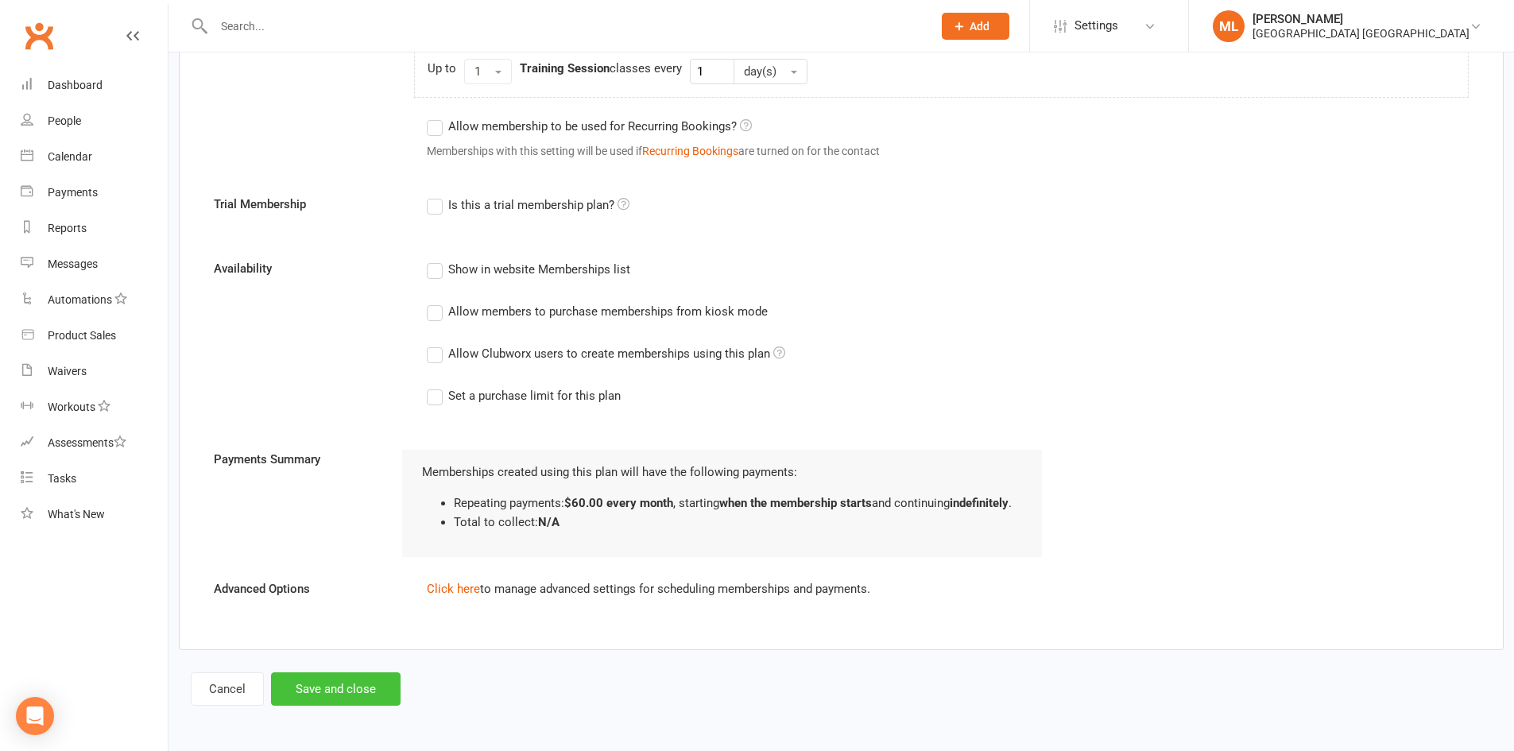
click at [349, 697] on button "Save and close" at bounding box center [336, 688] width 130 height 33
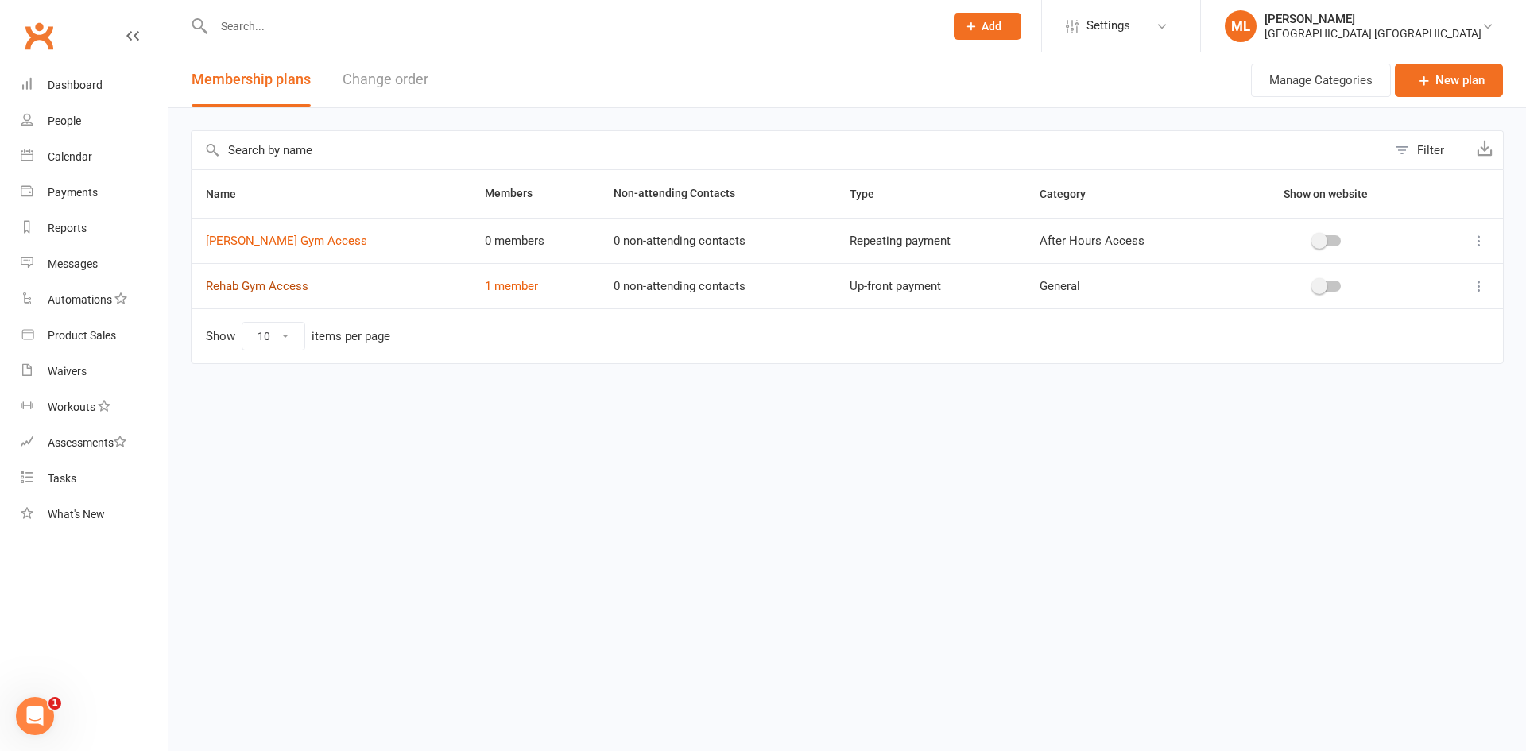
click at [268, 286] on link "Rehab Gym Access" at bounding box center [257, 286] width 103 height 14
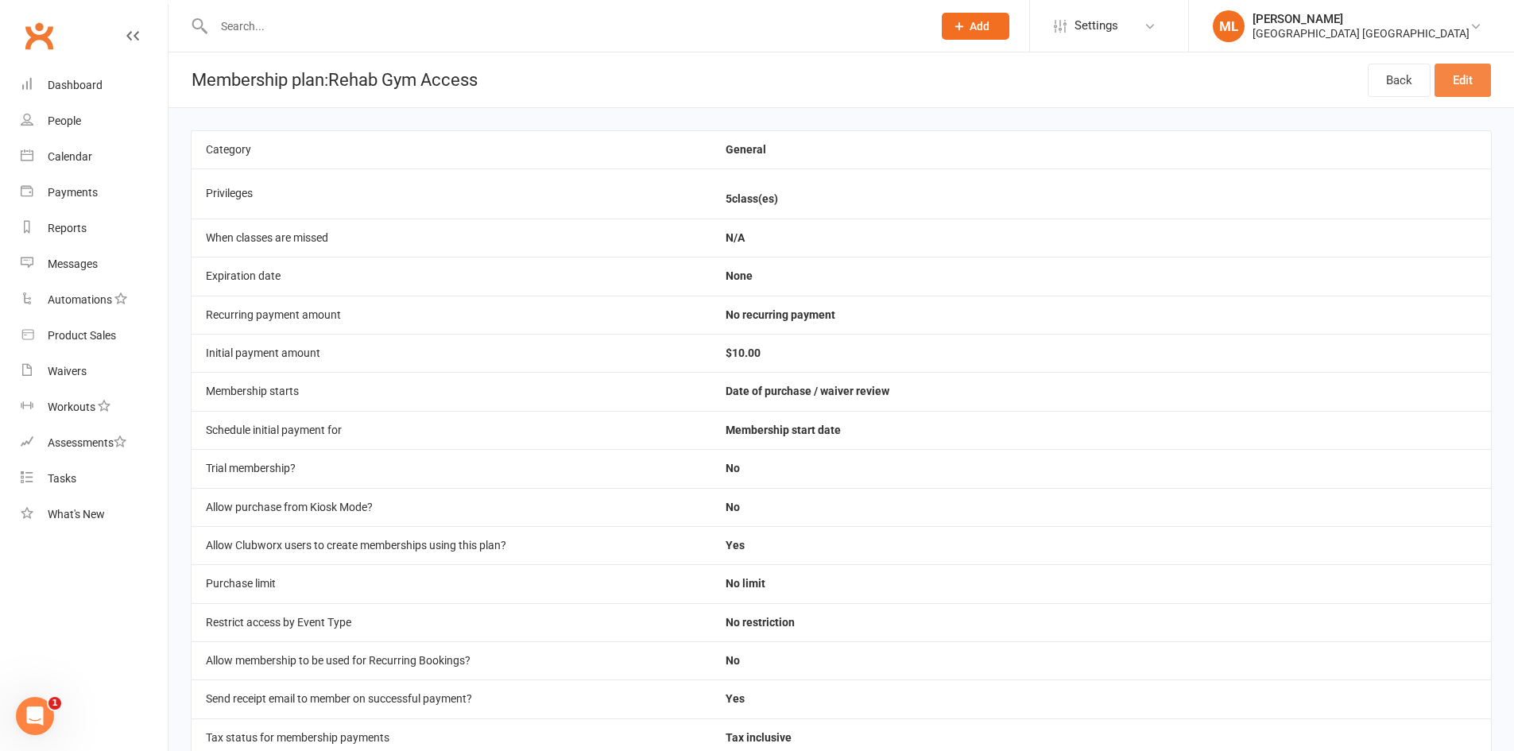
click at [1461, 80] on link "Edit" at bounding box center [1462, 80] width 56 height 33
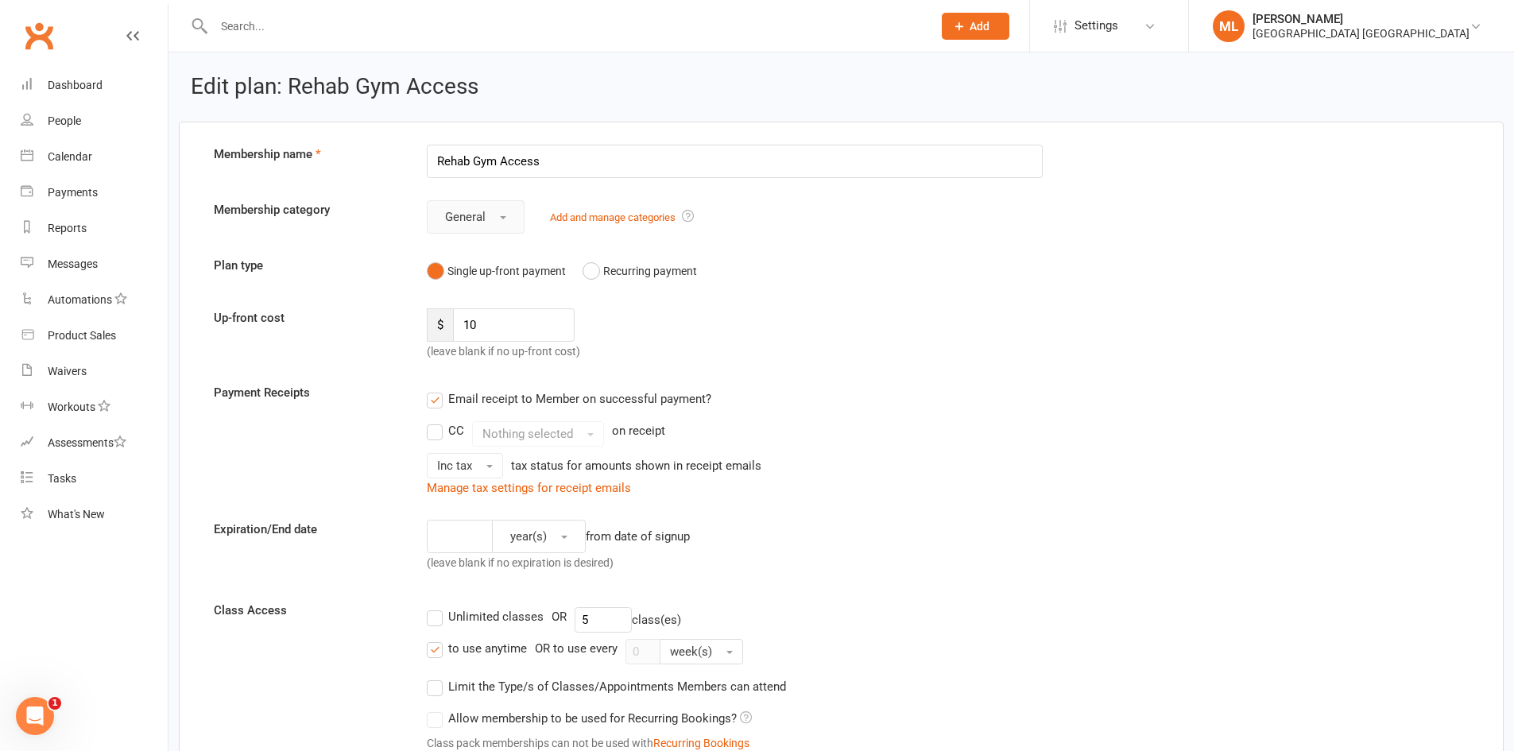
click at [499, 230] on button "General" at bounding box center [476, 216] width 98 height 33
click at [485, 348] on span "Supervised" at bounding box center [469, 350] width 58 height 14
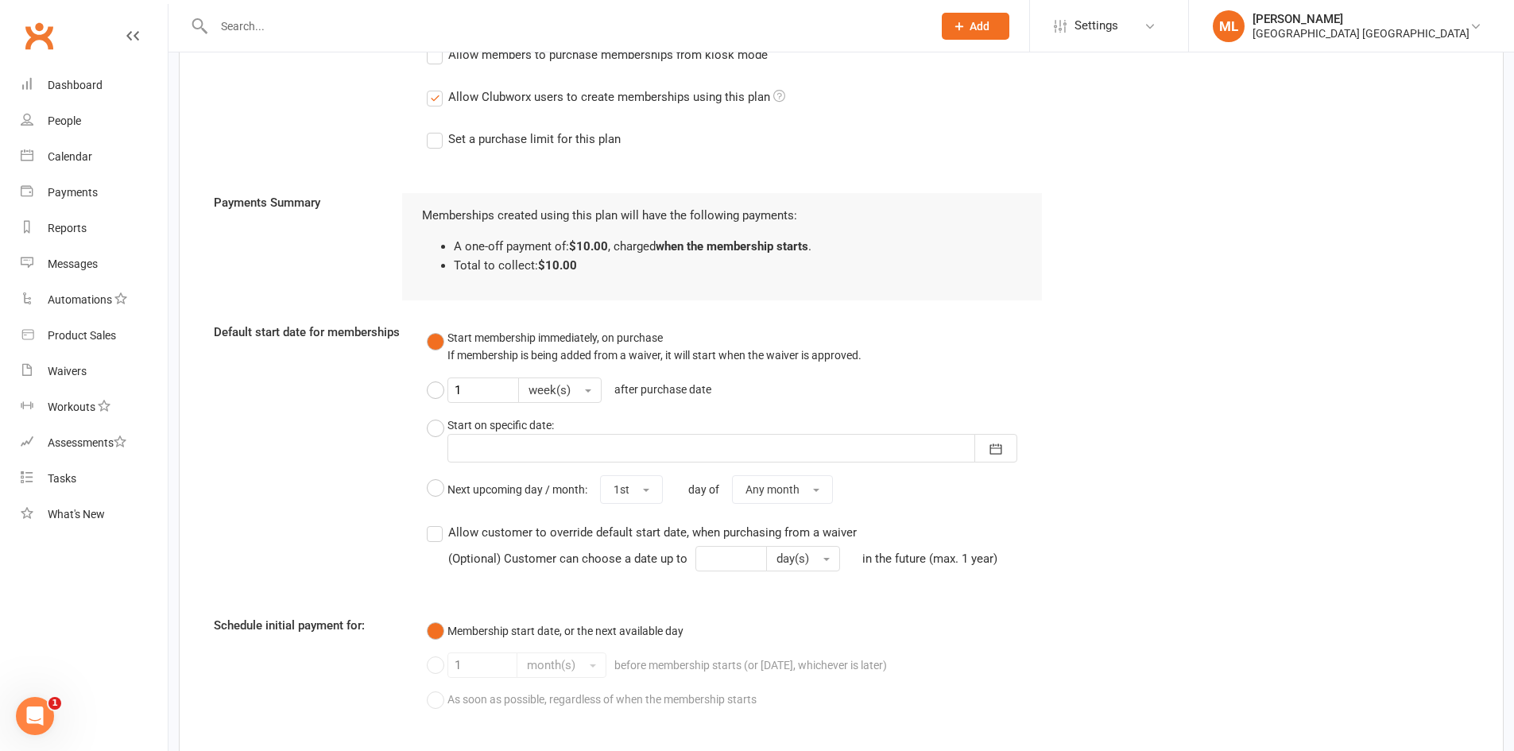
scroll to position [977, 0]
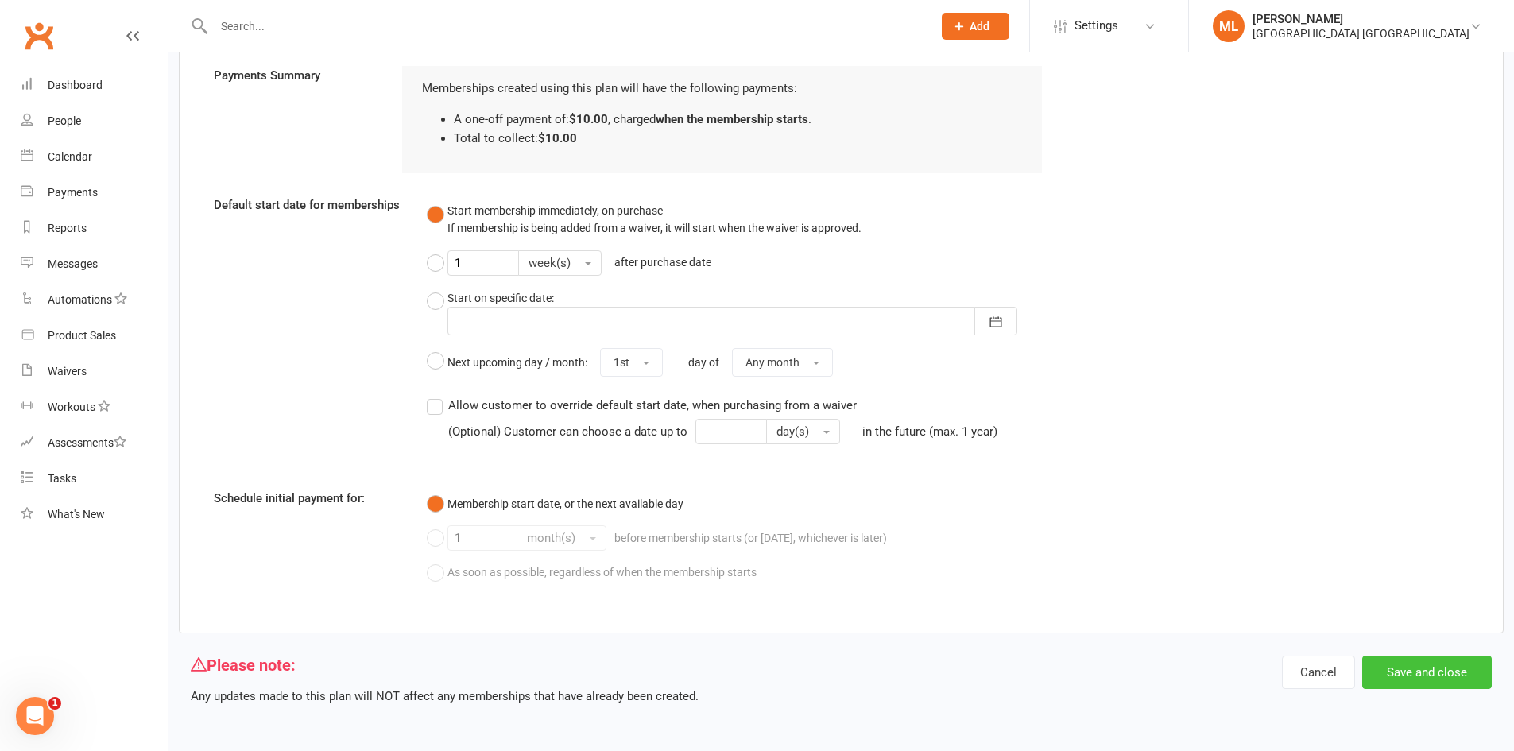
click at [1405, 673] on button "Save and close" at bounding box center [1427, 672] width 130 height 33
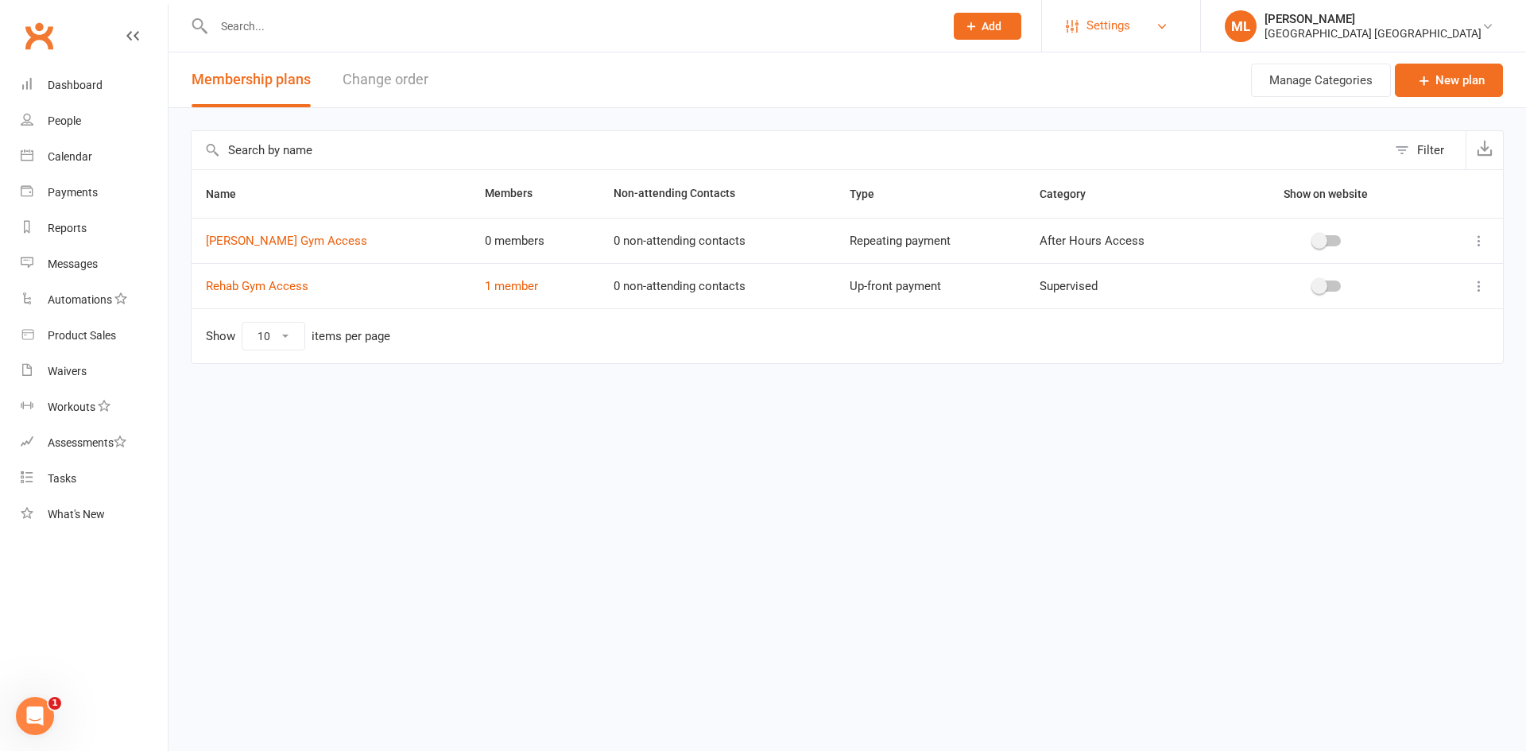
click at [1130, 22] on span "Settings" at bounding box center [1108, 26] width 44 height 36
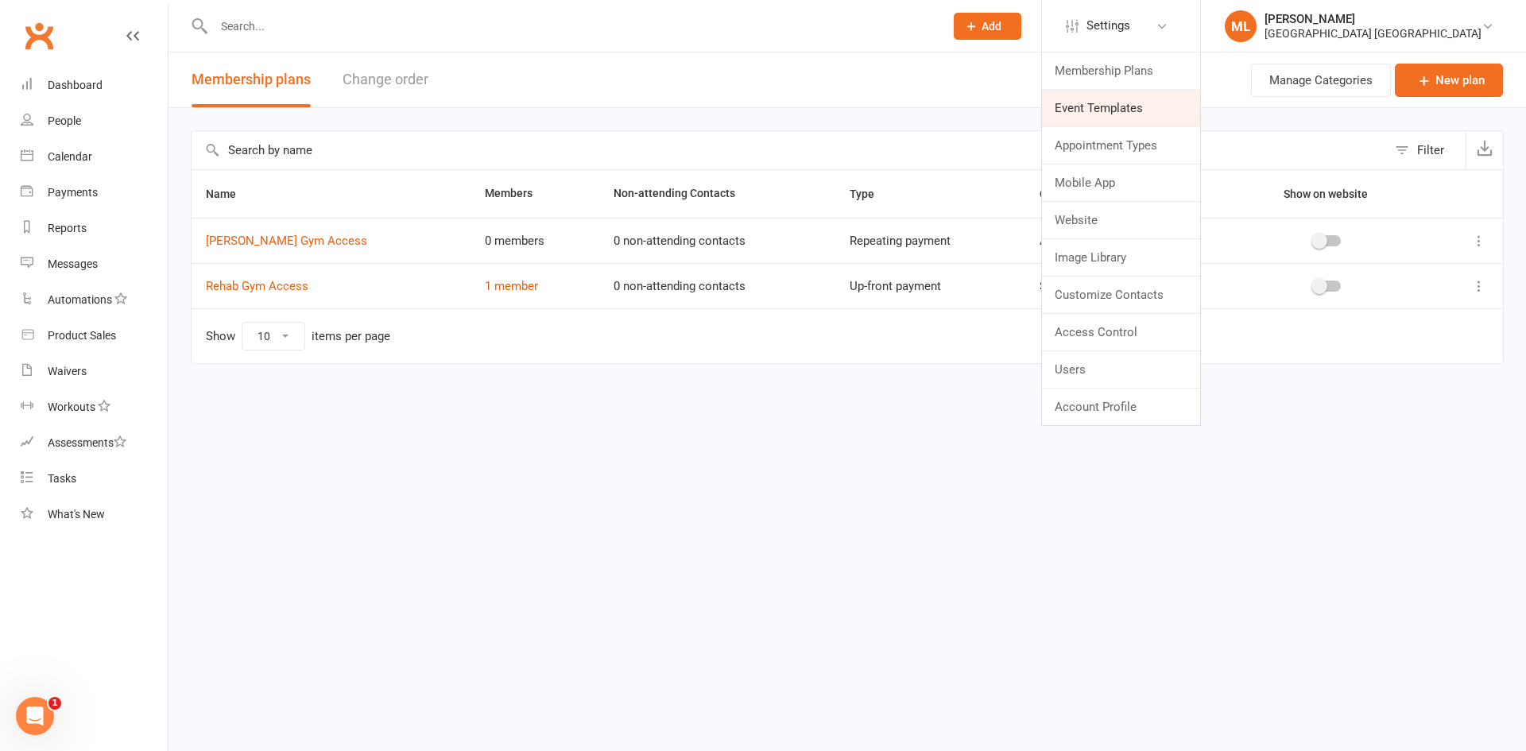
click at [1199, 106] on link "Event Templates" at bounding box center [1121, 108] width 158 height 37
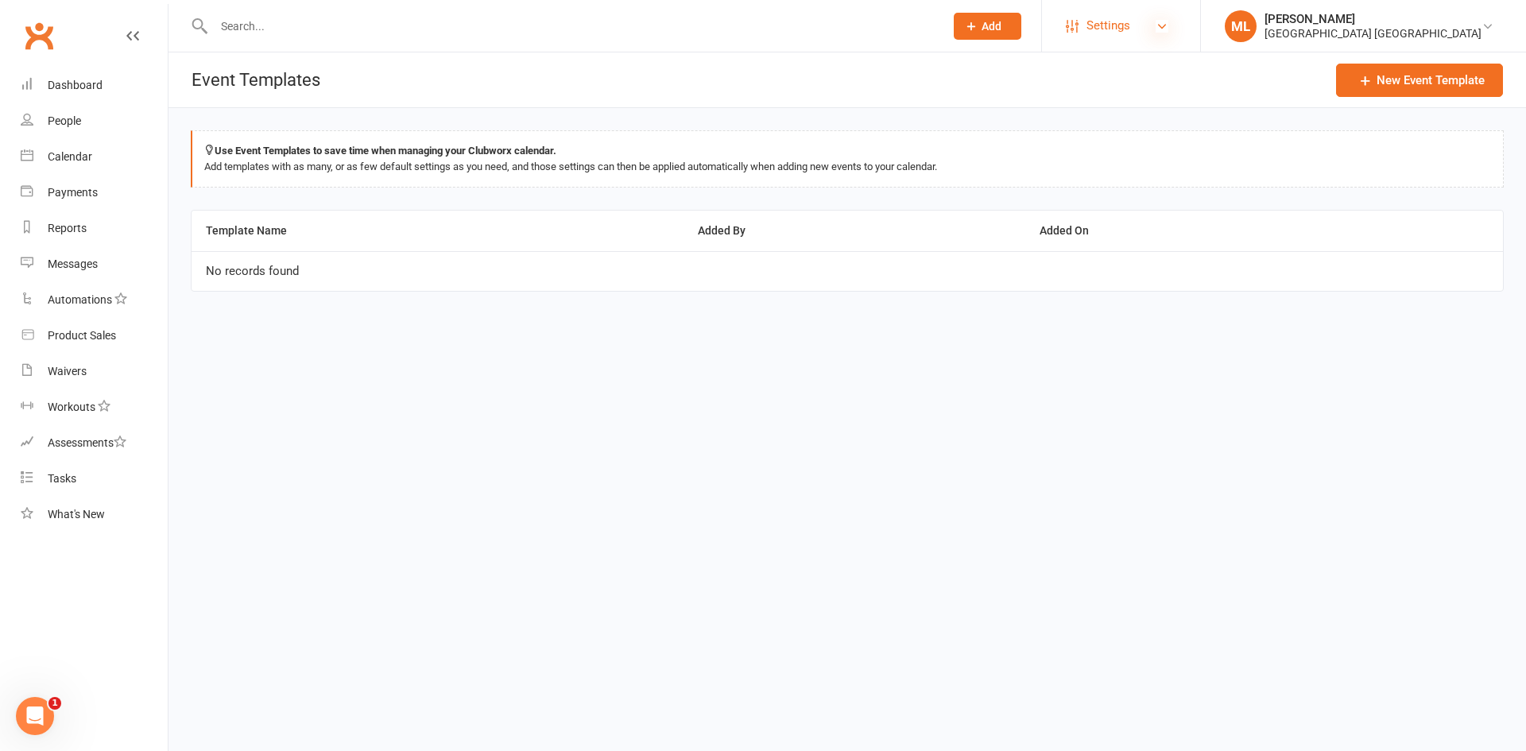
click at [1168, 29] on icon at bounding box center [1161, 26] width 13 height 13
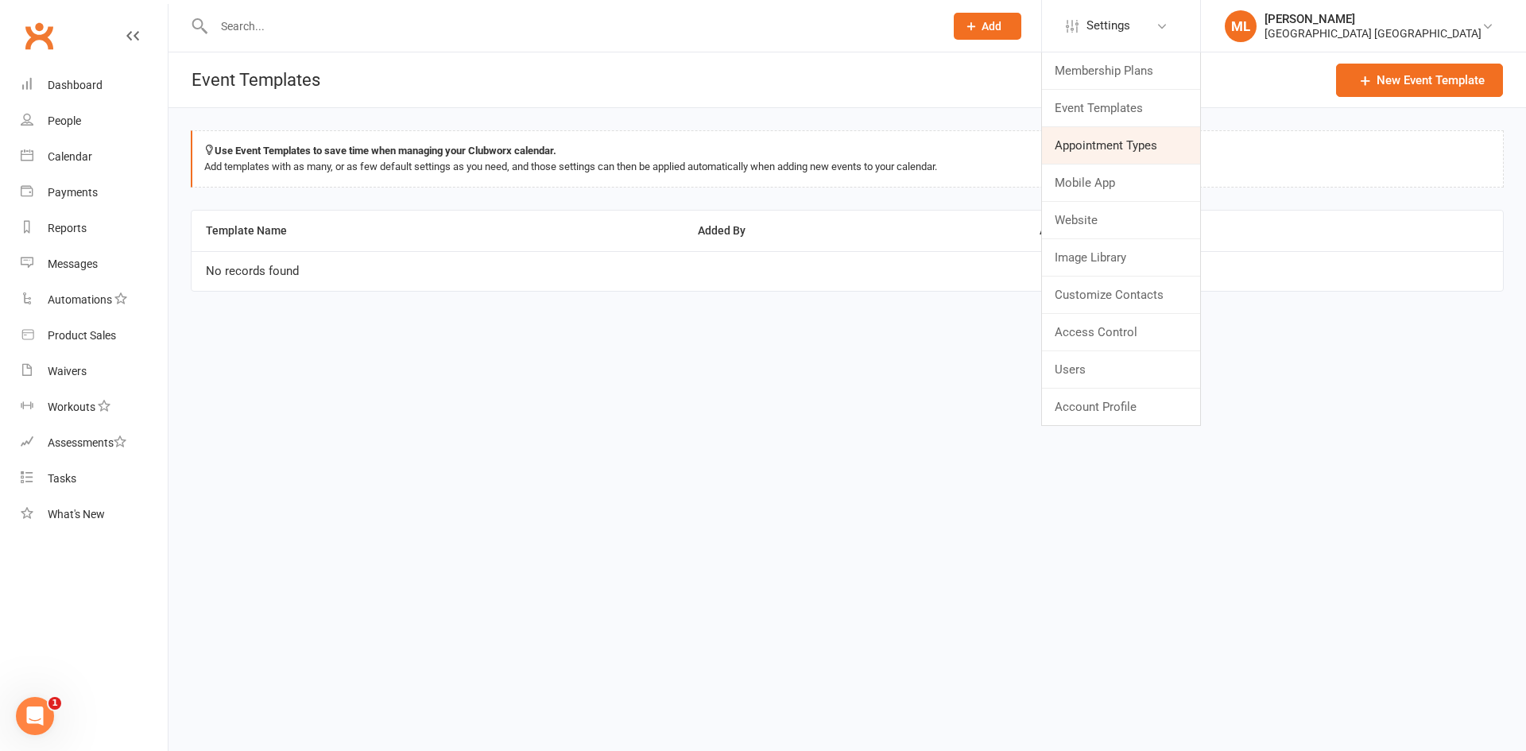
click at [1194, 145] on link "Appointment Types" at bounding box center [1121, 145] width 158 height 37
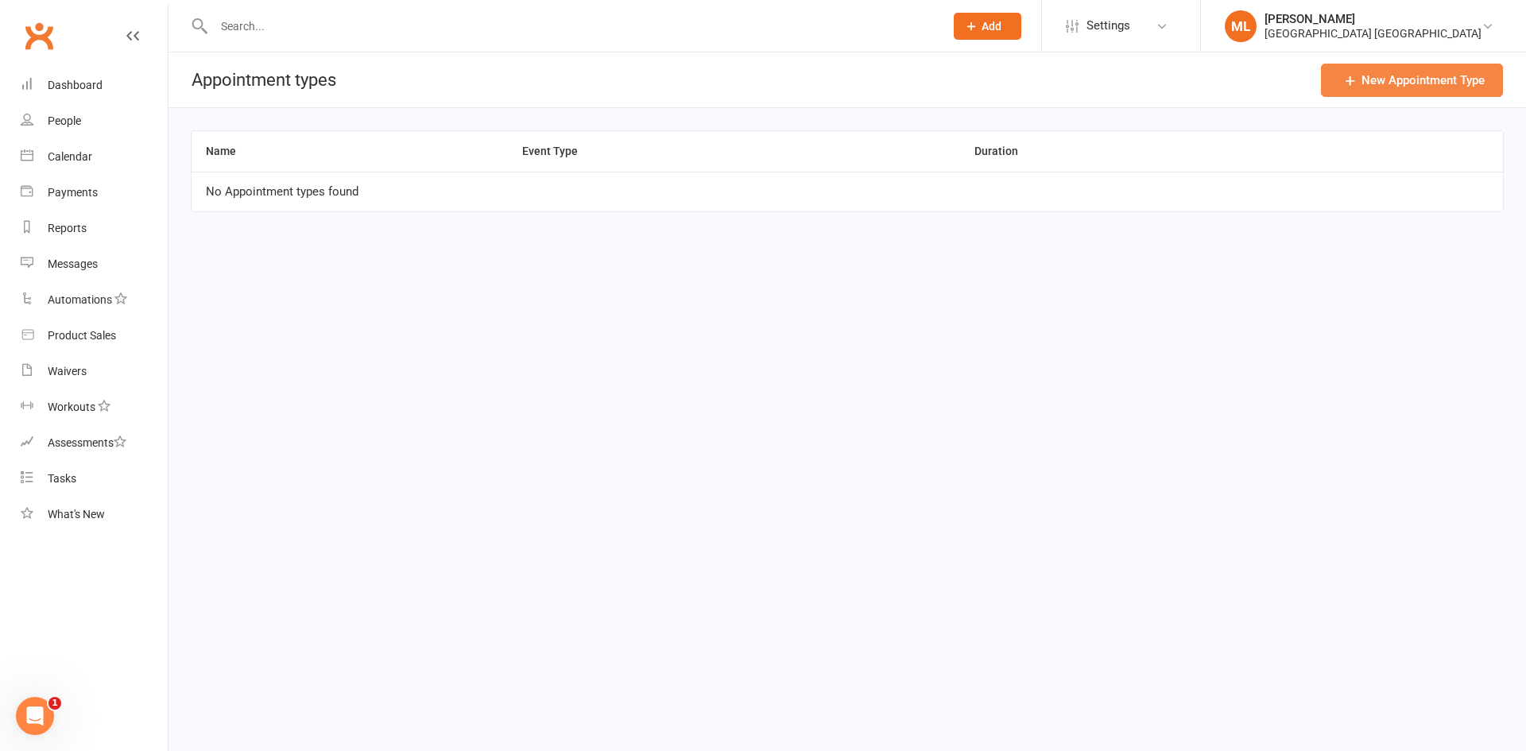
click at [1399, 80] on link "New Appointment Type" at bounding box center [1412, 80] width 182 height 33
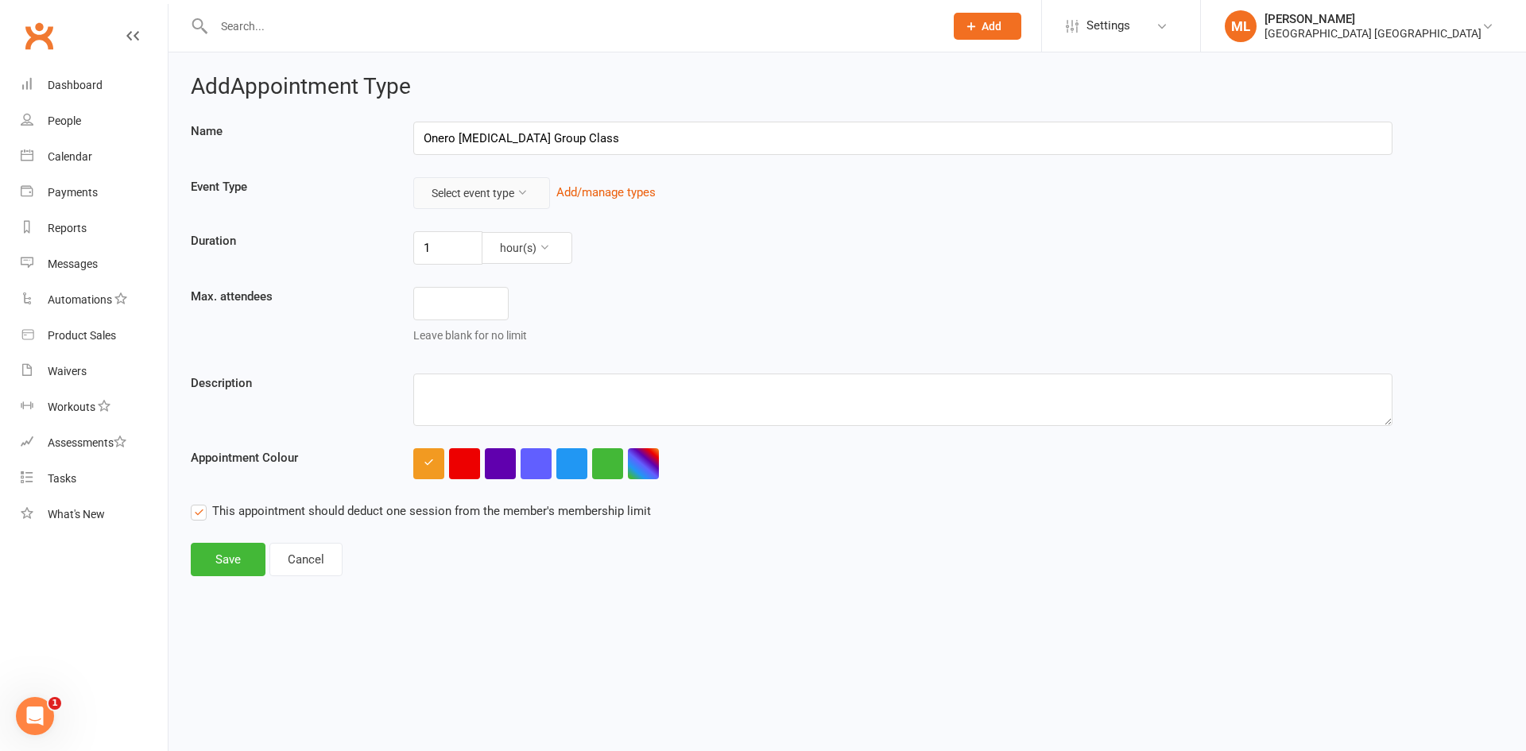
type input "Onero Bone Density Group Class"
click at [532, 181] on button "Select event type" at bounding box center [481, 193] width 137 height 32
click at [456, 234] on link "Class" at bounding box center [471, 231] width 157 height 32
click at [532, 247] on button "hour(s)" at bounding box center [527, 248] width 91 height 32
click at [473, 283] on link "minute(s)" at bounding box center [492, 285] width 157 height 32
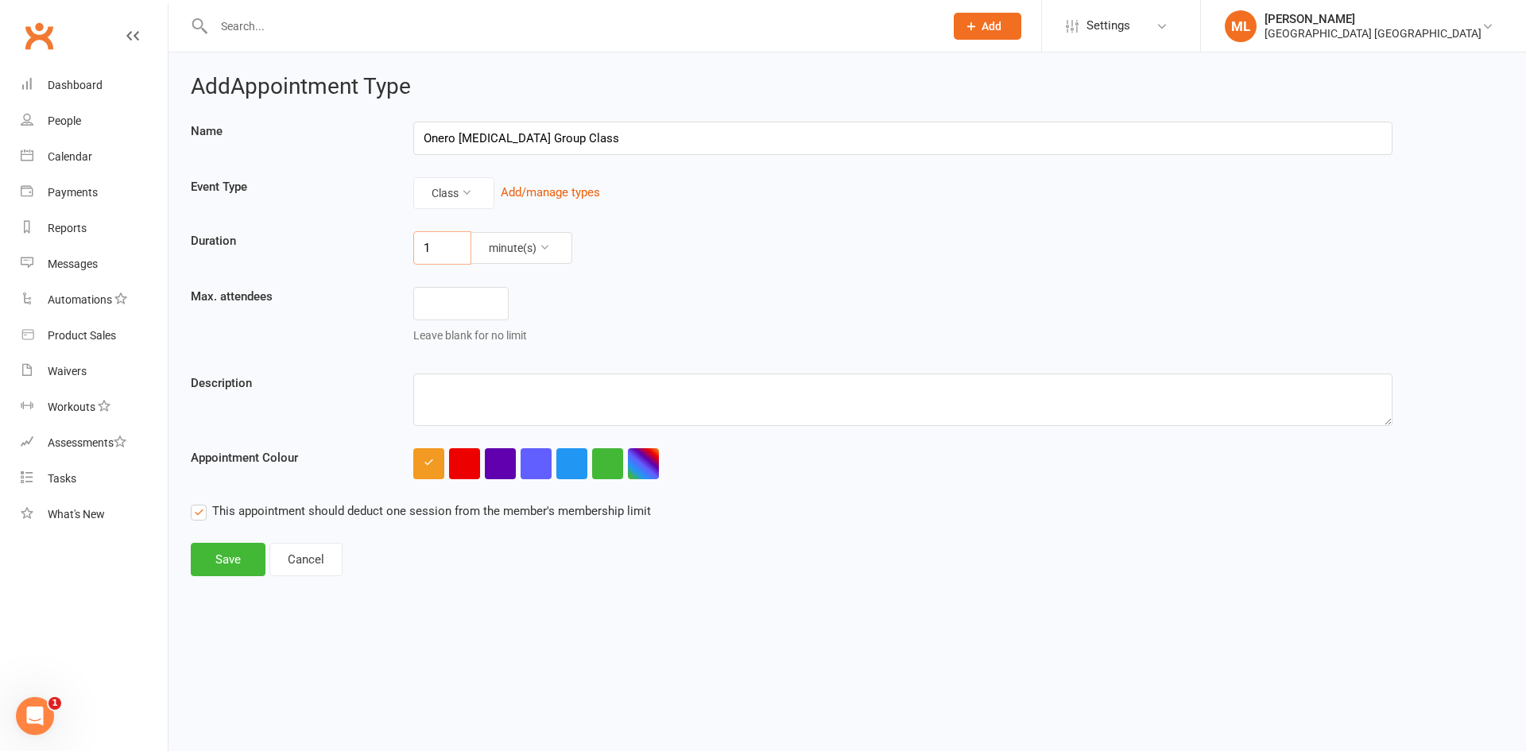
click at [439, 250] on input "1" at bounding box center [442, 247] width 58 height 33
type input "45"
click at [476, 304] on input "number" at bounding box center [460, 303] width 95 height 33
type input "6"
click at [428, 467] on icon "button" at bounding box center [429, 462] width 10 height 10
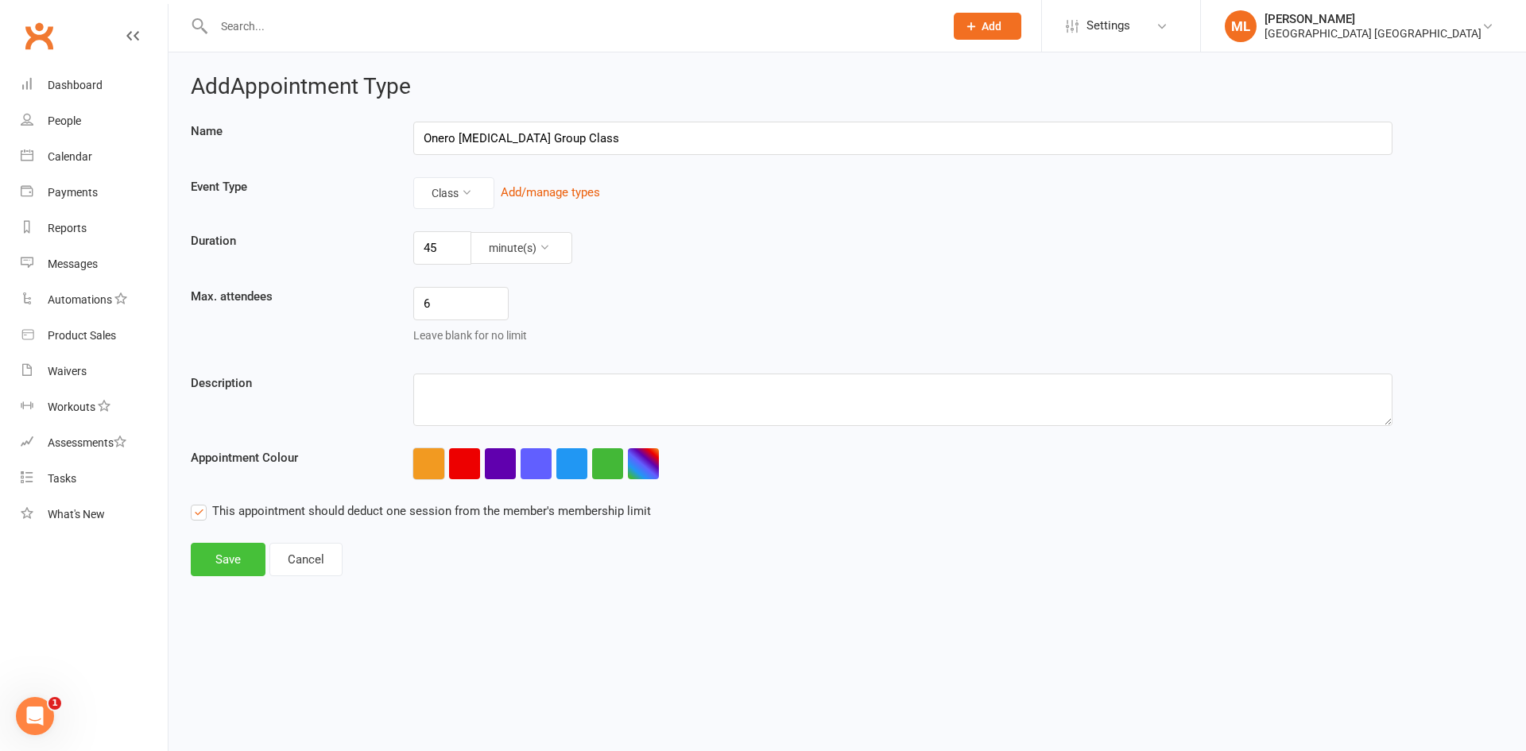
click at [230, 560] on button "Save" at bounding box center [228, 559] width 75 height 33
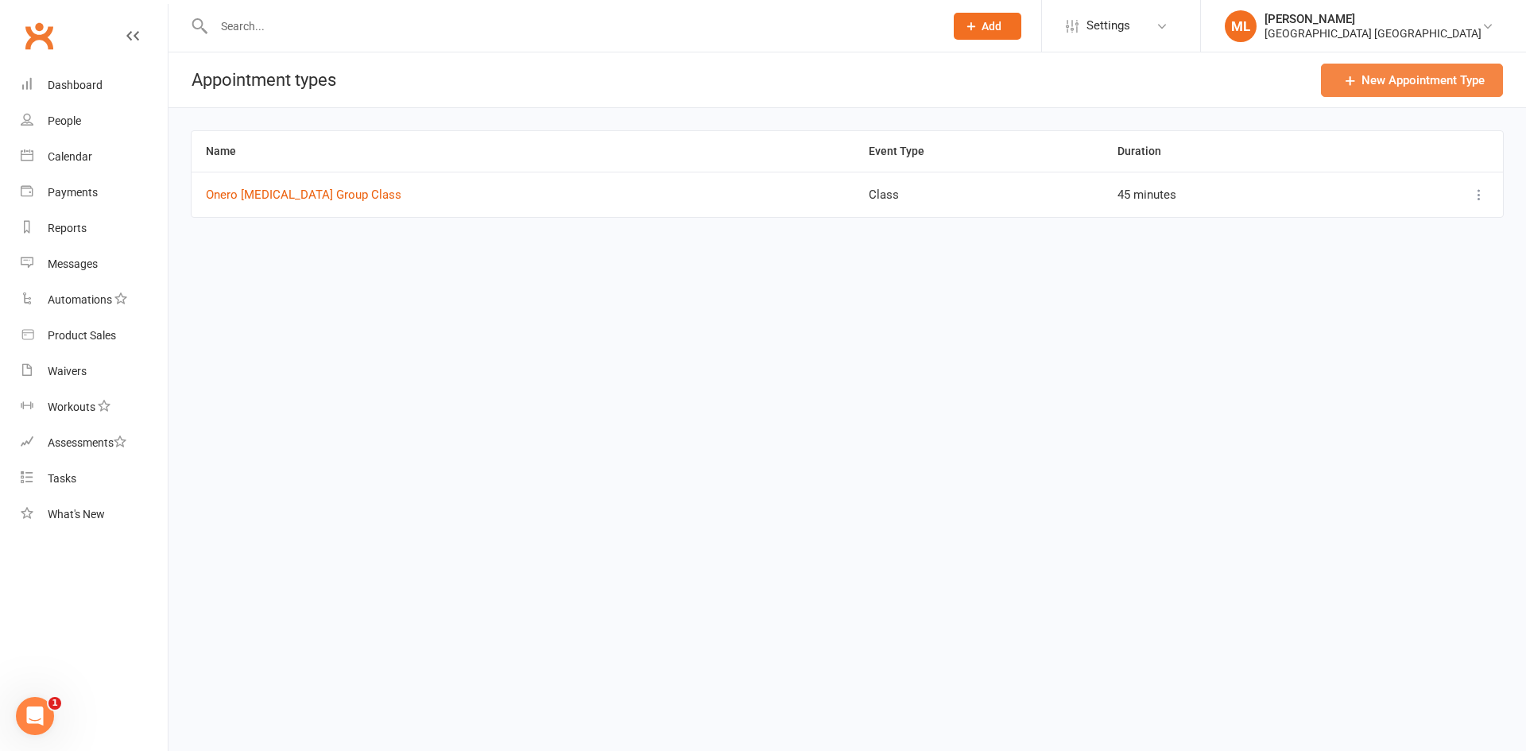
click at [1422, 76] on link "New Appointment Type" at bounding box center [1412, 80] width 182 height 33
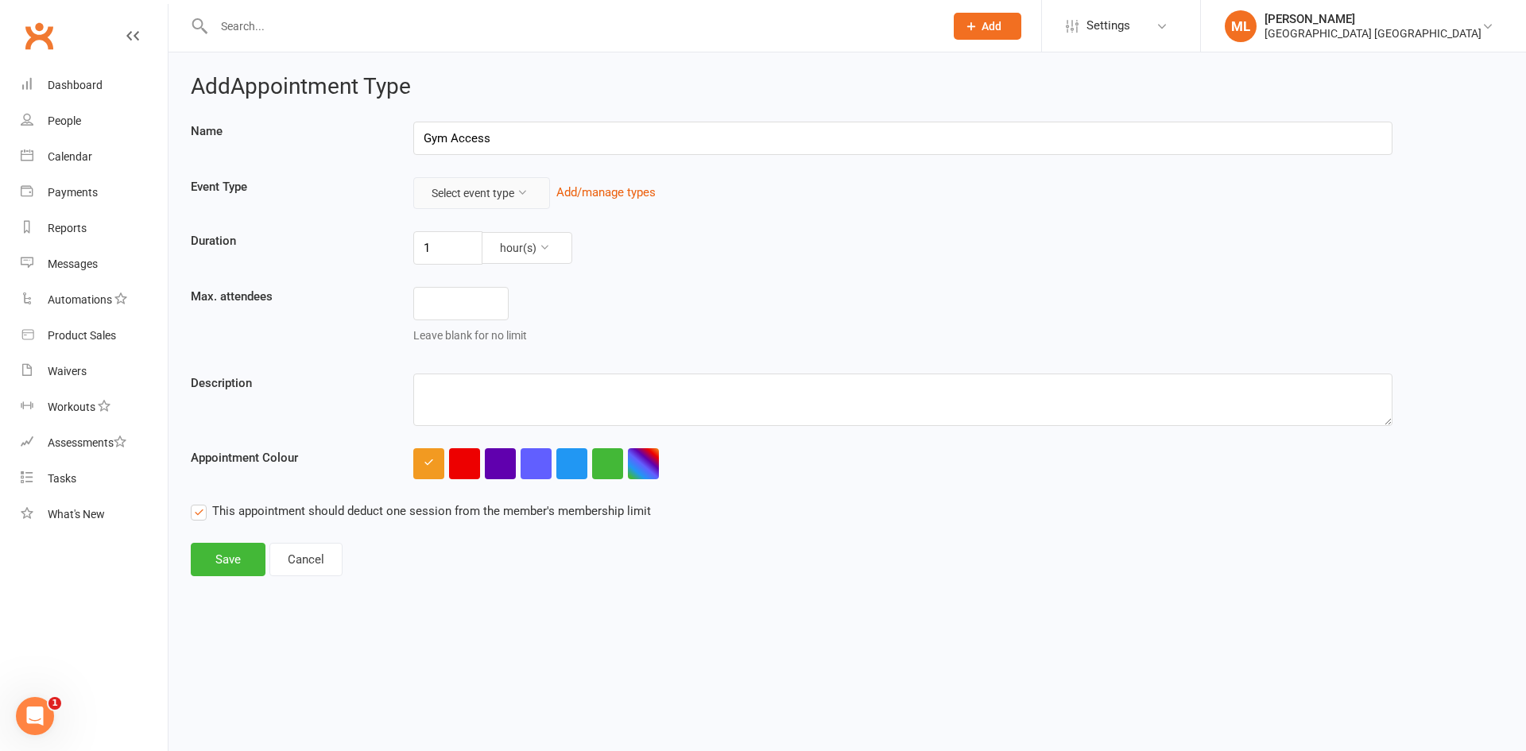
type input "Gym Access"
click at [503, 195] on button "Select event type" at bounding box center [481, 193] width 137 height 32
click at [476, 262] on link "Training Session" at bounding box center [471, 262] width 157 height 32
click at [469, 311] on input "number" at bounding box center [460, 303] width 95 height 33
type input "8"
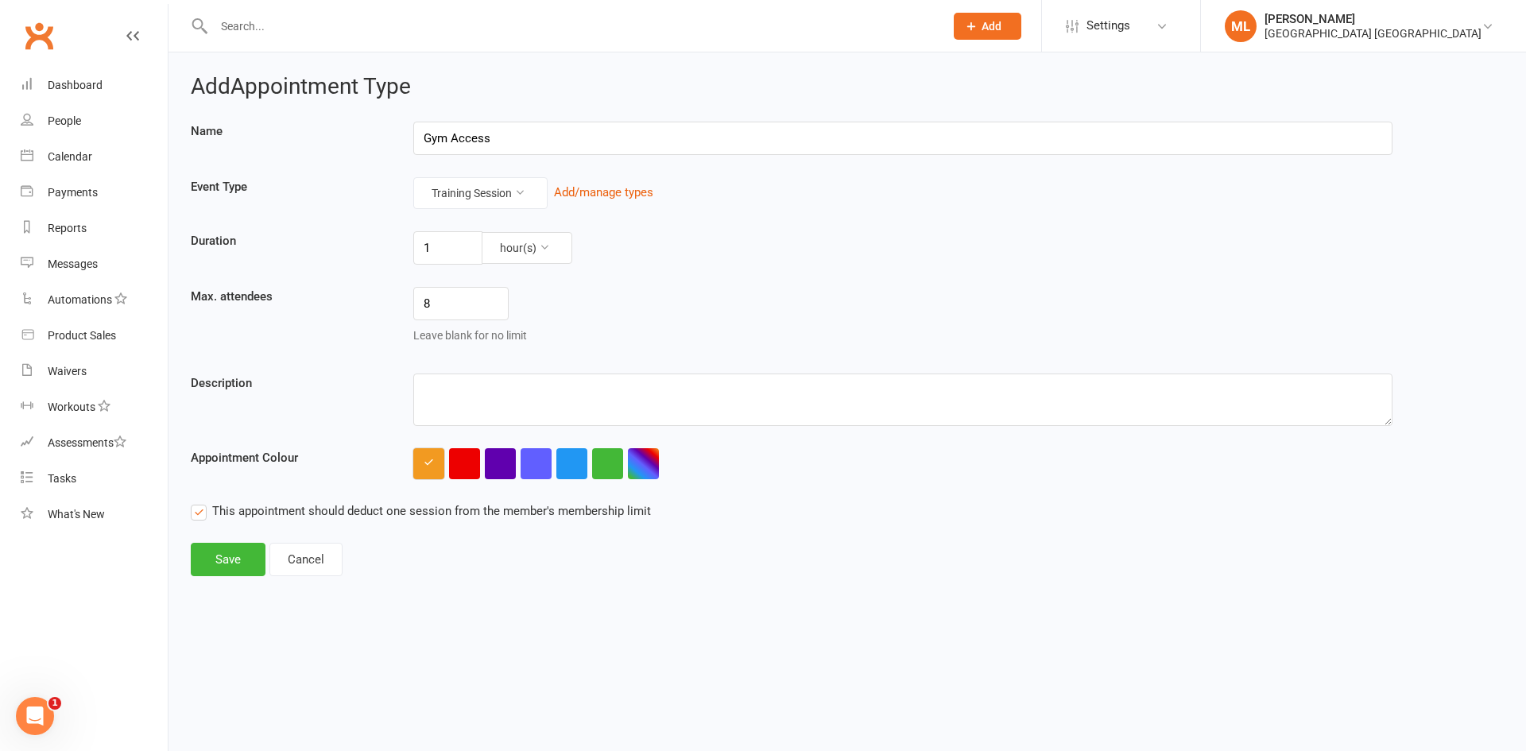
click at [435, 471] on button "button" at bounding box center [428, 463] width 31 height 31
click at [435, 467] on button "button" at bounding box center [428, 463] width 31 height 31
click at [578, 460] on button "button" at bounding box center [571, 463] width 31 height 31
click at [223, 555] on button "Save" at bounding box center [228, 559] width 75 height 33
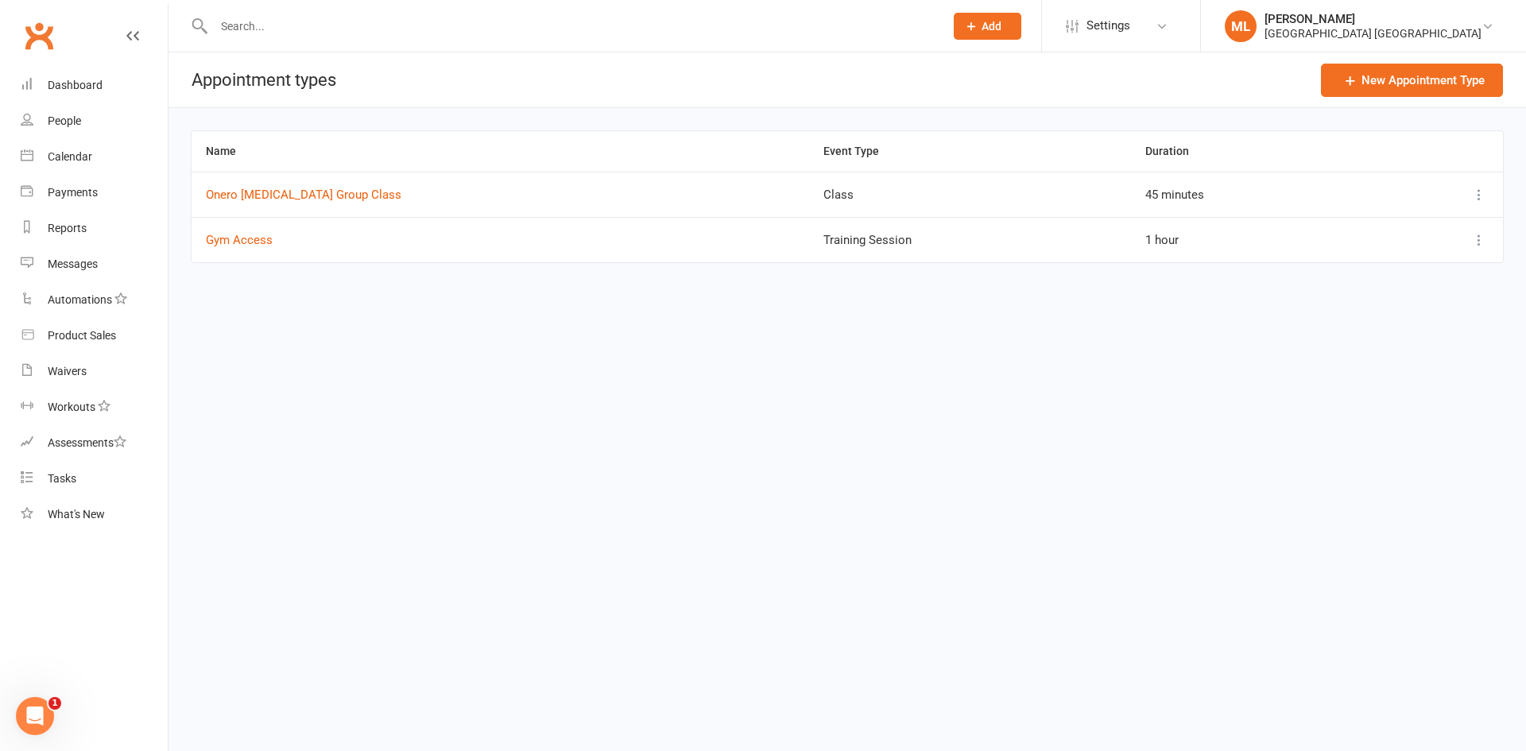
click at [1482, 195] on icon at bounding box center [1479, 195] width 16 height 16
click at [1390, 222] on link "View / edit" at bounding box center [1408, 226] width 157 height 32
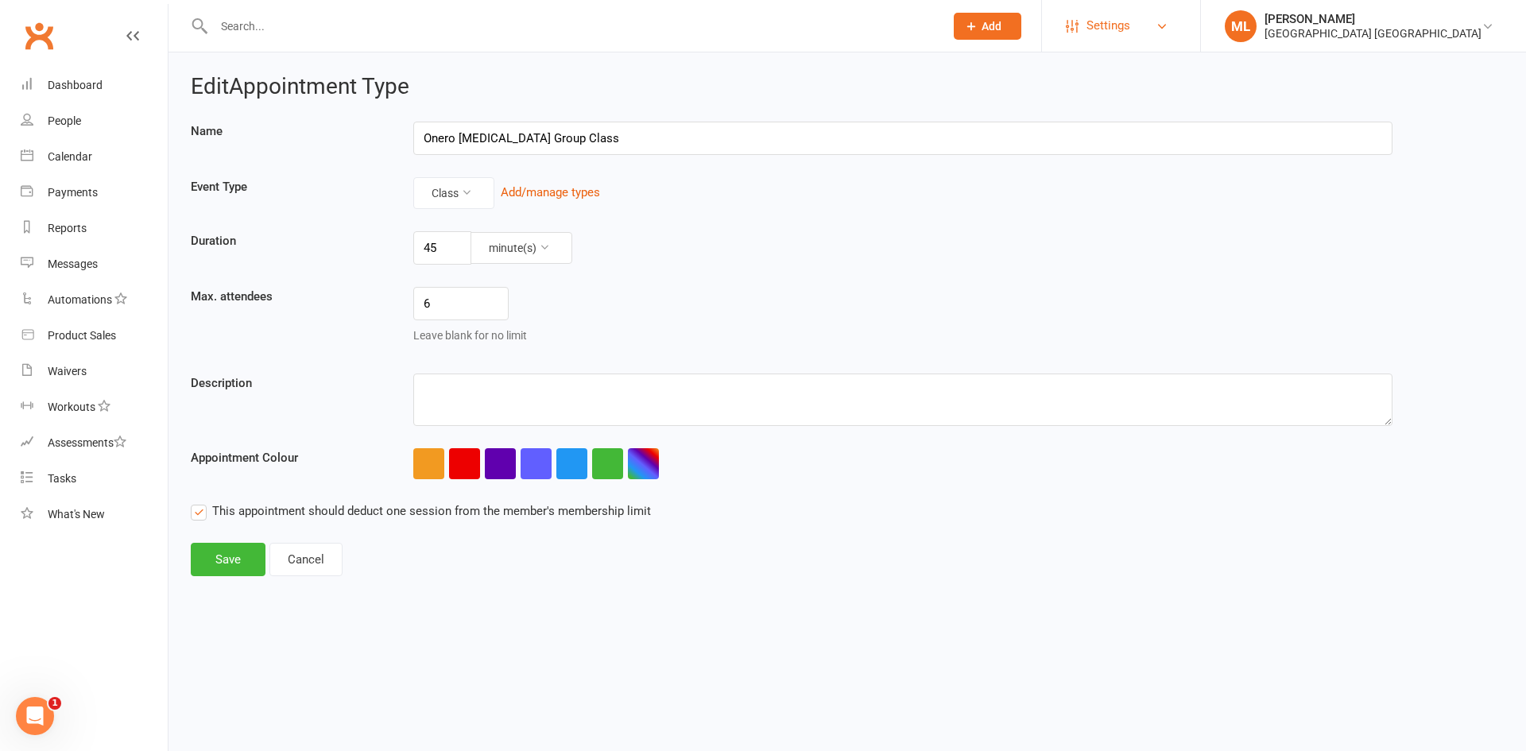
click at [1130, 24] on span "Settings" at bounding box center [1108, 26] width 44 height 36
click at [1329, 556] on footer "Save Cancel" at bounding box center [847, 559] width 1313 height 33
click at [1130, 20] on span "Settings" at bounding box center [1108, 26] width 44 height 36
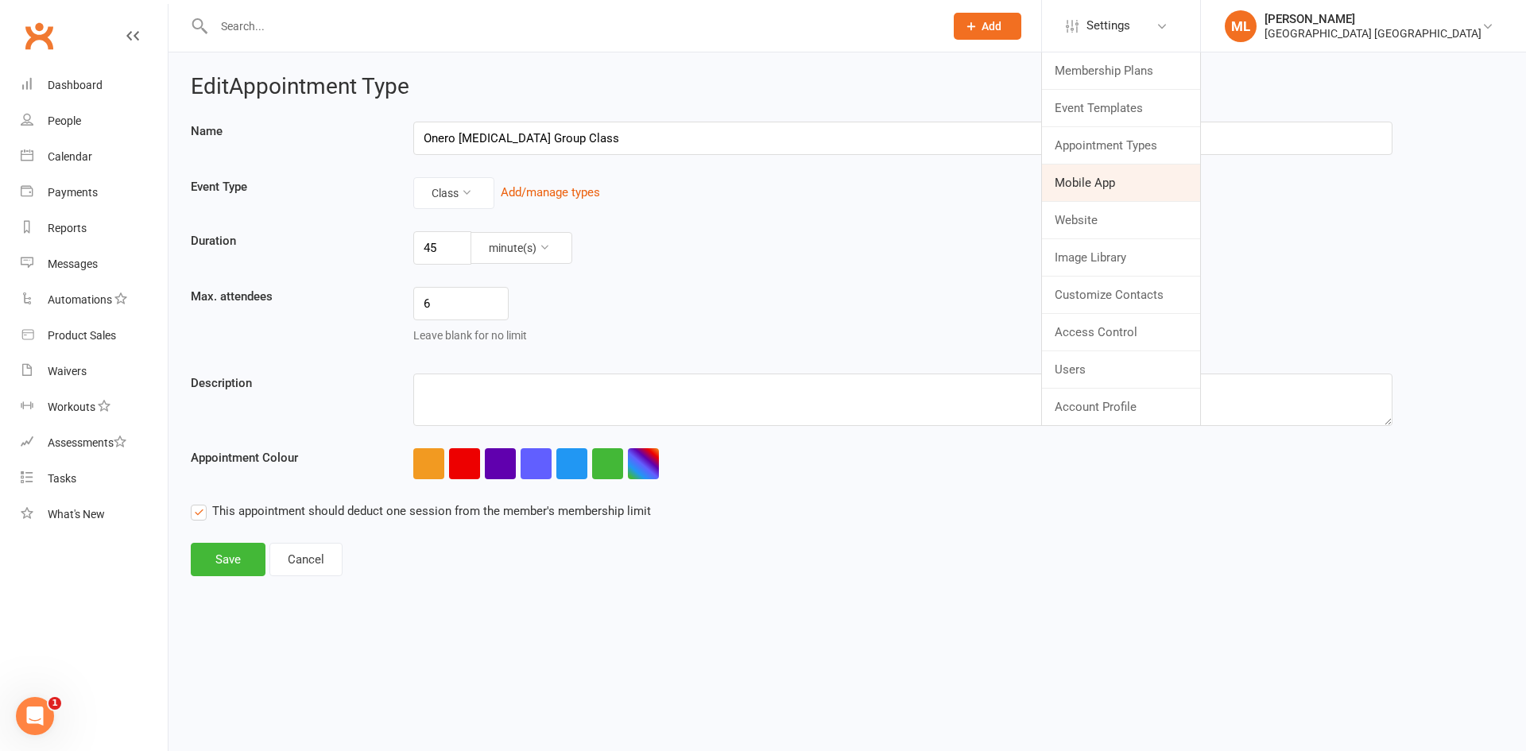
click at [1197, 180] on link "Mobile App" at bounding box center [1121, 182] width 158 height 37
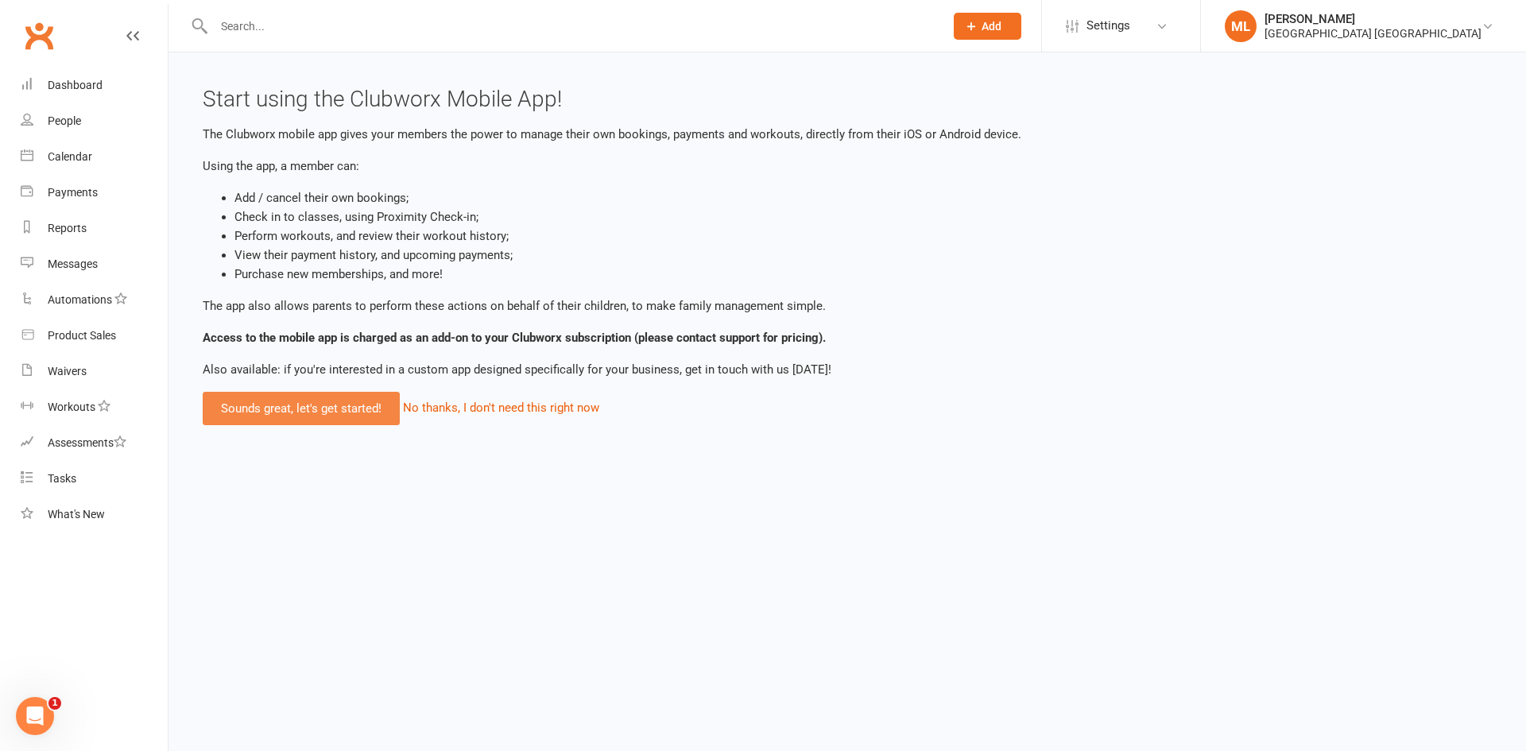
click at [285, 402] on link "Sounds great, let's get started!" at bounding box center [301, 408] width 197 height 33
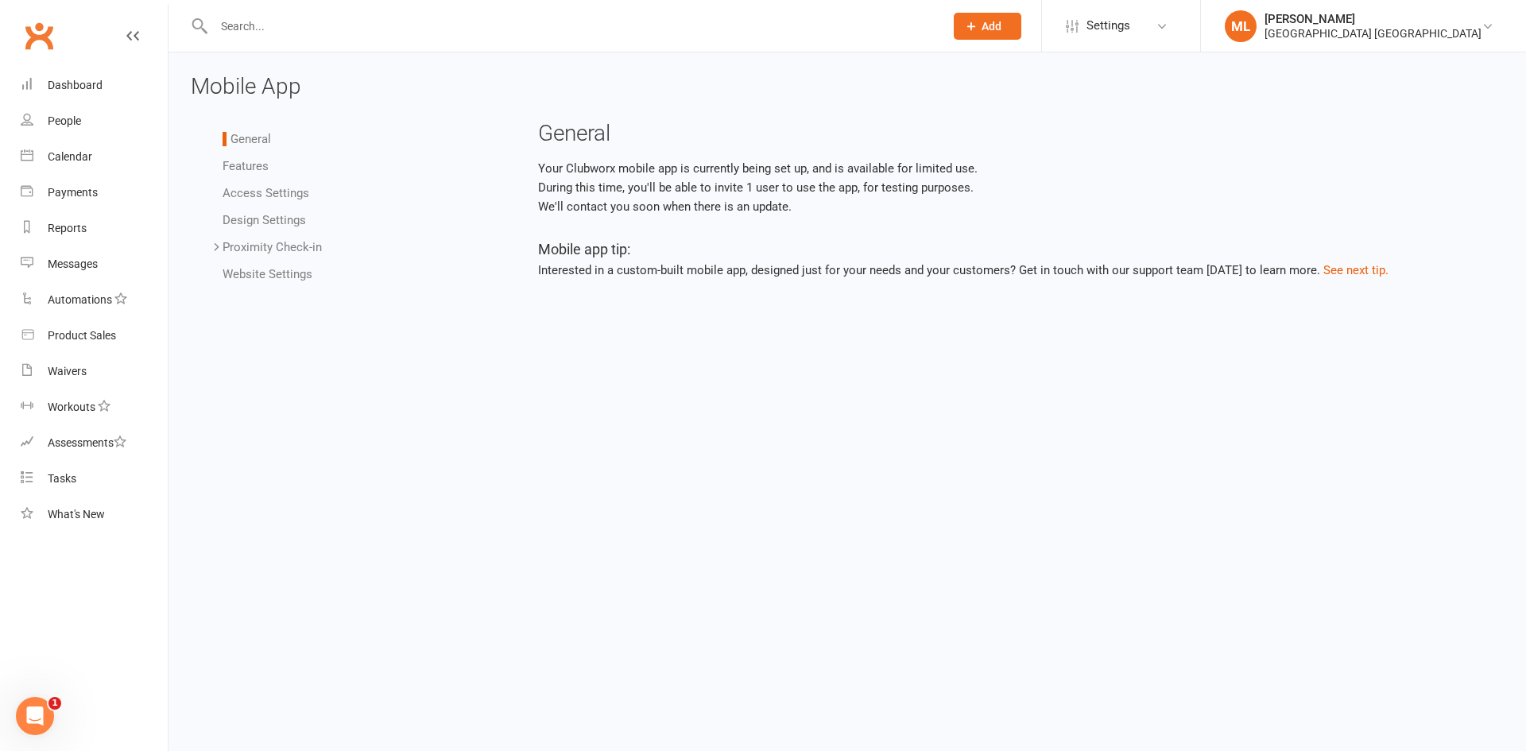
click at [253, 166] on link "Features" at bounding box center [245, 166] width 46 height 14
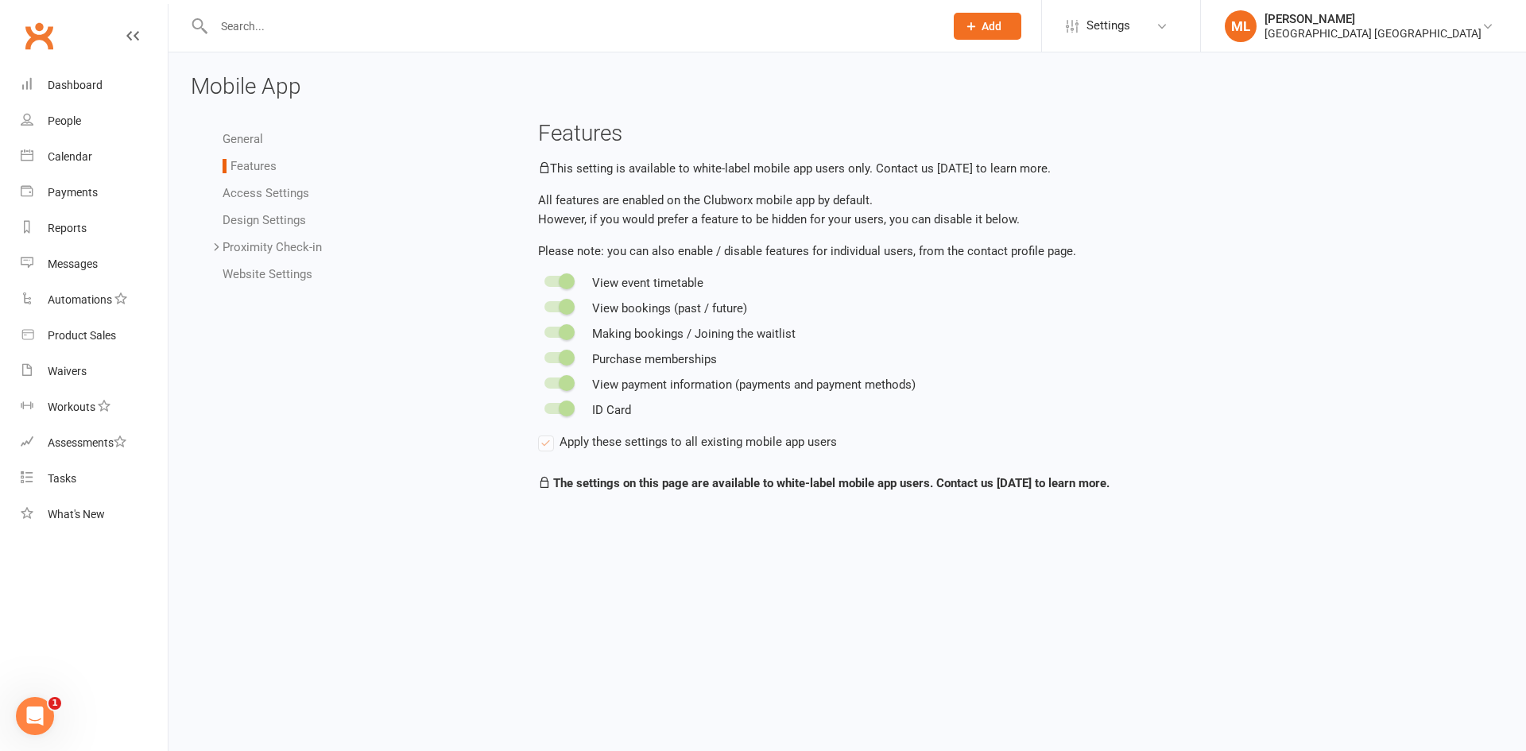
click at [262, 191] on link "Access Settings" at bounding box center [265, 193] width 87 height 14
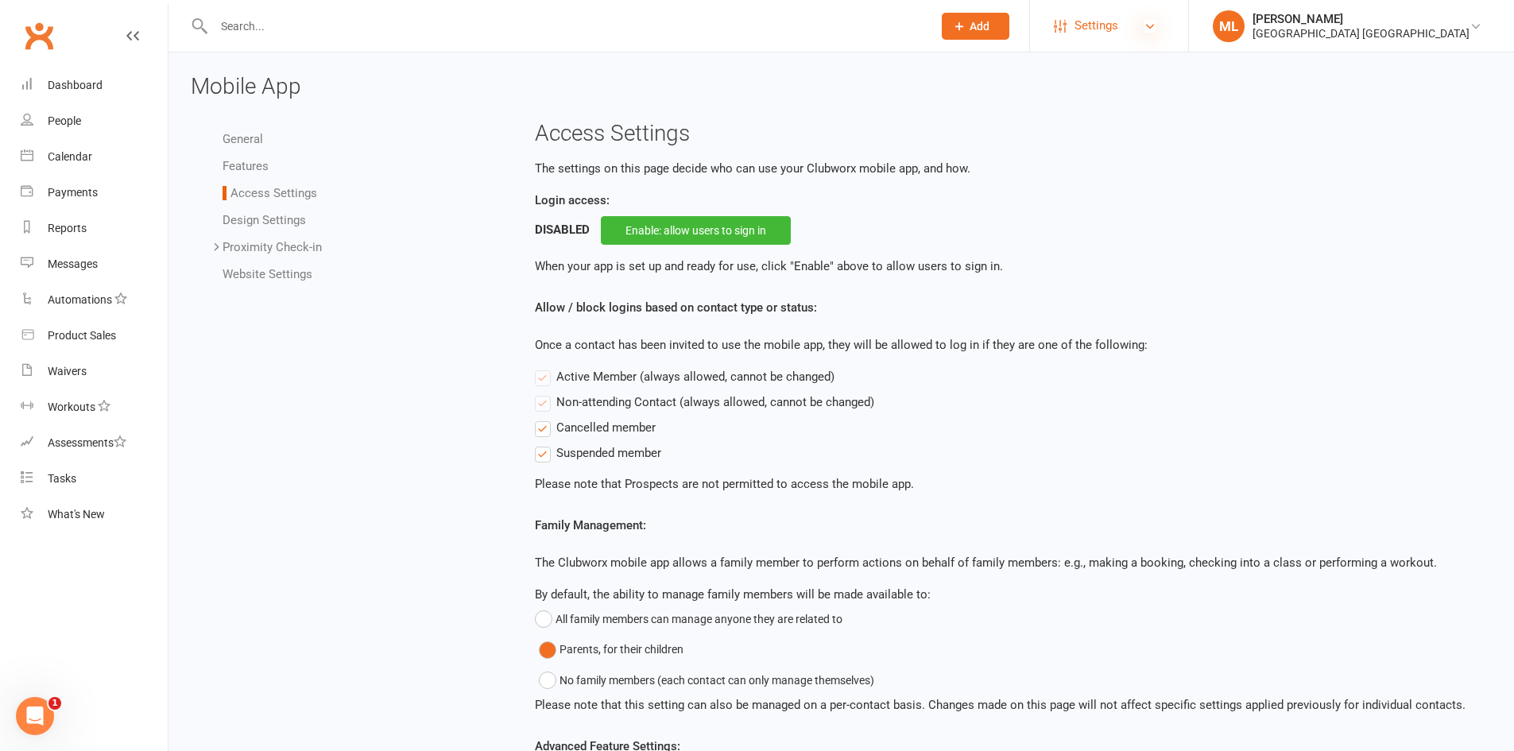
click at [1156, 23] on icon at bounding box center [1149, 26] width 13 height 13
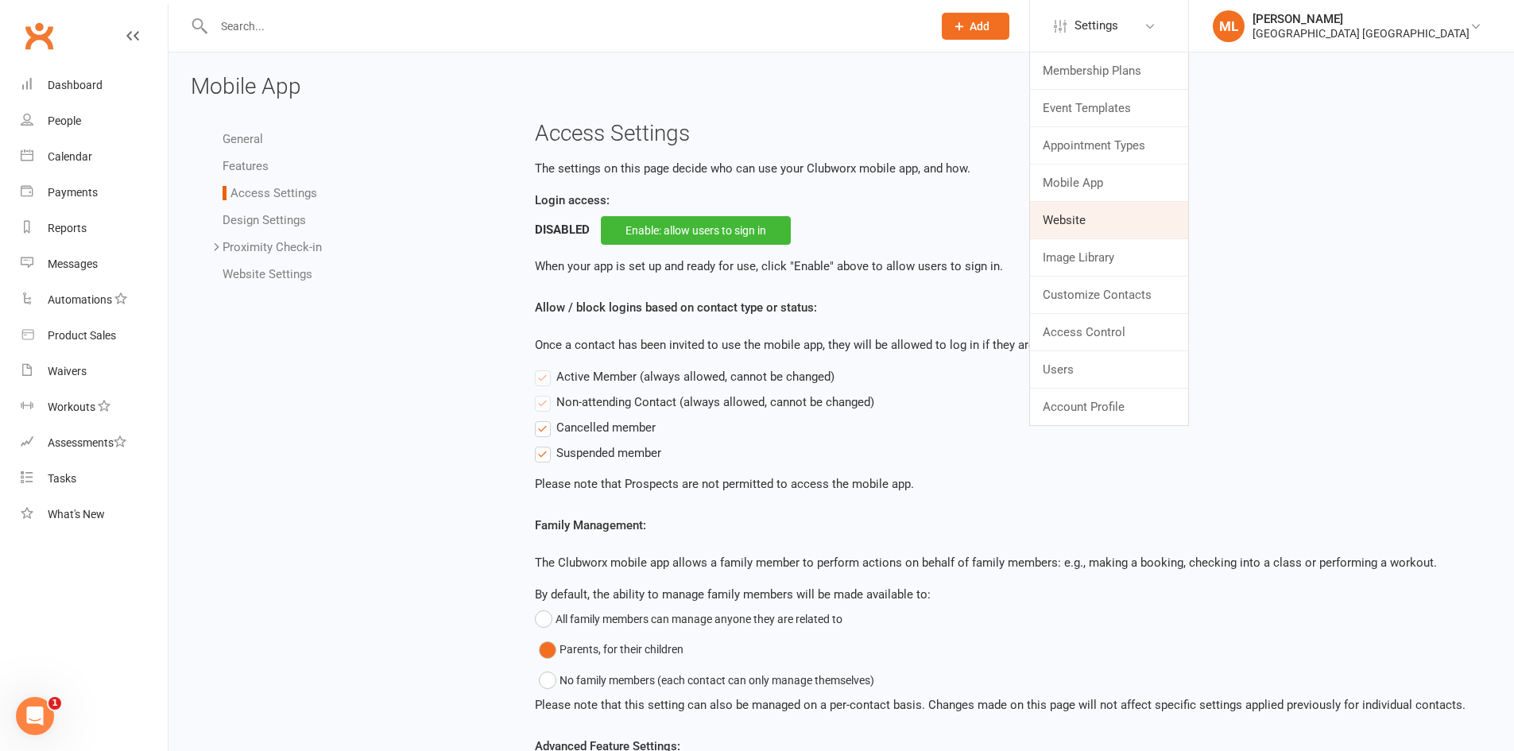
click at [1162, 219] on link "Website" at bounding box center [1109, 220] width 158 height 37
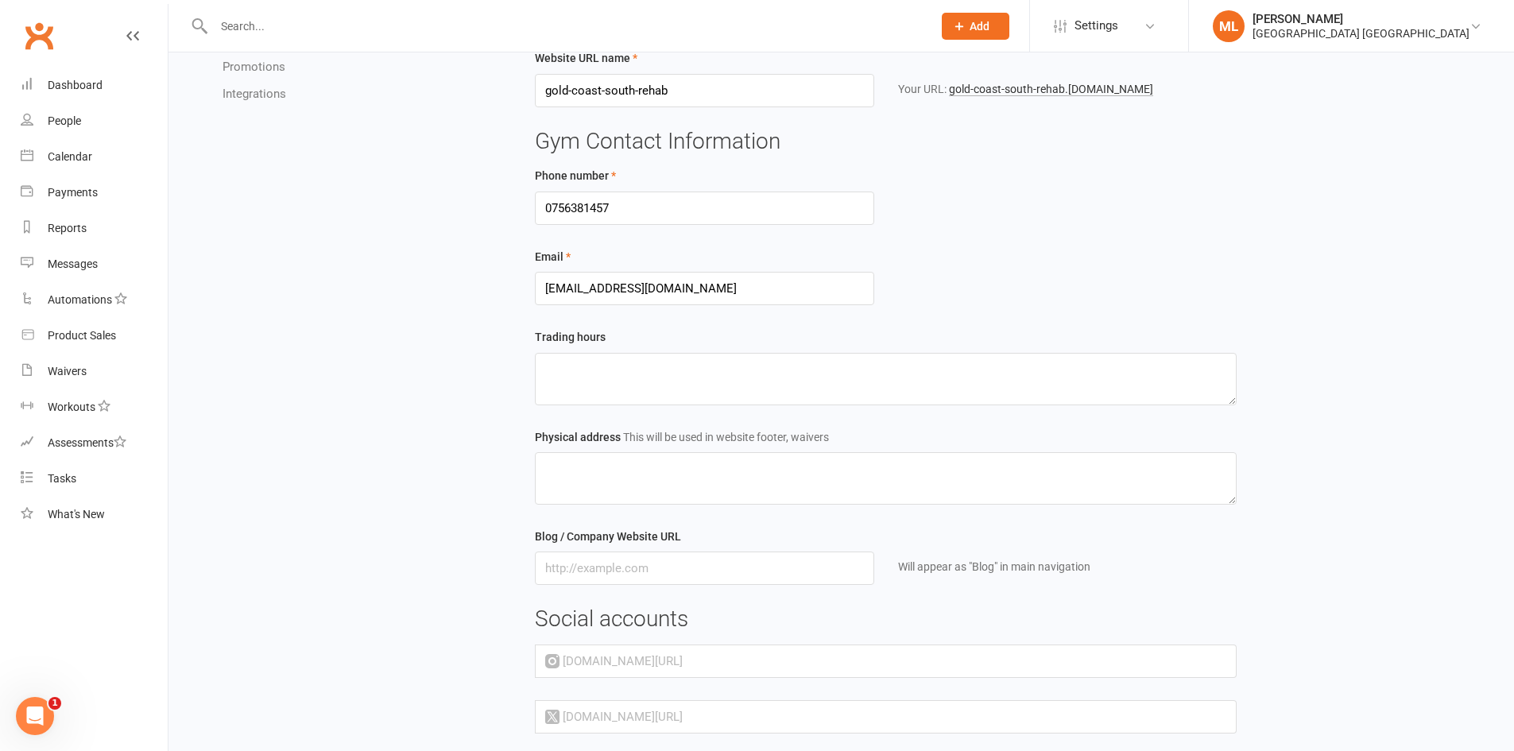
scroll to position [159, 0]
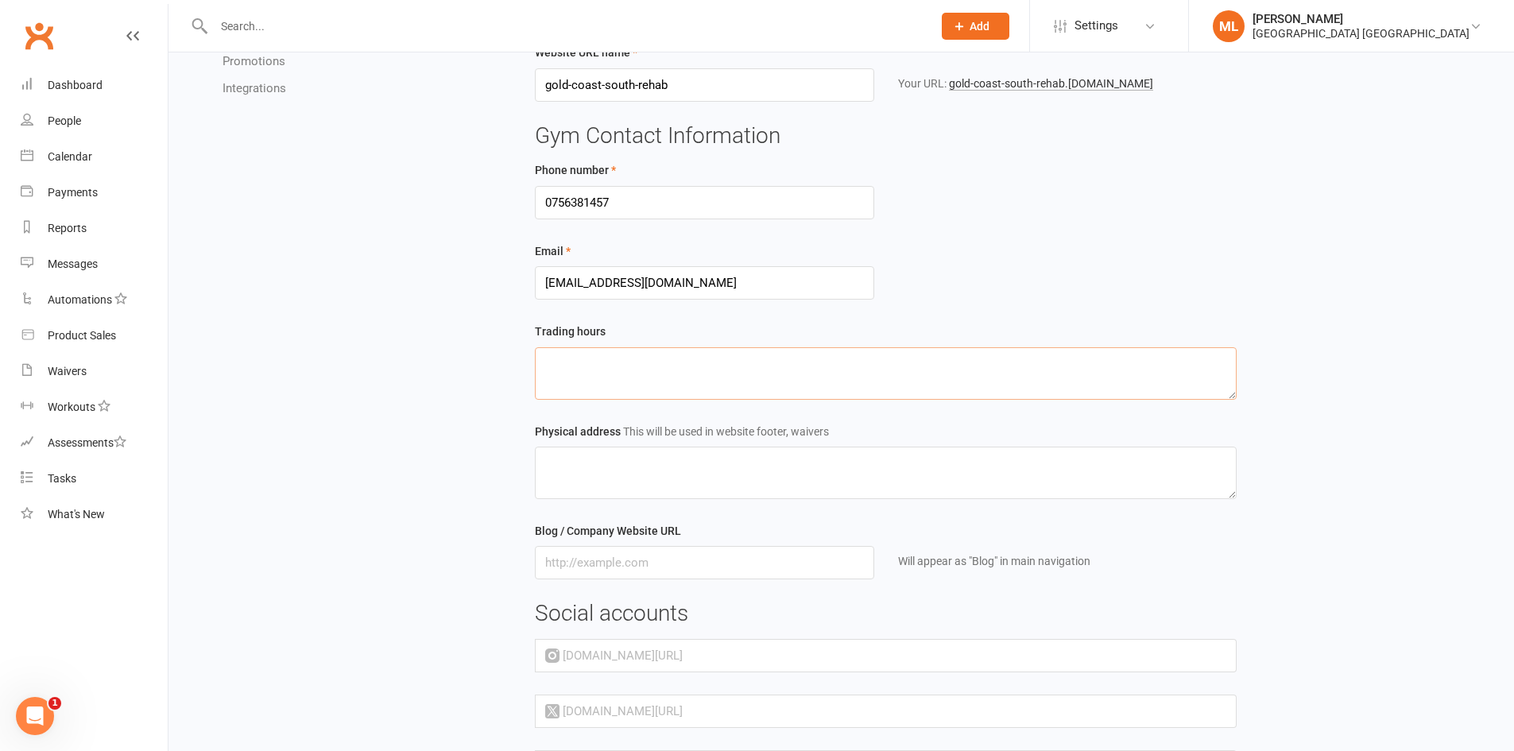
click at [741, 370] on textarea at bounding box center [886, 373] width 702 height 52
drag, startPoint x: 667, startPoint y: 363, endPoint x: 536, endPoint y: 363, distance: 131.1
click at [536, 363] on textarea "[DATE] 7am - 6pm" at bounding box center [886, 373] width 702 height 52
click at [684, 373] on textarea "[DATE] 7am - 6pm" at bounding box center [886, 373] width 702 height 52
paste textarea "[DATE] 7am - 6pm"
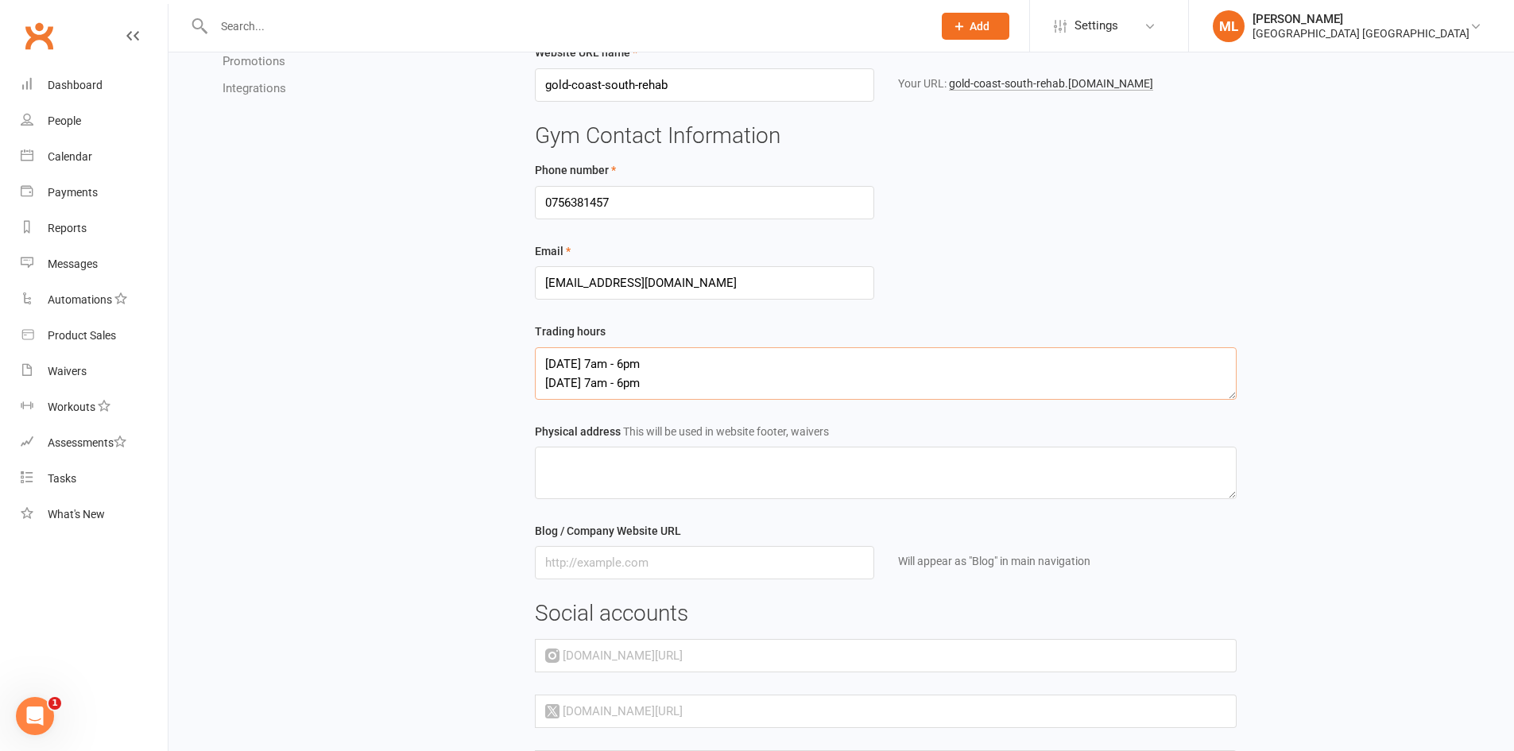
scroll to position [10, 0]
paste textarea "[DATE] 7am - 6pm"
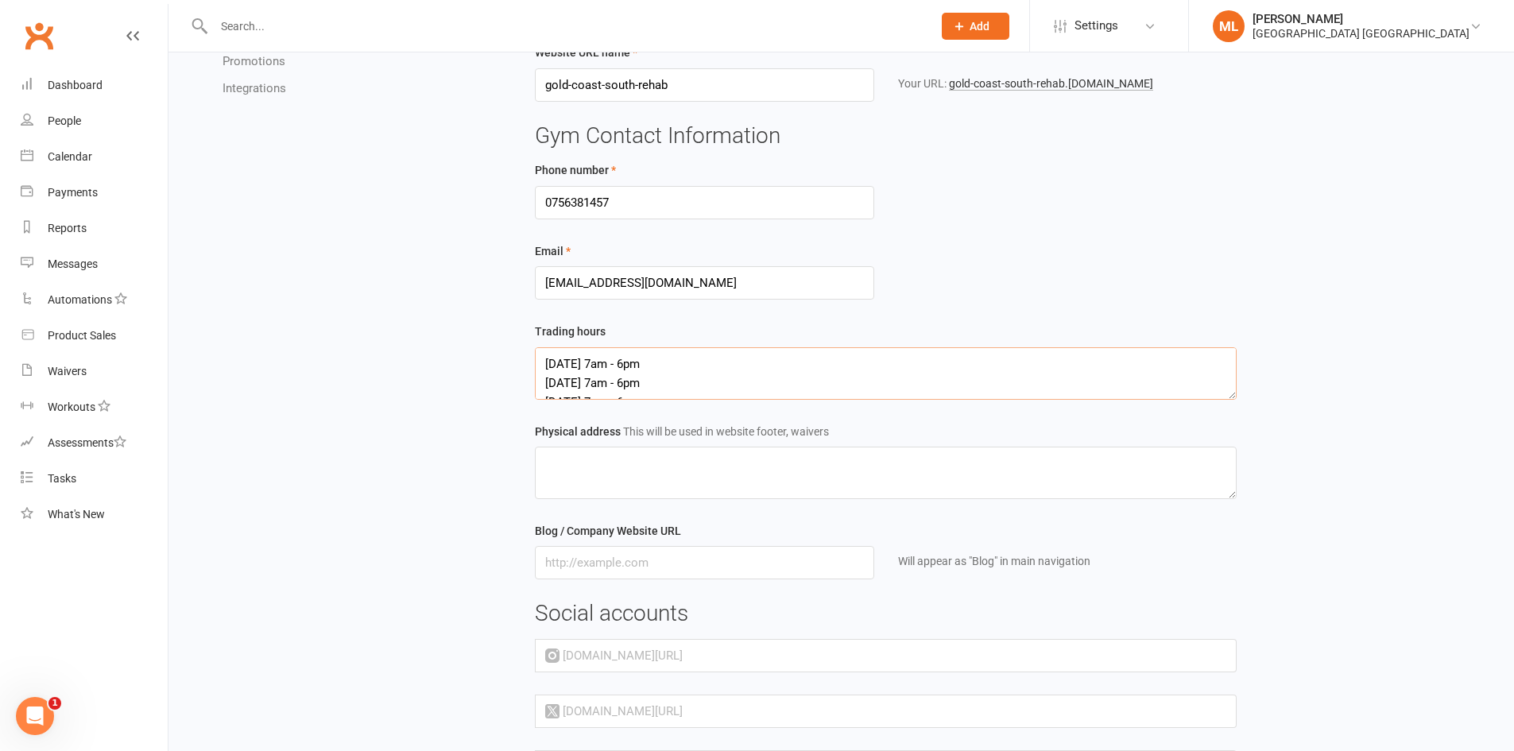
click at [586, 391] on textarea "[DATE] 7am - 6pm [DATE] 7am - 6pm [DATE] 7am - 6pm [DATE] 7am - 6pm" at bounding box center [886, 373] width 702 height 52
click at [586, 370] on textarea "[DATE] 7am - 6pm [DATE] 7am - 6pm [DATE] 7am - 6pm [DATE] 7am - 6pm" at bounding box center [886, 373] width 702 height 52
click at [647, 370] on textarea "[DATE] 7am - 6pm [DATE] 7am - 6pm [DATE] 7am - 6pm [DATE] 7am - 6pm" at bounding box center [886, 373] width 702 height 52
click at [586, 389] on textarea "[DATE] 7am - 6pm [DATE] 7am - 6pm [DATE] 7am - 6pm [DATE] 7am - 6pm" at bounding box center [886, 373] width 702 height 52
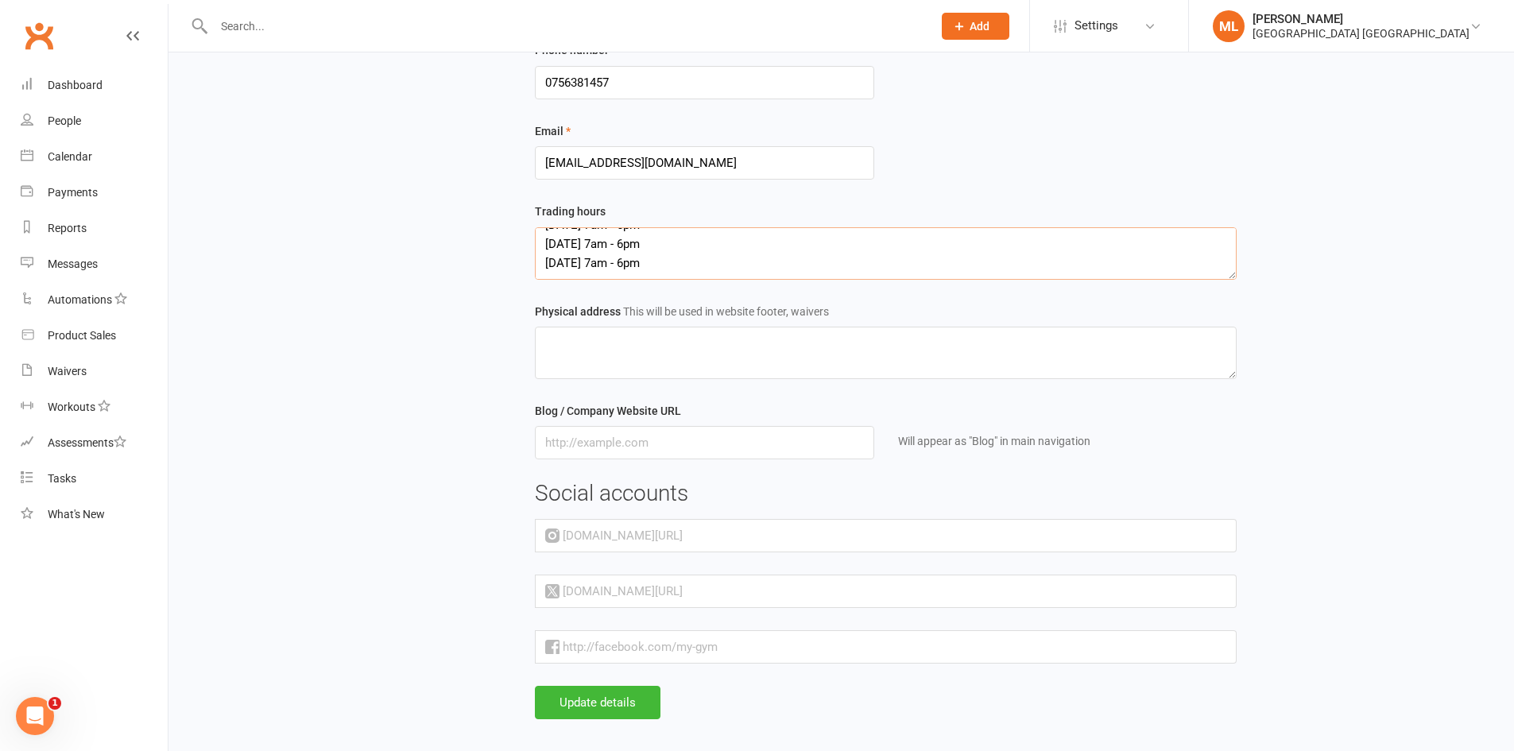
scroll to position [301, 0]
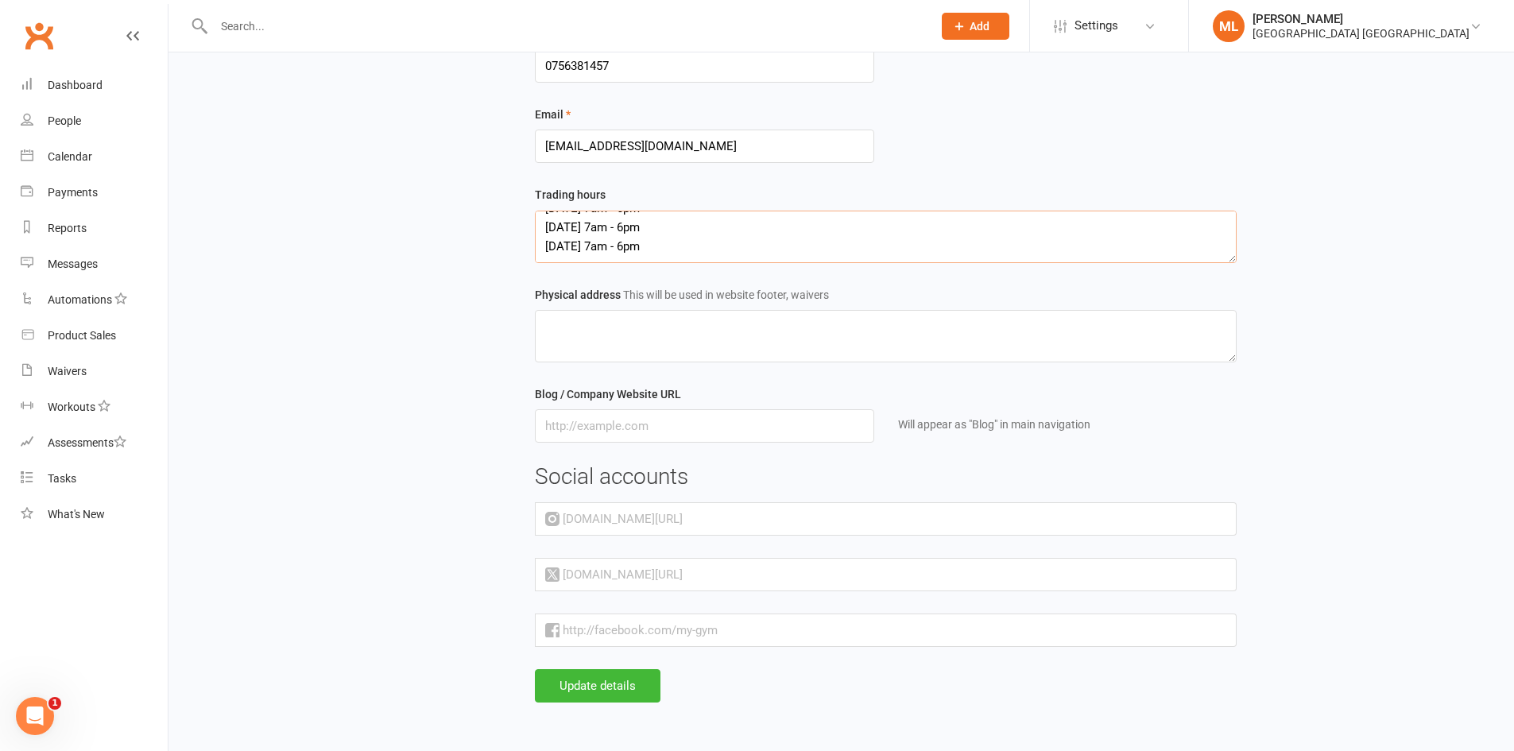
click at [670, 247] on textarea "[DATE] 7am - 6pm [DATE] 7am - 6pm [DATE] 7am - 6pm [DATE] 7am - 6pm" at bounding box center [886, 237] width 702 height 52
paste textarea "[DATE] 7am - 6pm"
click at [630, 252] on textarea "[DATE] 7am - 6pm [DATE] 7am - 6pm [DATE] 7am - 6pm [DATE] 7am - 6pm [DATE] 7am …" at bounding box center [886, 237] width 702 height 52
click at [585, 260] on textarea "[DATE] 7am - 6pm [DATE] 7am - 6pm [DATE] 7am - 6pm [DATE] 7am - 6pm [DATE] 7am …" at bounding box center [886, 237] width 702 height 52
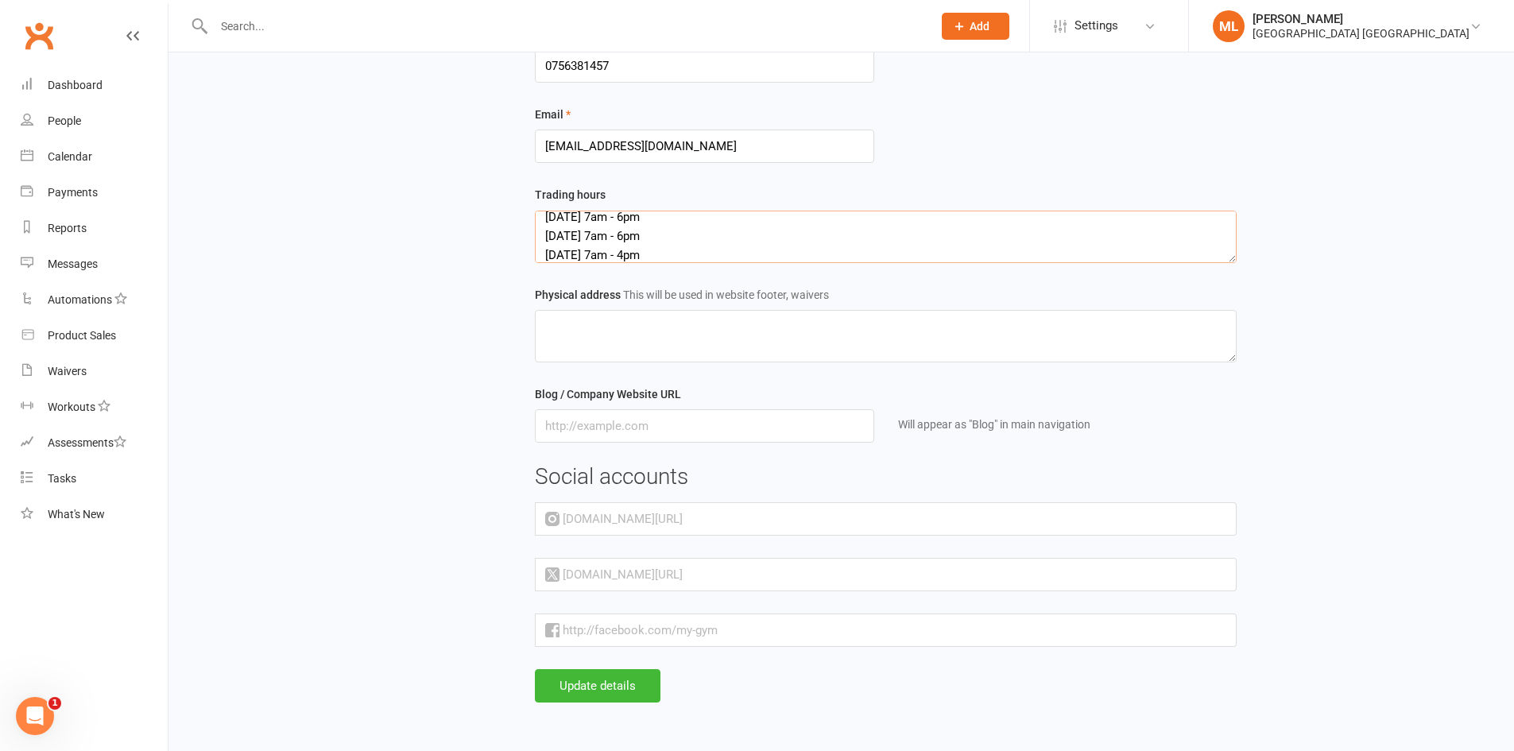
click at [640, 248] on textarea "[DATE] 7am - 6pm [DATE] 7am - 6pm [DATE] 7am - 6pm [DATE] 7am - 6pm [DATE] 7am …" at bounding box center [886, 237] width 702 height 52
click at [601, 257] on textarea "[DATE] 7am - 6pm [DATE] 7am - 6pm [DATE] 7am - 6pm [DATE] 7am - 6pm [DATE] 7am …" at bounding box center [886, 237] width 702 height 52
click at [657, 258] on textarea "[DATE] 7am - 6pm [DATE] 7am - 6pm [DATE] 7am - 6pm [DATE] 7am - 6pm [DATE] 7am …" at bounding box center [886, 237] width 702 height 52
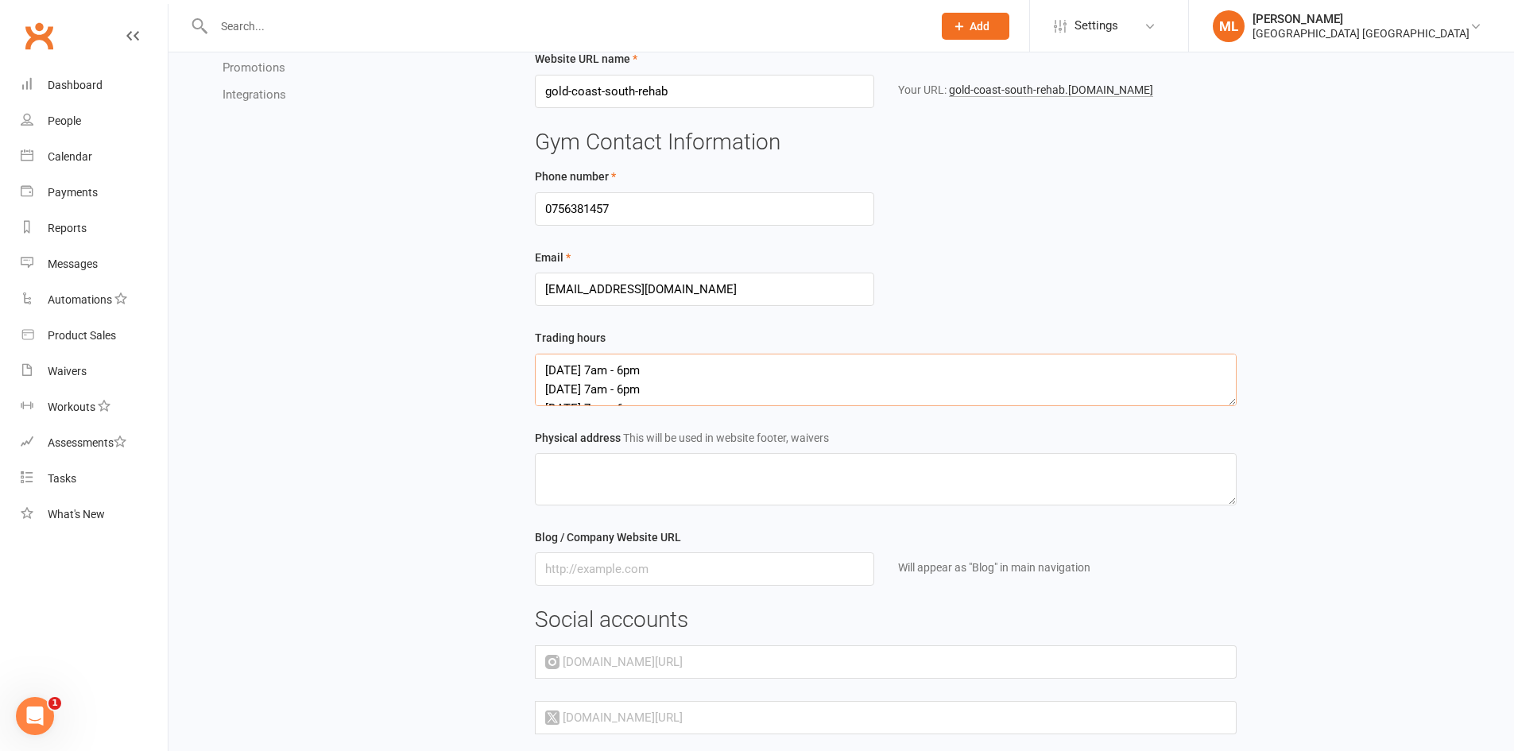
scroll to position [222, 0]
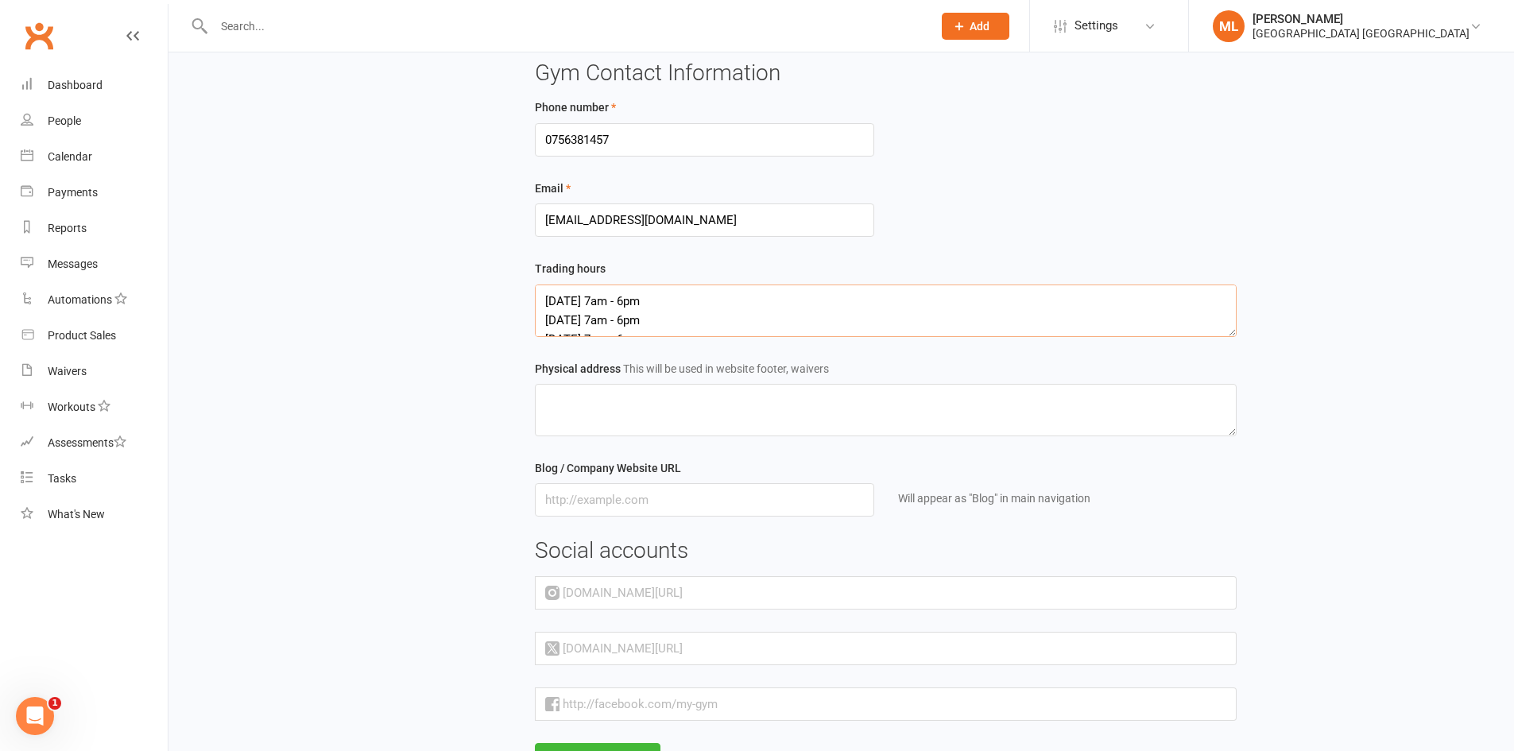
type textarea "[DATE] 7am - 6pm [DATE] 7am - 6pm [DATE] 7am - 6pm [DATE] 7am - 6pm [DATE] 7am …"
click at [683, 405] on textarea at bounding box center [886, 410] width 702 height 52
type textarea "[STREET_ADDRESS][PERSON_NAME] (Inside [PERSON_NAME][GEOGRAPHIC_DATA])"
click at [682, 509] on input "text" at bounding box center [704, 499] width 339 height 33
paste input "[URL][DOMAIN_NAME]"
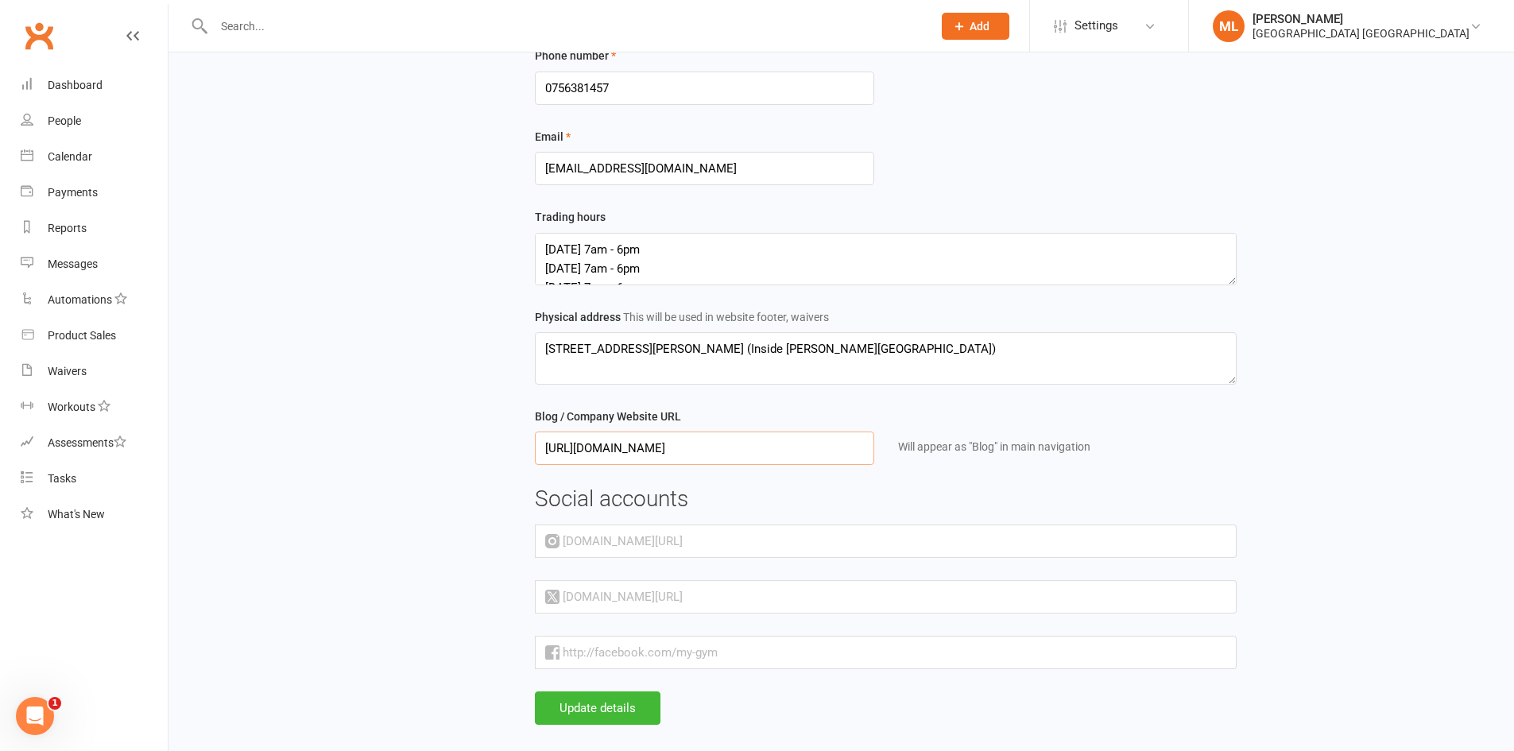
scroll to position [301, 0]
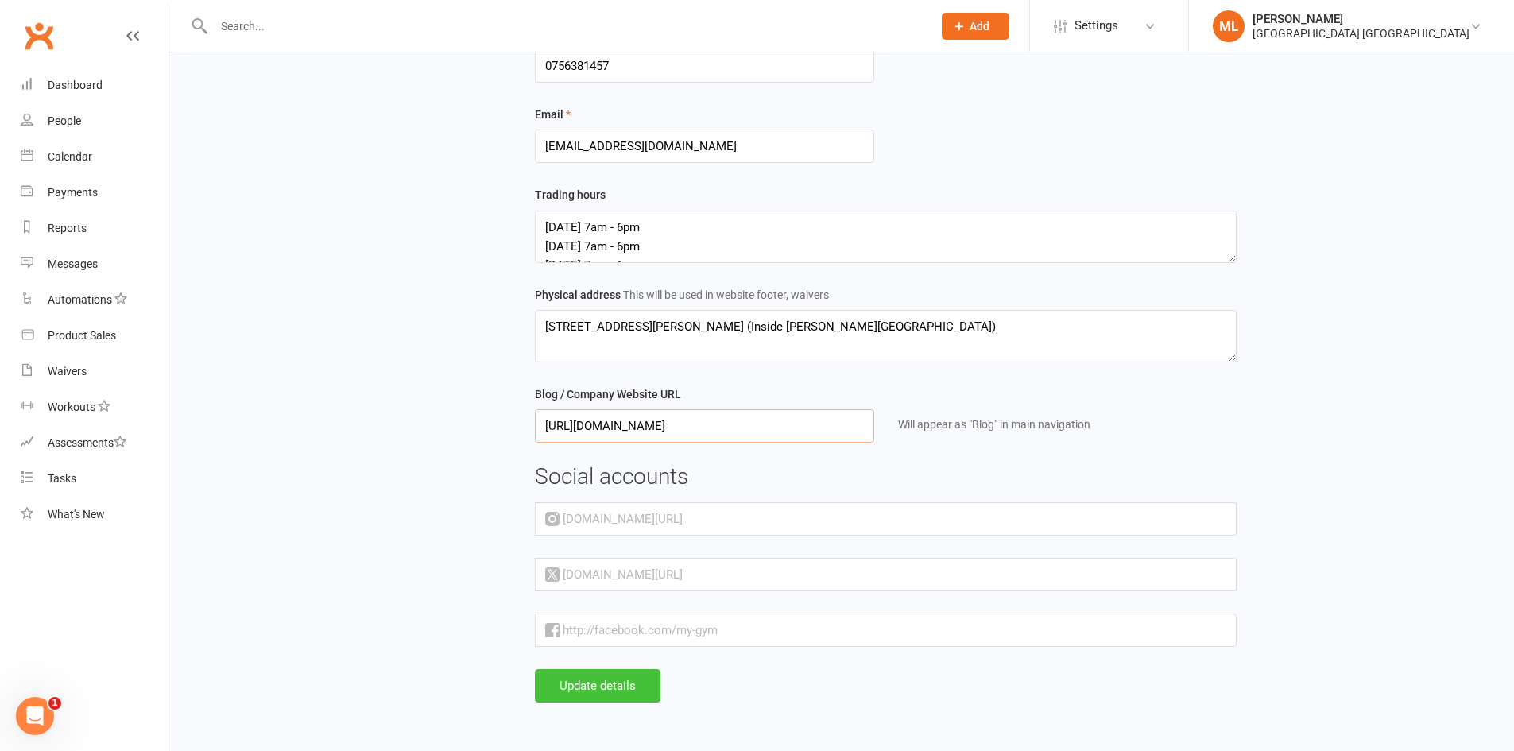
type input "[URL][DOMAIN_NAME]"
click at [627, 687] on button "Update details" at bounding box center [598, 685] width 126 height 33
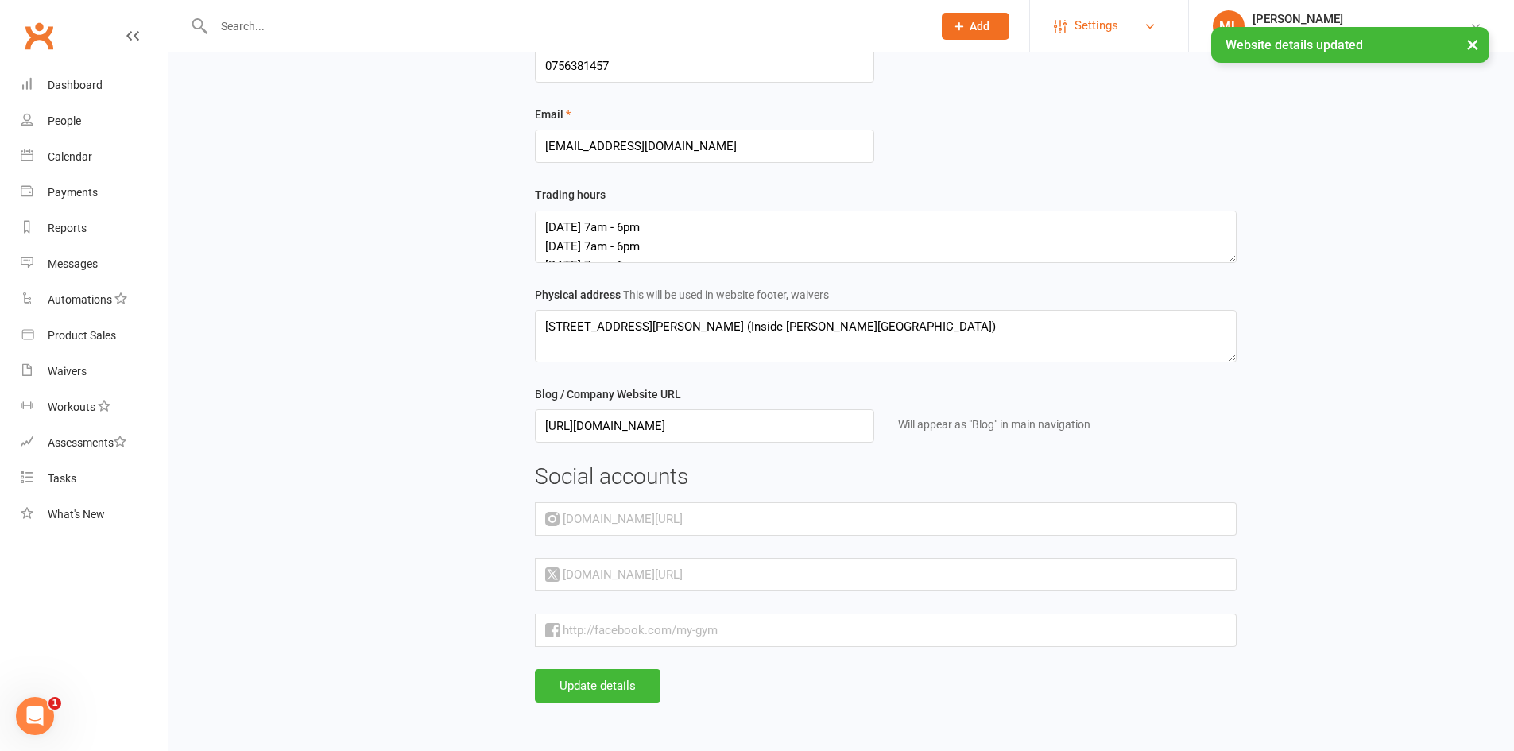
click at [1118, 25] on span "Settings" at bounding box center [1096, 26] width 44 height 36
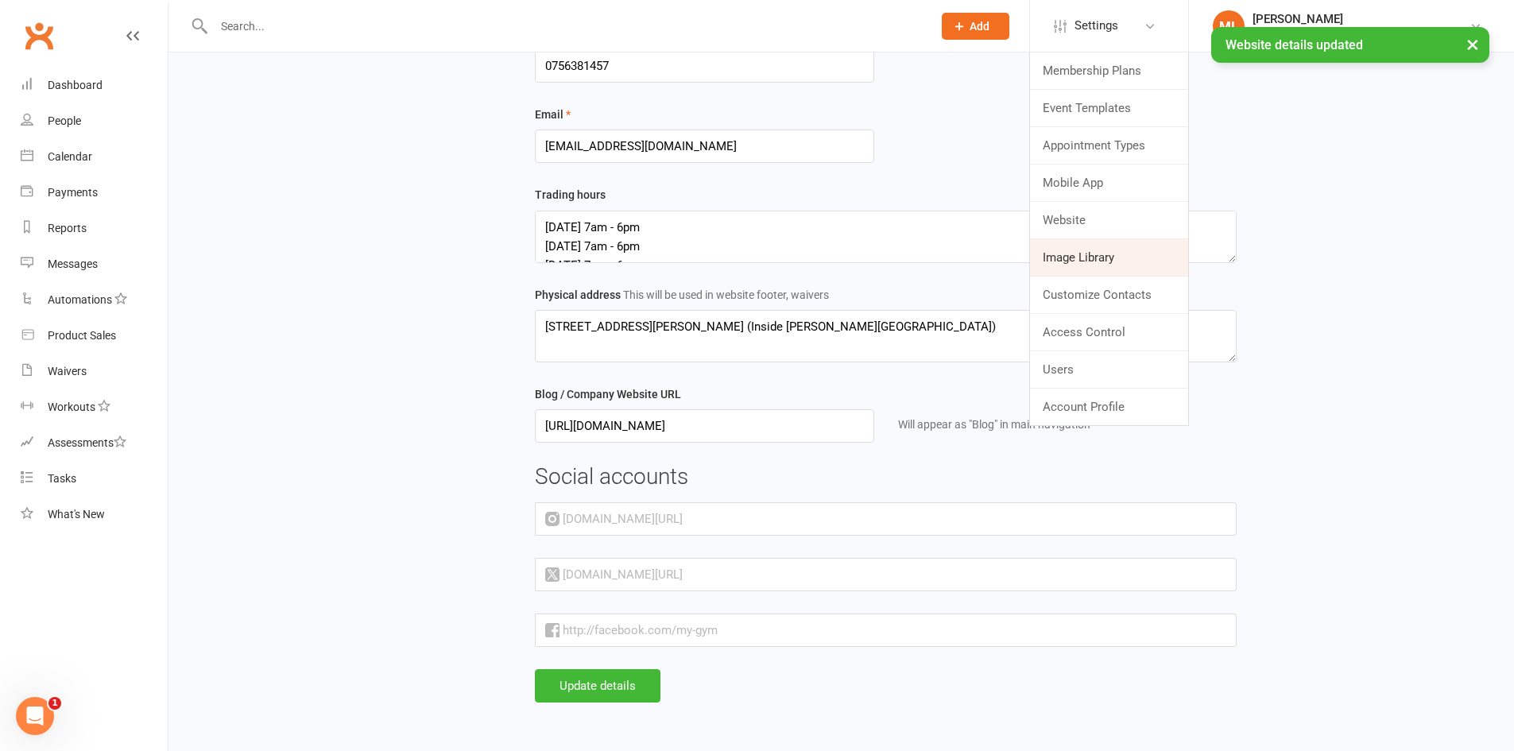
click at [1166, 261] on link "Image Library" at bounding box center [1109, 257] width 158 height 37
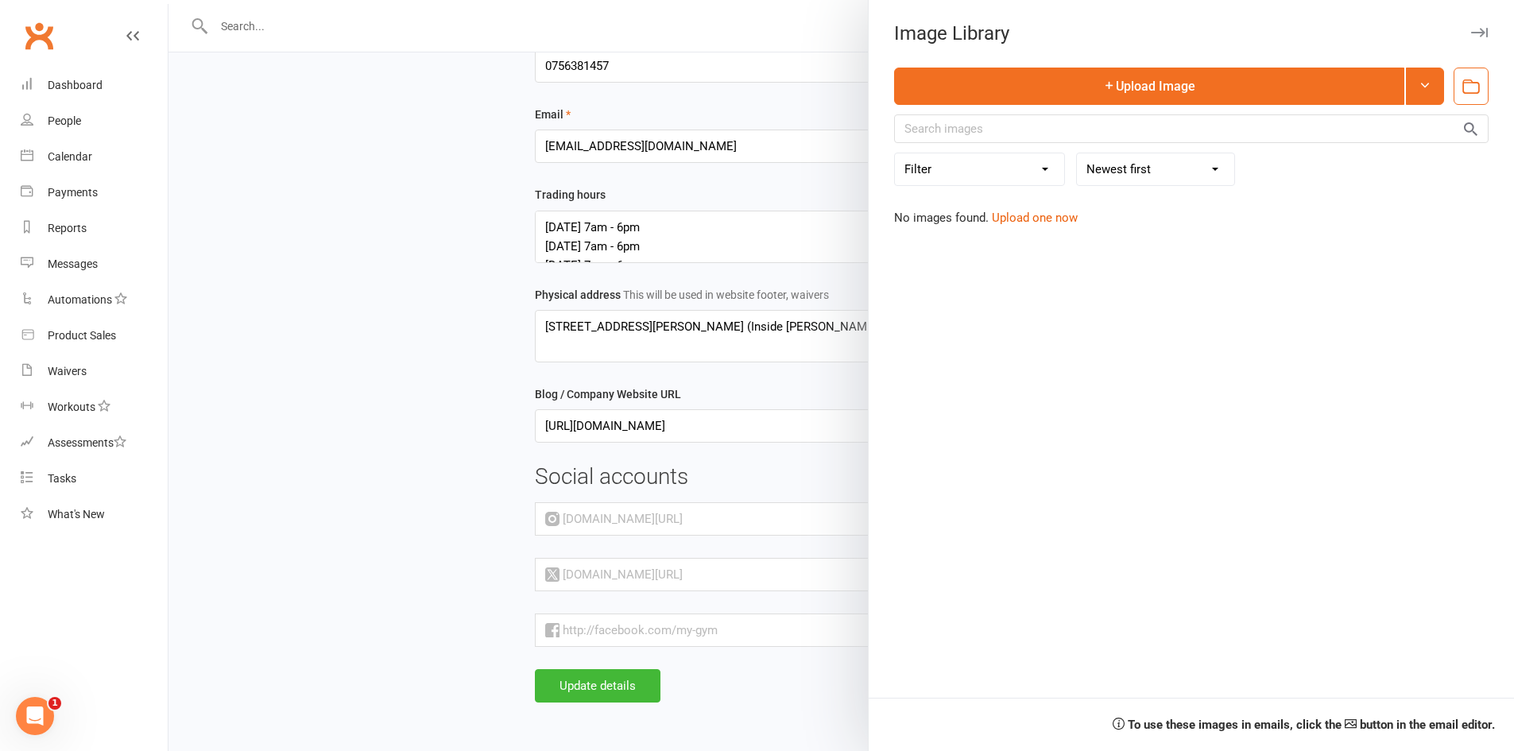
click at [801, 27] on div at bounding box center [840, 375] width 1345 height 751
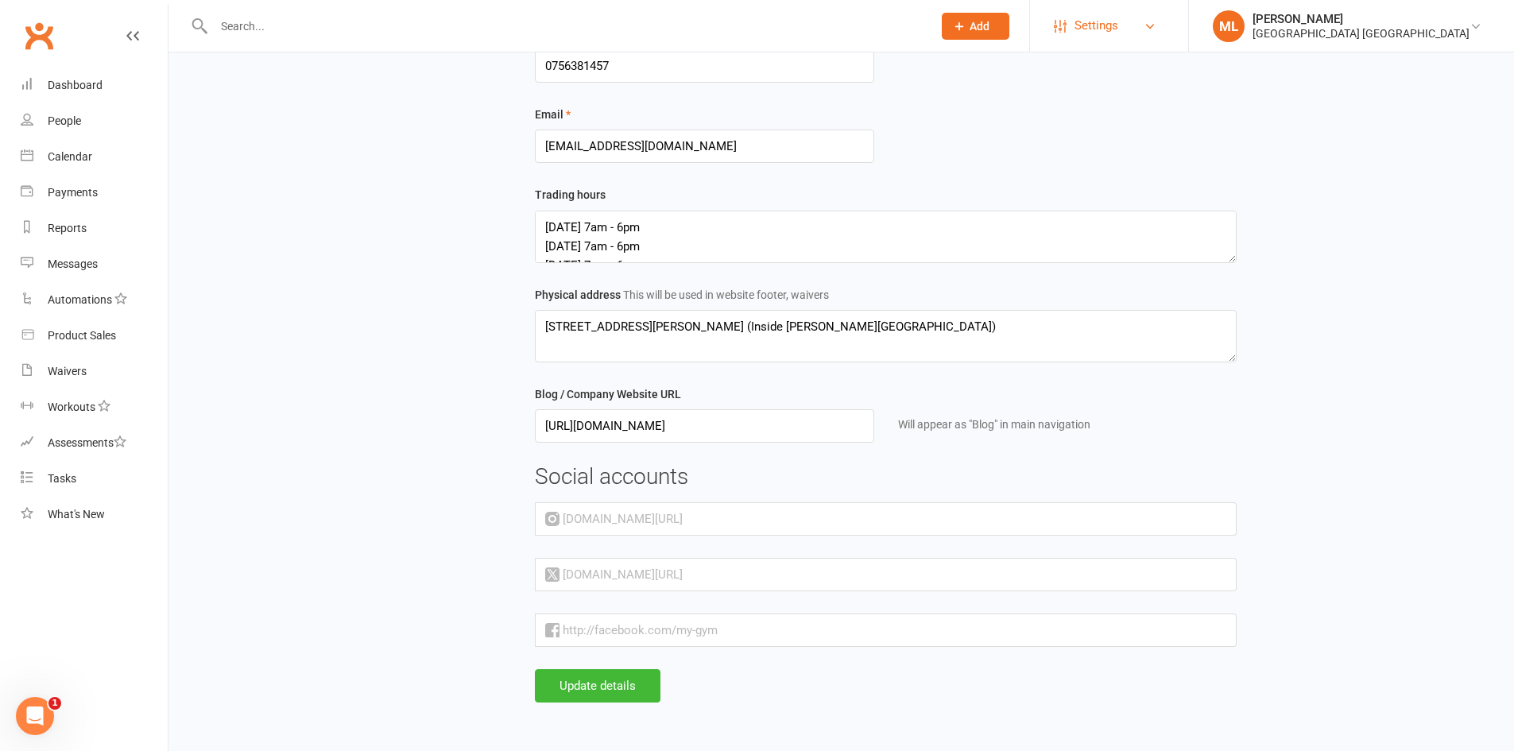
click at [1118, 29] on span "Settings" at bounding box center [1096, 26] width 44 height 36
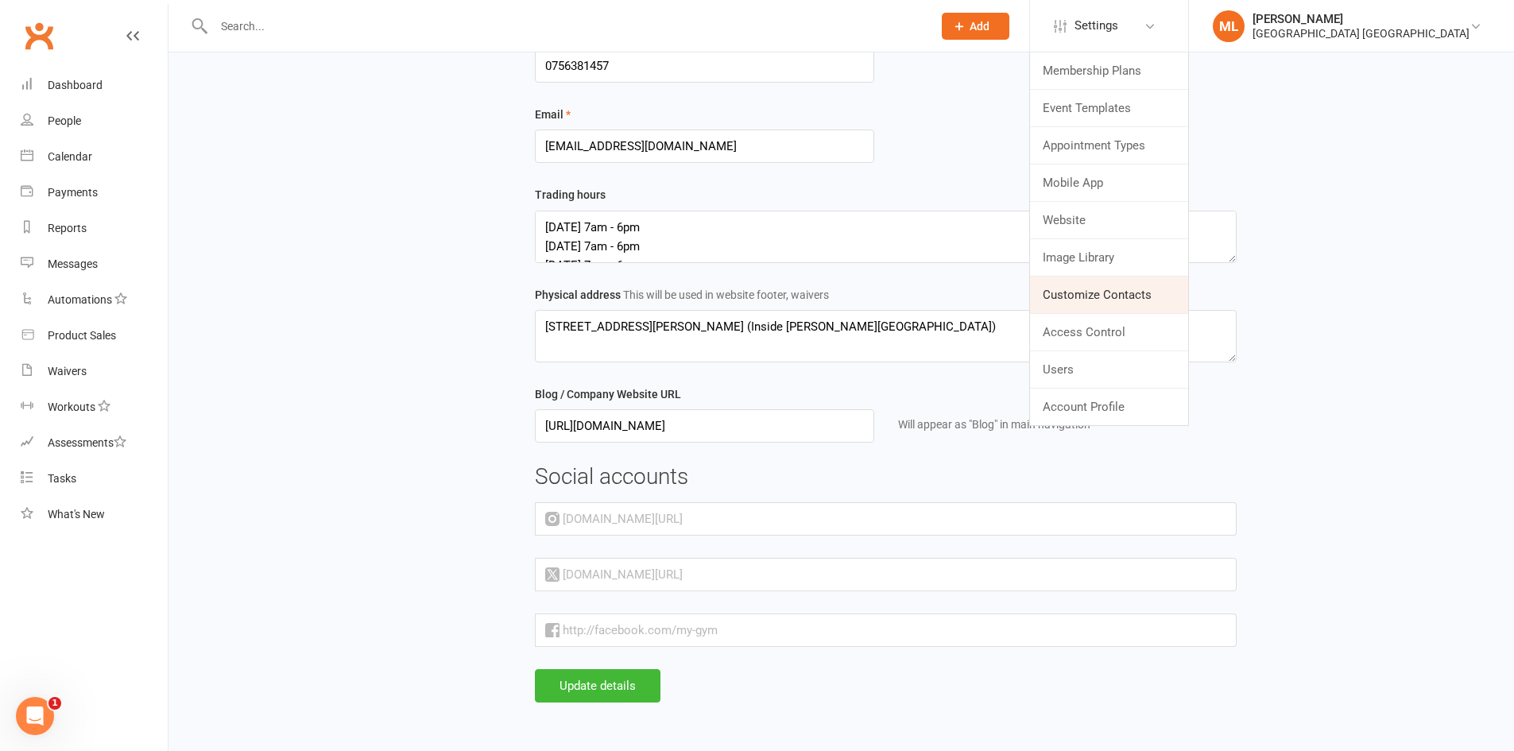
click at [1184, 292] on link "Customize Contacts" at bounding box center [1109, 295] width 158 height 37
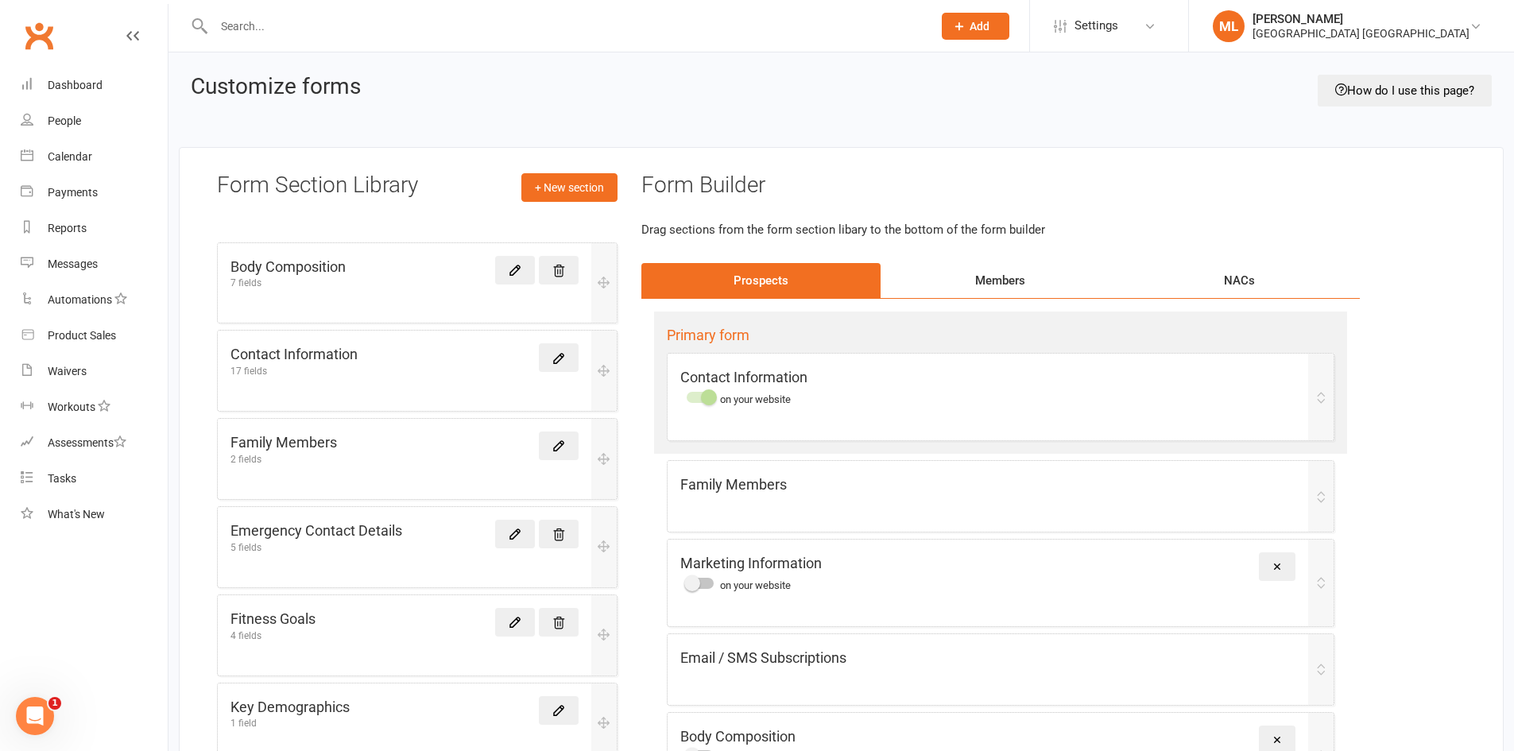
click at [999, 281] on div "Members" at bounding box center [999, 280] width 239 height 35
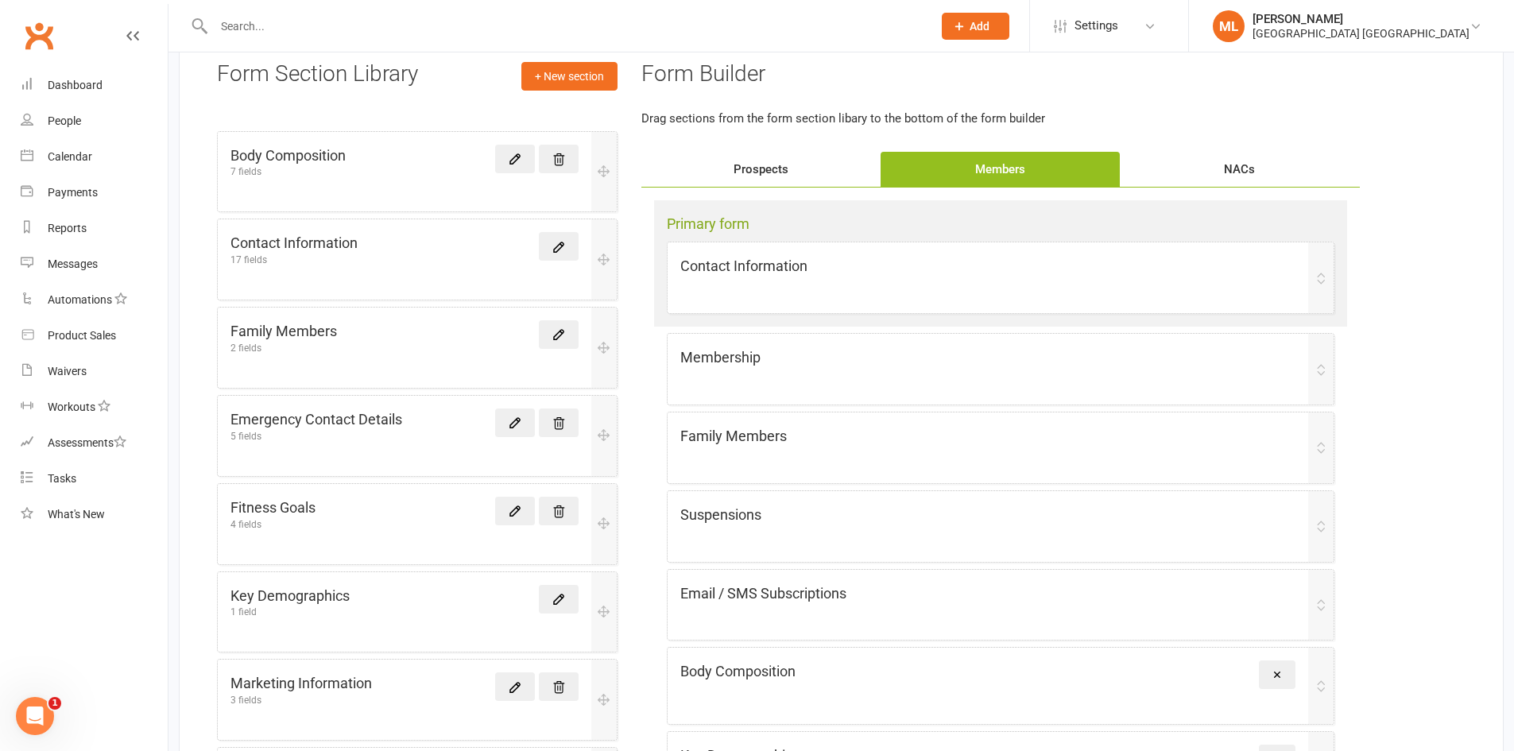
scroll to position [56, 0]
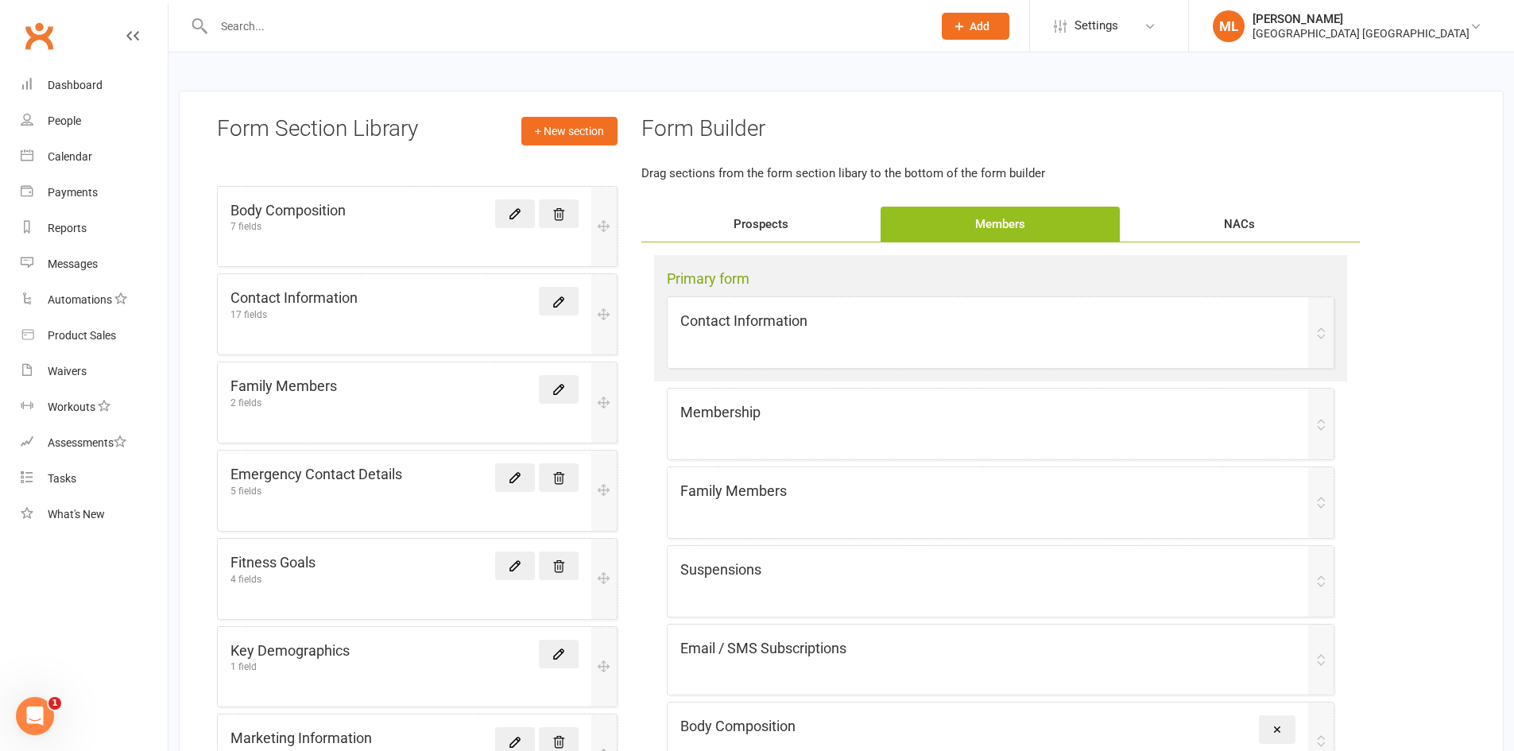
click at [1235, 222] on div "NACs" at bounding box center [1239, 224] width 239 height 35
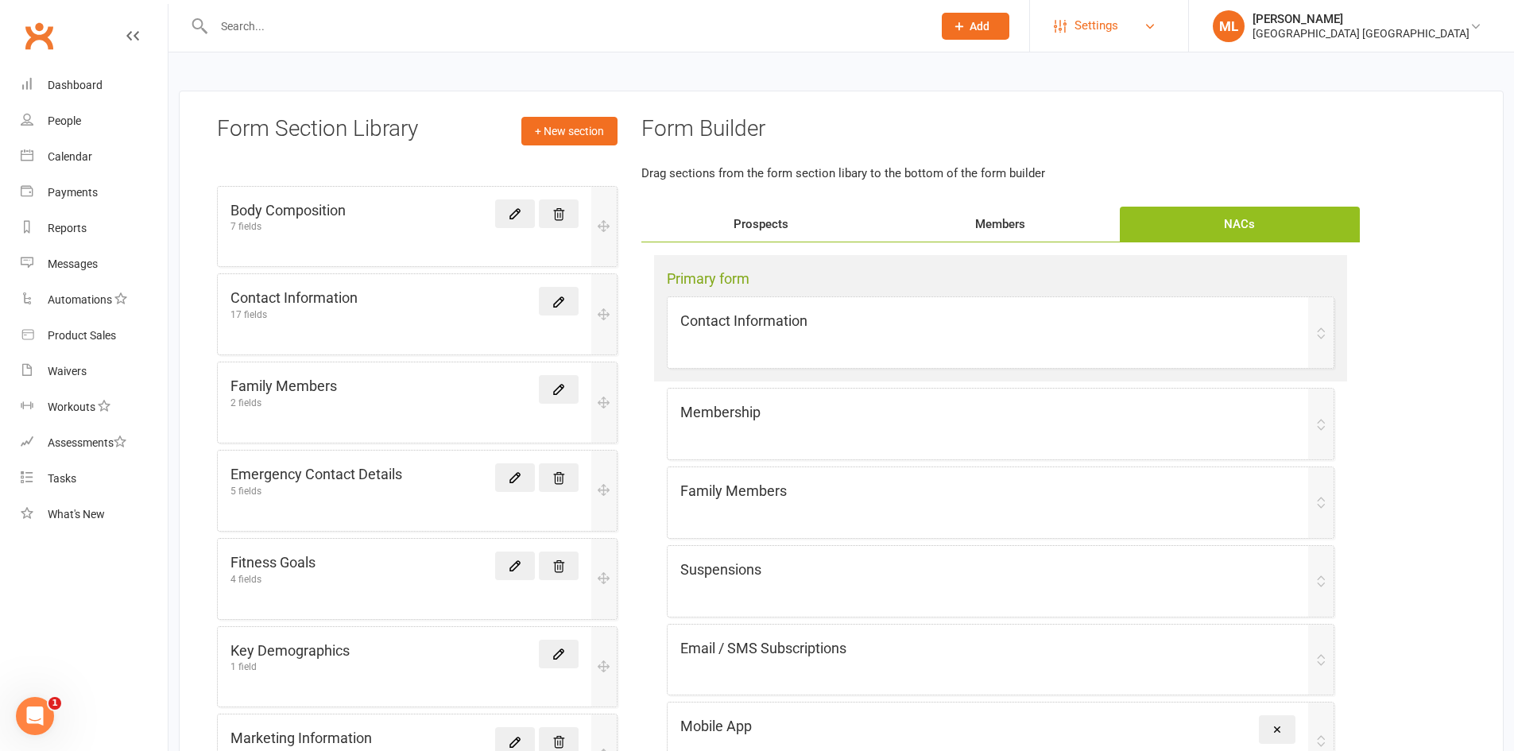
click at [1118, 28] on span "Settings" at bounding box center [1096, 26] width 44 height 36
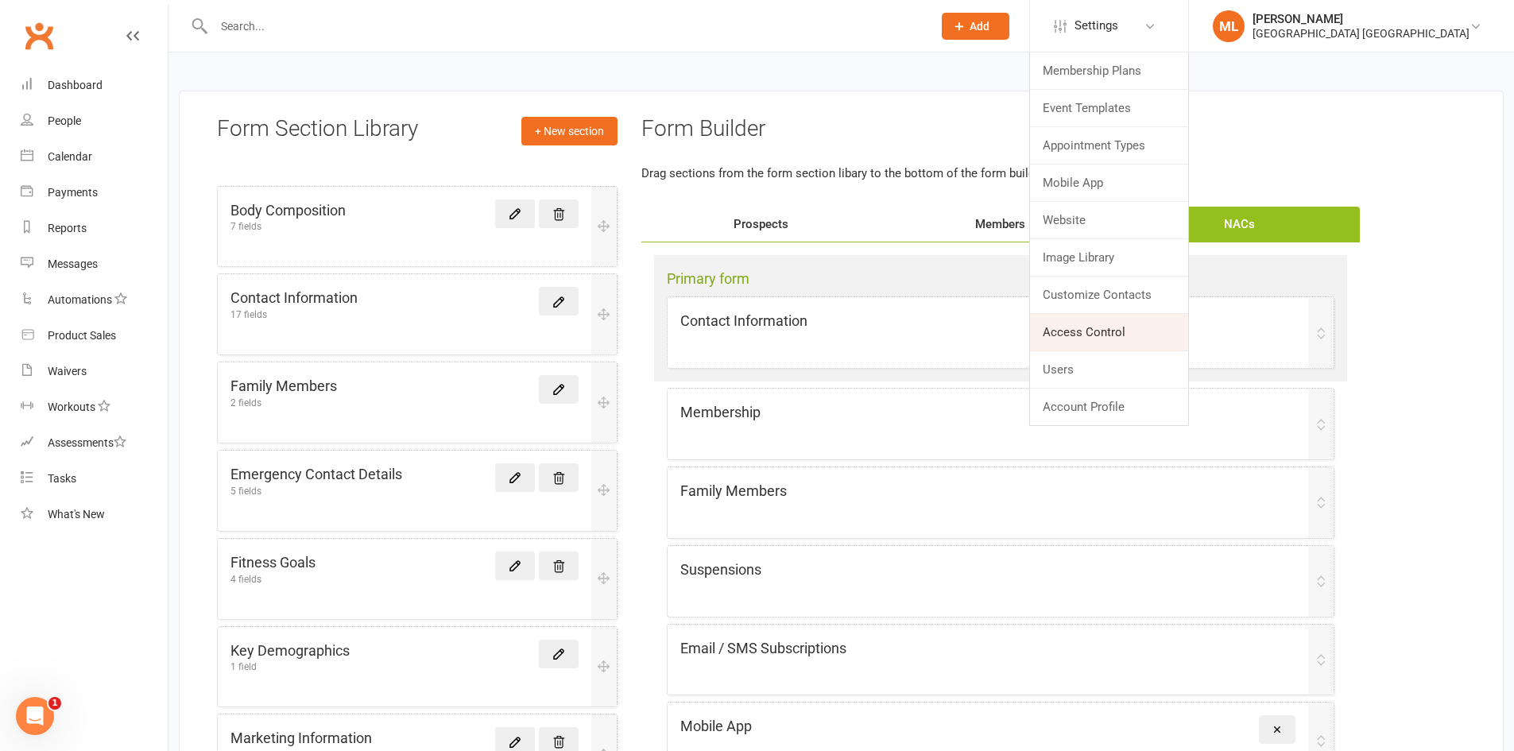
click at [1173, 324] on link "Access Control" at bounding box center [1109, 332] width 158 height 37
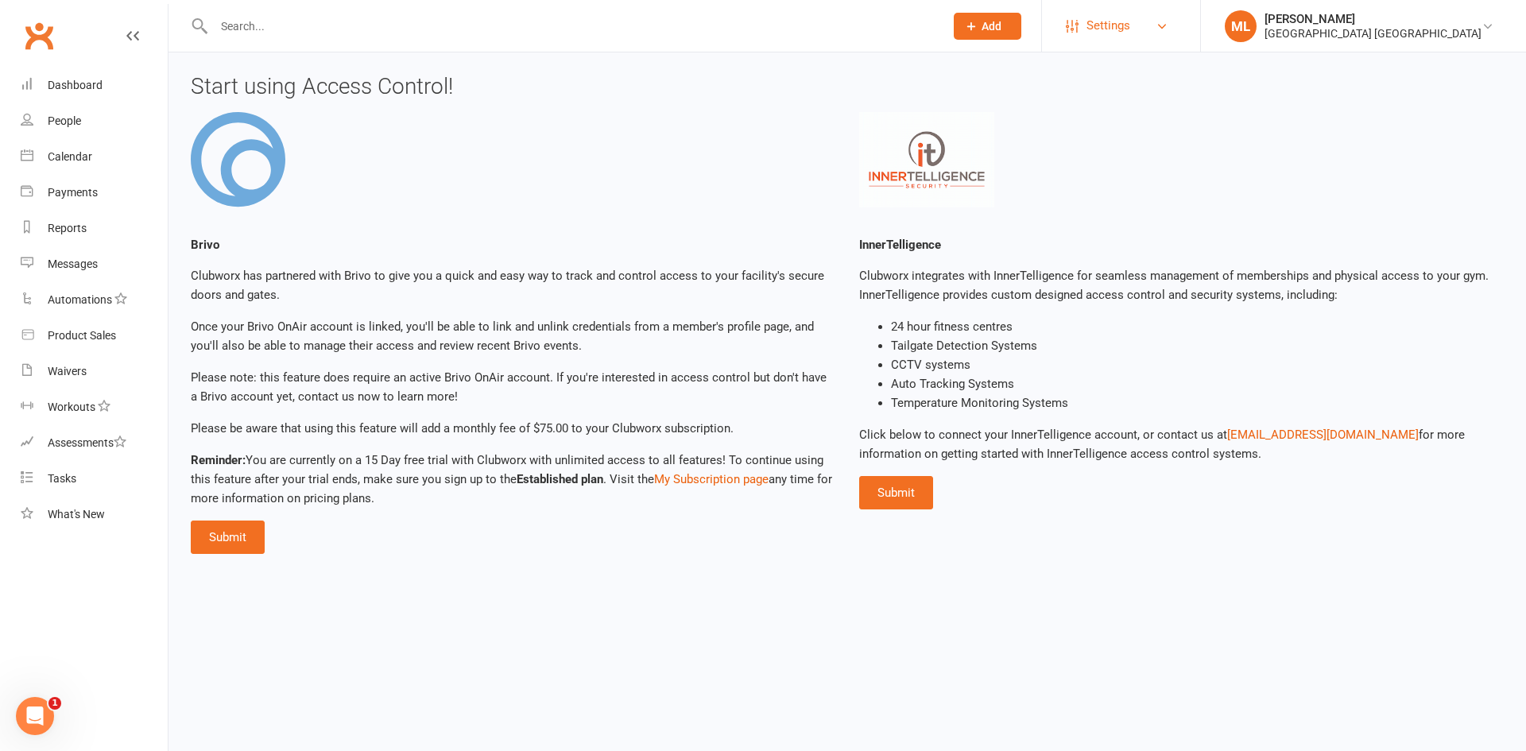
click at [1130, 21] on span "Settings" at bounding box center [1108, 26] width 44 height 36
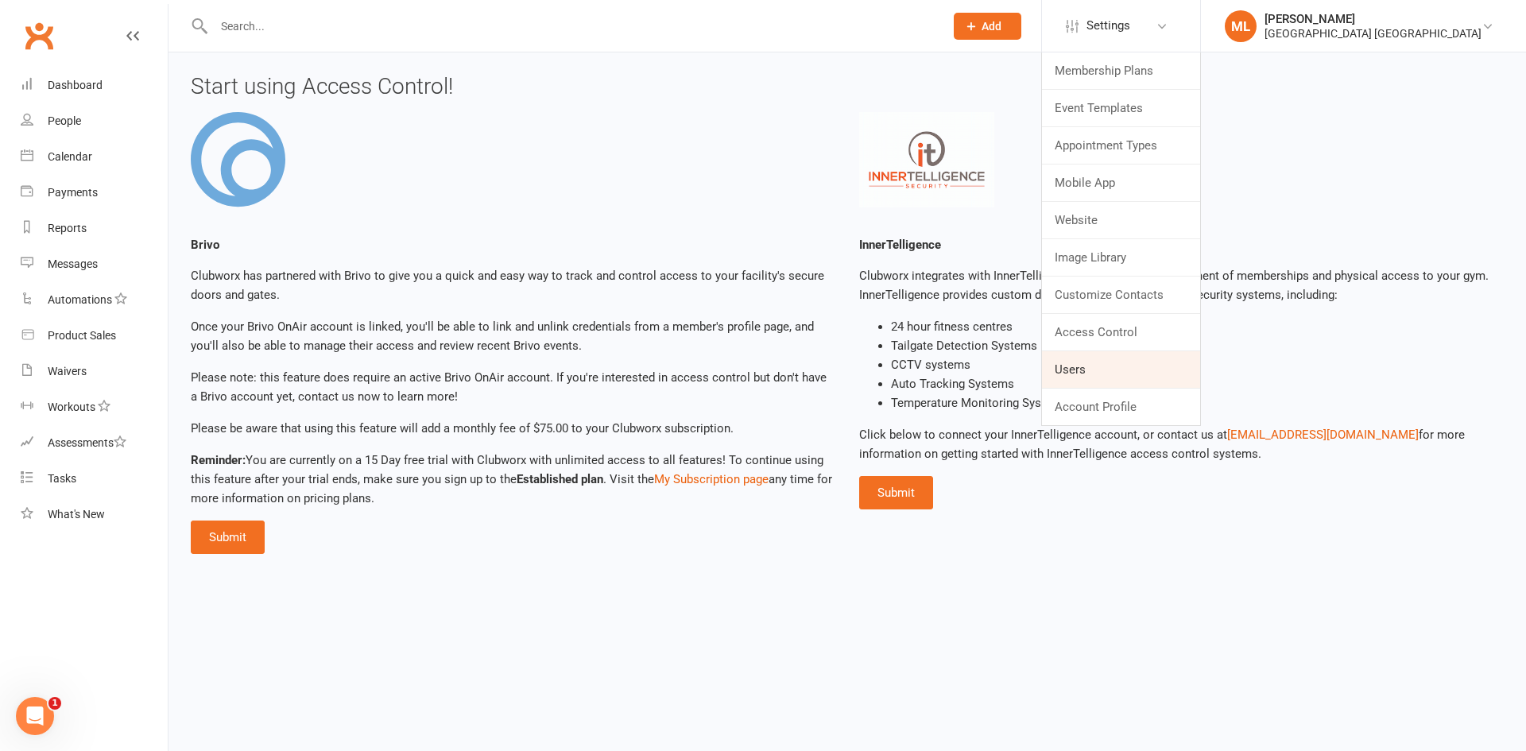
click at [1159, 367] on link "Users" at bounding box center [1121, 369] width 158 height 37
